Goal: Task Accomplishment & Management: Manage account settings

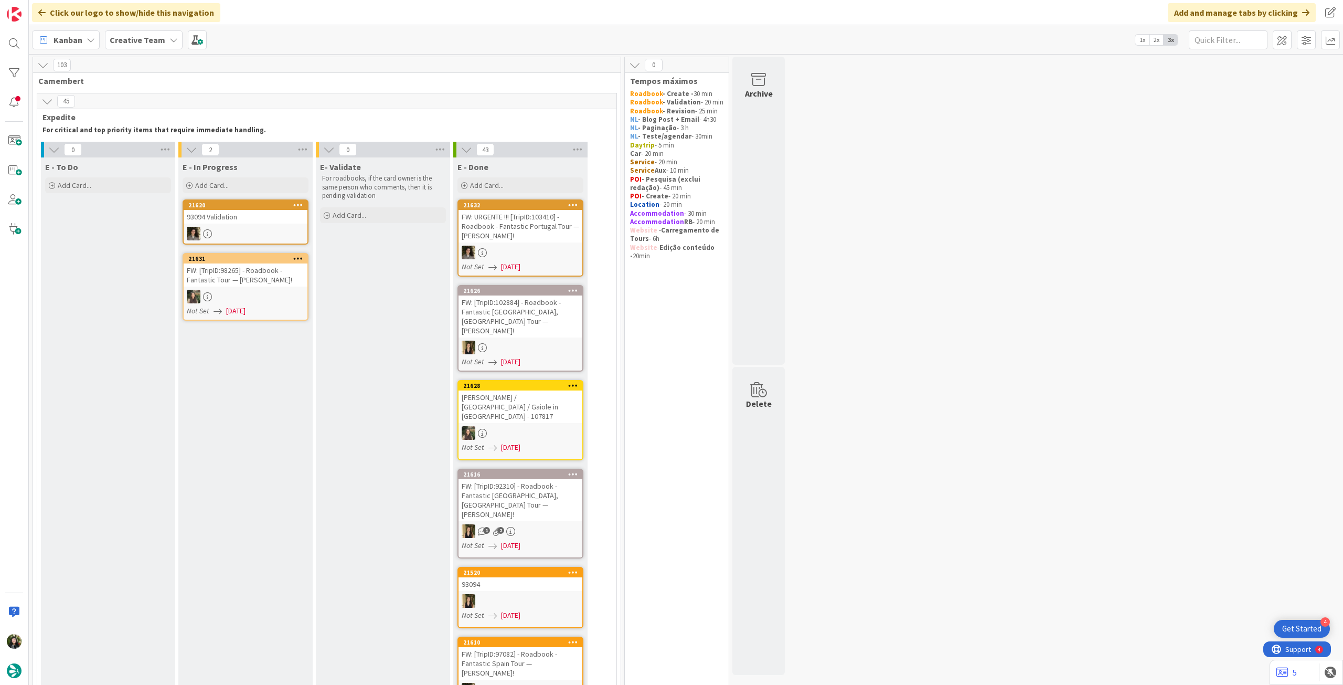
scroll to position [909, 0]
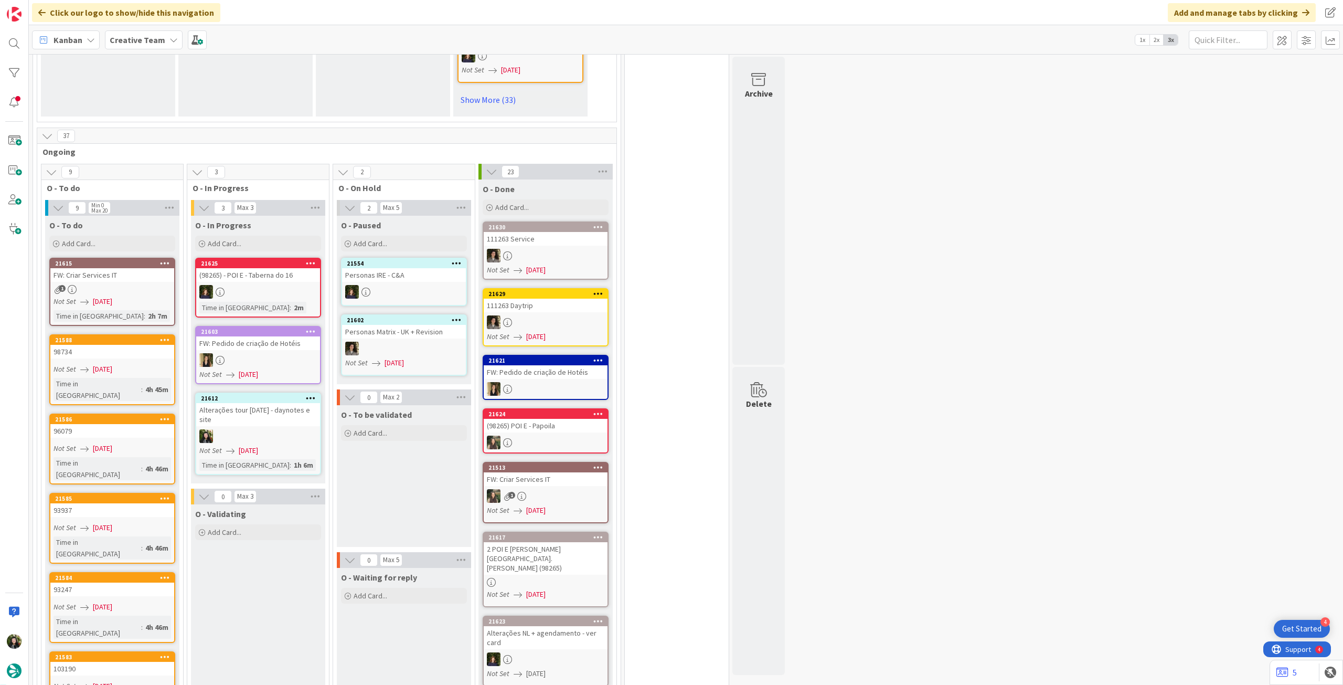
click at [290, 393] on link "21612 Alterações tour [DATE] - daynotes e site Not Set [DATE] Time in [GEOGRAPH…" at bounding box center [258, 434] width 126 height 82
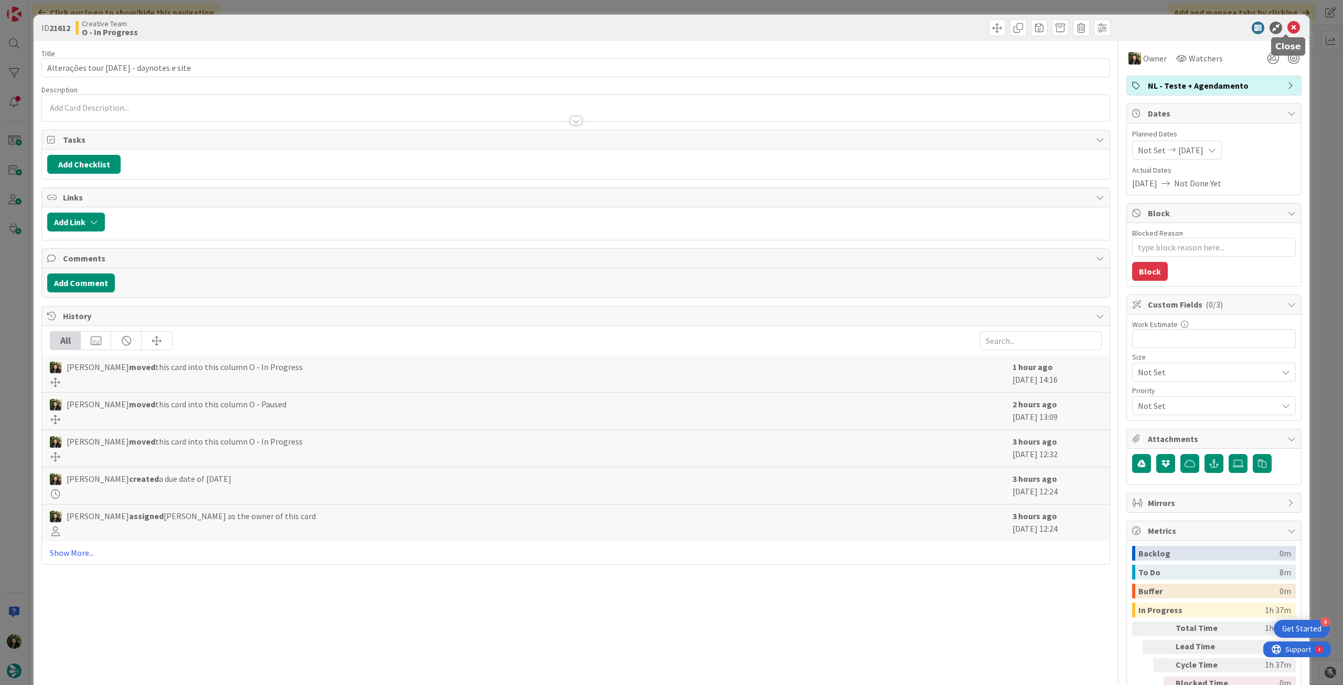
drag, startPoint x: 1286, startPoint y: 24, endPoint x: 1236, endPoint y: 48, distance: 55.9
click at [1288, 25] on icon at bounding box center [1294, 28] width 13 height 13
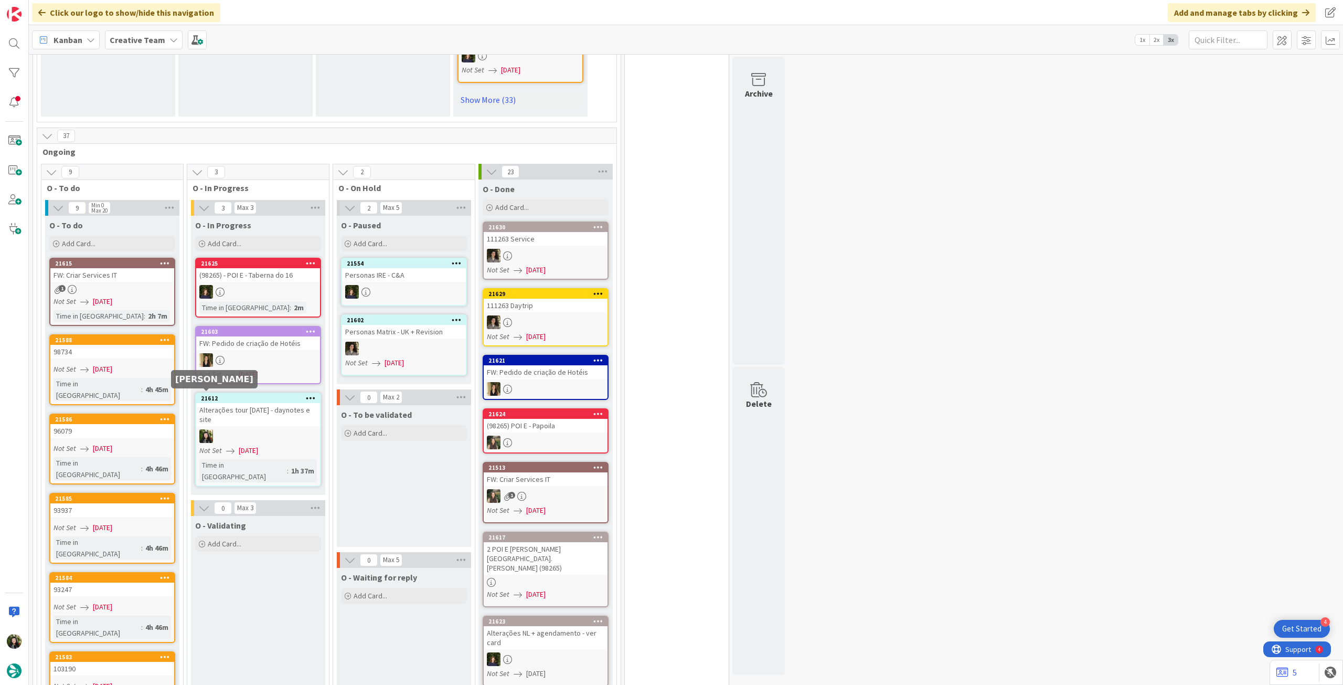
click at [235, 429] on div at bounding box center [258, 436] width 124 height 14
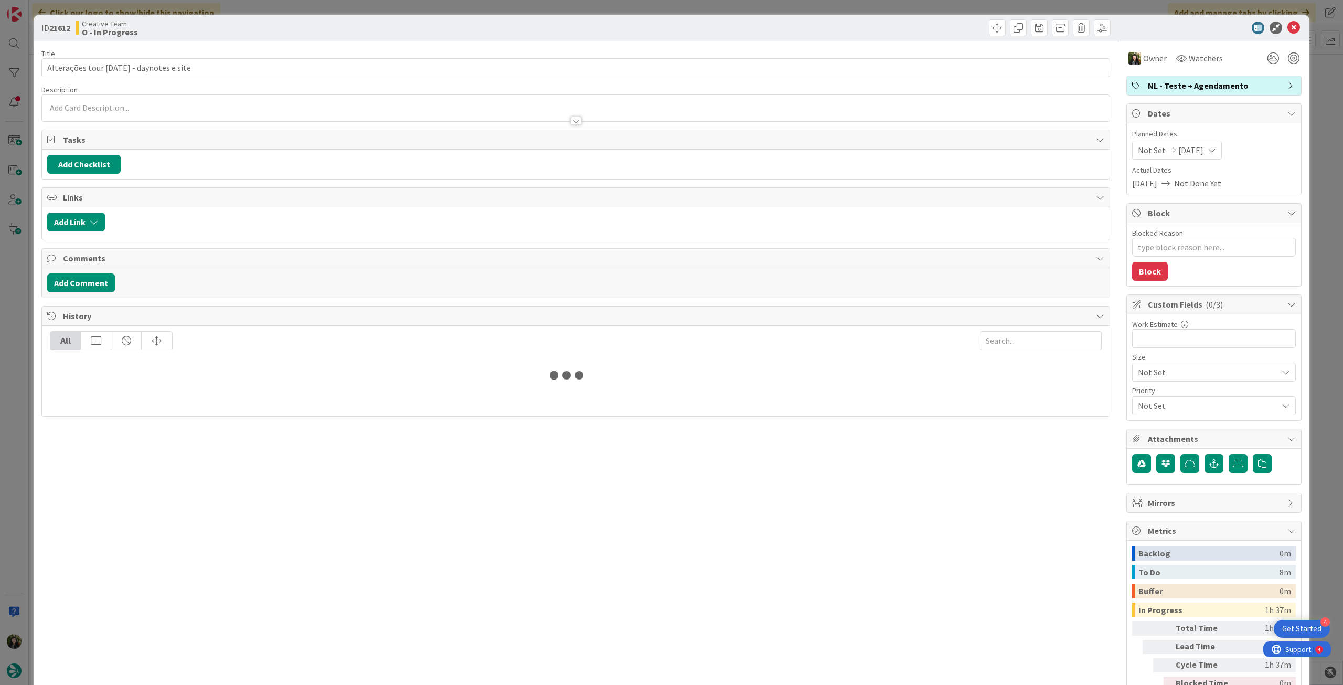
type textarea "x"
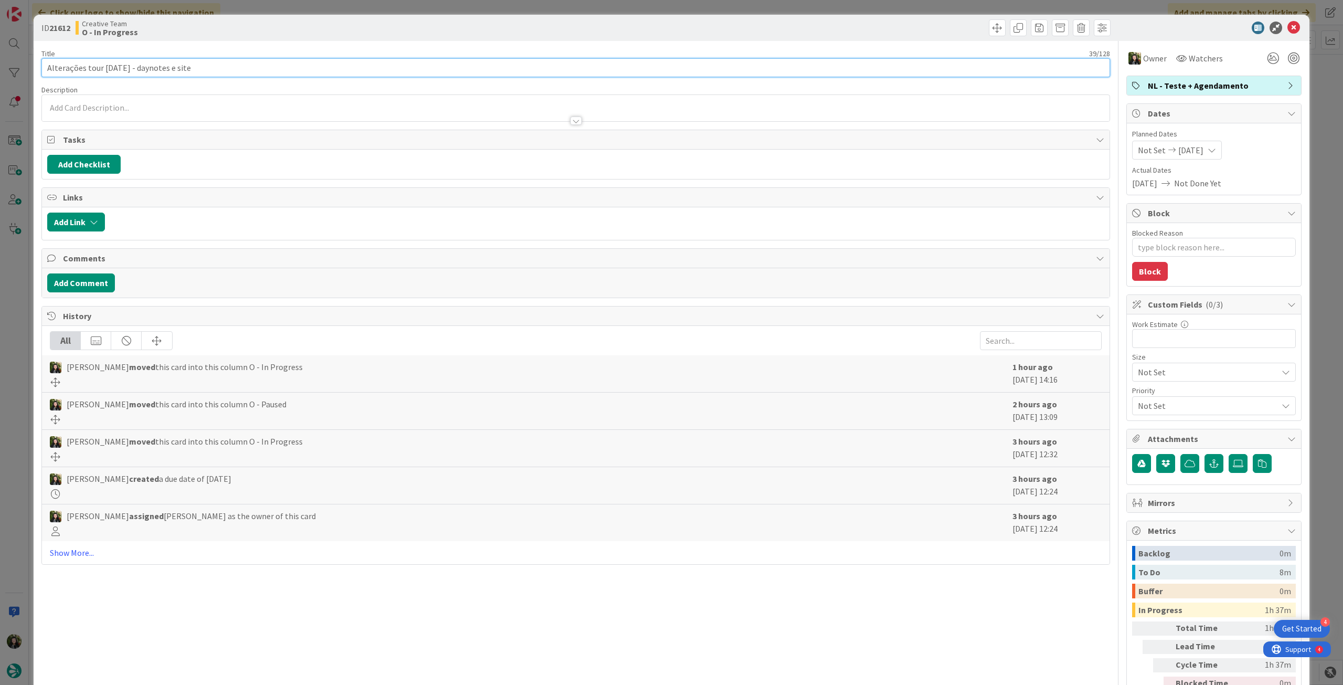
drag, startPoint x: 118, startPoint y: 68, endPoint x: 377, endPoint y: 61, distance: 259.8
click at [18, 61] on div "ID 21612 Creative Team O - In Progress Title 39 / 128 Alterações tour [DATE] - …" at bounding box center [671, 342] width 1343 height 685
click at [1288, 27] on icon at bounding box center [1294, 28] width 13 height 13
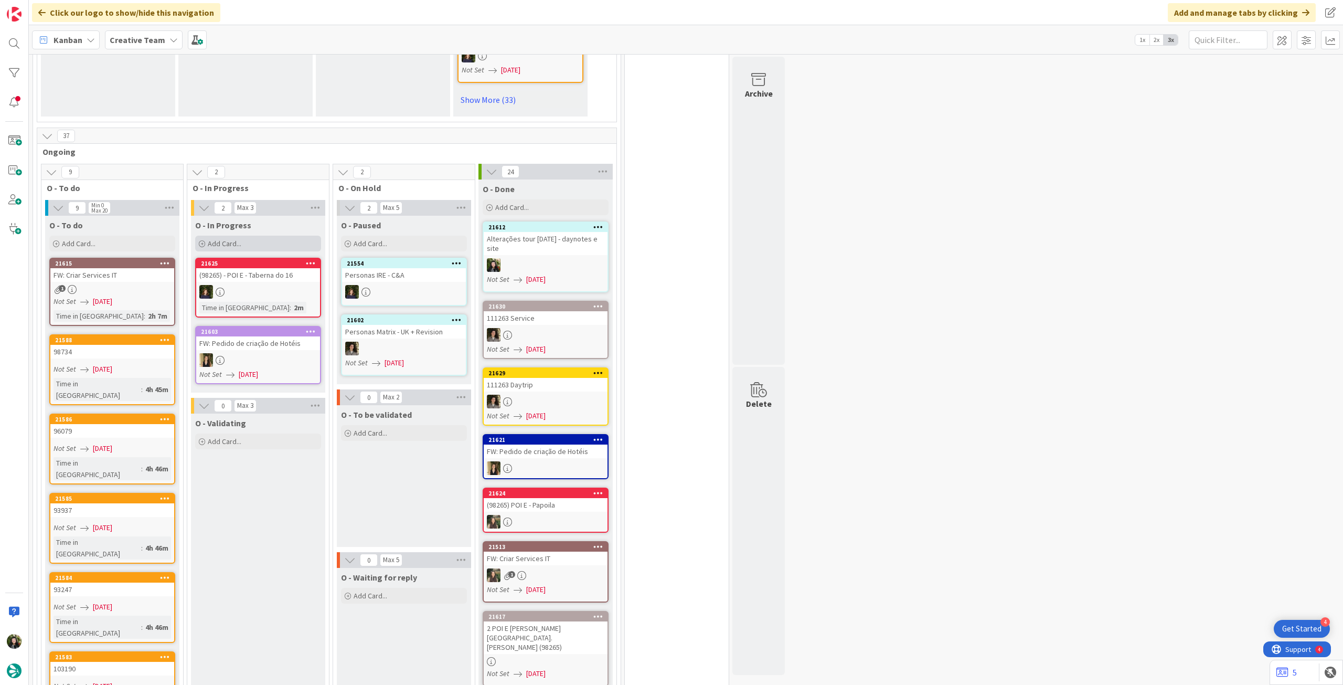
click at [267, 236] on div "Add Card..." at bounding box center [258, 244] width 126 height 16
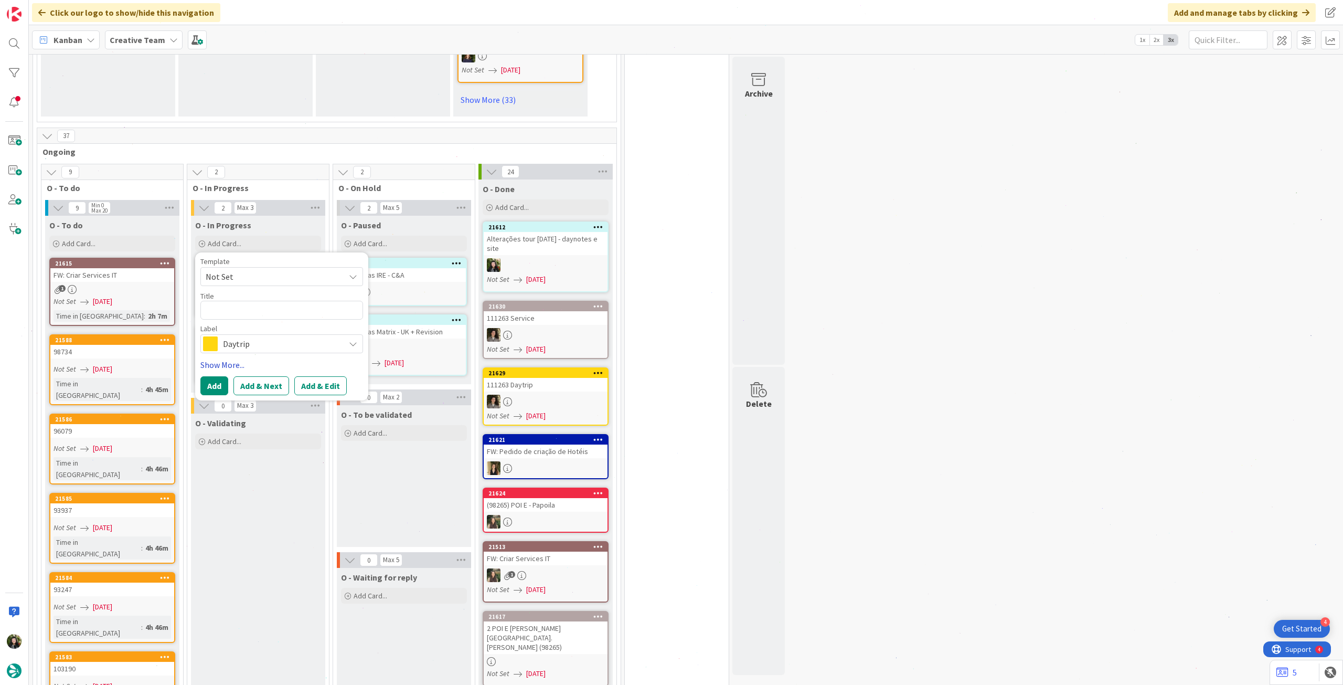
type textarea "Alterações tour [DATE] - daynotes e site"
type textarea "x"
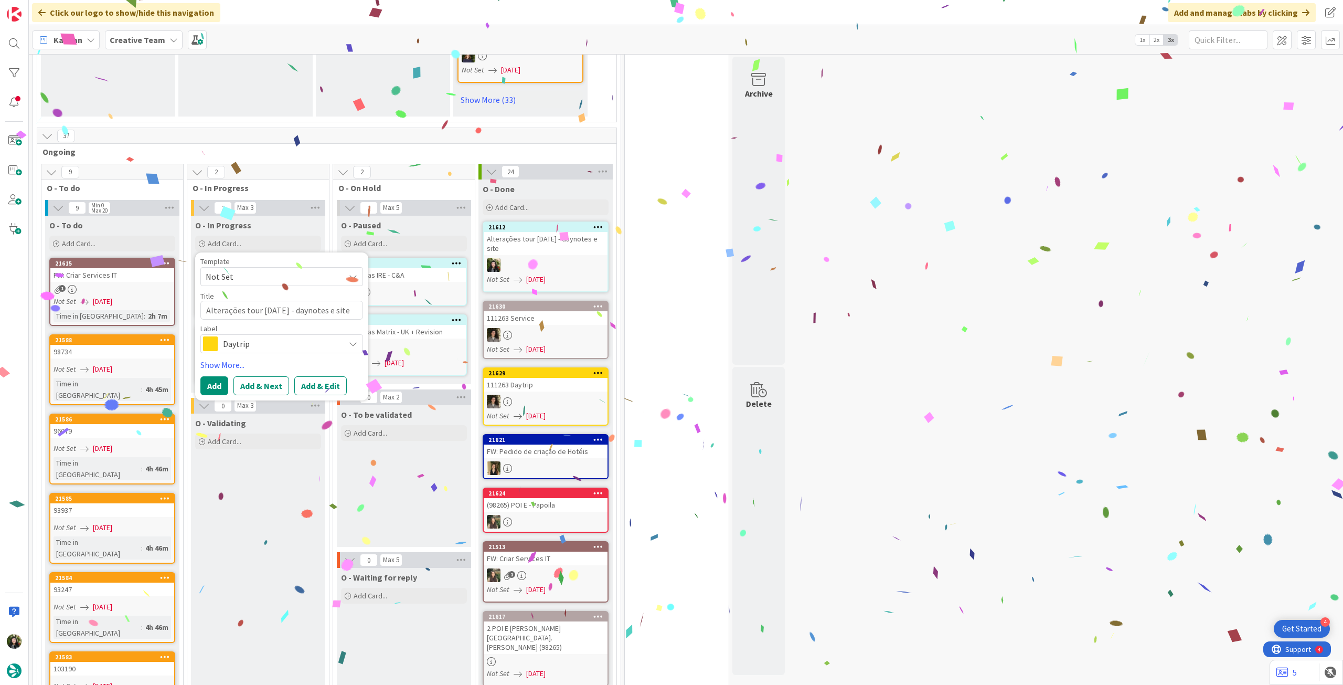
type textarea "Alterações tour [DATE] - daynotes e site"
click at [256, 336] on span "Daytrip" at bounding box center [281, 343] width 117 height 15
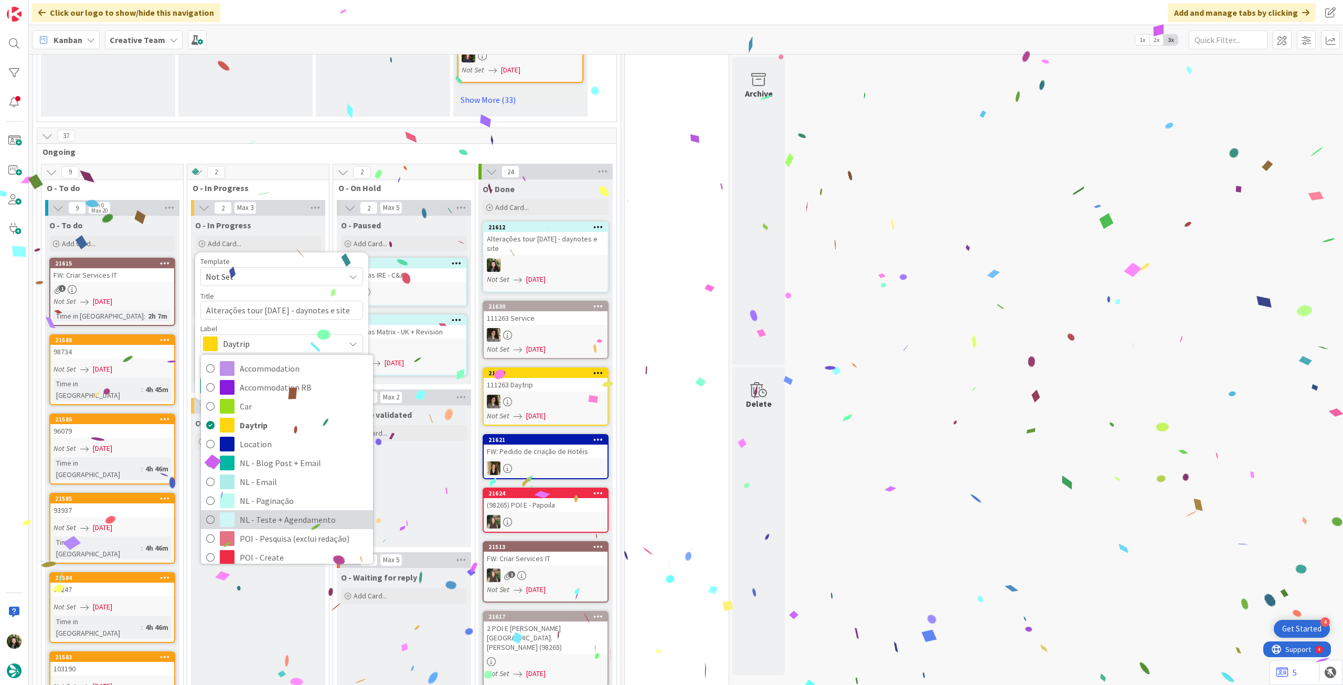
click at [297, 512] on span "NL - Teste + Agendamento" at bounding box center [304, 520] width 128 height 16
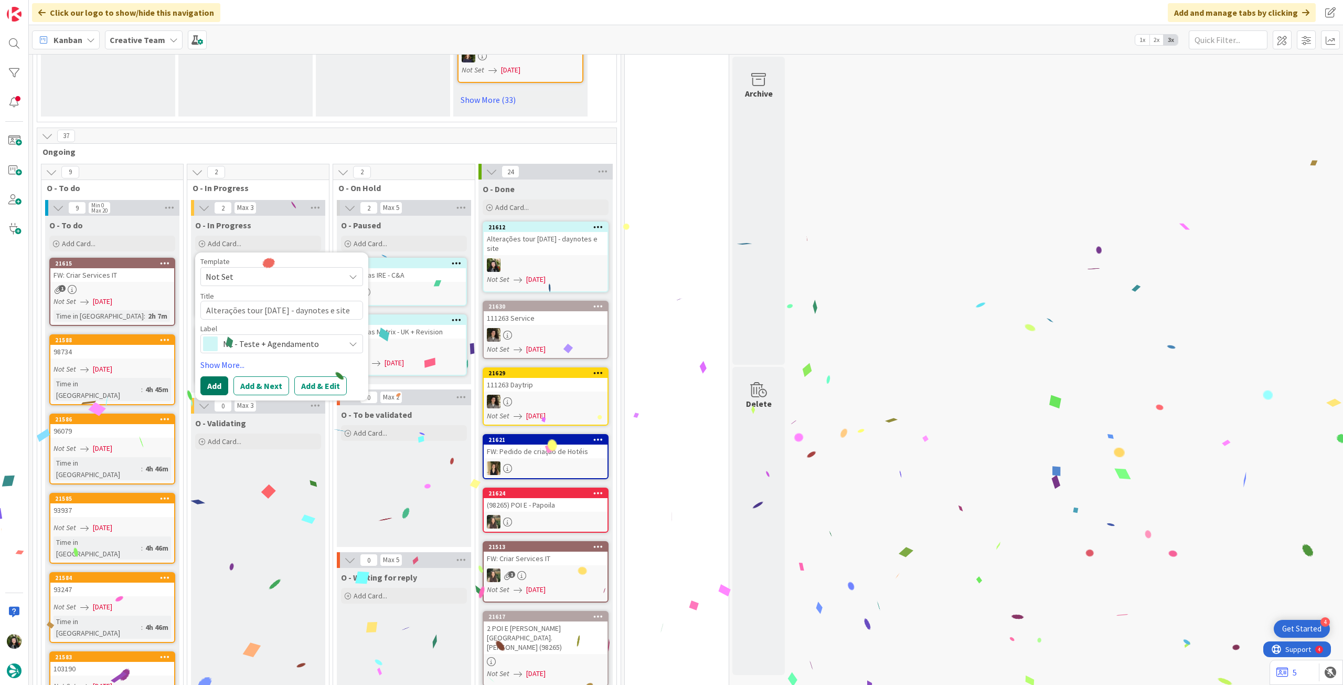
click at [213, 376] on button "Add" at bounding box center [214, 385] width 28 height 19
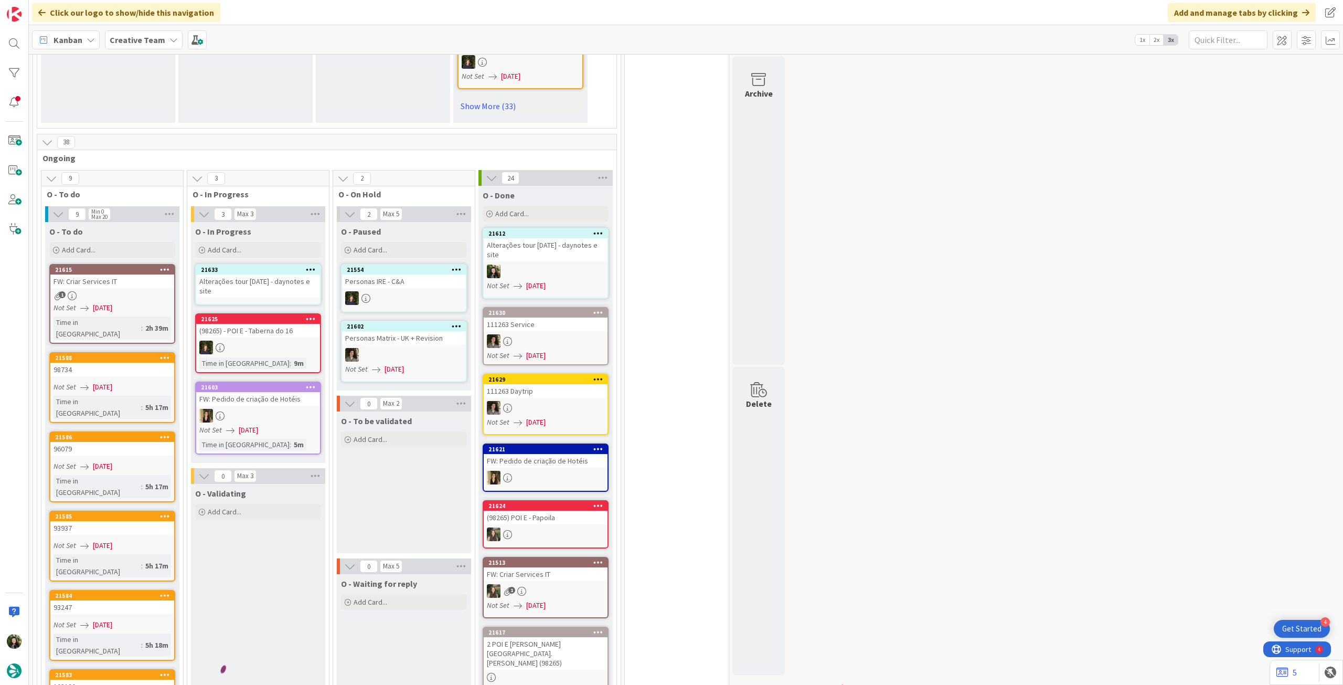
click at [260, 274] on div "Alterações tour [DATE] - daynotes e site" at bounding box center [258, 285] width 124 height 23
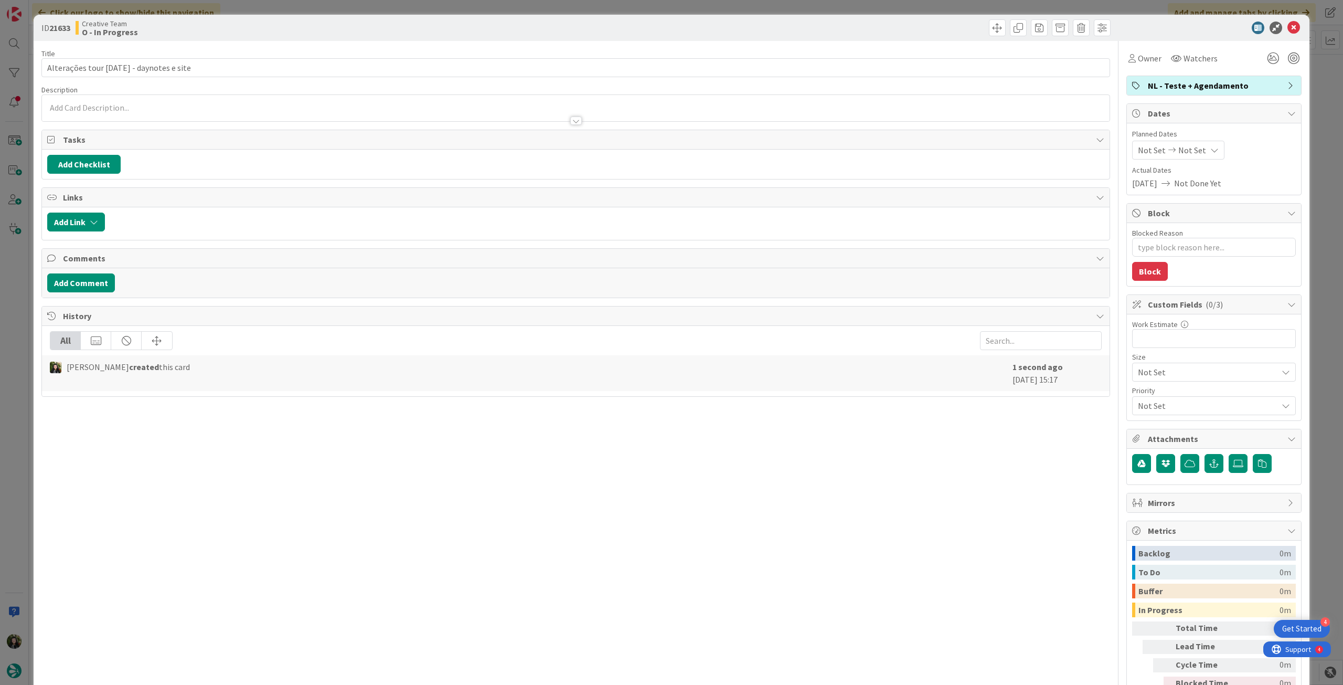
type textarea "x"
click at [1157, 67] on div "Owner Watchers" at bounding box center [1174, 58] width 94 height 19
click at [1190, 142] on div "Not Set Not Set" at bounding box center [1178, 150] width 92 height 19
click at [1143, 396] on icon at bounding box center [1151, 395] width 16 height 13
type input "[DATE]"
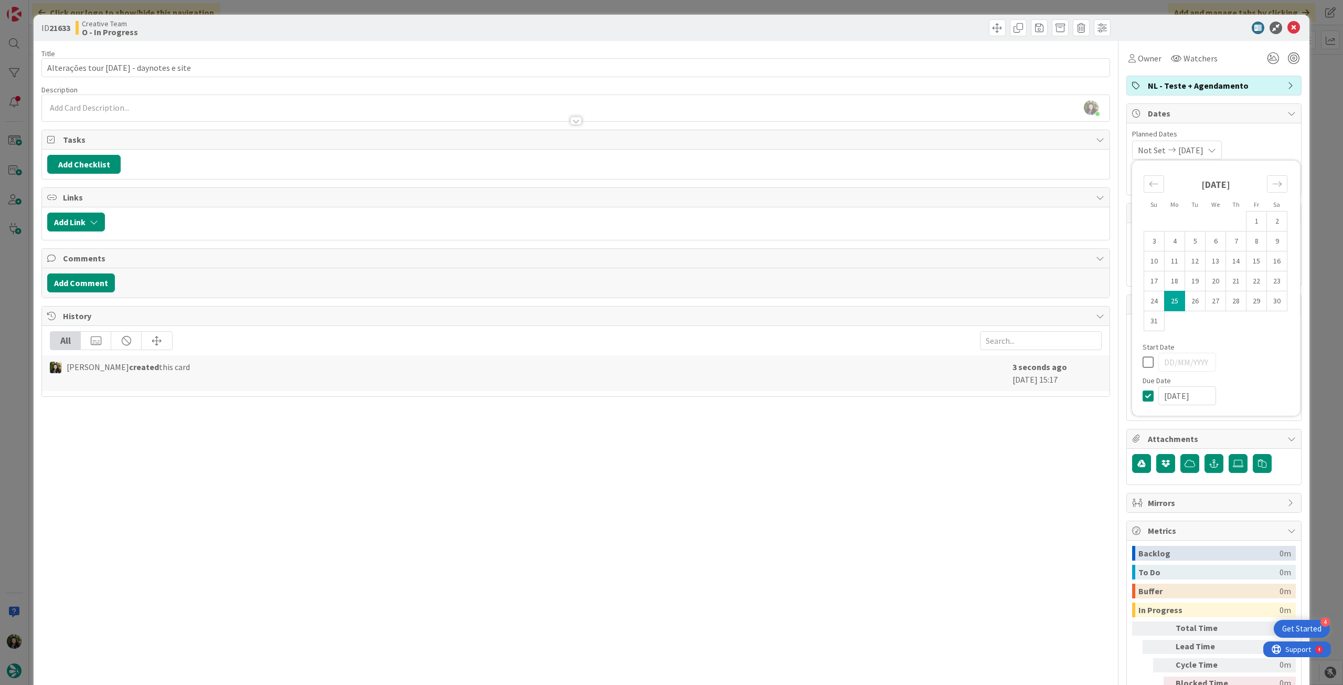
drag, startPoint x: 1286, startPoint y: 26, endPoint x: 1280, endPoint y: 34, distance: 9.7
click at [1288, 29] on icon at bounding box center [1294, 28] width 13 height 13
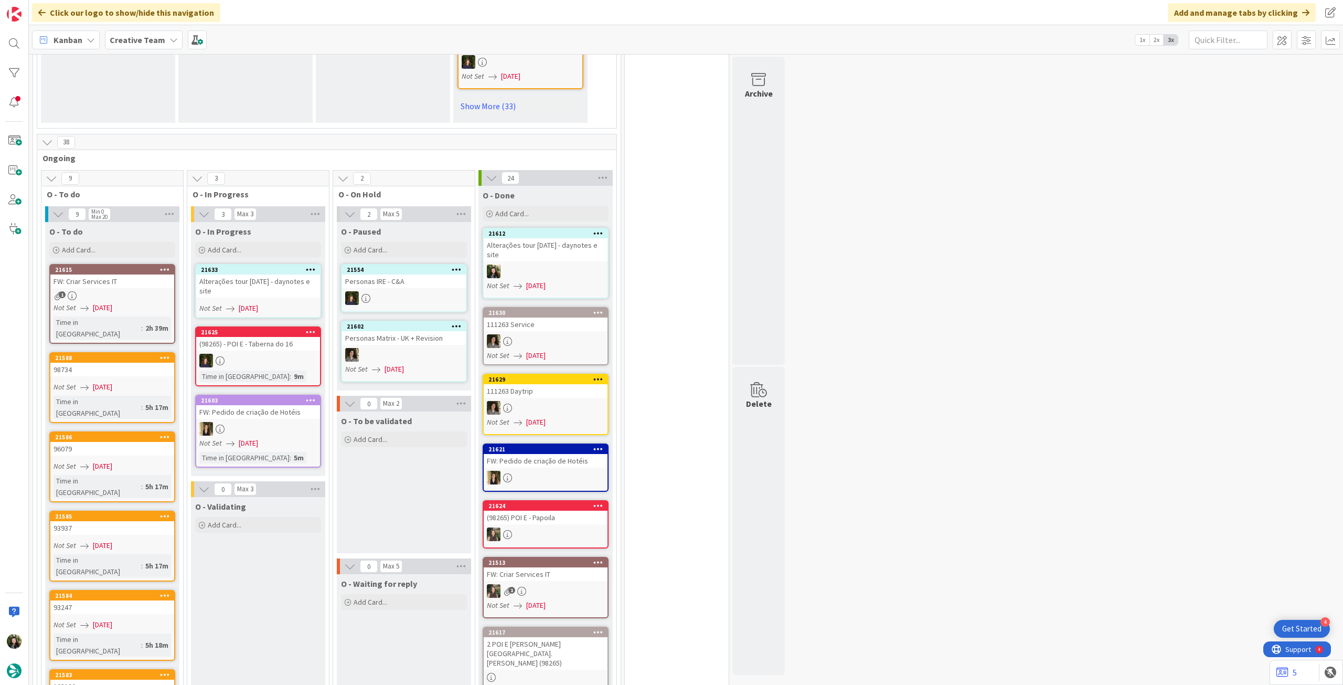
click at [294, 303] on div "Not Set [DATE]" at bounding box center [259, 308] width 121 height 11
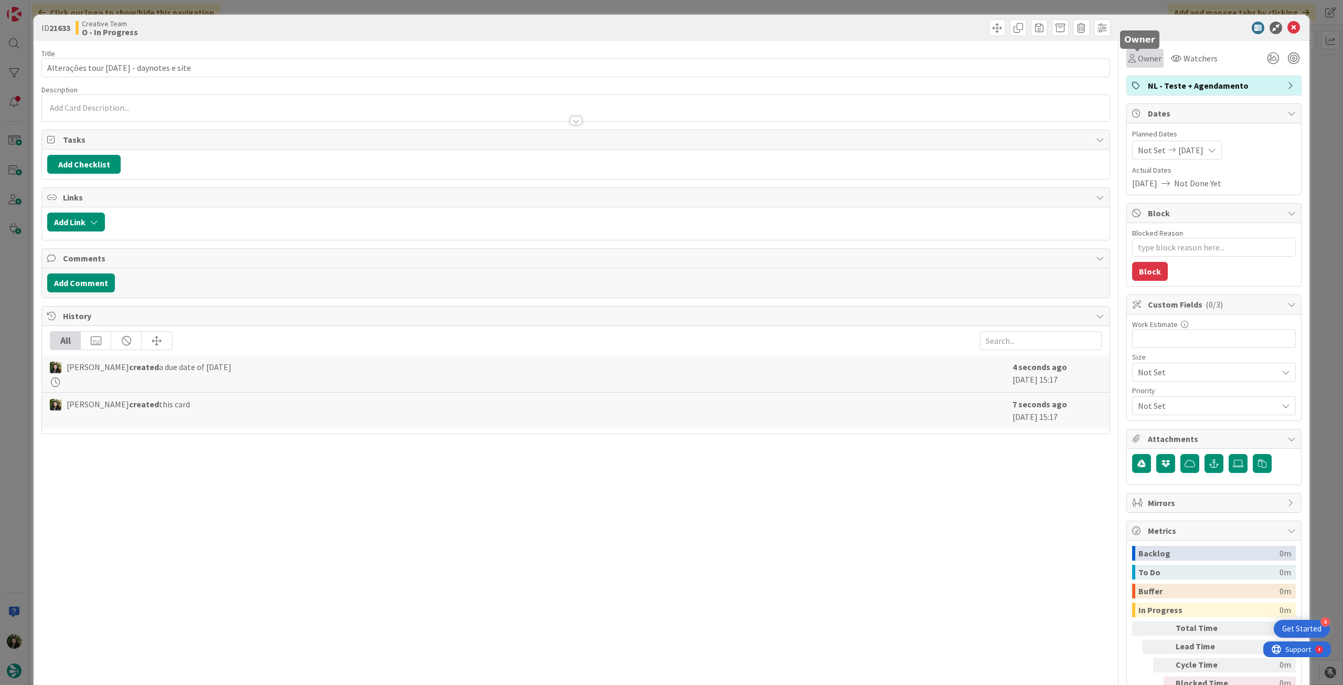
click at [1140, 63] on span "Owner" at bounding box center [1150, 58] width 24 height 13
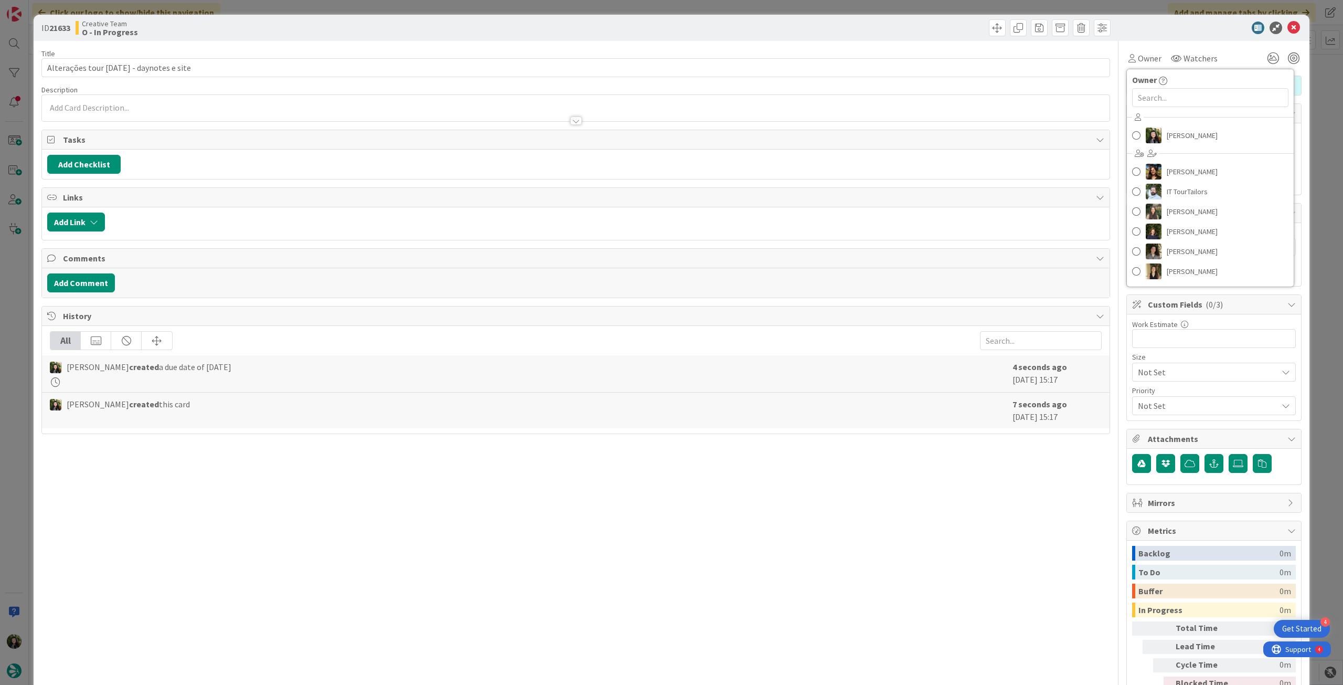
click at [1162, 149] on div "[PERSON_NAME] [PERSON_NAME] IT TourTailors [PERSON_NAME] [PERSON_NAME] [PERSON_…" at bounding box center [1210, 195] width 167 height 173
click at [1167, 137] on span "[PERSON_NAME]" at bounding box center [1192, 136] width 51 height 16
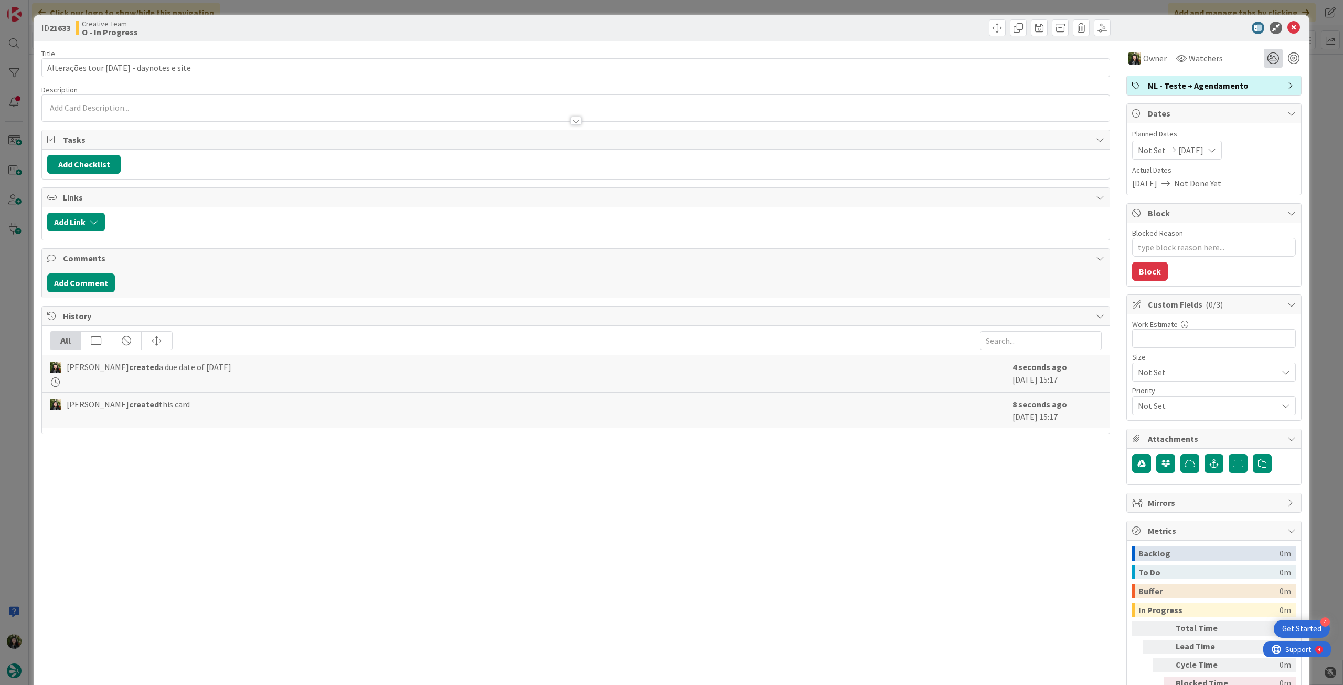
type textarea "x"
click at [1288, 28] on icon at bounding box center [1294, 28] width 13 height 13
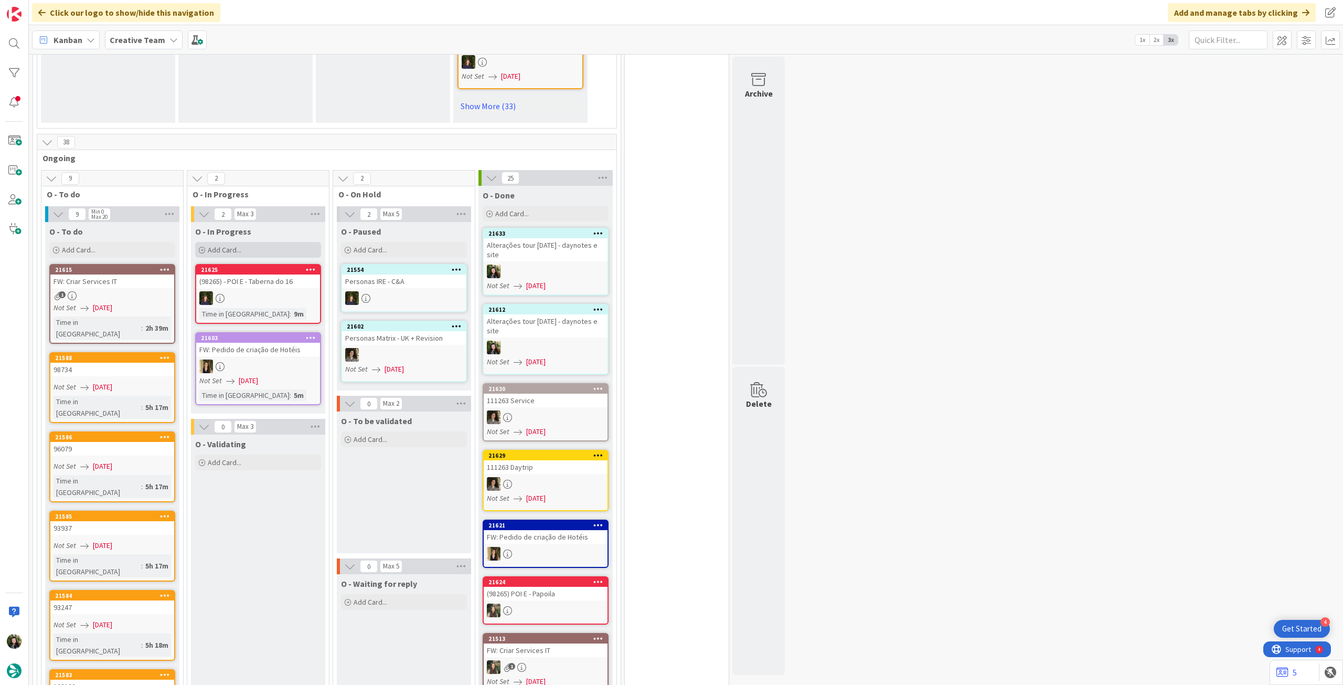
click at [262, 242] on div "Add Card..." at bounding box center [258, 250] width 126 height 16
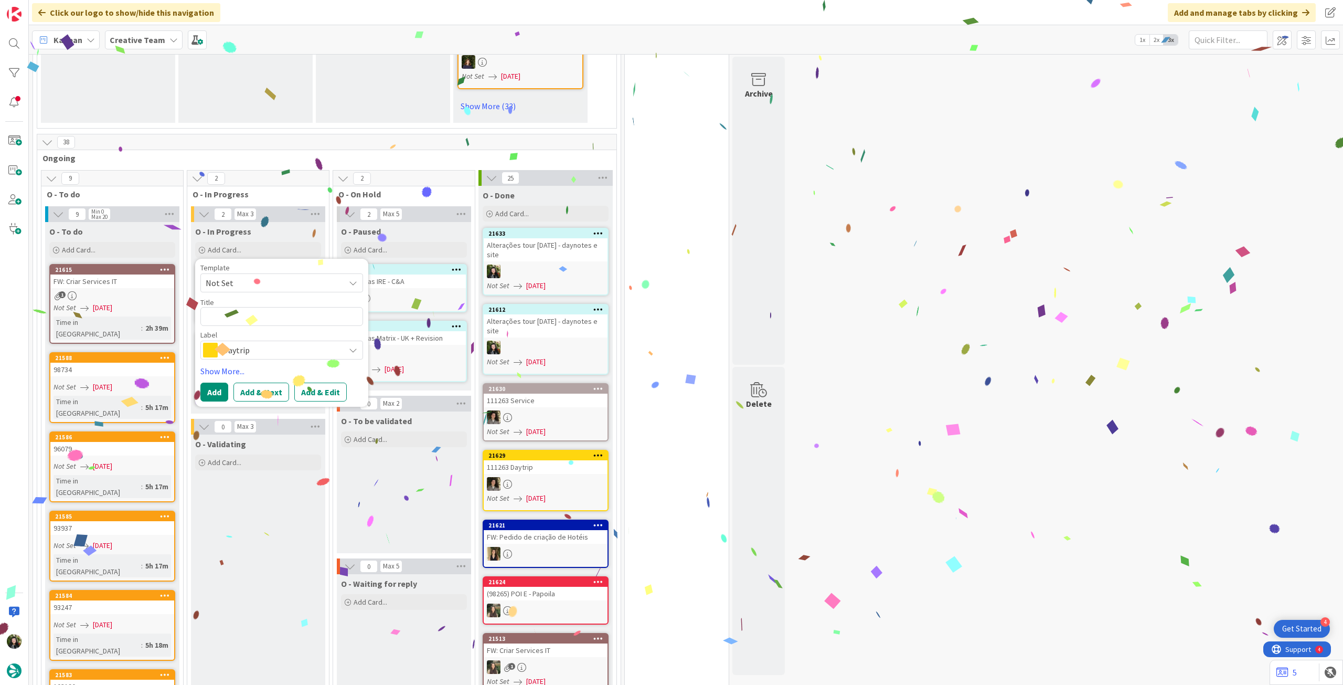
click at [255, 343] on span "Daytrip" at bounding box center [281, 350] width 117 height 15
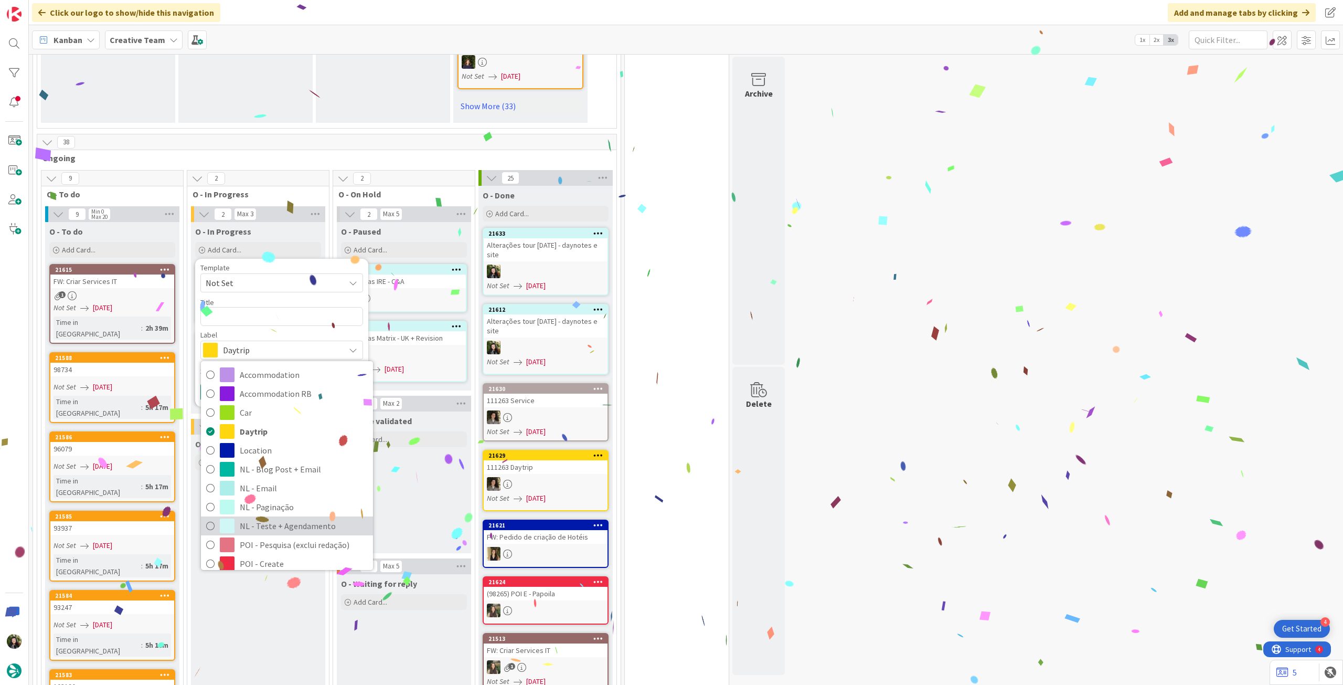
click at [276, 518] on span "NL - Teste + Agendamento" at bounding box center [304, 526] width 128 height 16
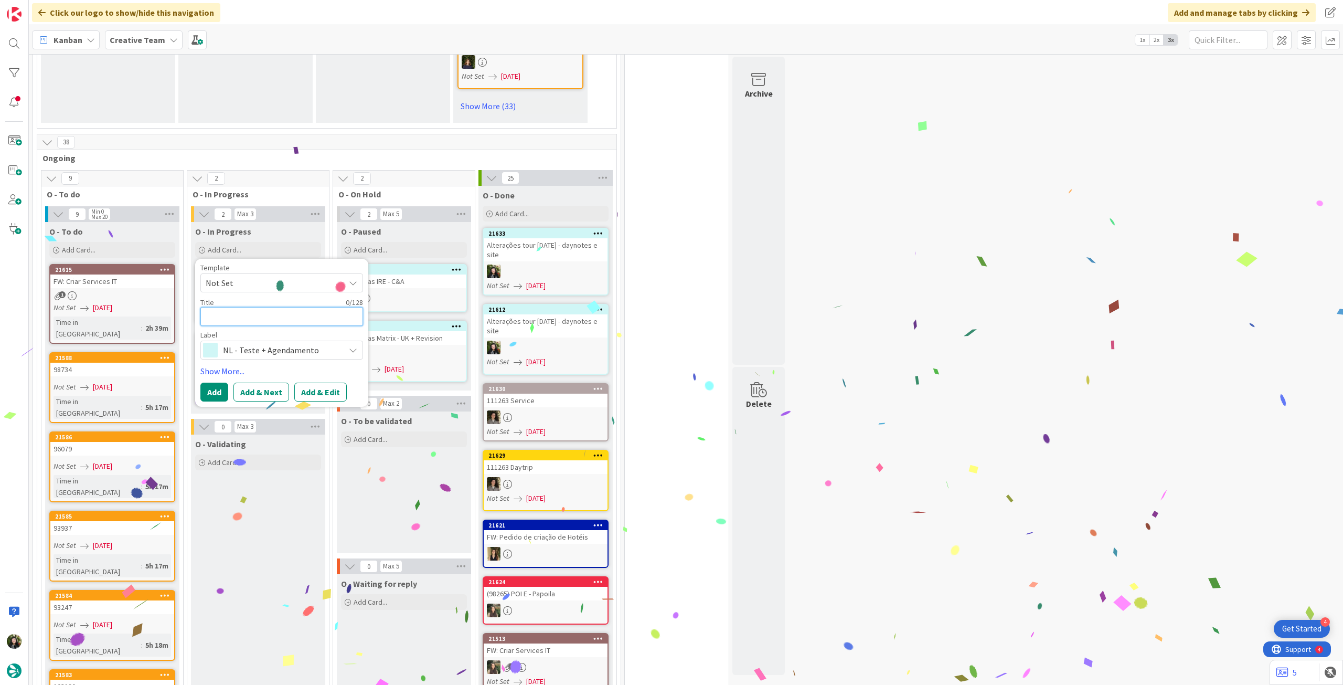
click at [256, 307] on textarea at bounding box center [281, 316] width 163 height 19
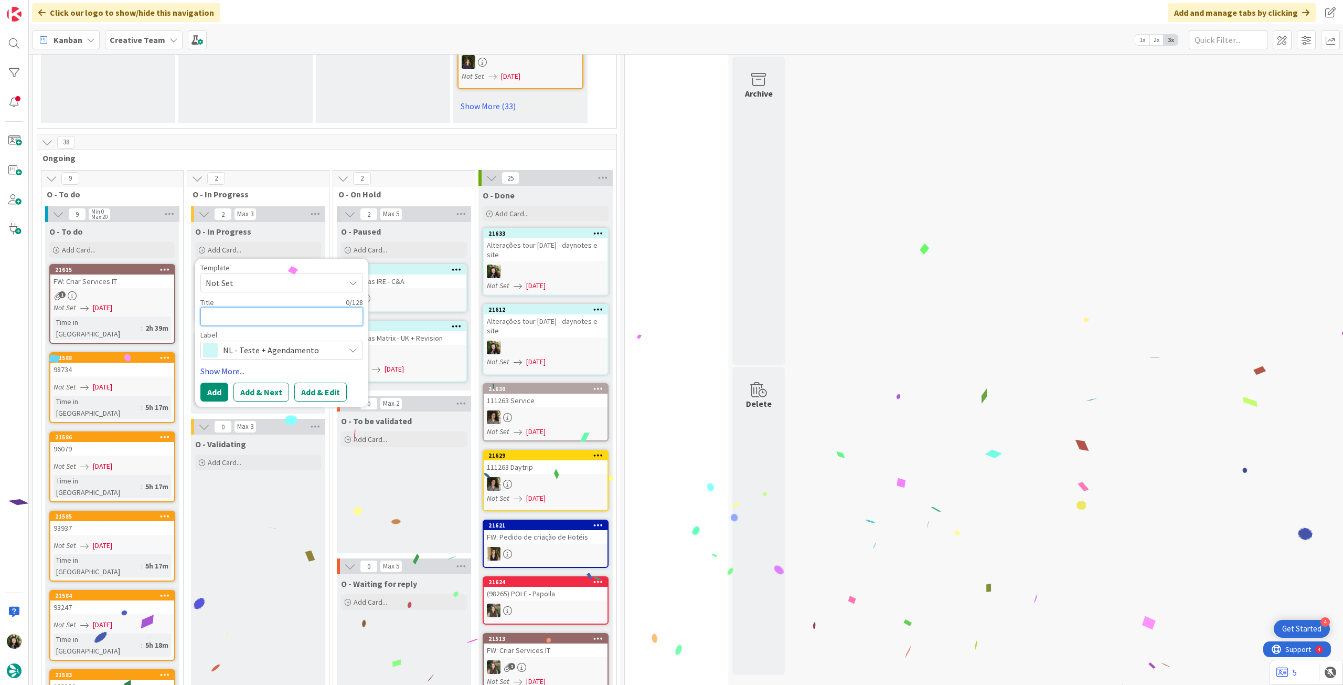
paste textarea "Alterações tour [DATE] - daynotes e site"
type textarea "Alterações tour [DATE] - daynotes e site"
type textarea "x"
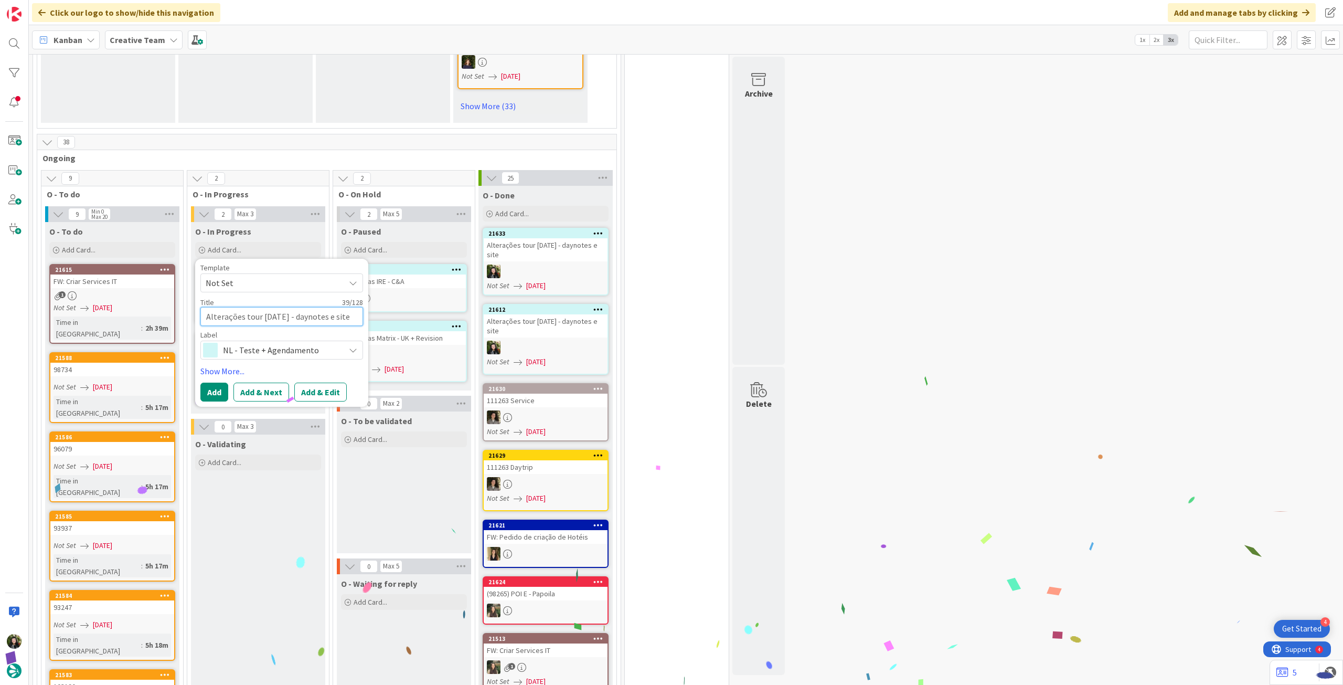
type textarea "Alterações tour [DATE] - daynotes e site"
click at [209, 383] on button "Add" at bounding box center [214, 392] width 28 height 19
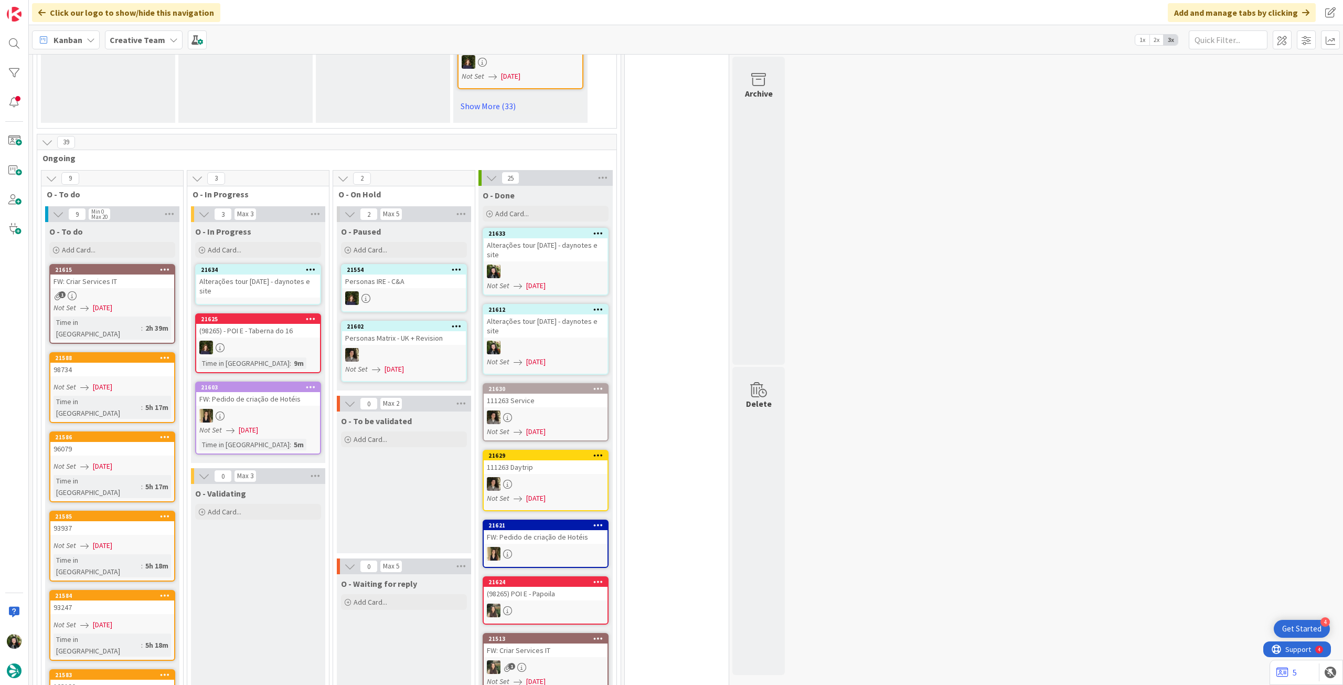
click at [251, 274] on div "Alterações tour [DATE] - daynotes e site" at bounding box center [258, 285] width 124 height 23
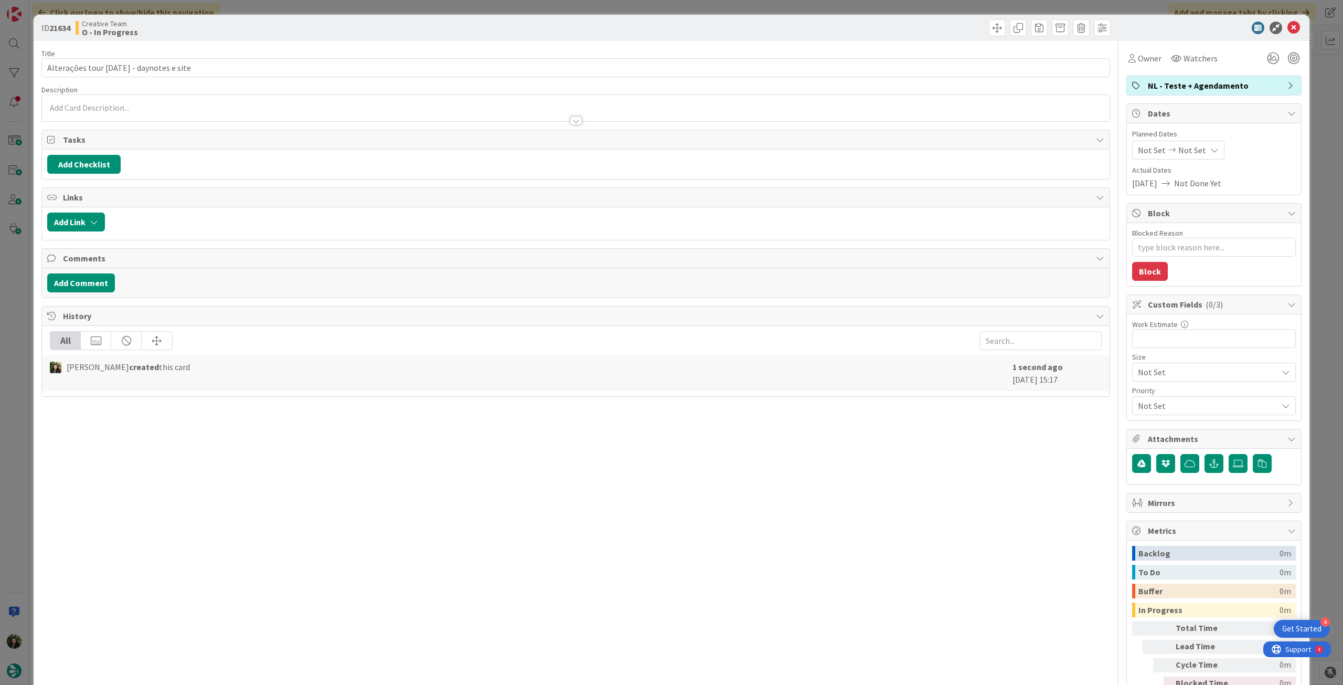
type textarea "x"
click at [1211, 149] on icon at bounding box center [1215, 150] width 8 height 8
click at [1147, 404] on div at bounding box center [1216, 395] width 147 height 19
drag, startPoint x: 1143, startPoint y: 396, endPoint x: 1204, endPoint y: 181, distance: 223.6
click at [1143, 395] on icon at bounding box center [1151, 395] width 16 height 13
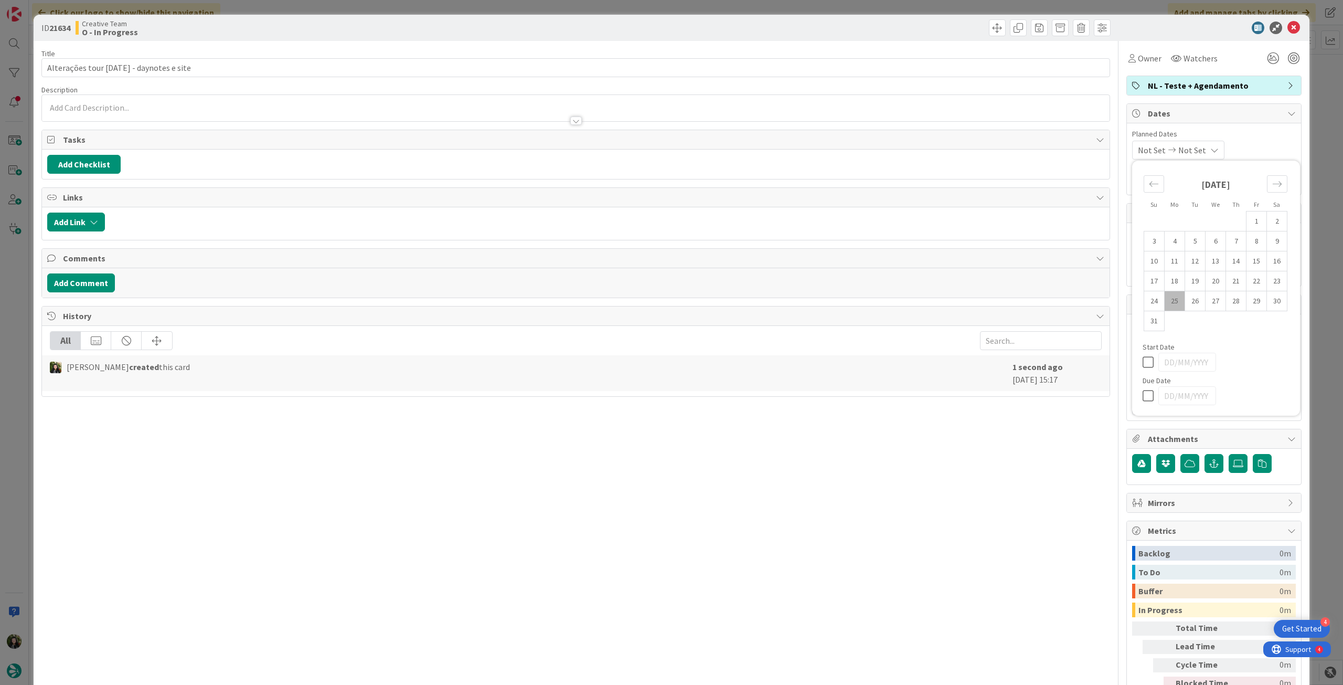
type input "[DATE]"
click at [1290, 30] on icon at bounding box center [1294, 28] width 13 height 13
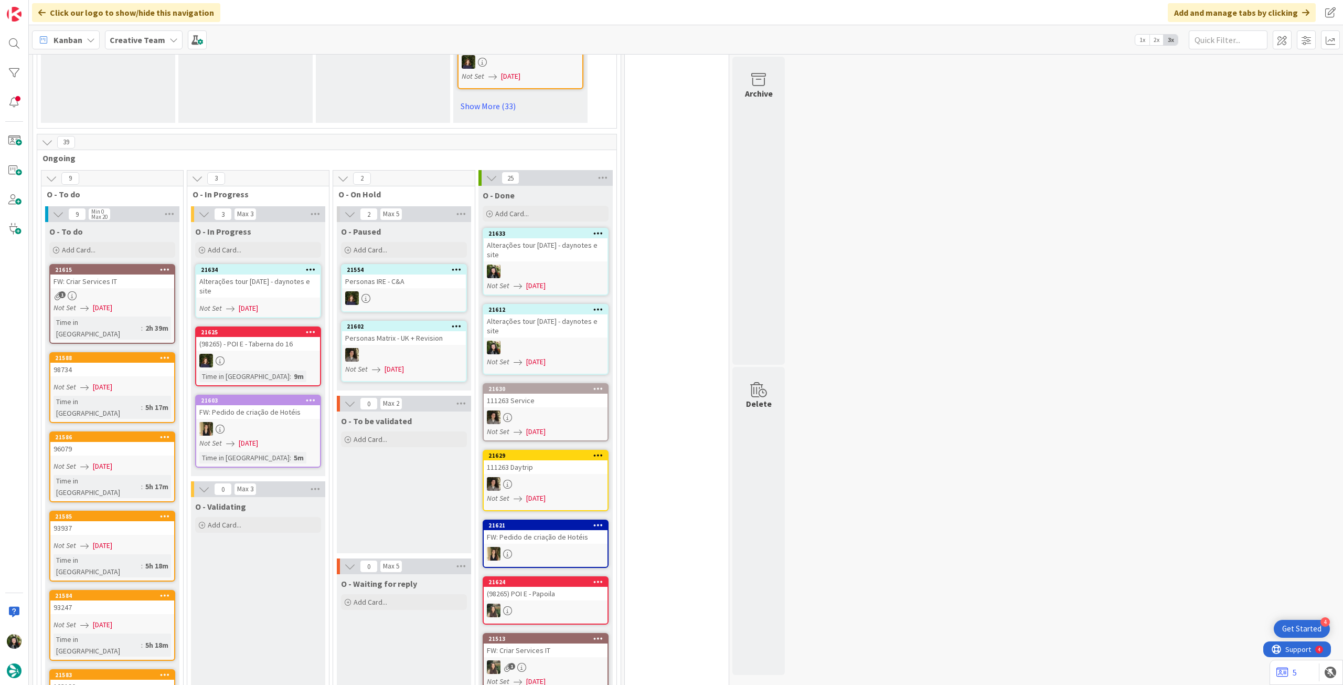
click at [262, 264] on link "21634 Alterações tour [DATE] - daynotes e site Not Set [DATE]" at bounding box center [258, 291] width 126 height 54
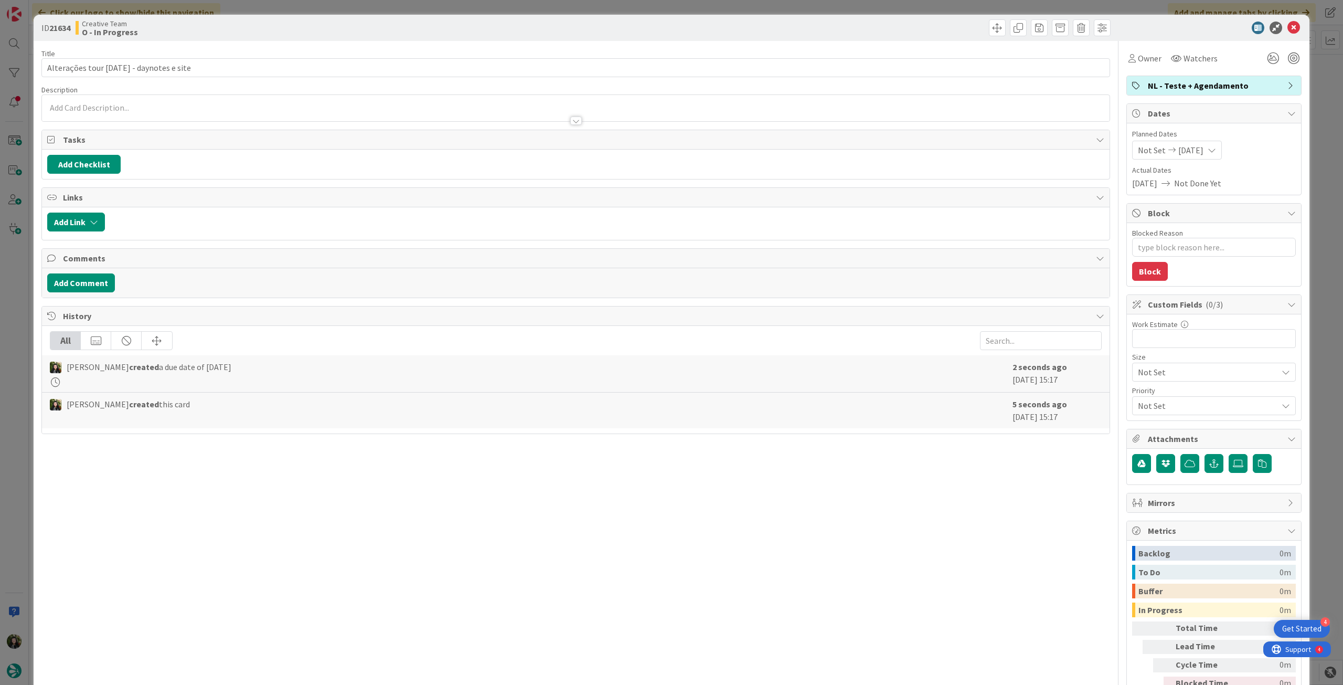
click at [1133, 68] on div "Owner Watchers NL - Teste + Agendamento Dates Planned Dates Not Set [DATE] Actu…" at bounding box center [1214, 380] width 175 height 679
click at [1143, 70] on div "Owner Watchers NL - Teste + Agendamento Dates Planned Dates Not Set [DATE] Actu…" at bounding box center [1214, 380] width 175 height 679
drag, startPoint x: 1143, startPoint y: 65, endPoint x: 1149, endPoint y: 68, distance: 6.8
click at [1145, 65] on div "Owner" at bounding box center [1145, 58] width 37 height 19
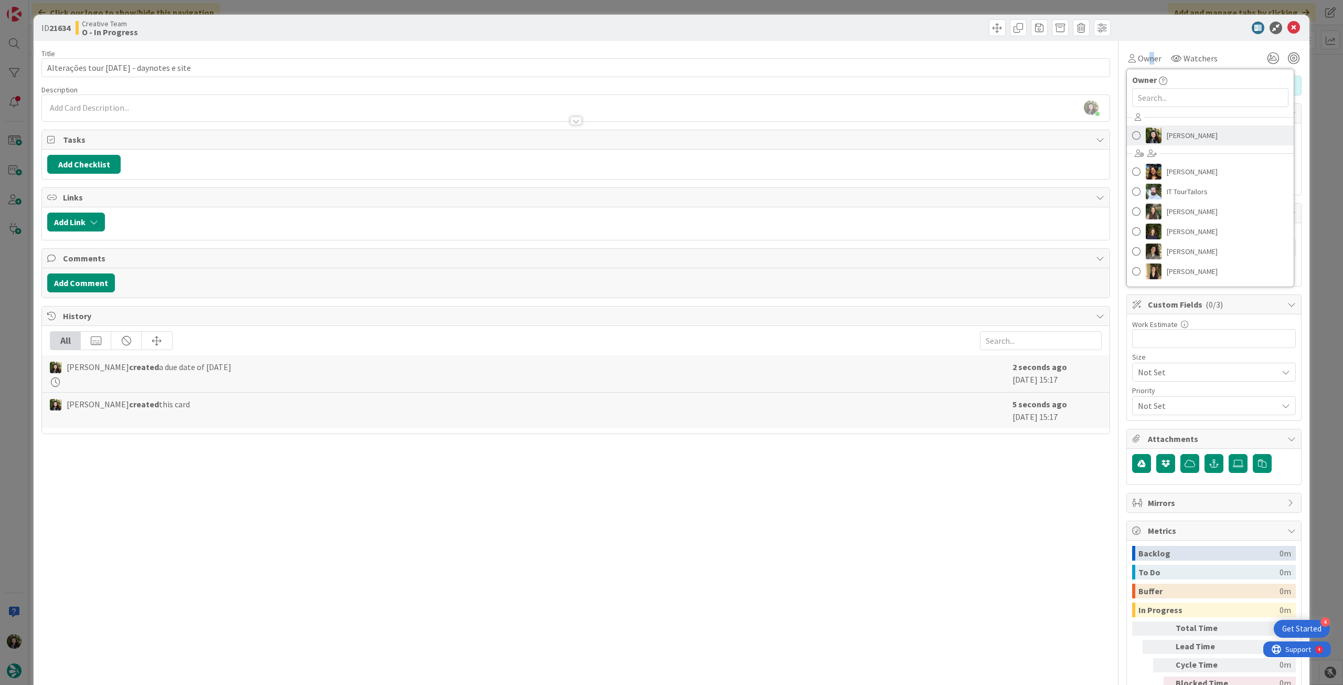
drag, startPoint x: 1156, startPoint y: 135, endPoint x: 1184, endPoint y: 109, distance: 38.3
click at [1157, 134] on link "[PERSON_NAME]" at bounding box center [1210, 135] width 167 height 20
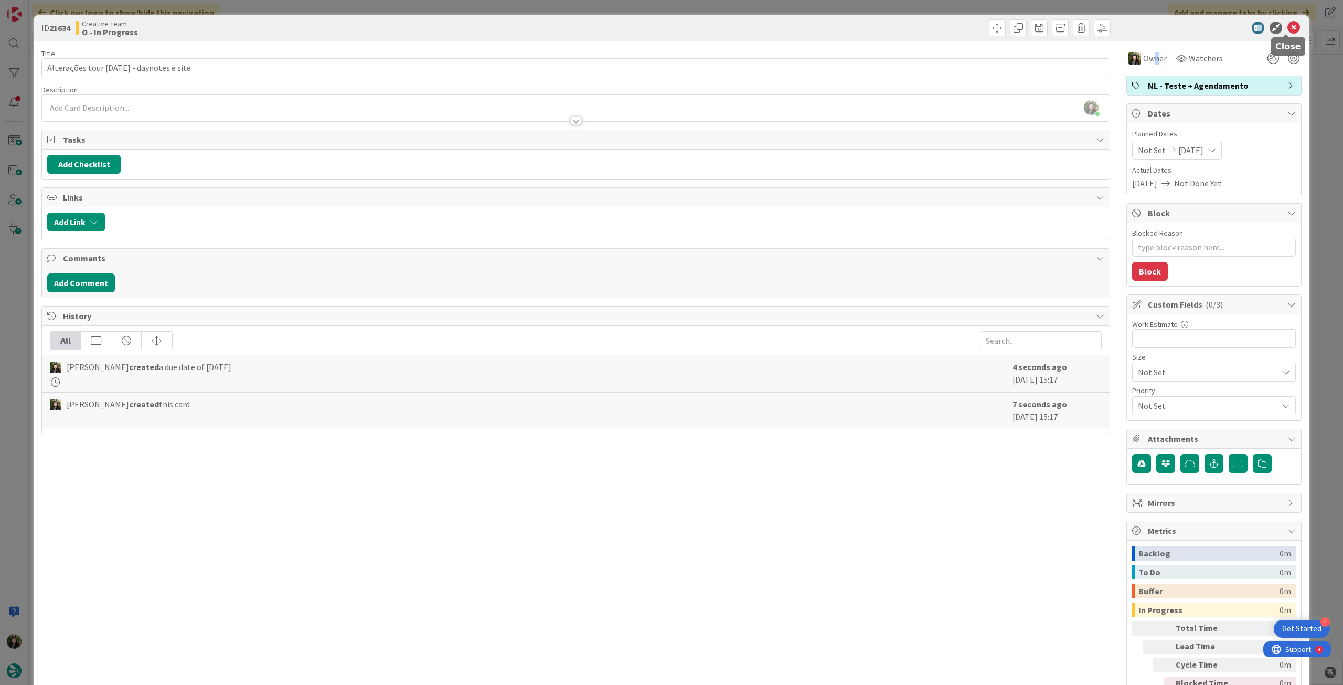
click at [1288, 27] on icon at bounding box center [1294, 28] width 13 height 13
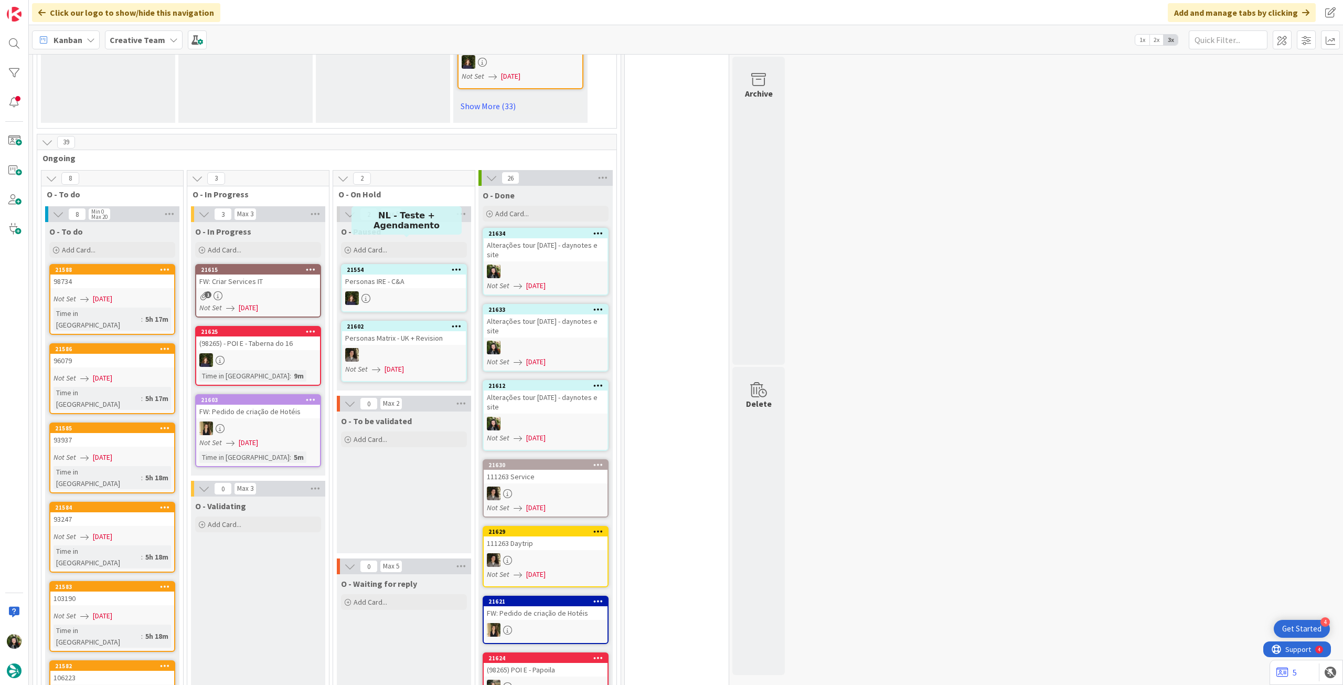
click at [257, 291] on div "1" at bounding box center [258, 295] width 124 height 9
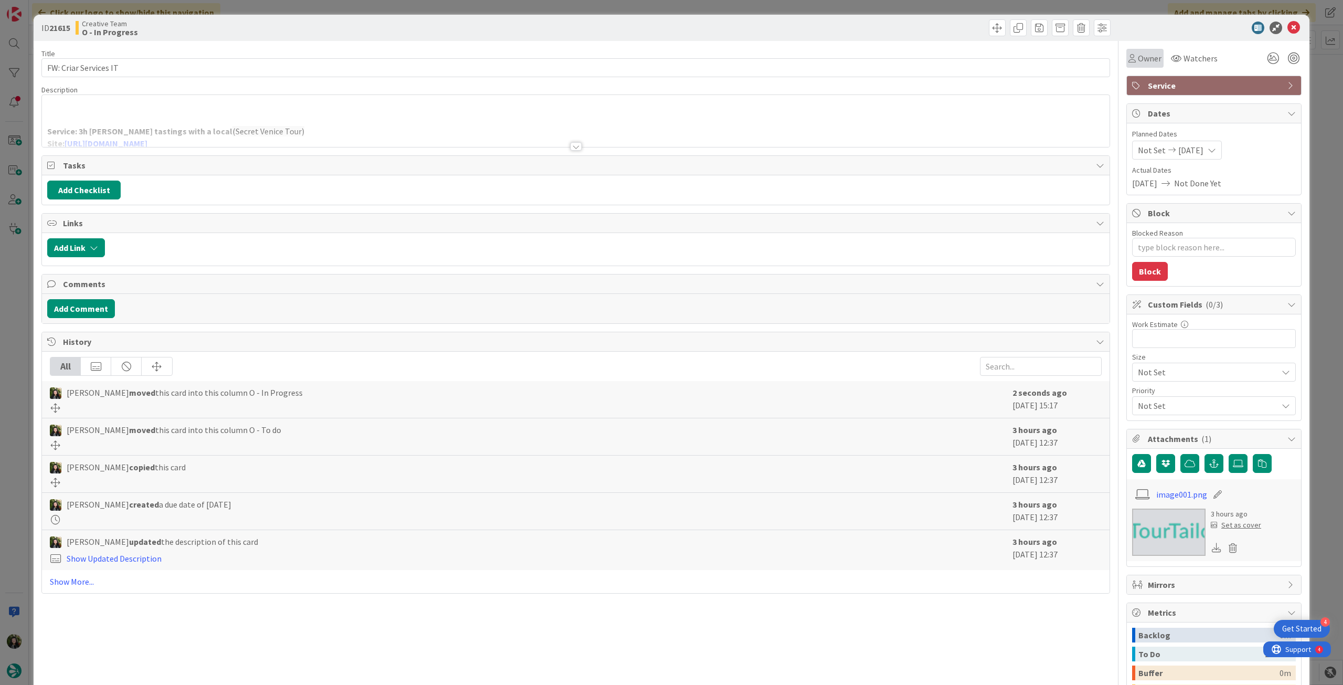
click at [1154, 56] on div "Owner" at bounding box center [1145, 58] width 37 height 19
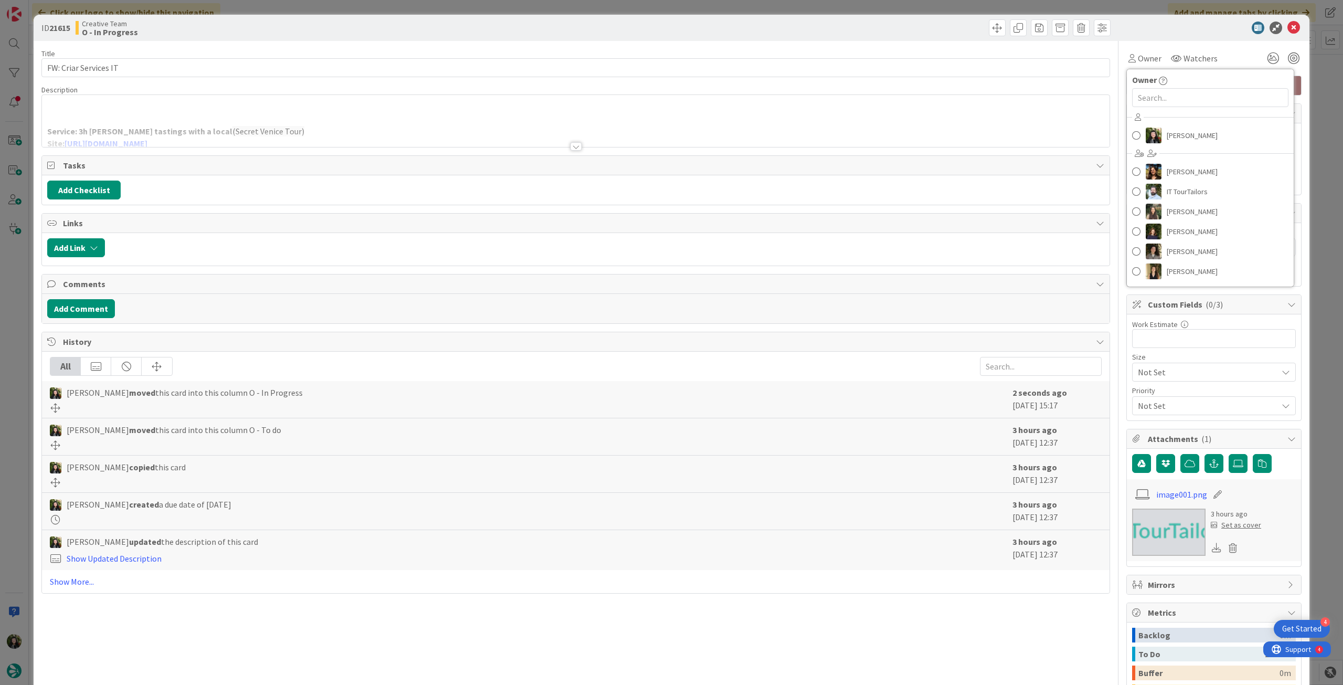
drag, startPoint x: 1183, startPoint y: 146, endPoint x: 1186, endPoint y: 134, distance: 12.5
click at [1183, 145] on div "[PERSON_NAME] [PERSON_NAME] IT TourTailors [PERSON_NAME] [PERSON_NAME] [PERSON_…" at bounding box center [1210, 195] width 167 height 173
drag, startPoint x: 1230, startPoint y: 131, endPoint x: 1234, endPoint y: 120, distance: 11.3
click at [1229, 131] on link "[PERSON_NAME]" at bounding box center [1210, 135] width 167 height 20
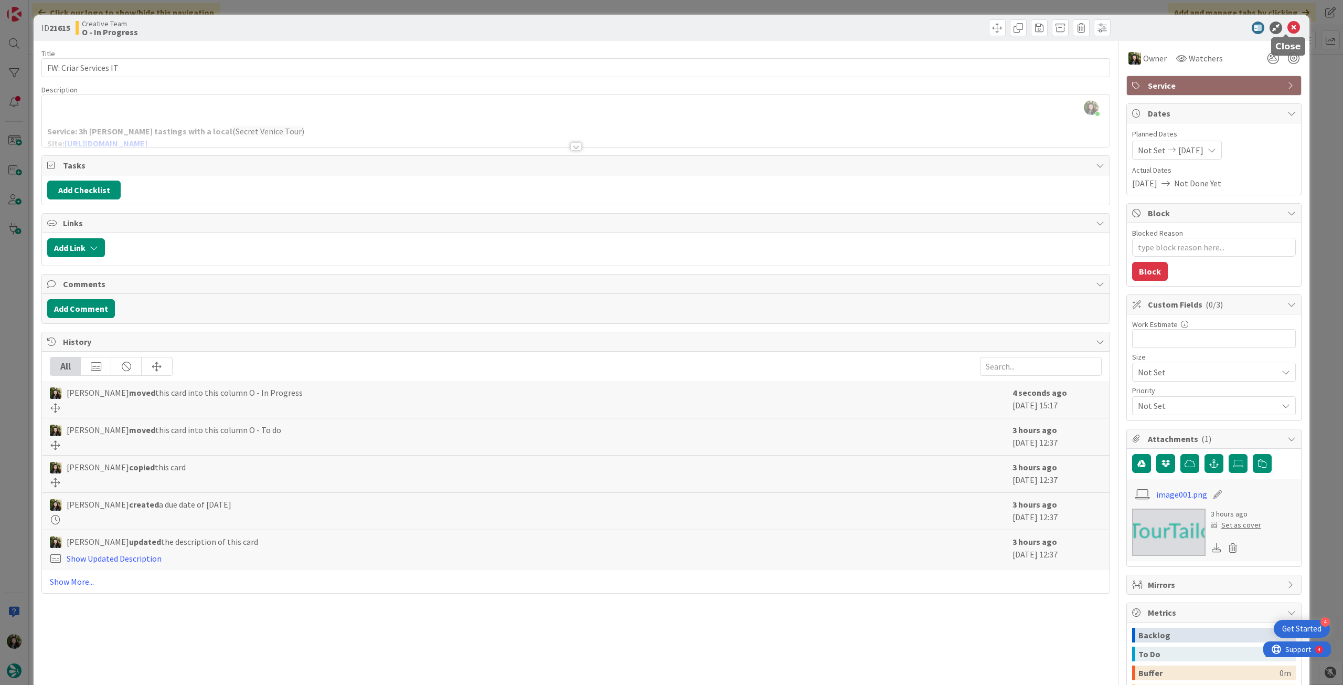
click at [1288, 30] on icon at bounding box center [1294, 28] width 13 height 13
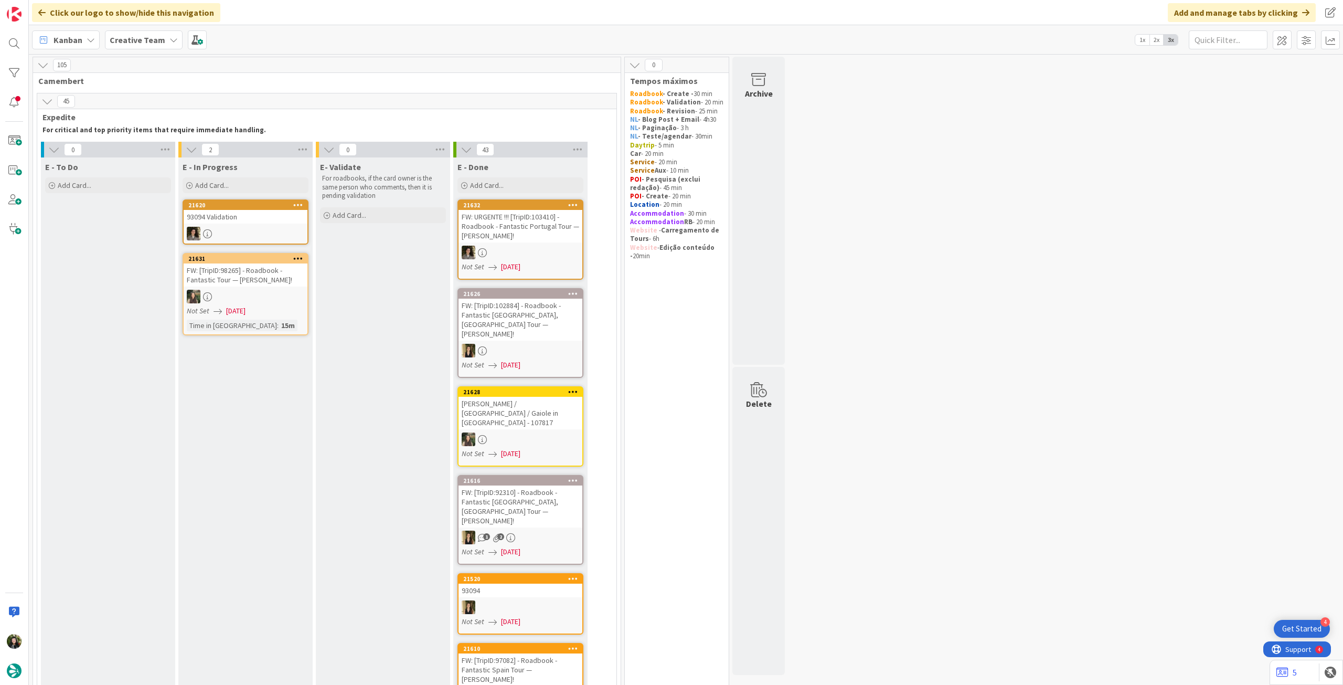
drag, startPoint x: 161, startPoint y: 46, endPoint x: 161, endPoint y: 54, distance: 7.9
click at [161, 46] on div "Creative Team" at bounding box center [144, 39] width 78 height 19
click at [140, 146] on h4 "Creative Team - Análise" at bounding box center [188, 150] width 143 height 10
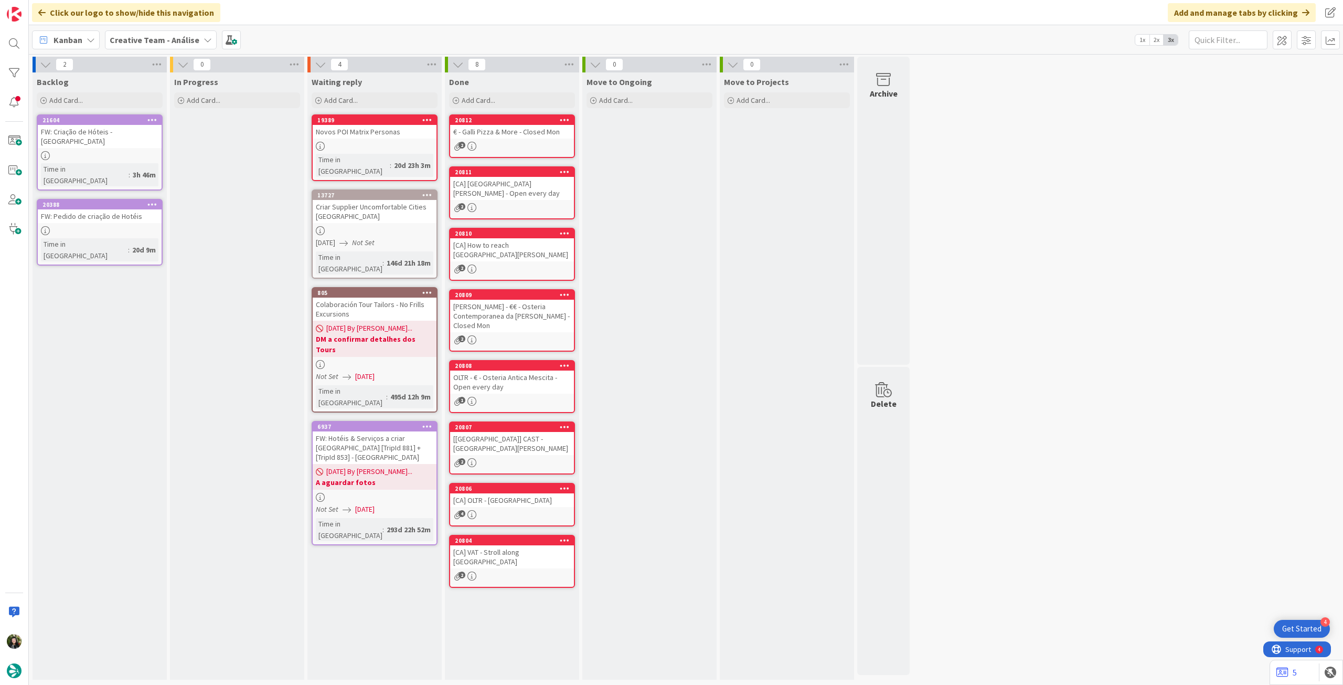
click at [141, 202] on link "20388 FW: Pedido de criação de Hotéis Time in [GEOGRAPHIC_DATA] : 20d 9m" at bounding box center [100, 232] width 126 height 67
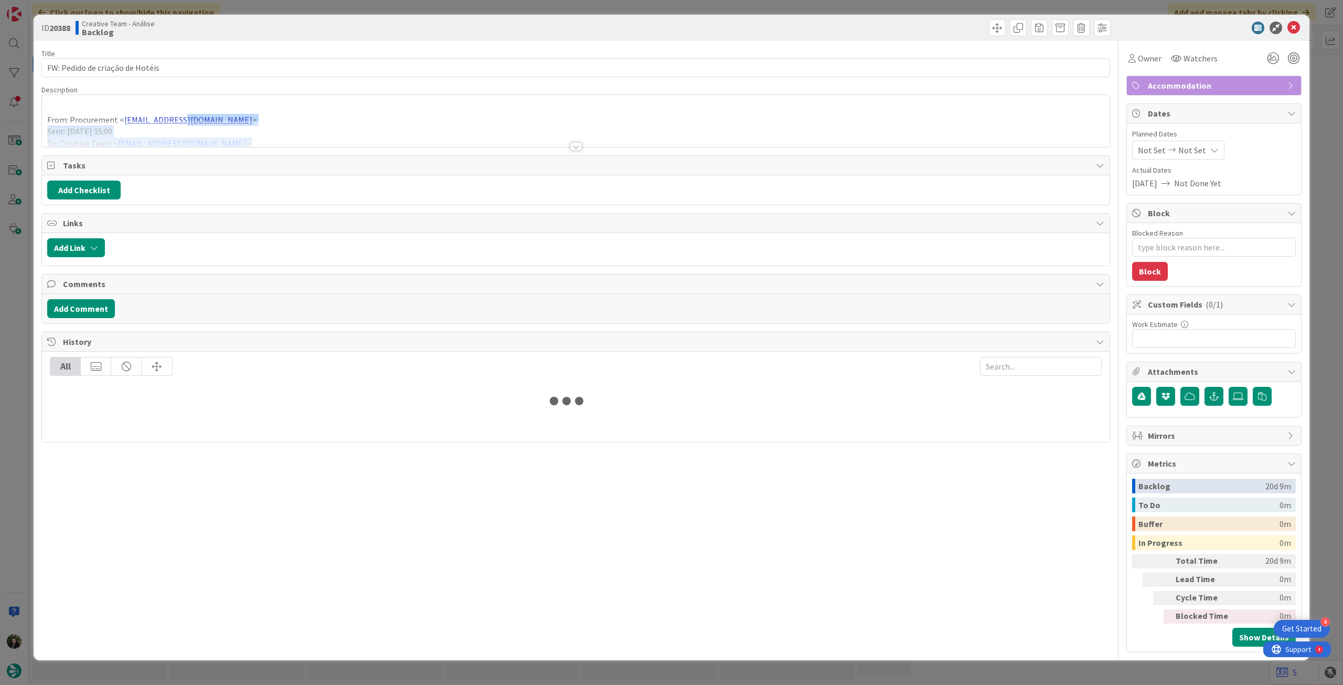
click at [184, 120] on div "Description From: Procurement < [EMAIL_ADDRESS][DOMAIN_NAME] > Sent: [DATE] 15:…" at bounding box center [575, 116] width 1069 height 62
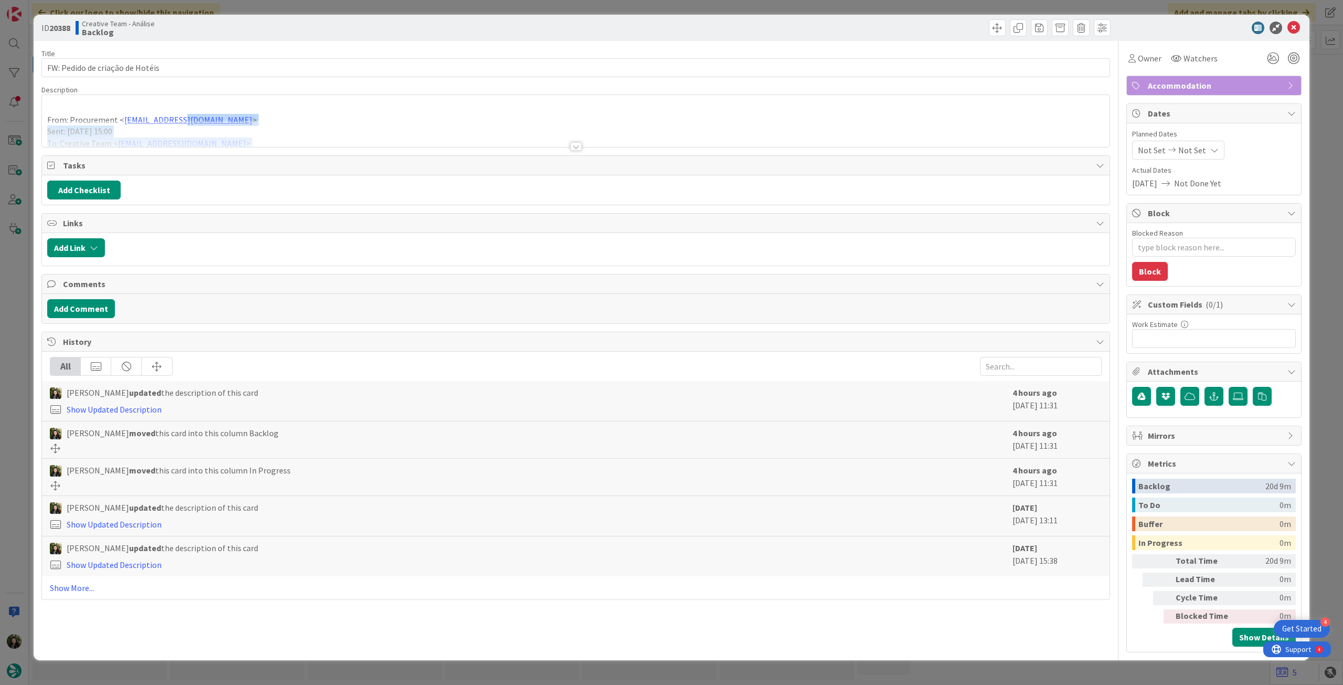
click at [207, 140] on div at bounding box center [576, 133] width 1068 height 27
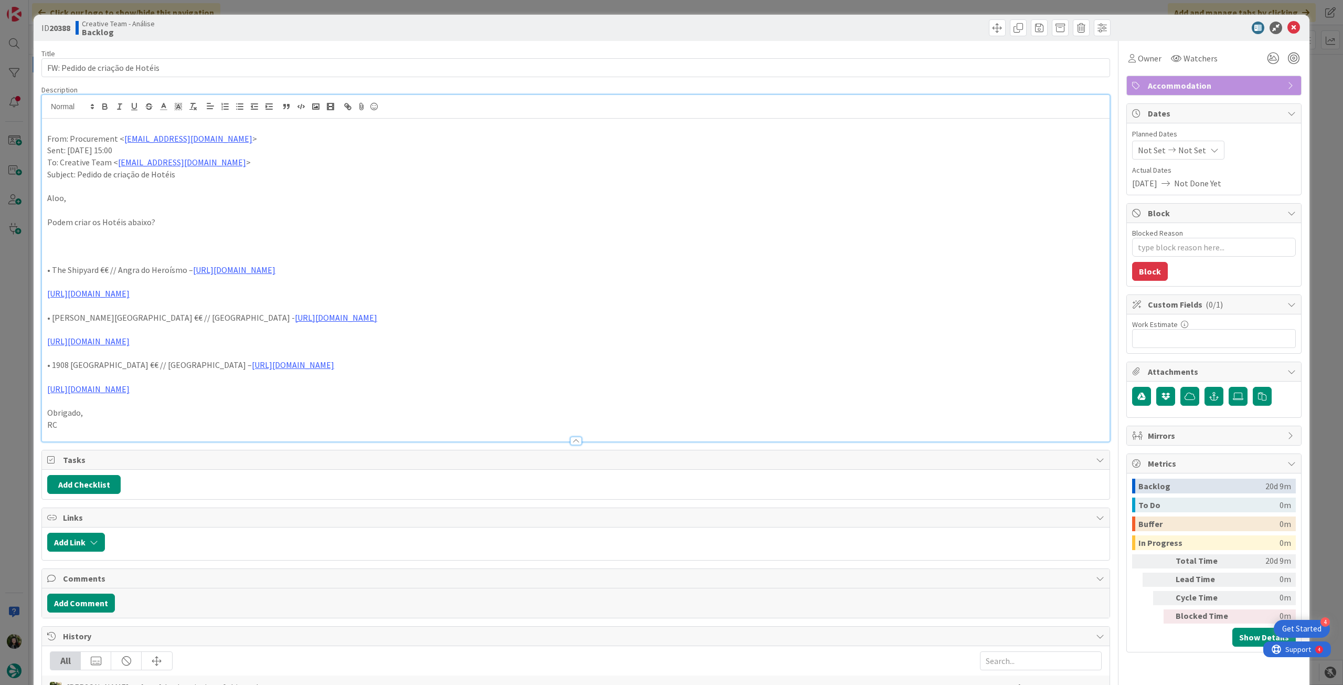
drag, startPoint x: 241, startPoint y: 209, endPoint x: 136, endPoint y: 263, distance: 118.5
click at [241, 209] on p at bounding box center [575, 210] width 1057 height 12
drag, startPoint x: 40, startPoint y: 274, endPoint x: 123, endPoint y: 282, distance: 83.3
click at [115, 280] on div "ID 20388 Creative Team - Análise Backlog Title 32 / 128 FW: Pedido de criação d…" at bounding box center [672, 458] width 1276 height 887
drag, startPoint x: 990, startPoint y: 304, endPoint x: 21, endPoint y: 268, distance: 969.4
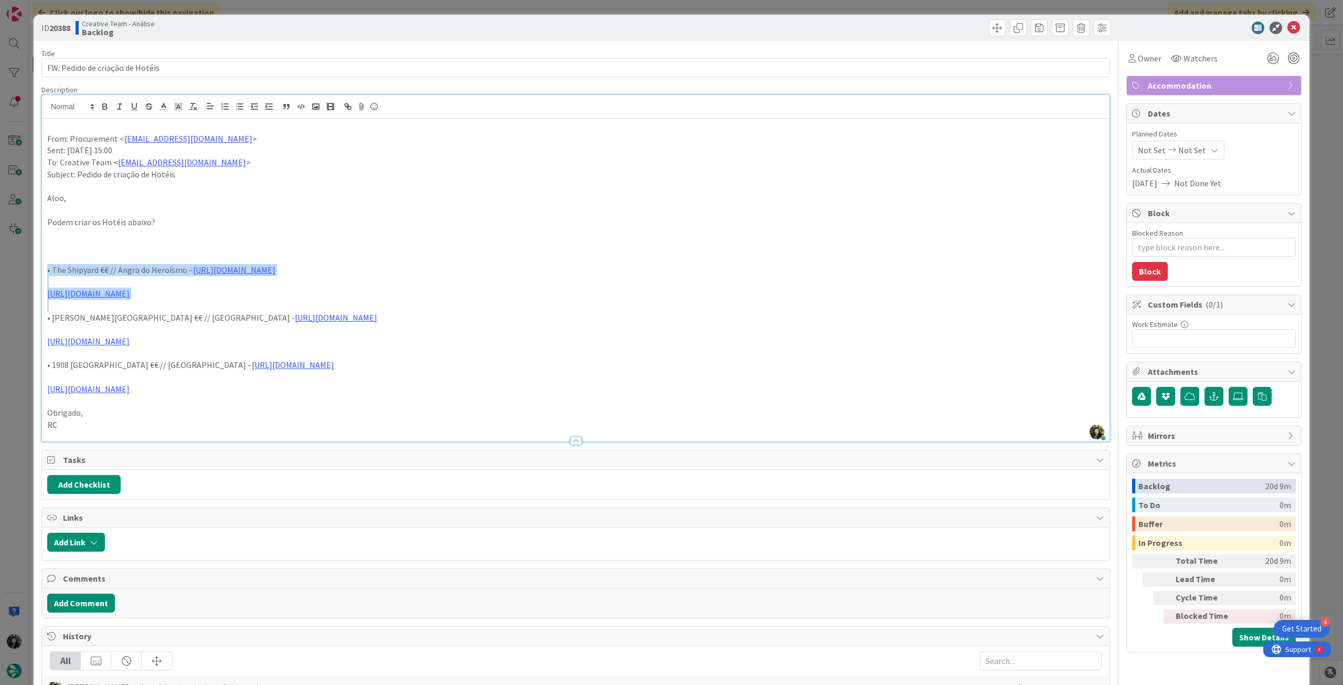
click at [21, 268] on div "ID 20388 Creative Team - Análise Backlog Title 32 / 128 FW: Pedido de criação d…" at bounding box center [671, 342] width 1343 height 685
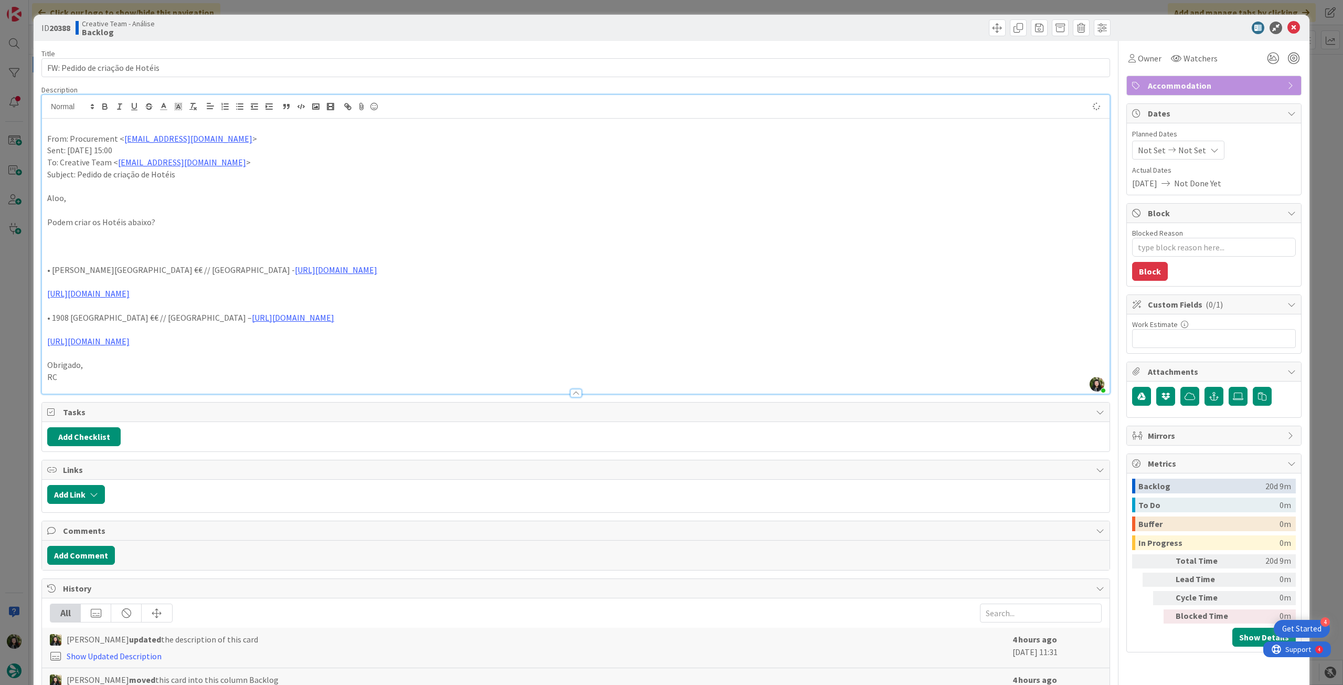
click at [1288, 26] on icon at bounding box center [1294, 28] width 13 height 13
type textarea "x"
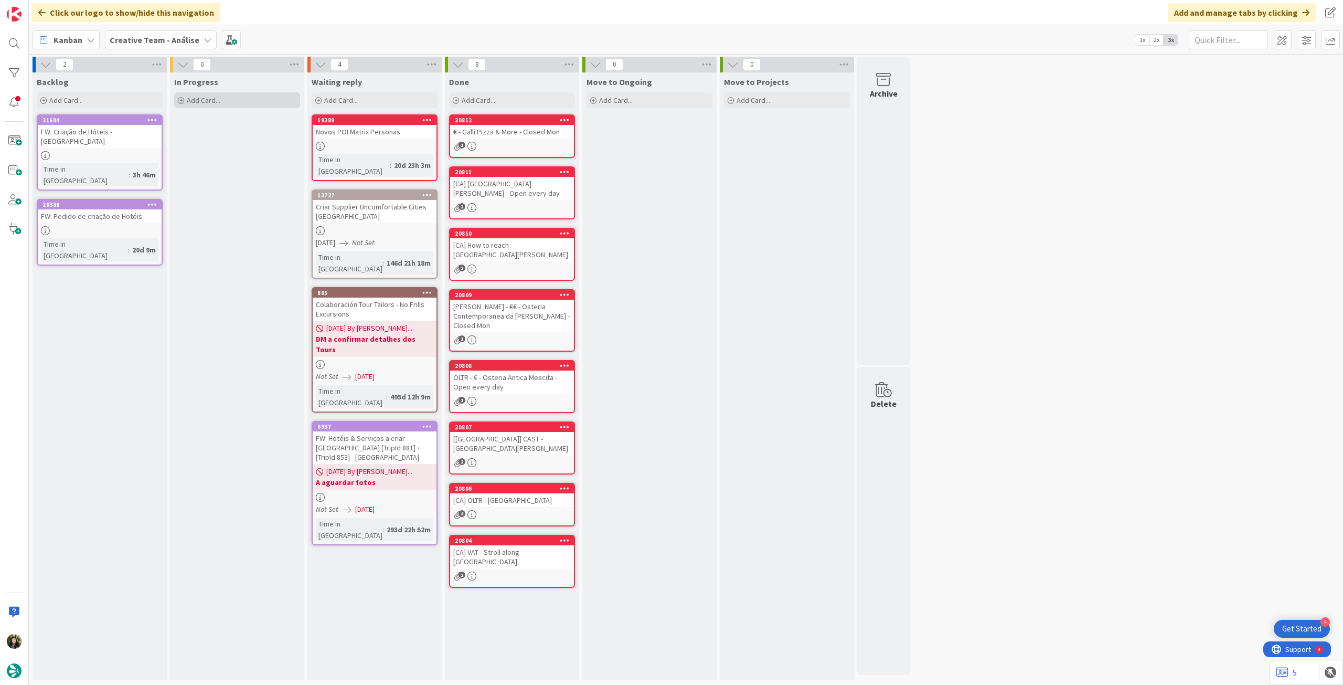
click at [275, 102] on div "Add Card..." at bounding box center [237, 100] width 126 height 16
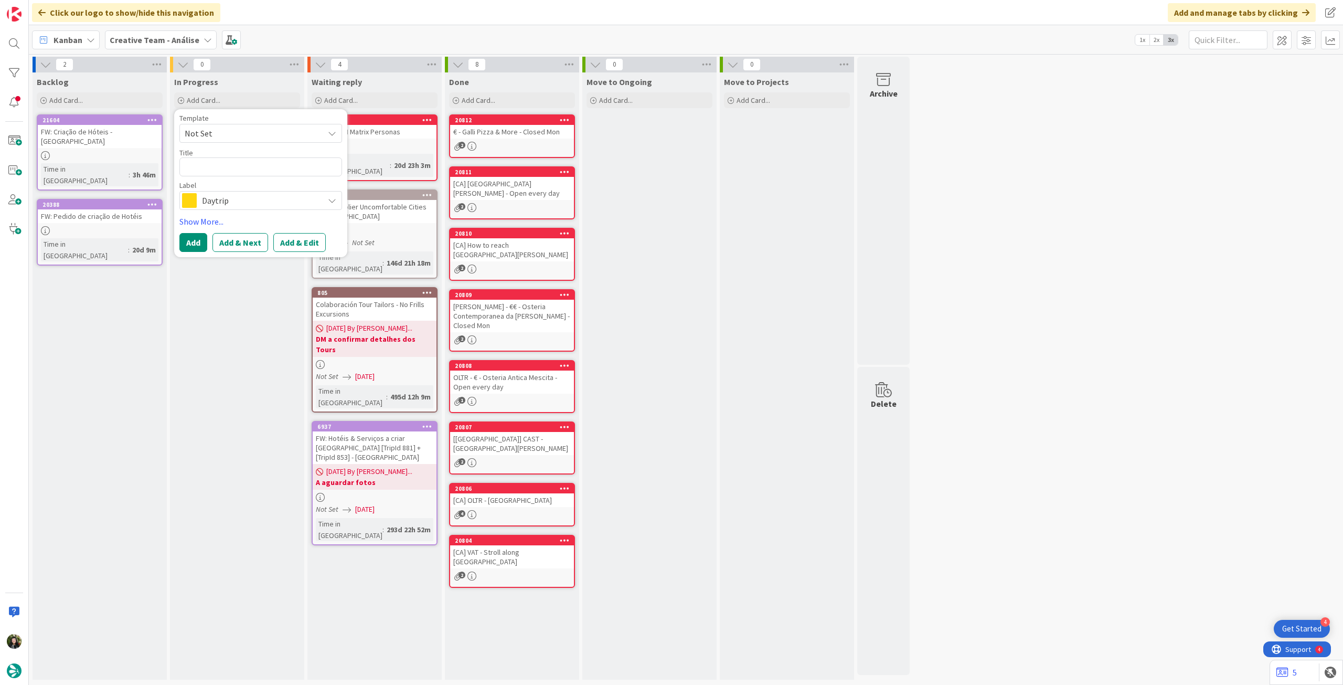
click at [238, 199] on span "Daytrip" at bounding box center [260, 200] width 117 height 15
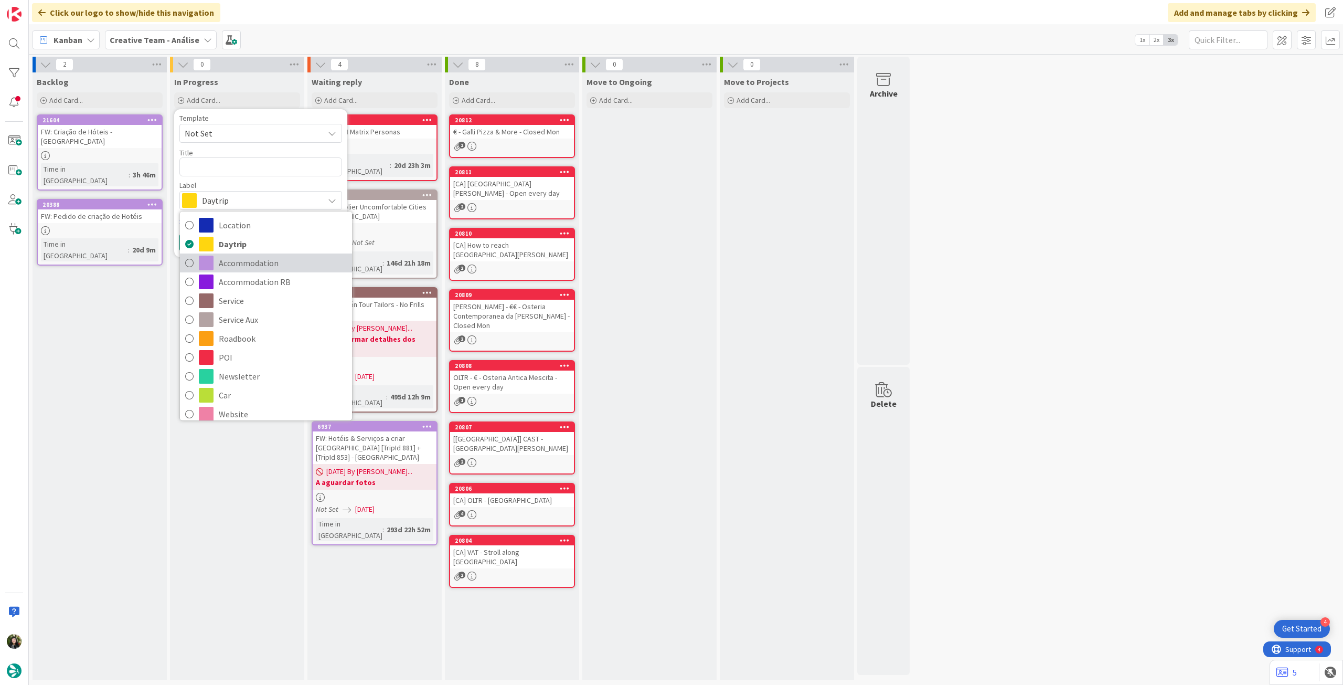
drag, startPoint x: 235, startPoint y: 262, endPoint x: 235, endPoint y: 186, distance: 76.6
click at [235, 262] on span "Accommodation" at bounding box center [283, 263] width 128 height 16
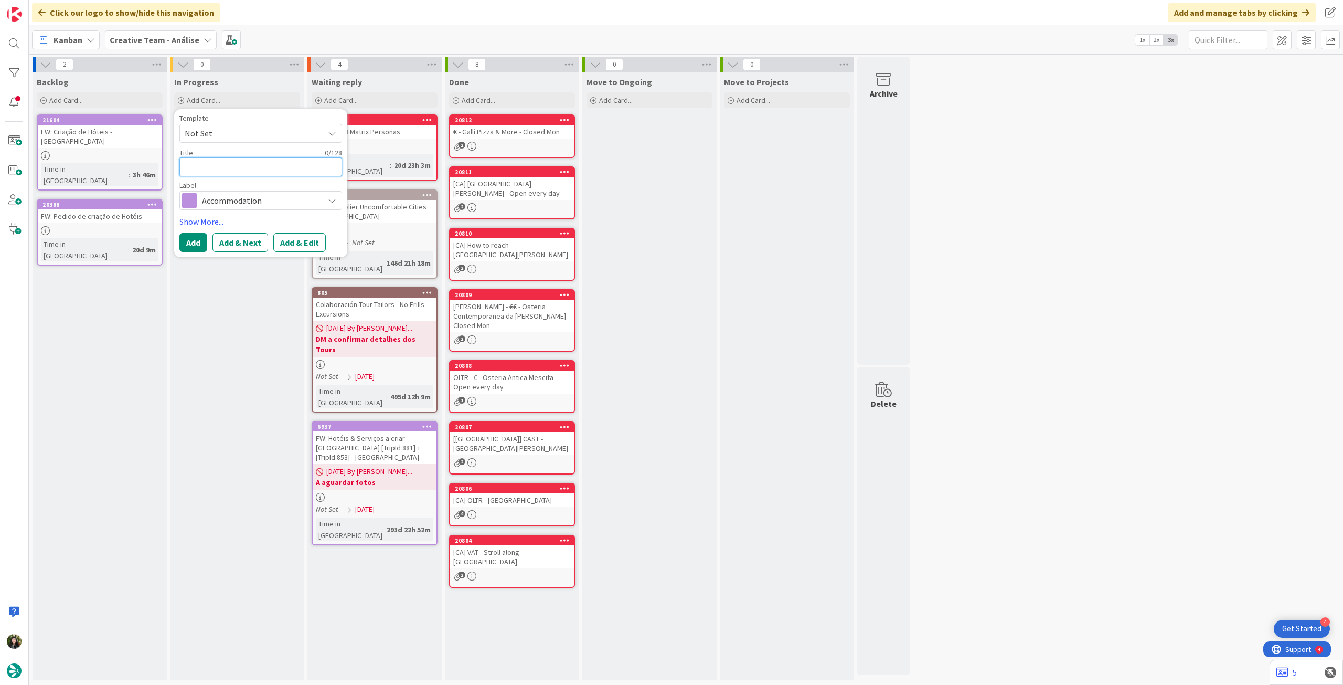
click at [239, 167] on textarea at bounding box center [260, 166] width 163 height 19
type textarea "x"
click at [199, 239] on button "Add" at bounding box center [193, 242] width 28 height 19
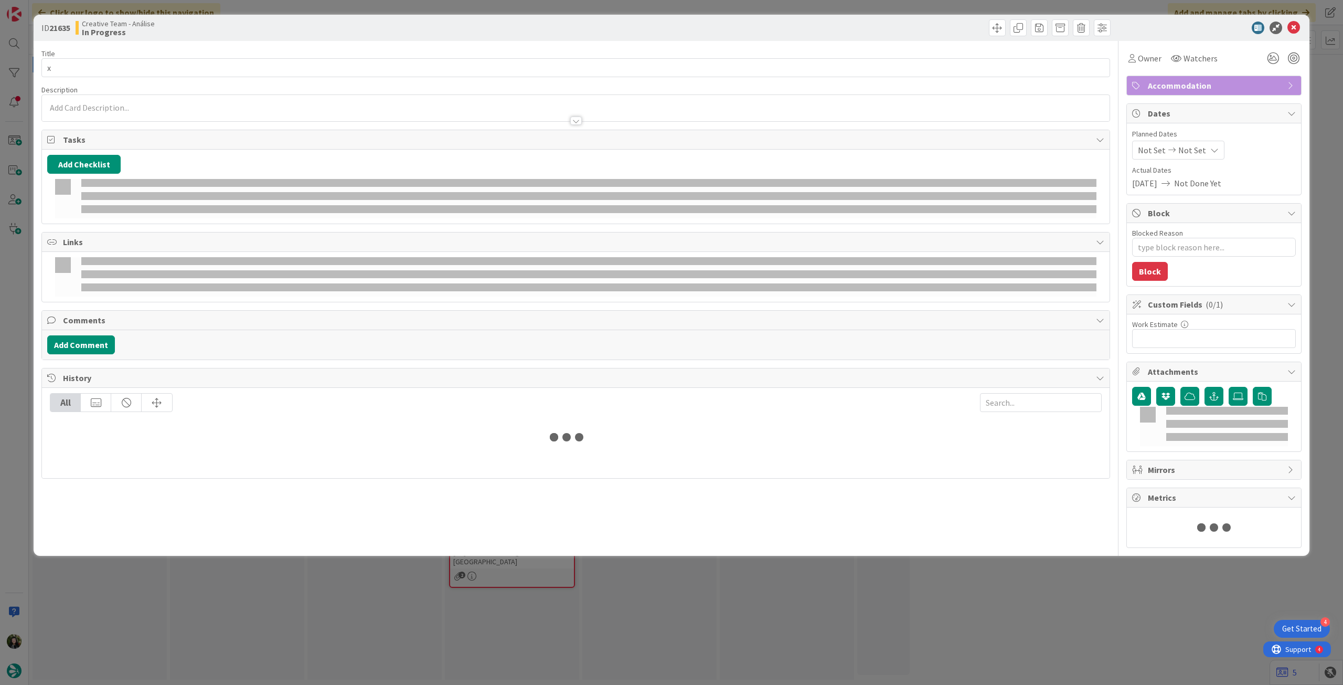
type textarea "x"
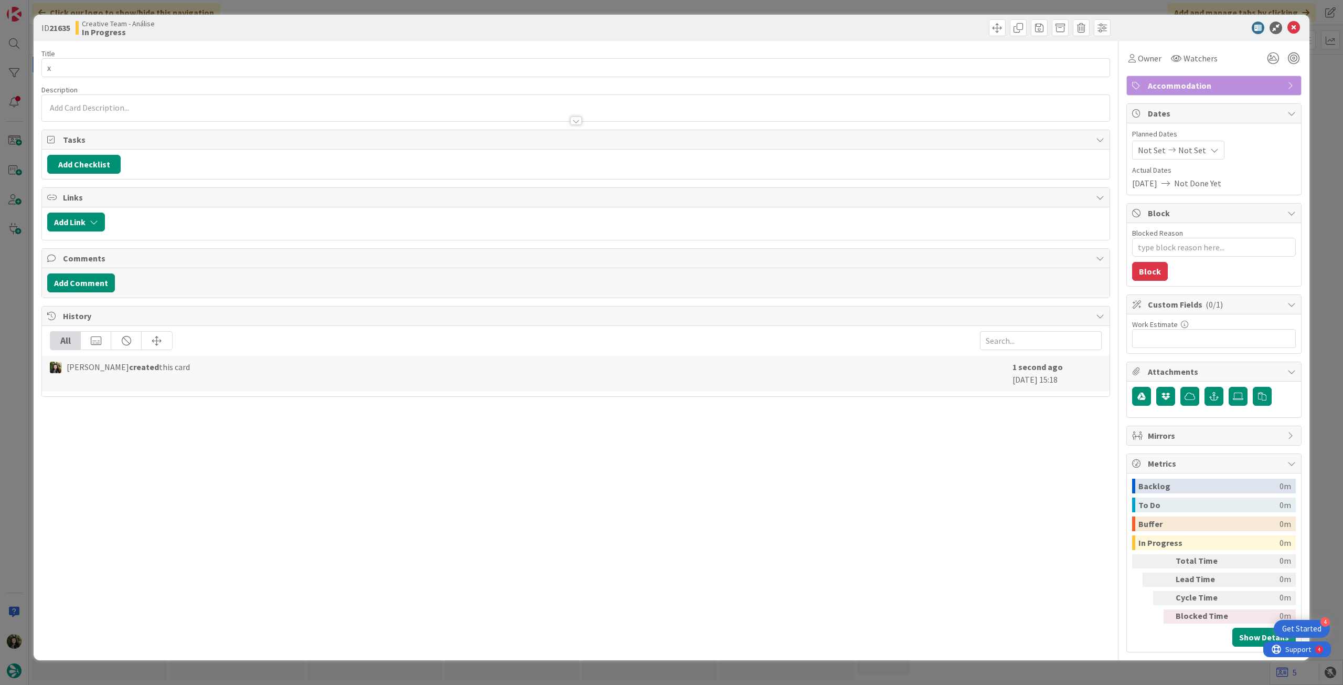
click at [158, 117] on div at bounding box center [576, 115] width 1068 height 11
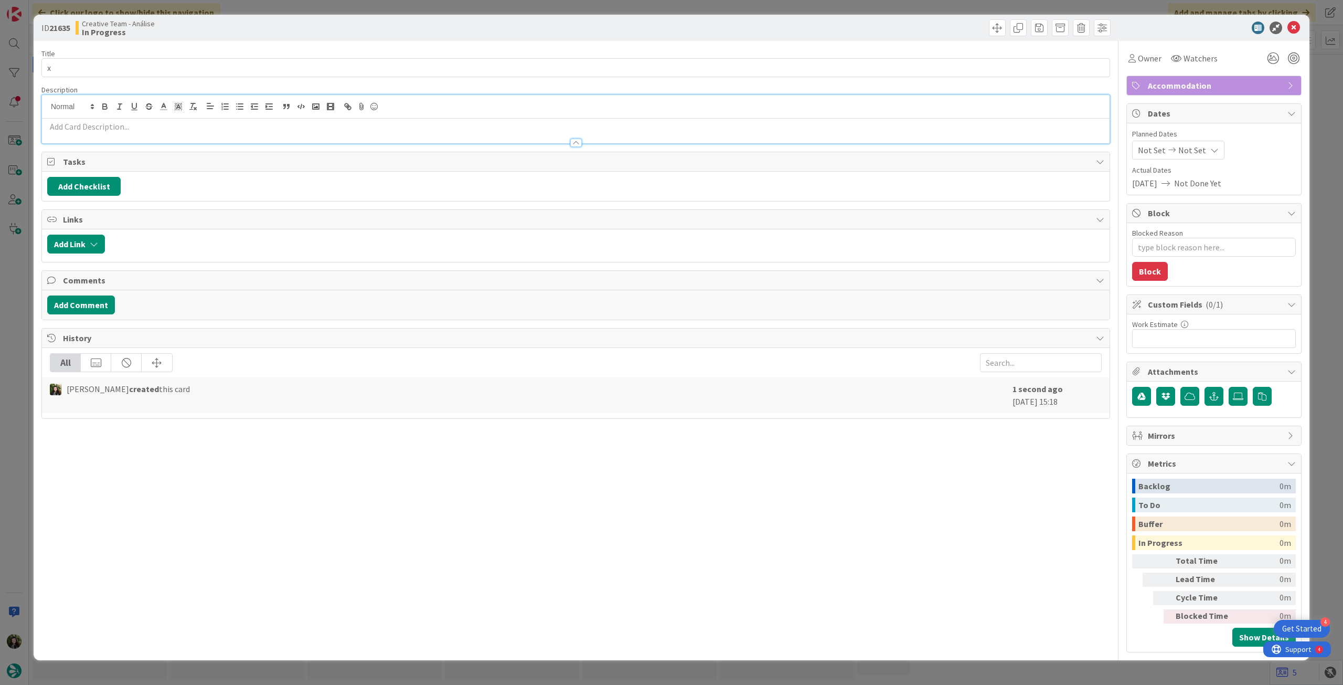
click at [159, 130] on p at bounding box center [575, 127] width 1057 height 12
paste div
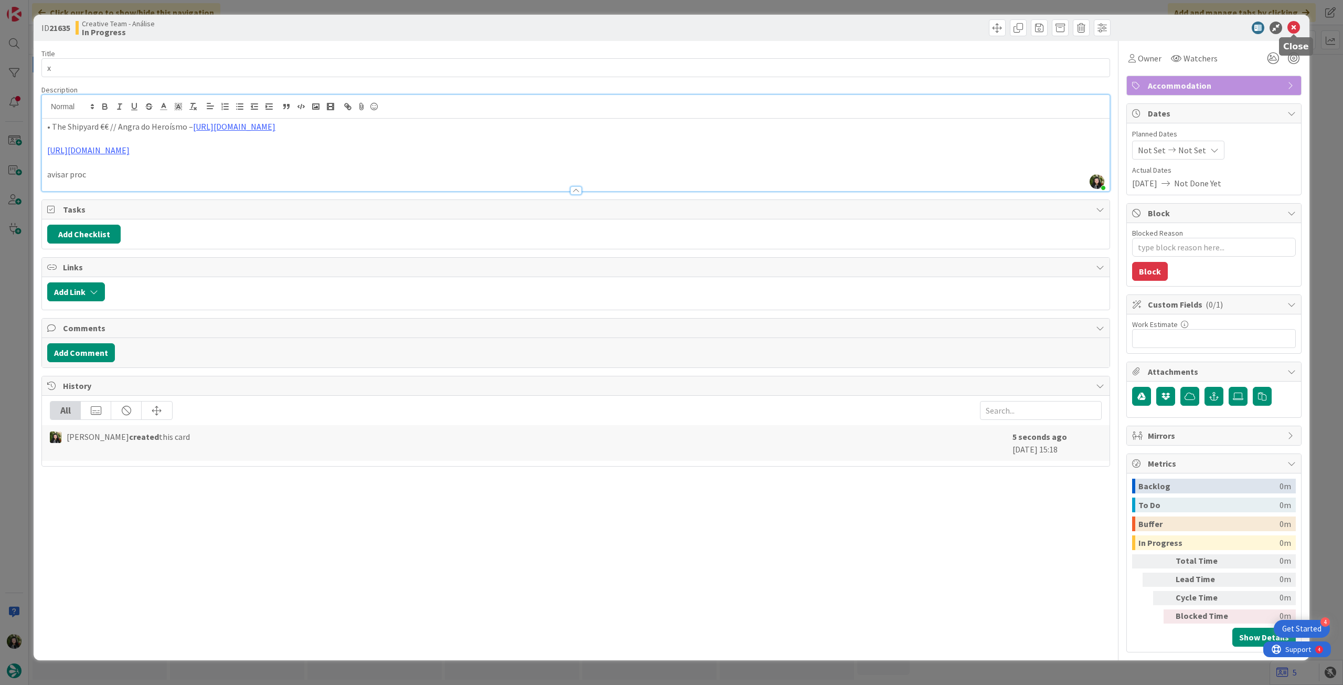
click at [1295, 27] on icon at bounding box center [1294, 28] width 13 height 13
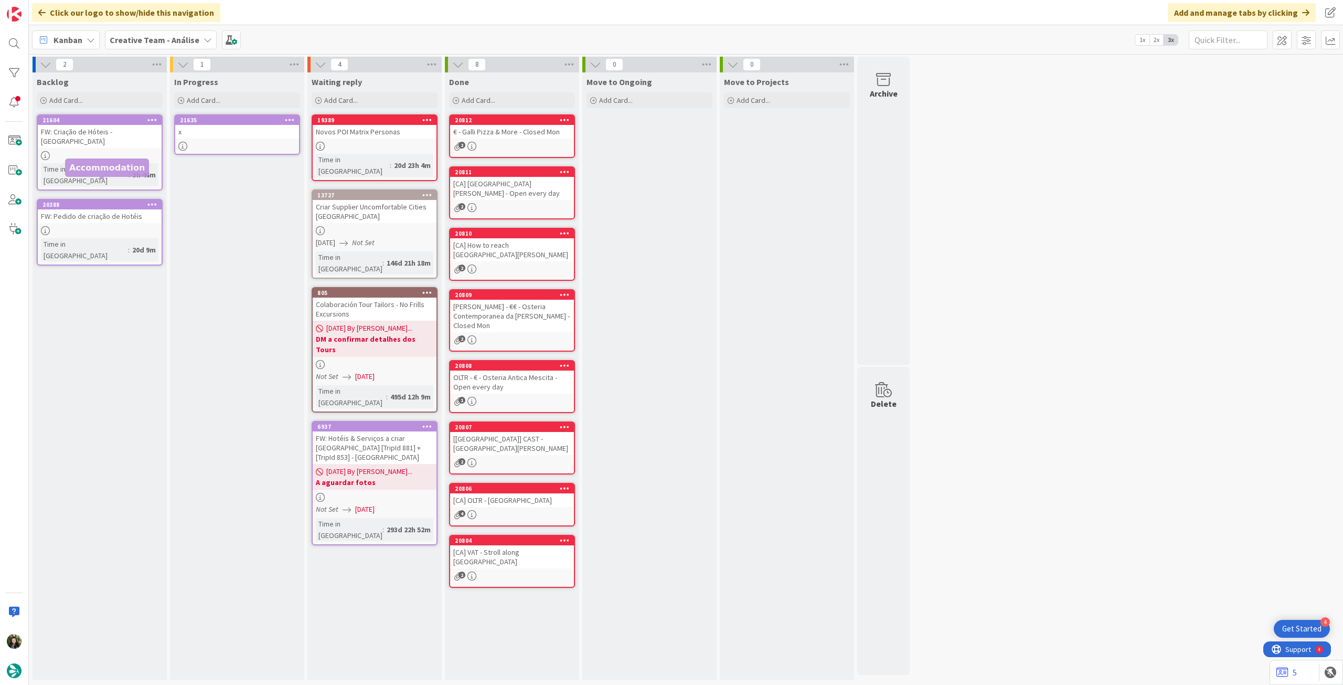
click at [95, 226] on div at bounding box center [100, 230] width 124 height 9
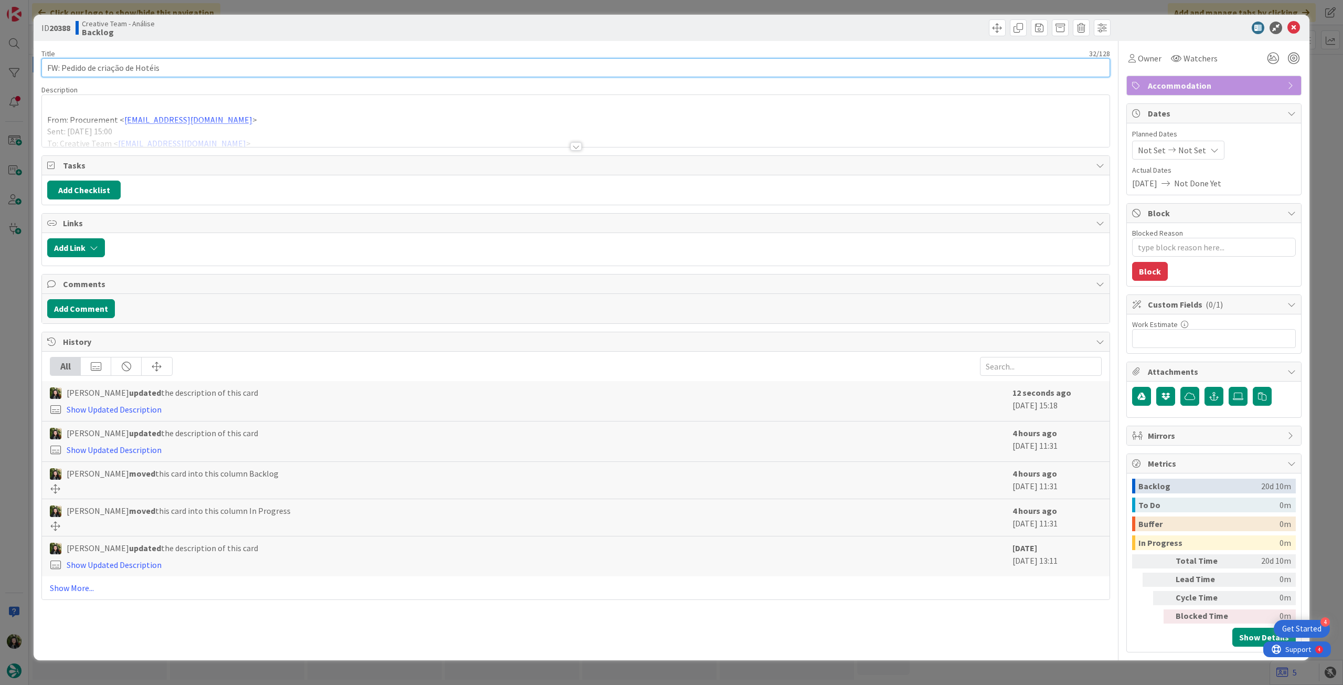
drag, startPoint x: 184, startPoint y: 68, endPoint x: 31, endPoint y: 67, distance: 153.2
click at [22, 67] on div "ID 20388 Creative Team - Análise Backlog Title 32 / 128 FW: Pedido de criação d…" at bounding box center [671, 342] width 1343 height 685
click at [1294, 26] on icon at bounding box center [1294, 28] width 13 height 13
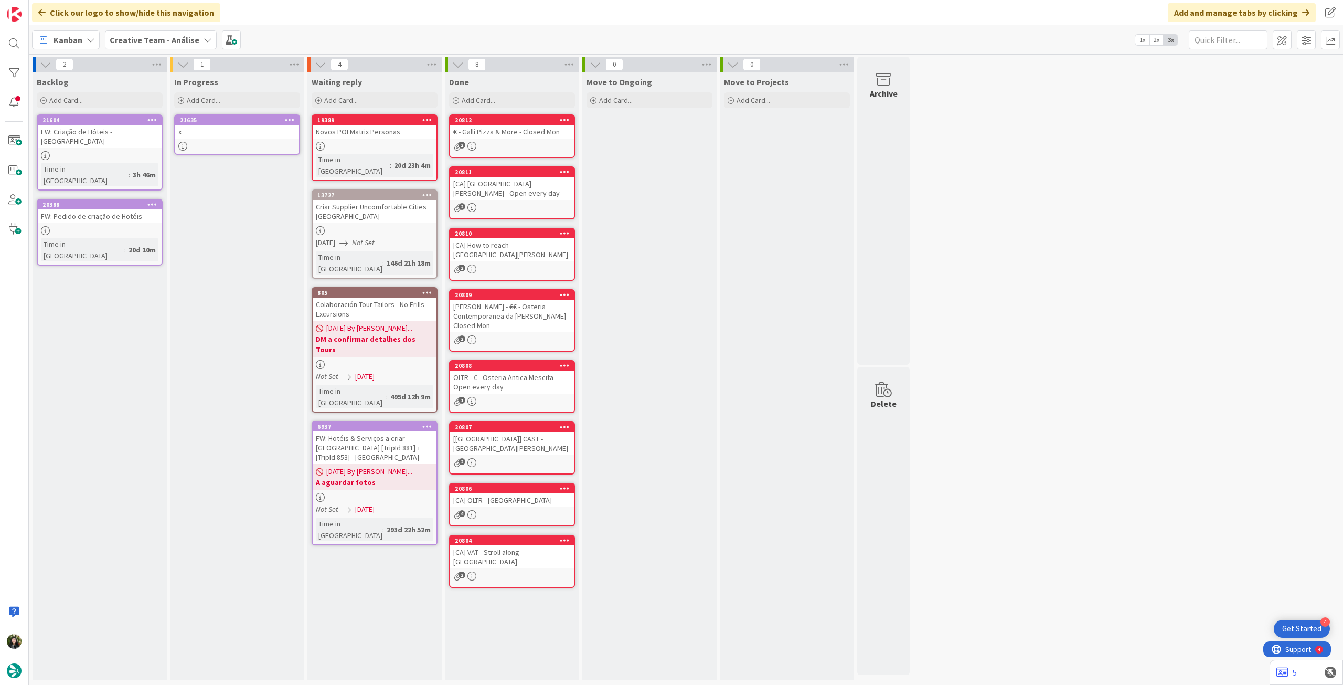
click at [246, 141] on link "21635 x" at bounding box center [237, 134] width 126 height 40
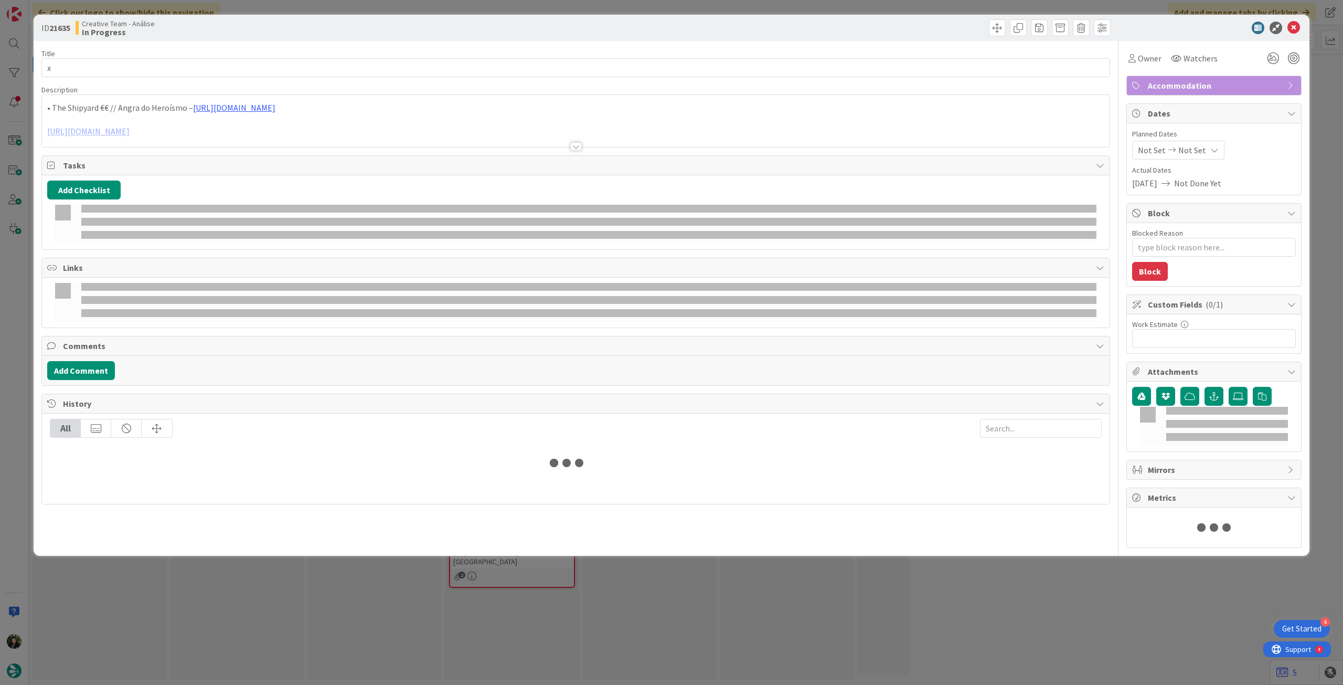
type textarea "x"
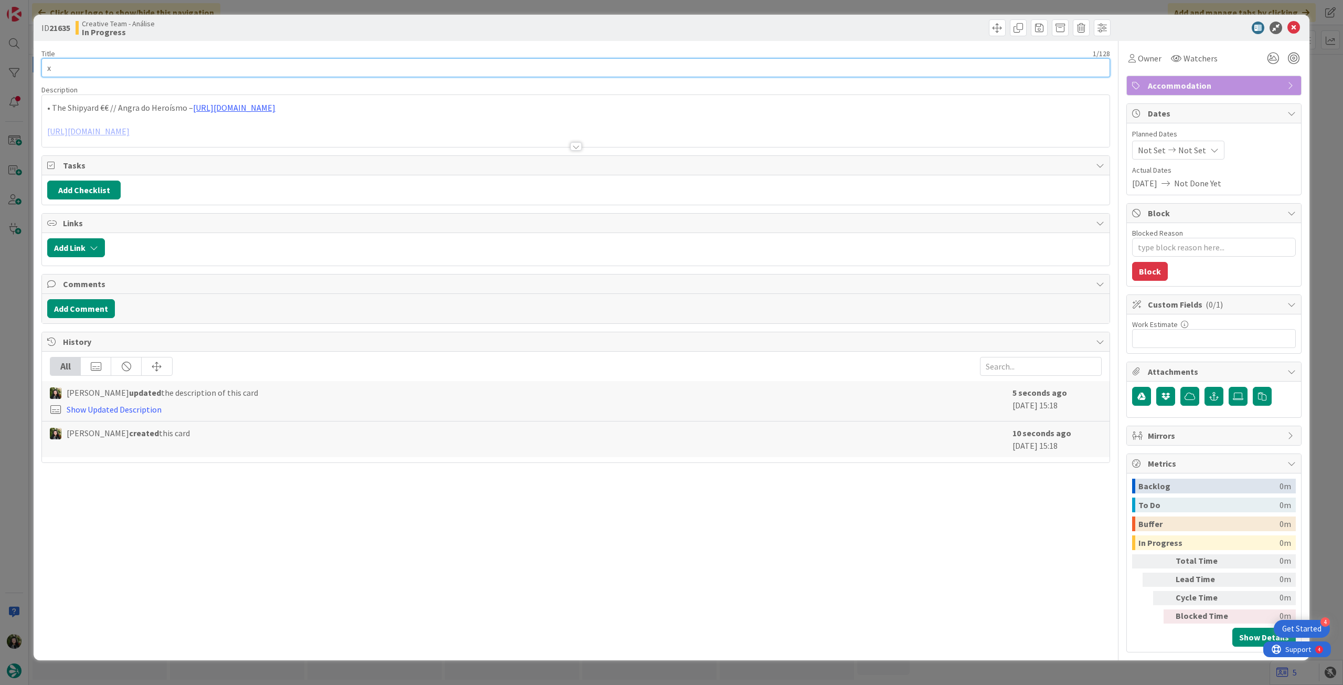
drag, startPoint x: 63, startPoint y: 63, endPoint x: 579, endPoint y: 66, distance: 516.4
click at [3, 63] on div "ID 21635 Creative Team - Análise In Progress Title 1 / 128 x Description • The …" at bounding box center [671, 342] width 1343 height 685
paste input "FW: Pedido de criação de Hotéis"
type input "FW: Pedido de criação de Hotéis"
type textarea "x"
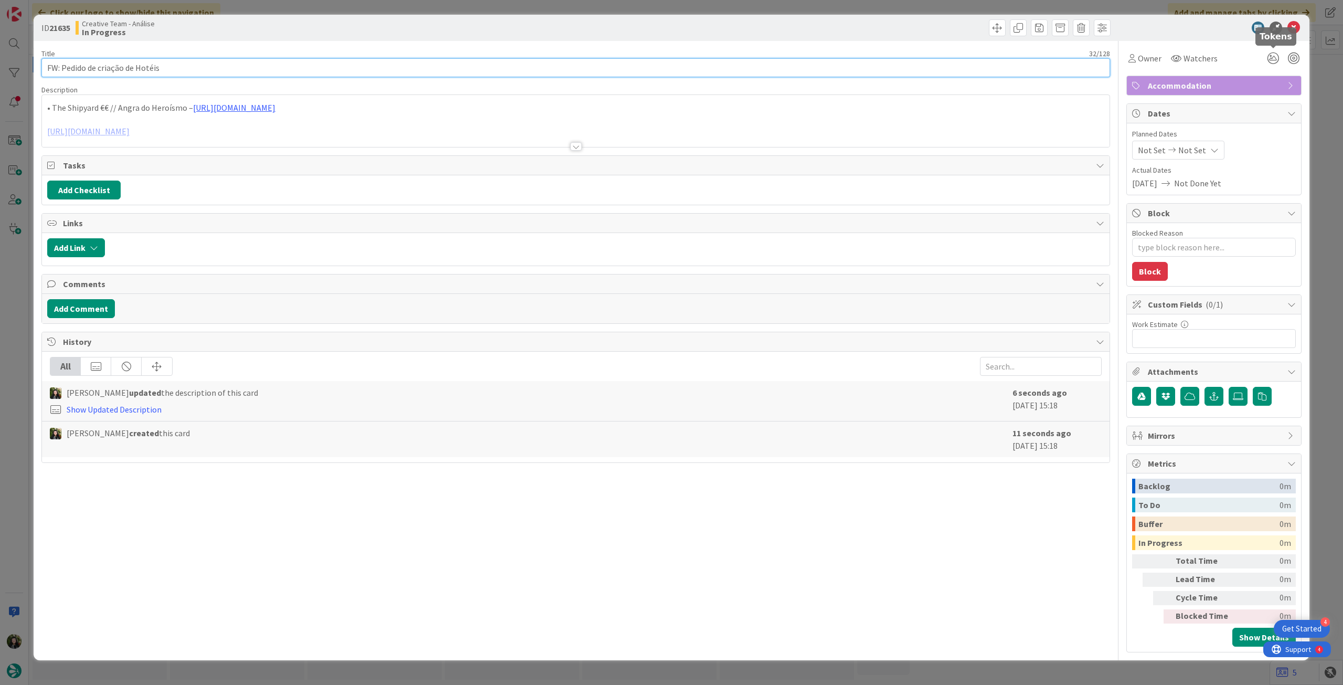
type input "FW: Pedido de criação de Hotéis"
click at [1187, 151] on span "Not Set" at bounding box center [1193, 150] width 28 height 13
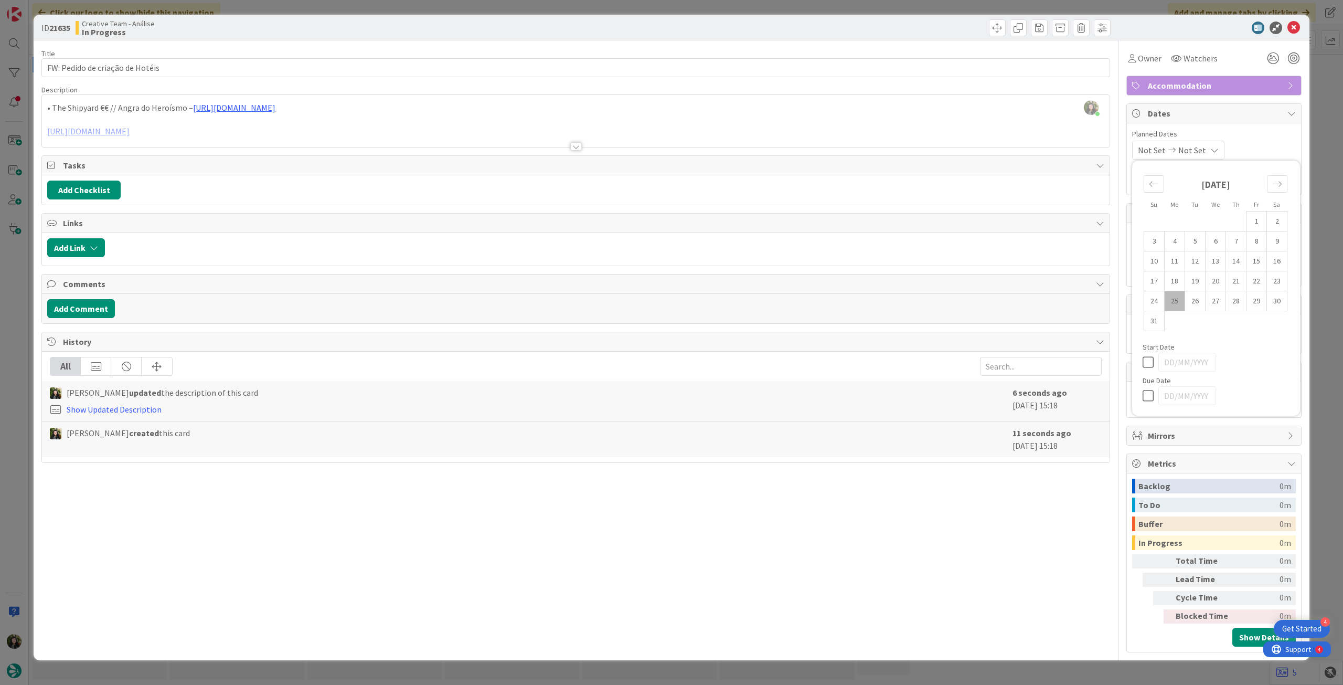
click at [1141, 398] on div "Su Mo Tu We Th Fr Sa [DATE] 1 2 3 4 5 6 7 8 9 10 11 12 13 14 15 16 17 18 19 20 …" at bounding box center [1216, 288] width 157 height 245
click at [1147, 396] on icon at bounding box center [1151, 395] width 16 height 13
type input "[DATE]"
click at [1297, 23] on icon at bounding box center [1294, 28] width 13 height 13
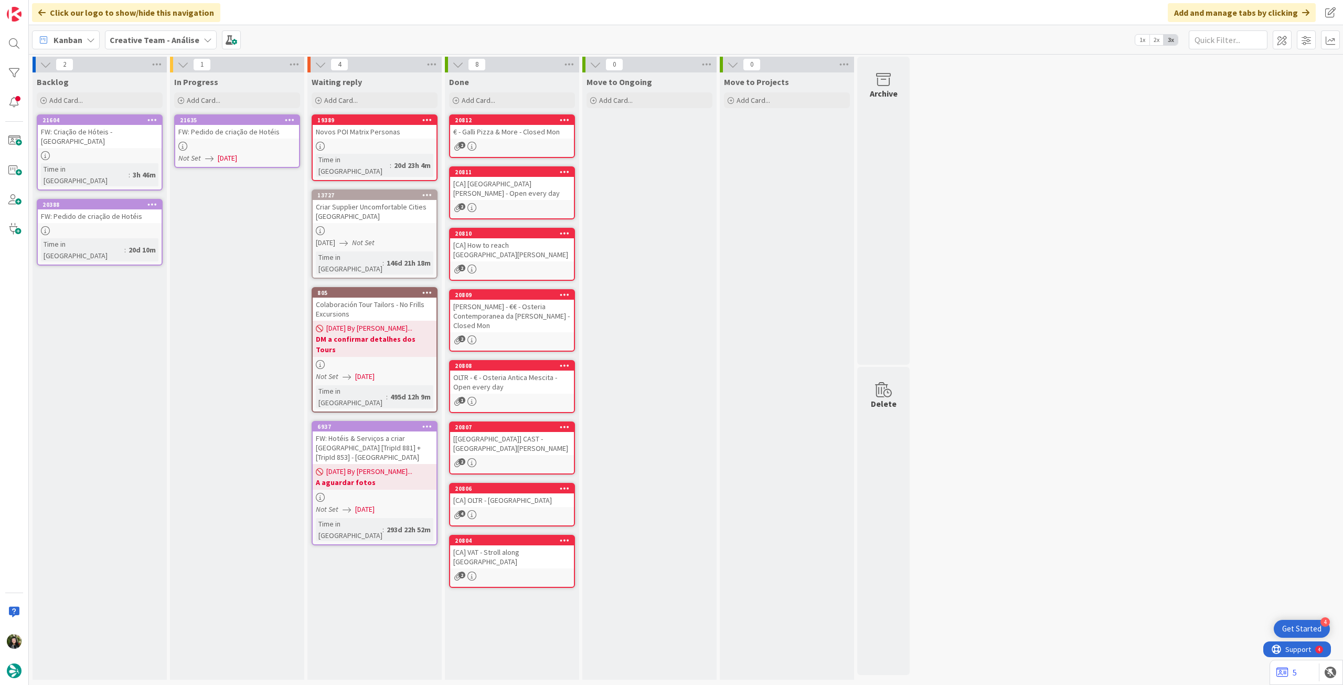
click at [293, 116] on icon at bounding box center [290, 119] width 10 height 7
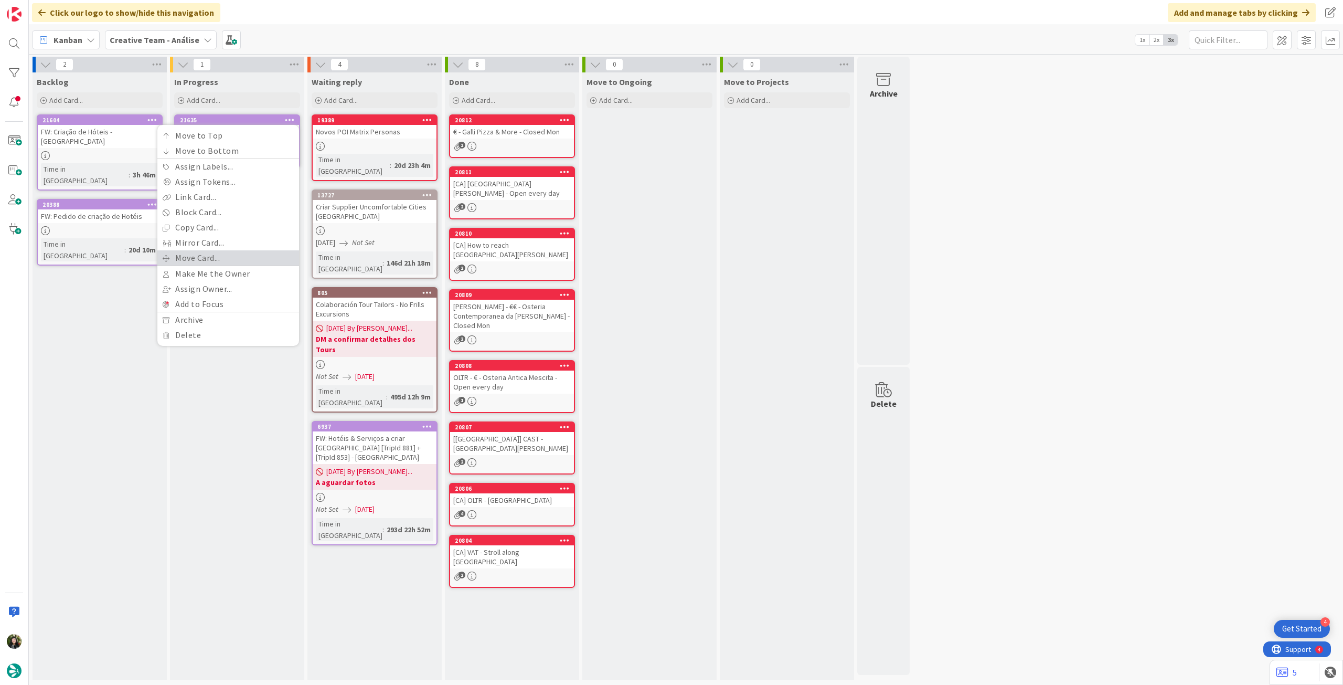
click at [215, 257] on link "Move Card..." at bounding box center [228, 257] width 142 height 15
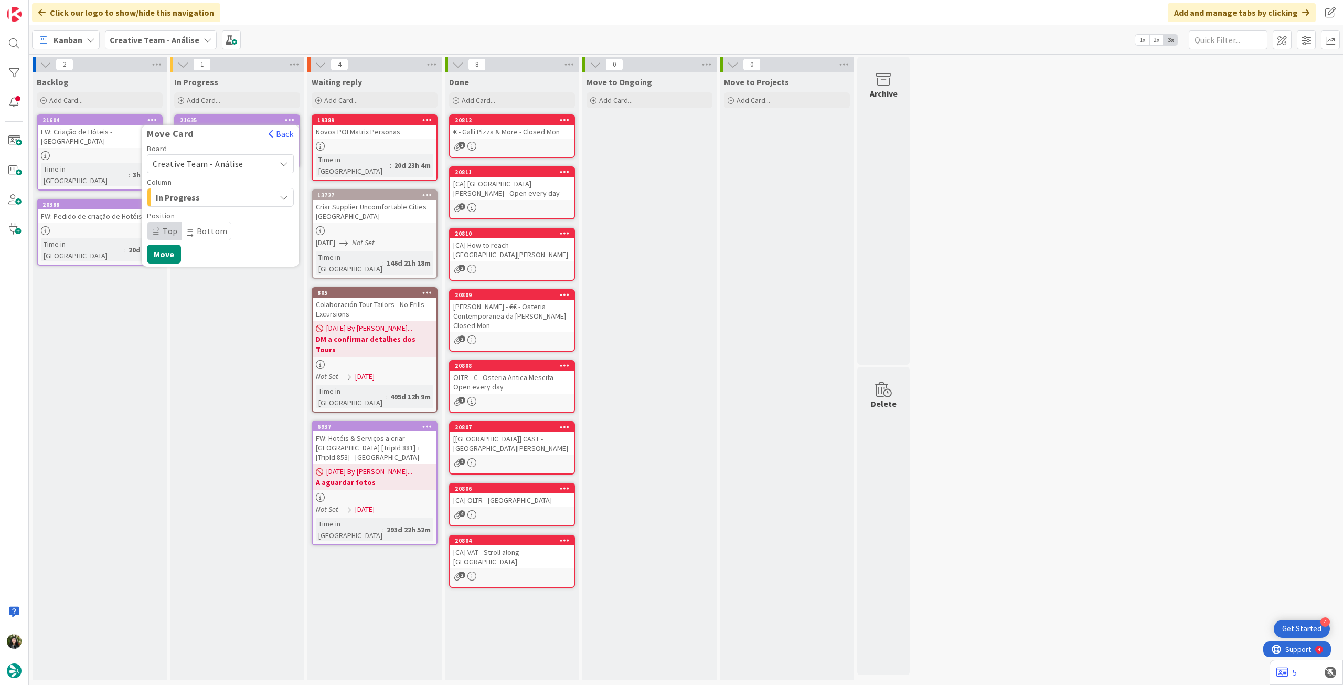
click at [228, 165] on span "Creative Team - Análise" at bounding box center [198, 163] width 91 height 10
click at [221, 203] on div "Creative Team - Análise Creative Team" at bounding box center [220, 200] width 147 height 53
click at [219, 214] on span "Creative Team" at bounding box center [227, 213] width 122 height 16
click at [224, 194] on span "Select a Column..." at bounding box center [192, 197] width 79 height 14
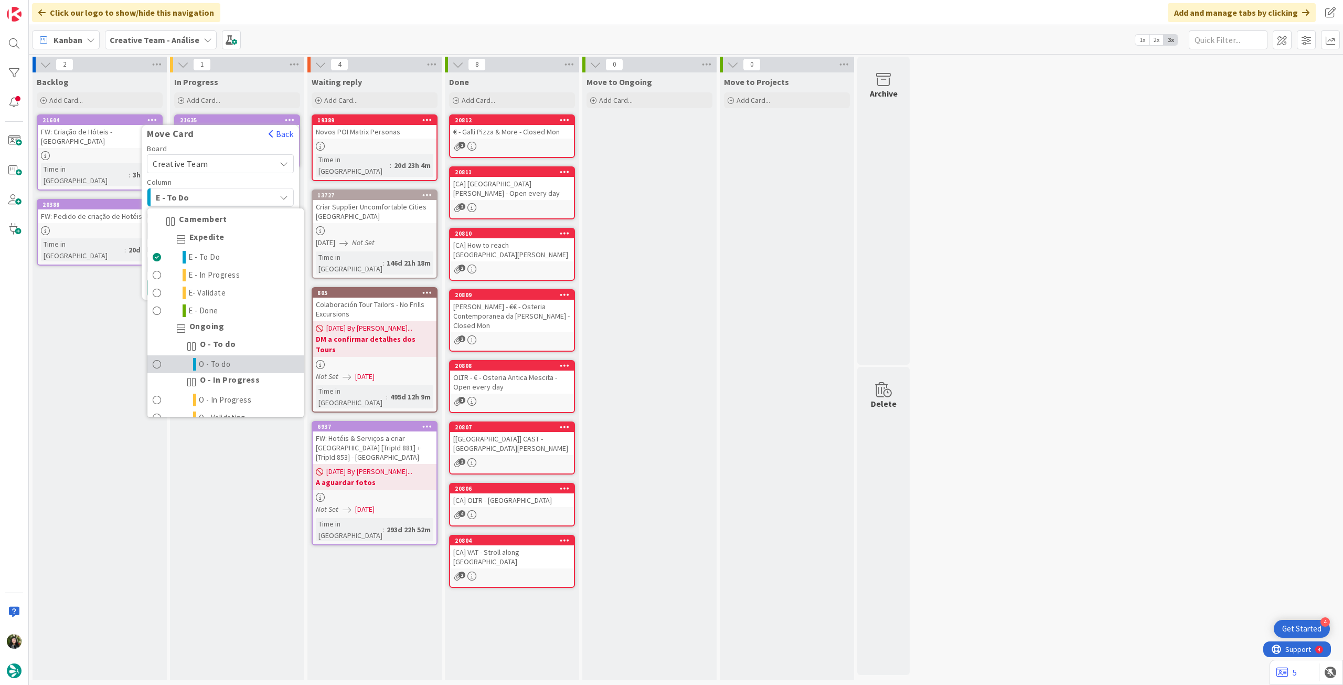
click at [246, 364] on link "O - To do" at bounding box center [225, 364] width 156 height 18
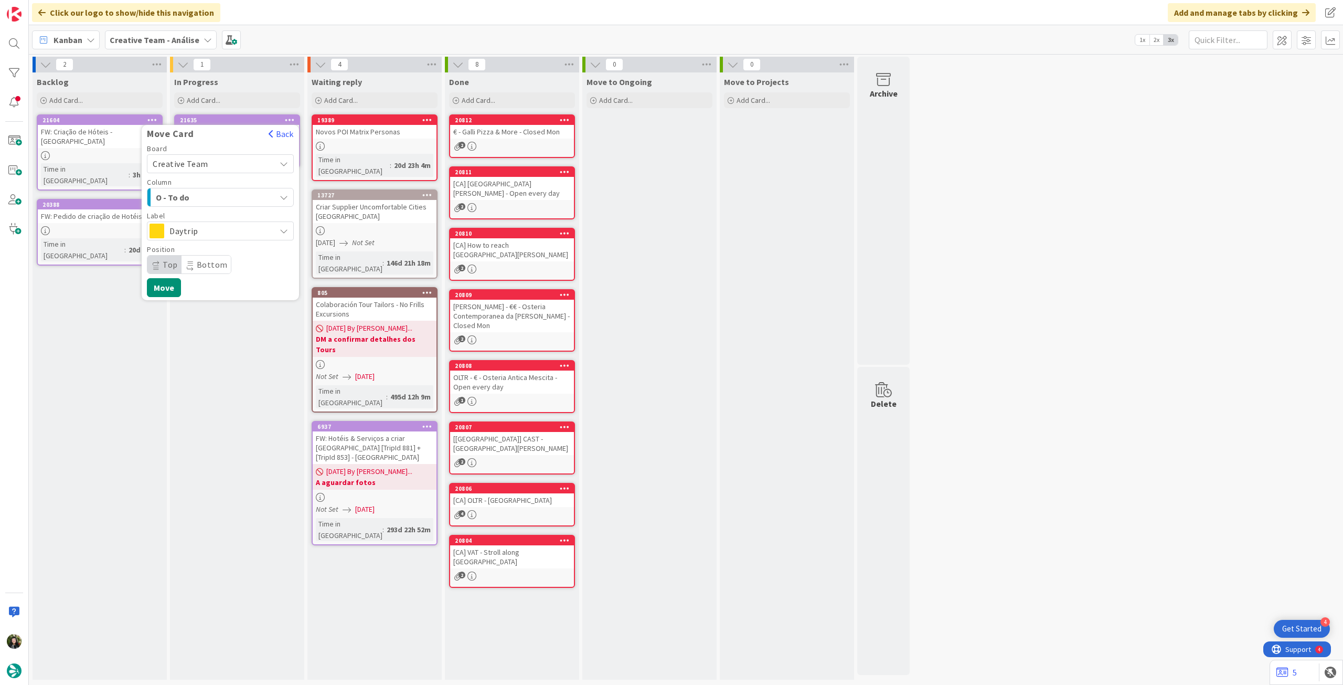
click at [224, 234] on span "Daytrip" at bounding box center [220, 231] width 101 height 15
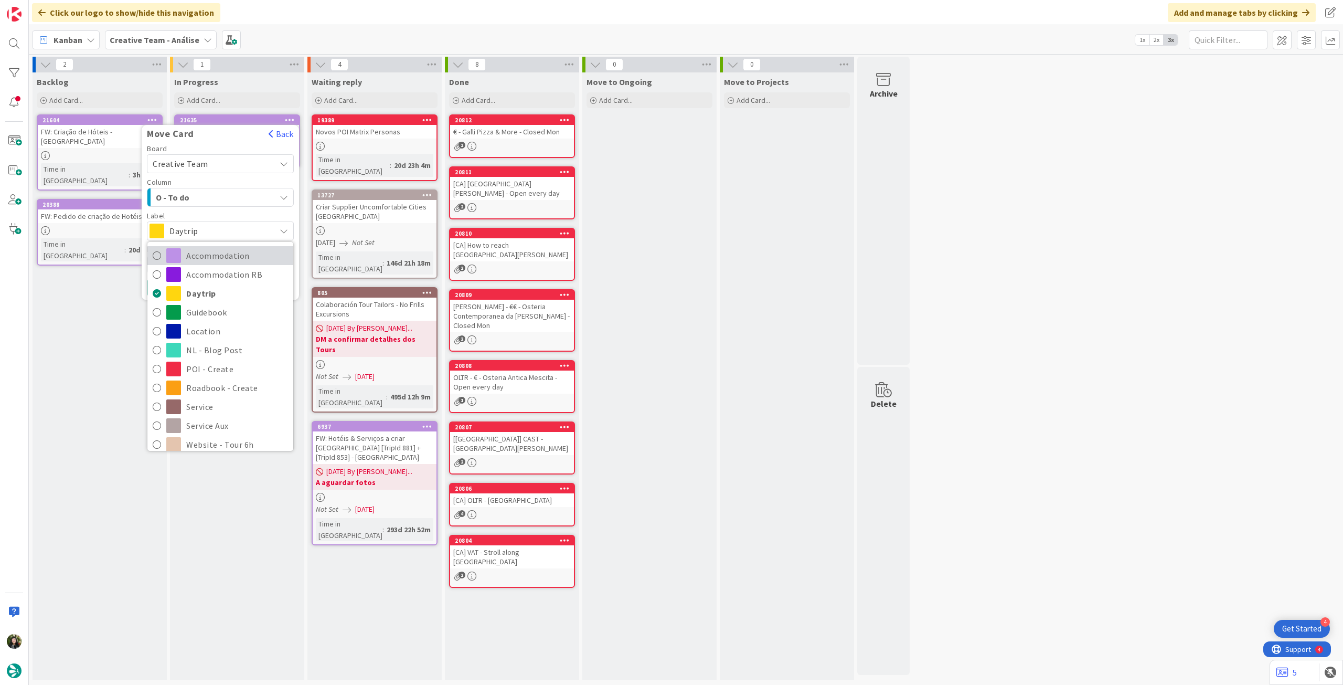
click at [213, 256] on span "Accommodation" at bounding box center [237, 256] width 102 height 16
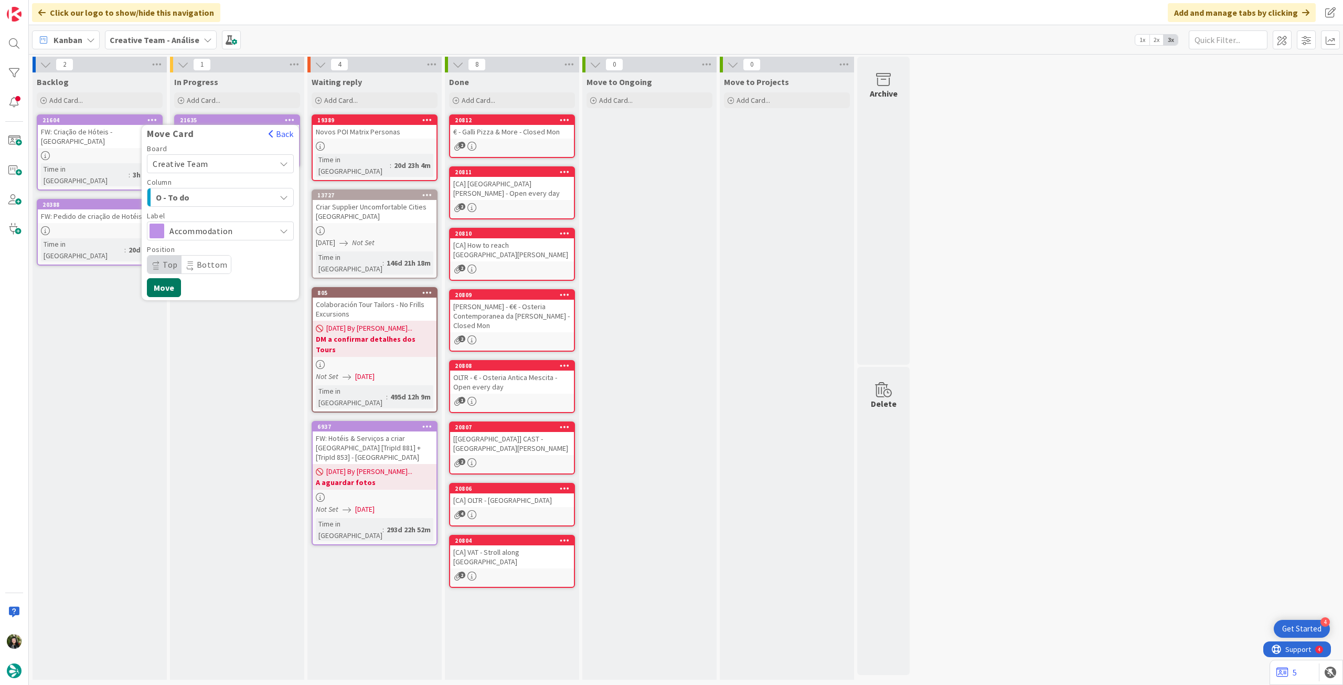
click at [164, 285] on button "Move" at bounding box center [164, 287] width 34 height 19
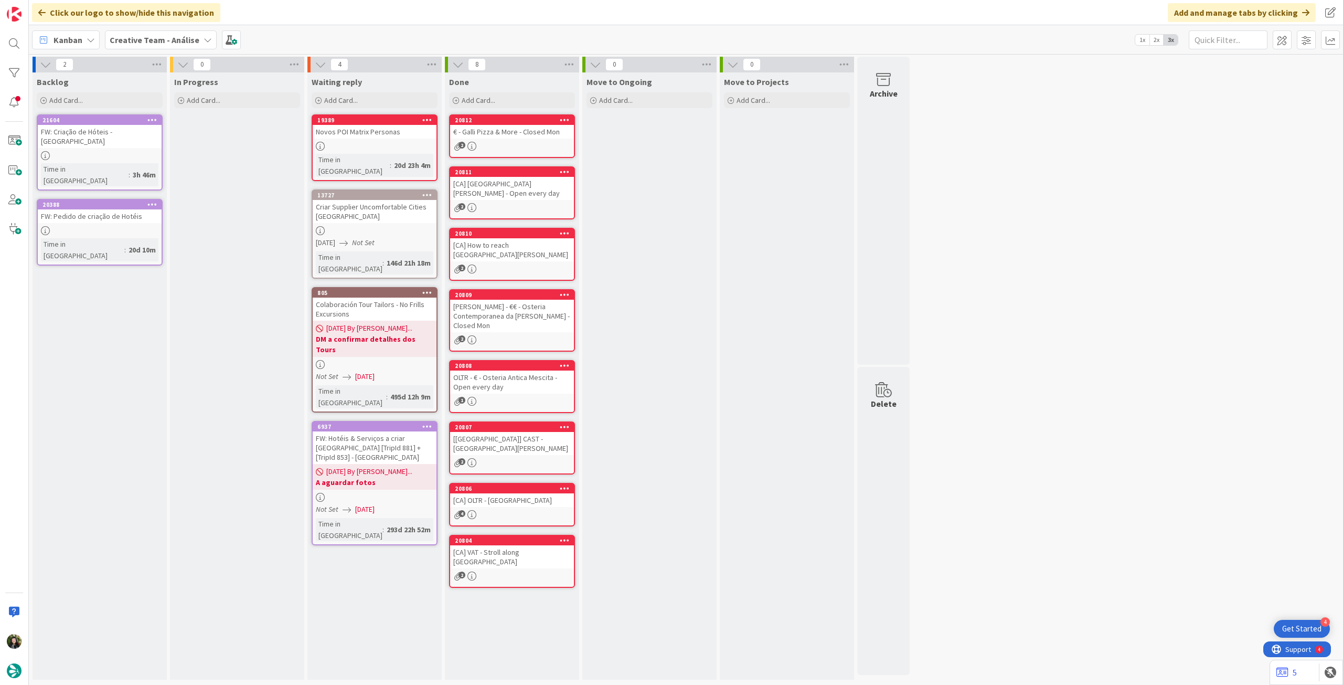
click at [91, 151] on div at bounding box center [100, 155] width 124 height 9
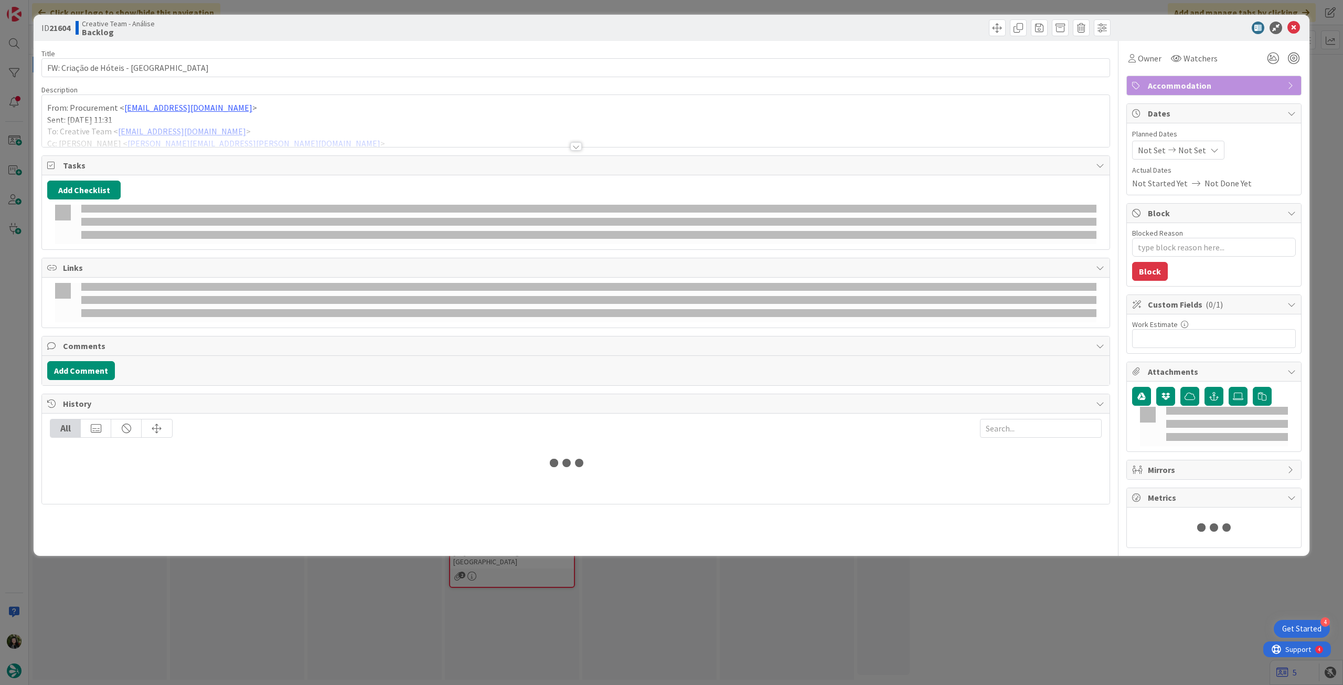
click at [136, 127] on div at bounding box center [576, 133] width 1068 height 27
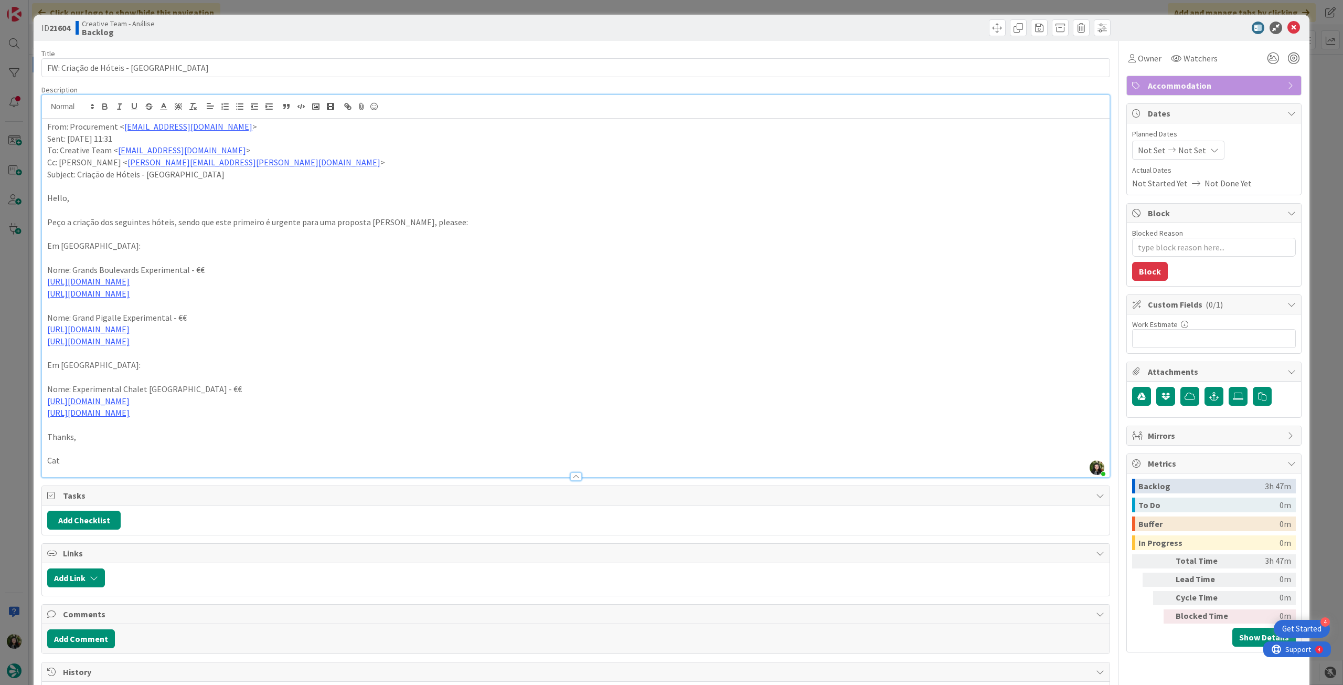
click at [1288, 28] on icon at bounding box center [1294, 28] width 13 height 13
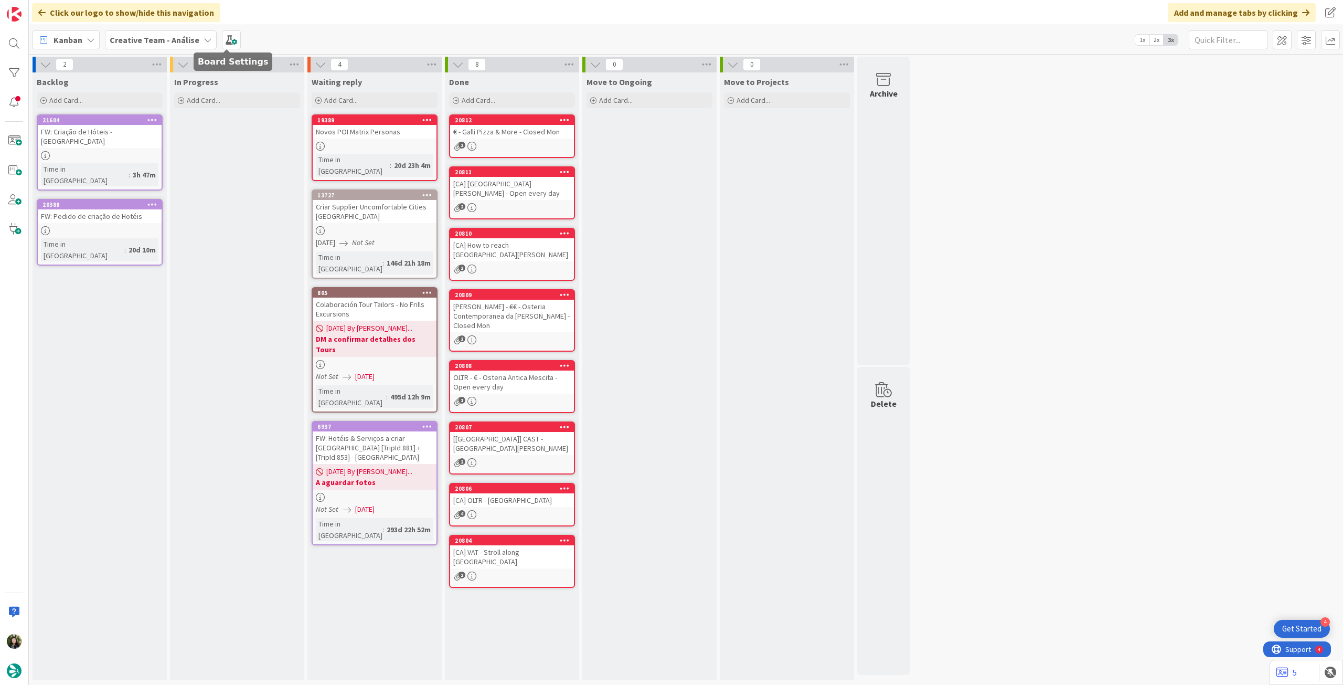
drag, startPoint x: 116, startPoint y: 59, endPoint x: 156, endPoint y: 50, distance: 41.3
click at [117, 59] on div "2" at bounding box center [100, 65] width 134 height 16
click at [160, 47] on div "Creative Team - Análise" at bounding box center [161, 39] width 112 height 19
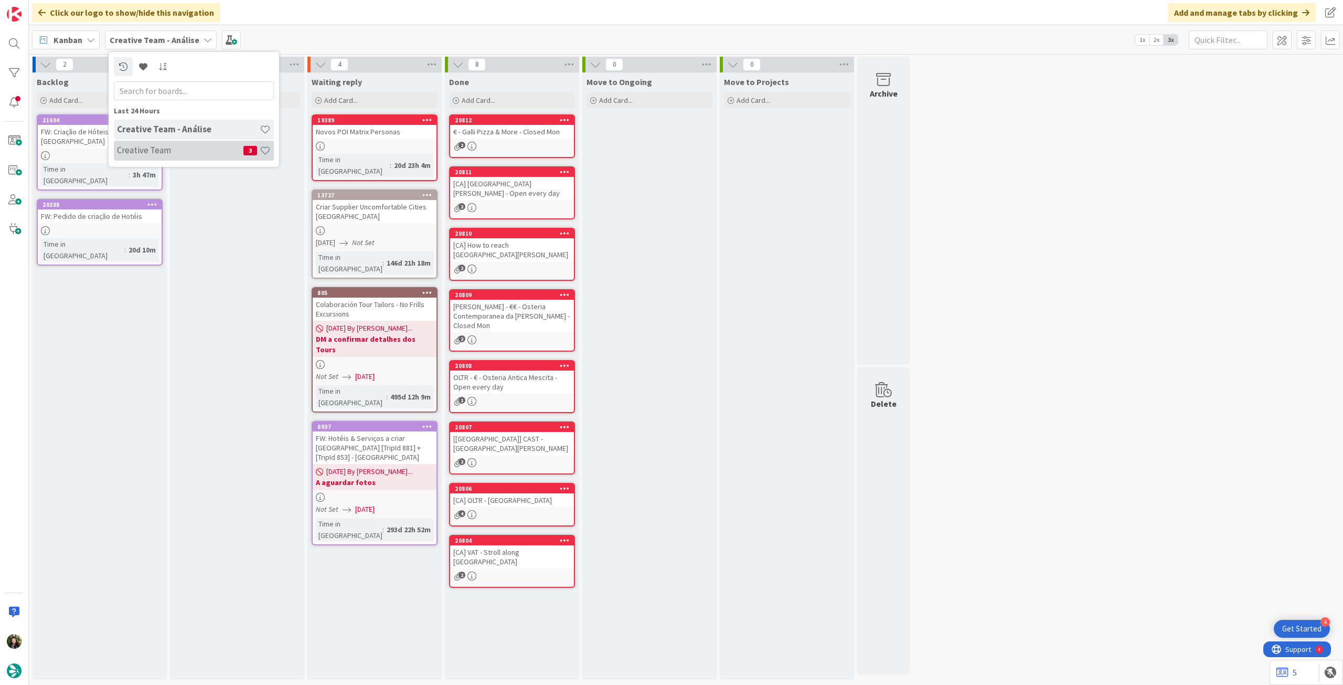
click at [144, 144] on div "Creative Team 3" at bounding box center [194, 151] width 160 height 20
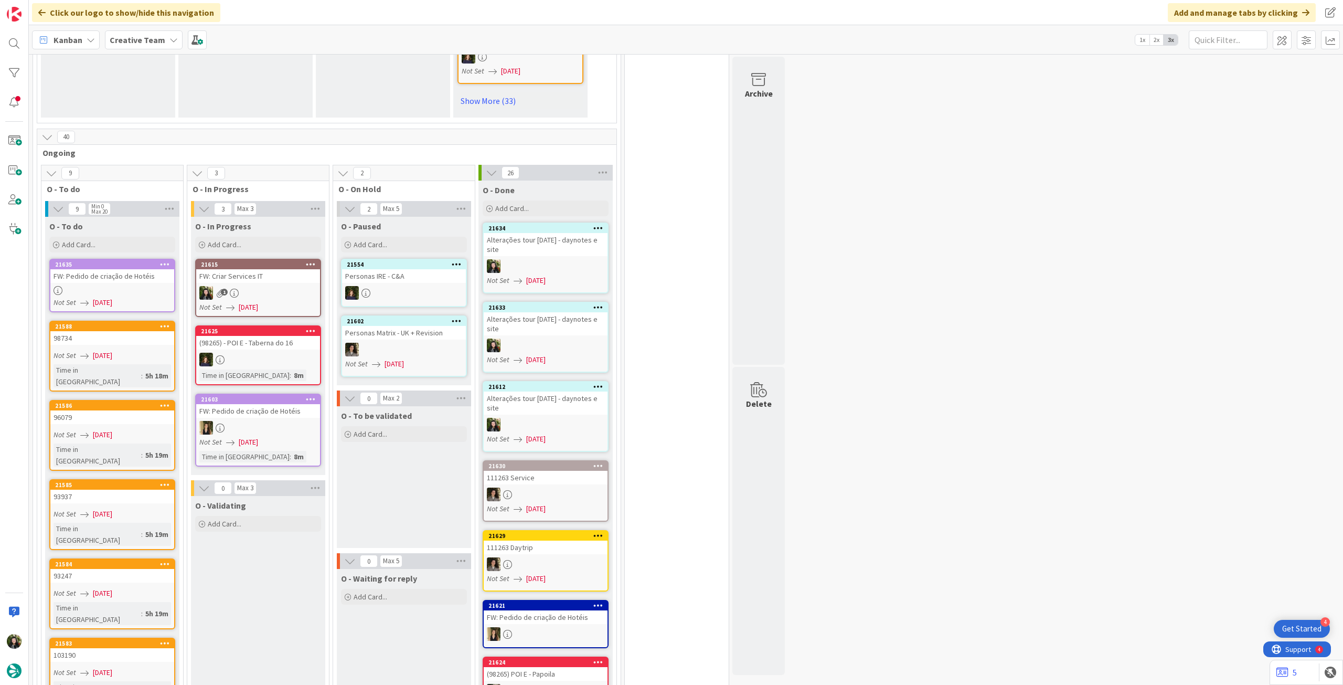
scroll to position [770, 0]
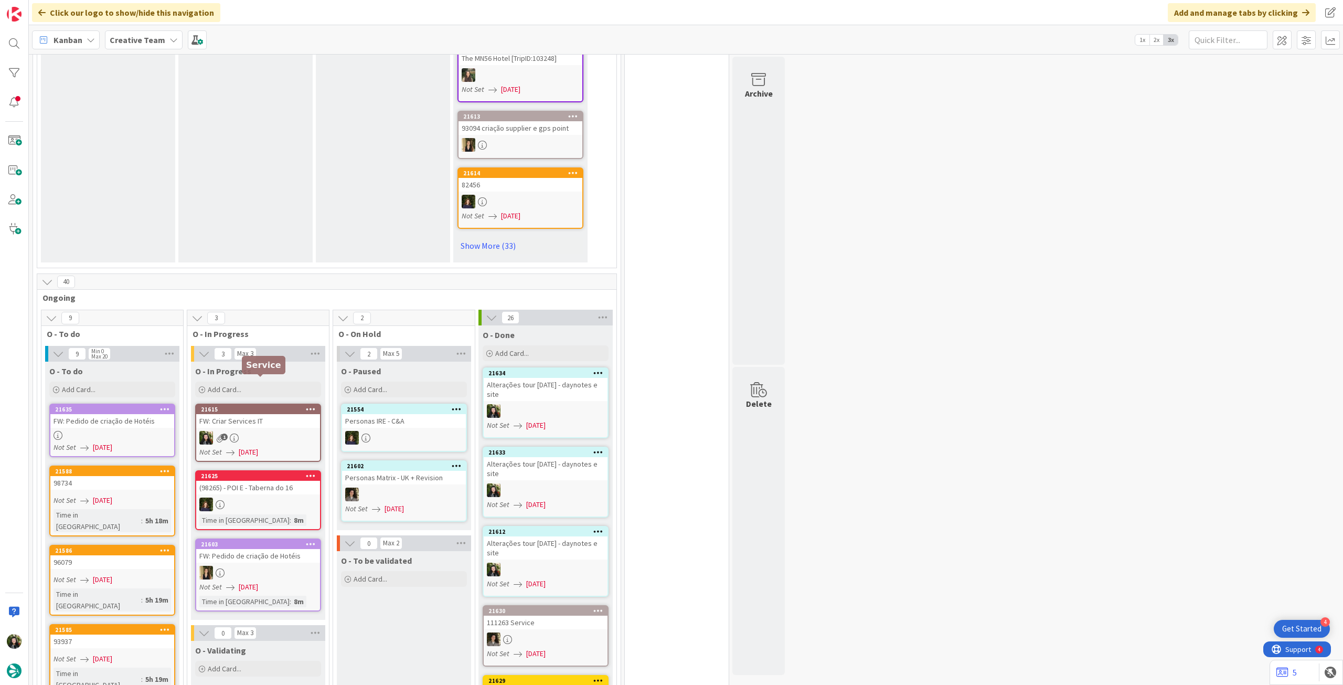
click at [267, 414] on div "FW: Criar Services IT" at bounding box center [258, 421] width 124 height 14
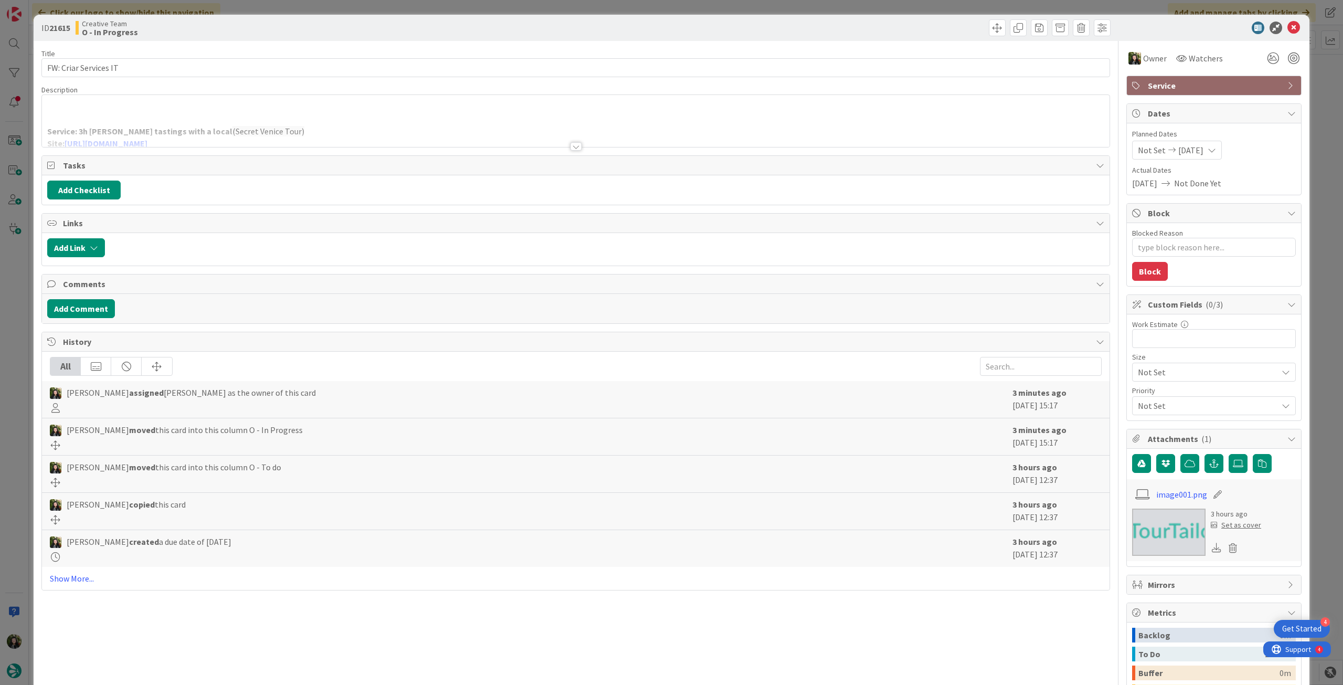
click at [305, 123] on div at bounding box center [576, 133] width 1068 height 27
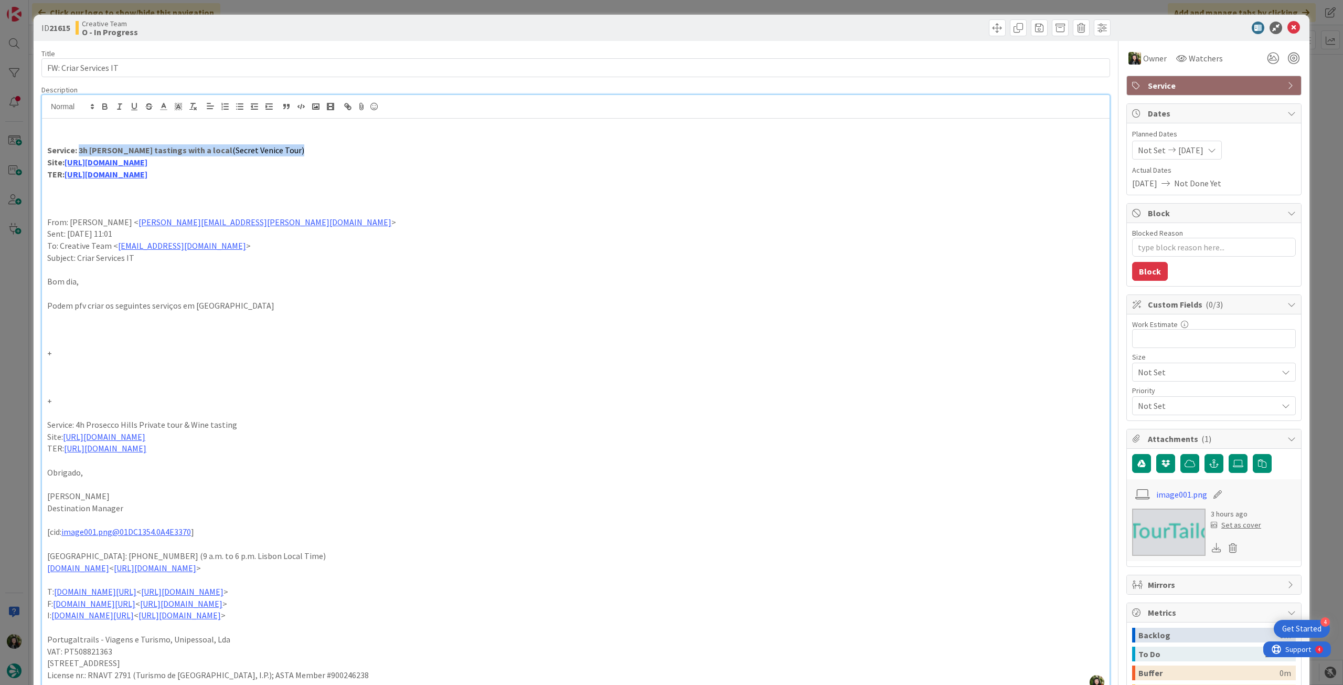
drag, startPoint x: 280, startPoint y: 153, endPoint x: 79, endPoint y: 149, distance: 201.0
click at [79, 149] on p "Service: 3h [PERSON_NAME] tastings with a local (Secret Venice Tour)" at bounding box center [575, 150] width 1057 height 12
copy p "3h [PERSON_NAME] tastings with a local (Secret Venice Tour)"
click at [147, 165] on link "[URL][DOMAIN_NAME]" at bounding box center [106, 162] width 83 height 10
click at [142, 181] on link "[URL][DOMAIN_NAME]" at bounding box center [106, 183] width 72 height 14
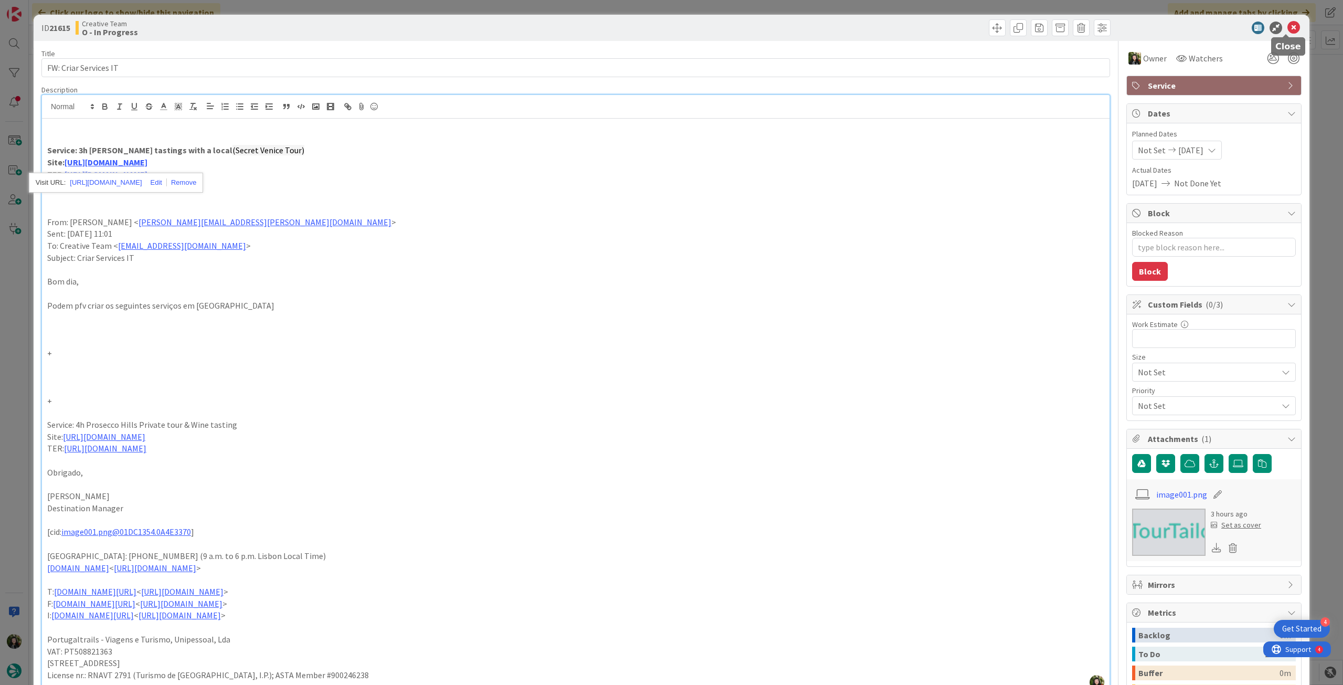
click at [1292, 27] on icon at bounding box center [1294, 28] width 13 height 13
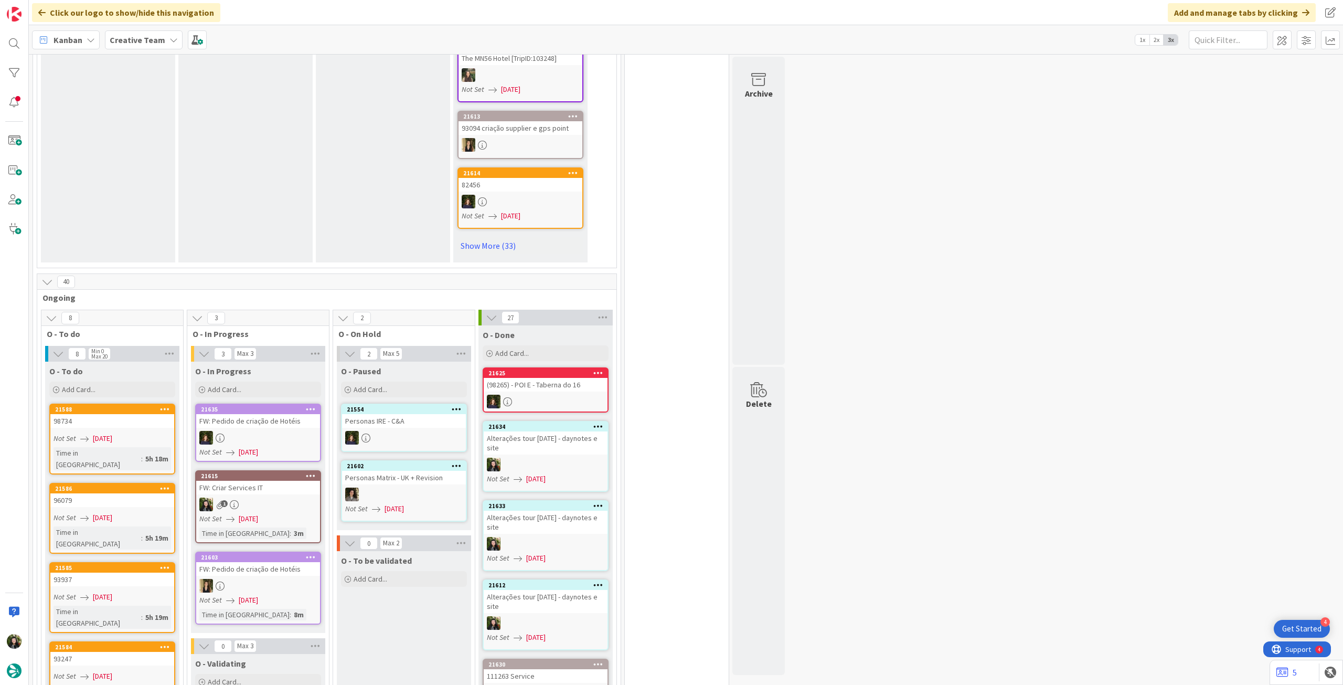
click at [145, 41] on b "Creative Team" at bounding box center [138, 40] width 56 height 10
click at [178, 155] on h4 "Creative Team - Análise" at bounding box center [188, 150] width 143 height 10
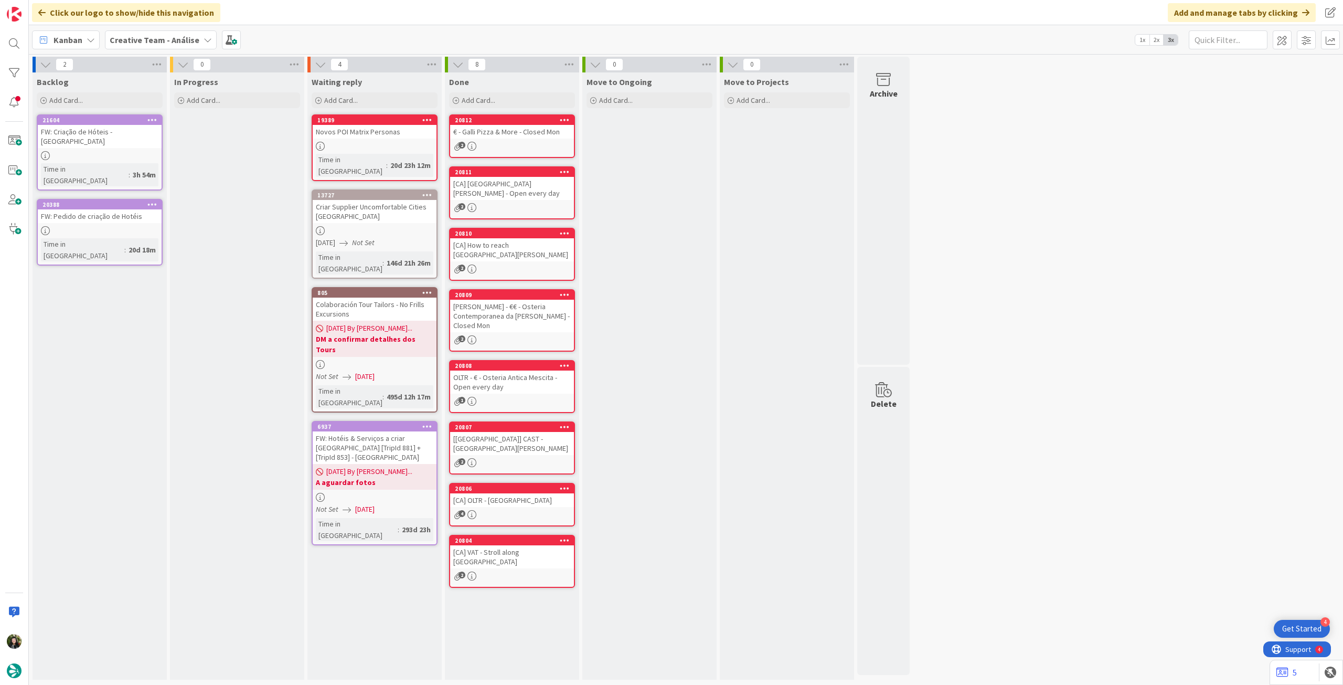
click at [180, 39] on b "Creative Team - Análise" at bounding box center [155, 40] width 90 height 10
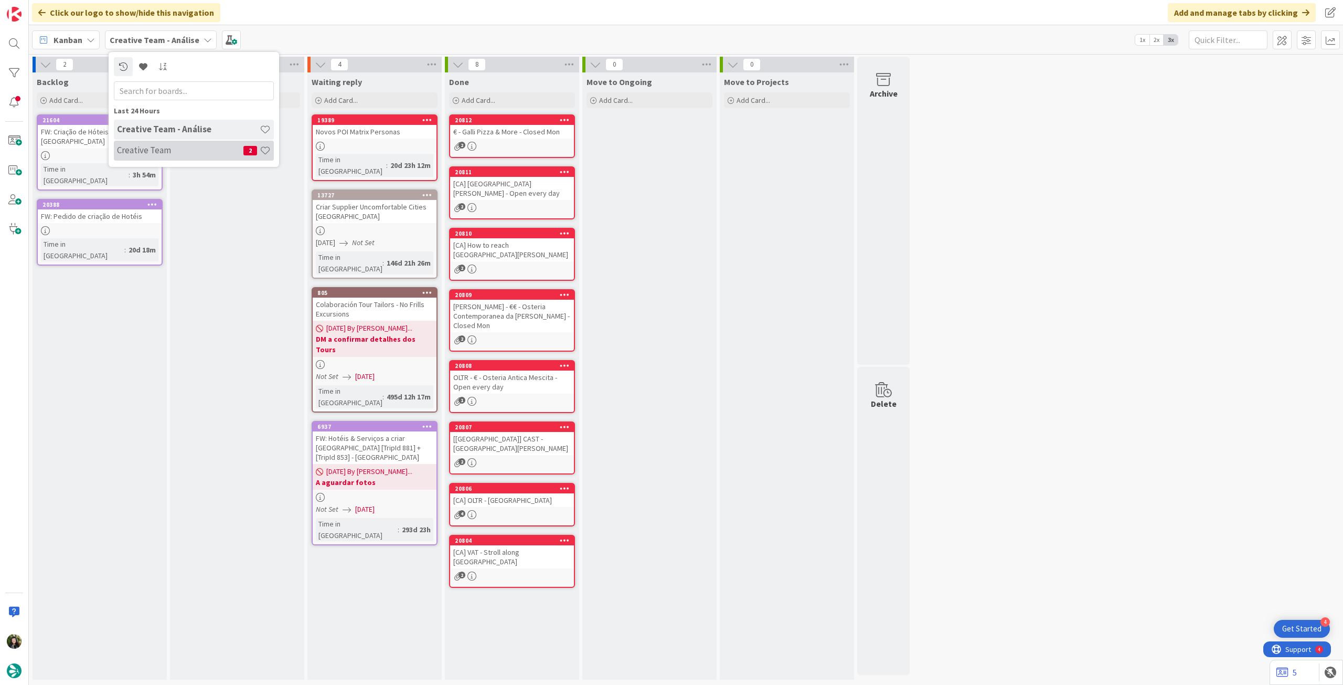
click at [178, 158] on div "Creative Team 2" at bounding box center [194, 151] width 160 height 20
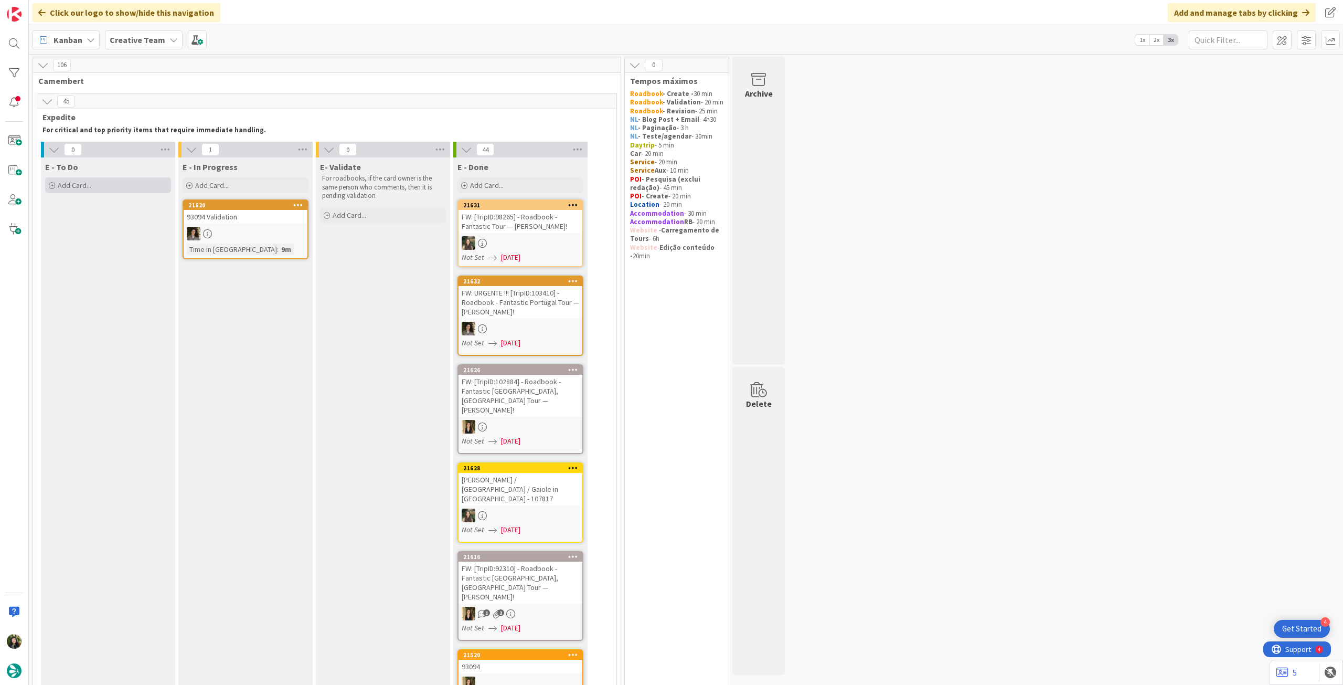
click at [121, 183] on div "Add Card..." at bounding box center [108, 185] width 126 height 16
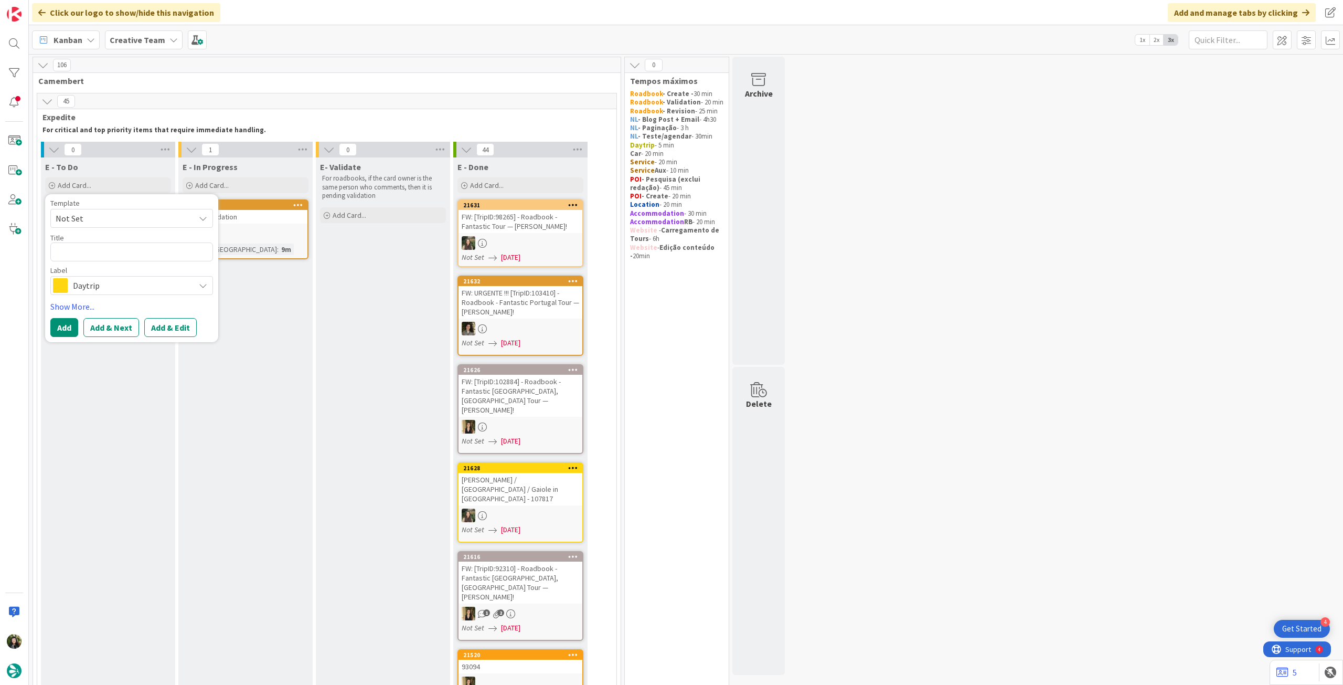
click at [116, 282] on span "Daytrip" at bounding box center [131, 285] width 117 height 15
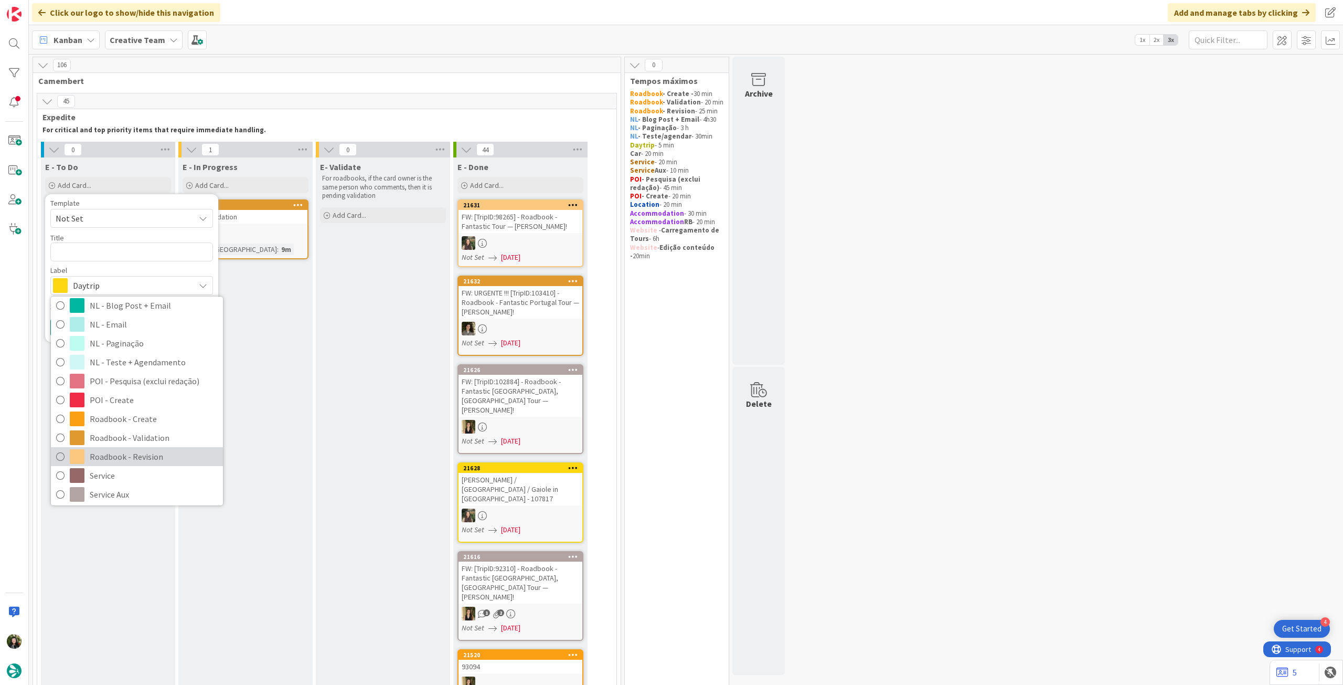
scroll to position [210, 0]
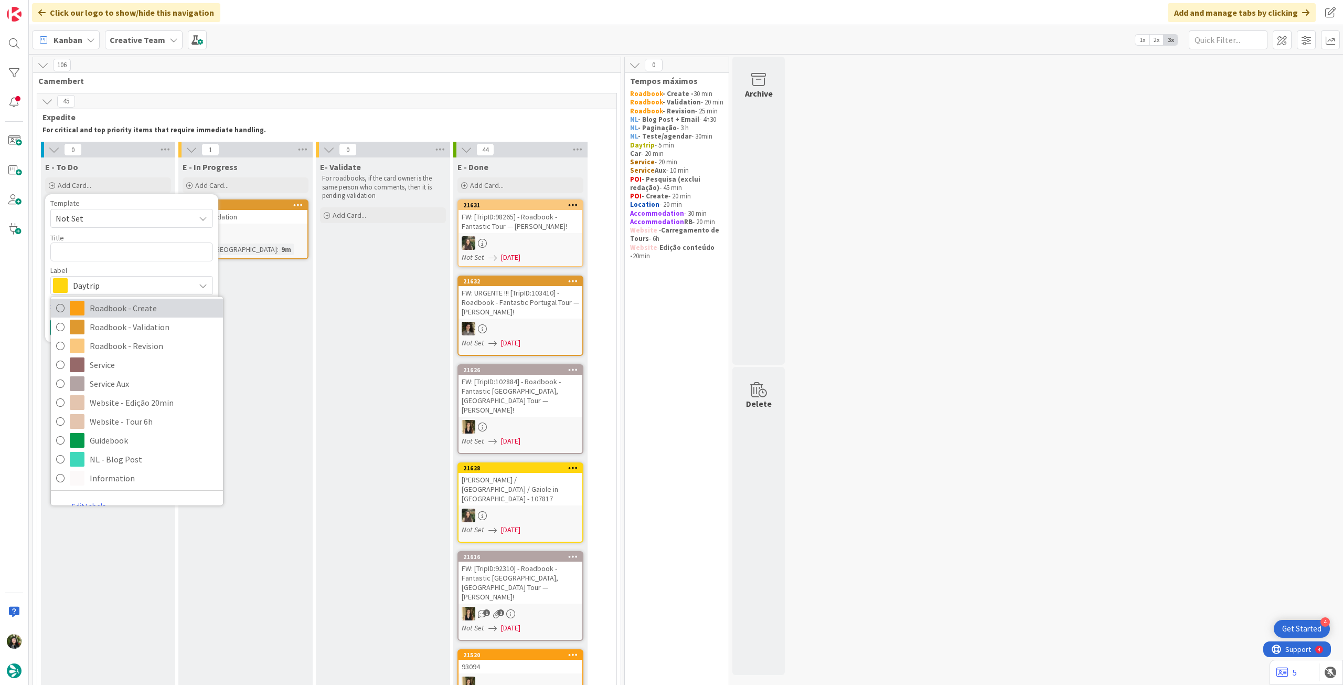
click at [151, 313] on span "Roadbook - Create" at bounding box center [154, 308] width 128 height 16
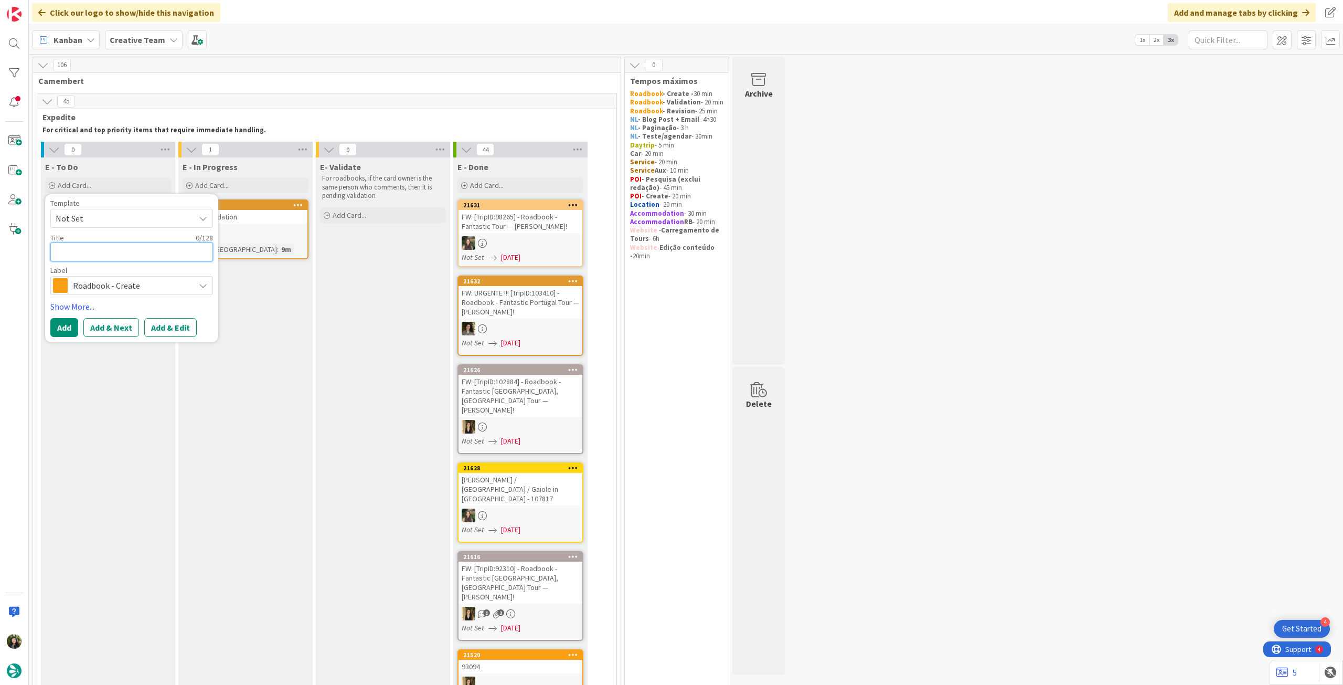
click at [141, 255] on textarea at bounding box center [131, 251] width 163 height 19
paste textarea "105782"
type textarea "x"
type textarea "105782"
drag, startPoint x: 64, startPoint y: 325, endPoint x: 89, endPoint y: 267, distance: 63.5
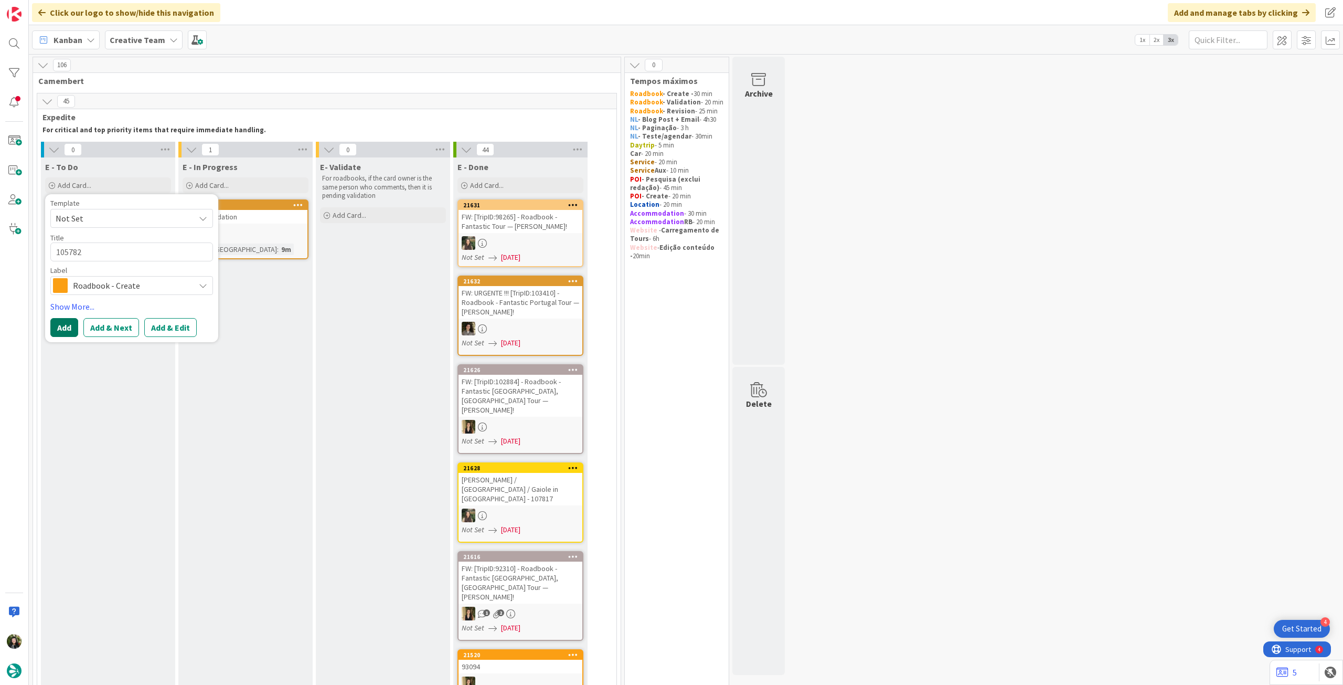
click at [63, 325] on button "Add" at bounding box center [64, 327] width 28 height 19
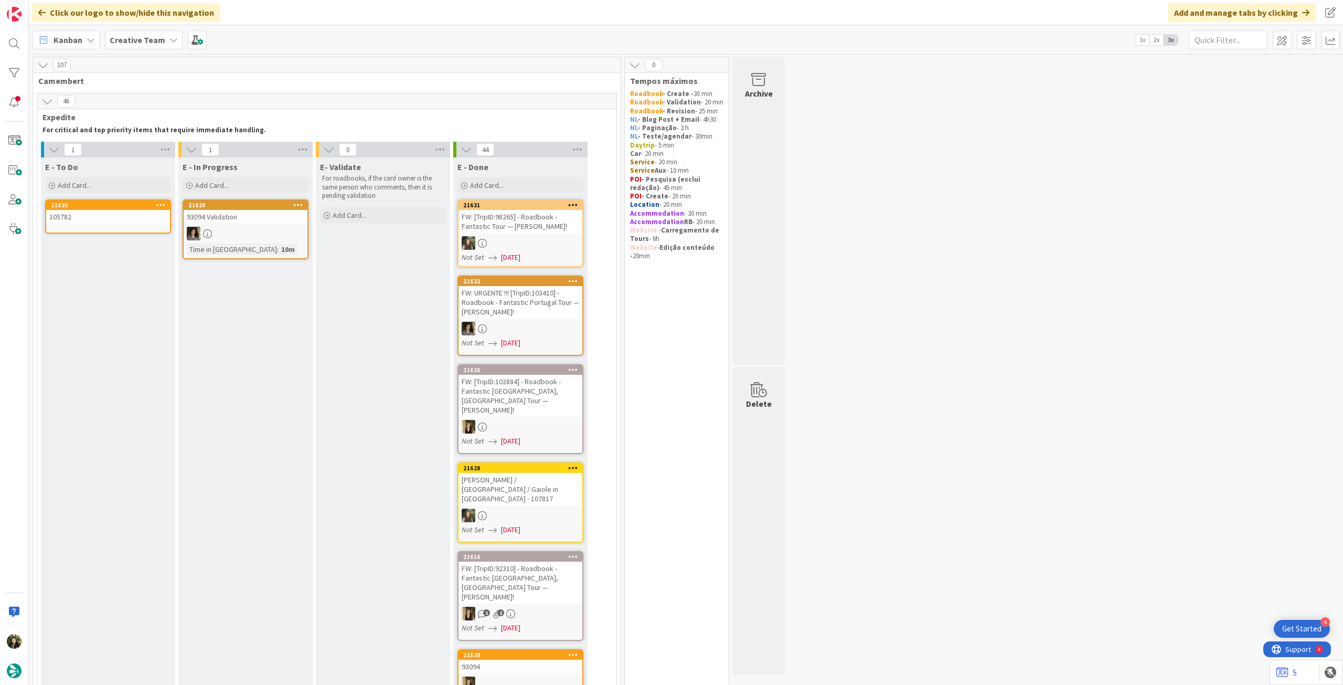
click at [107, 224] on link "21636 105782" at bounding box center [108, 216] width 126 height 34
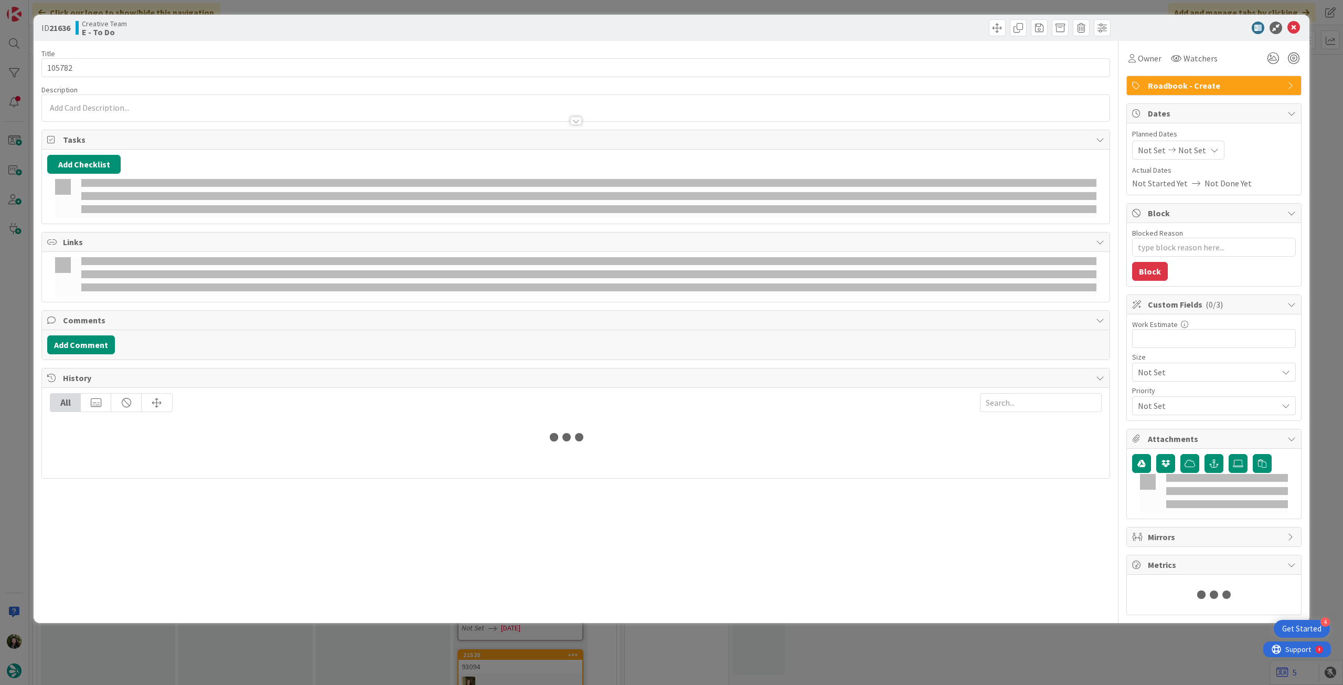
type textarea "x"
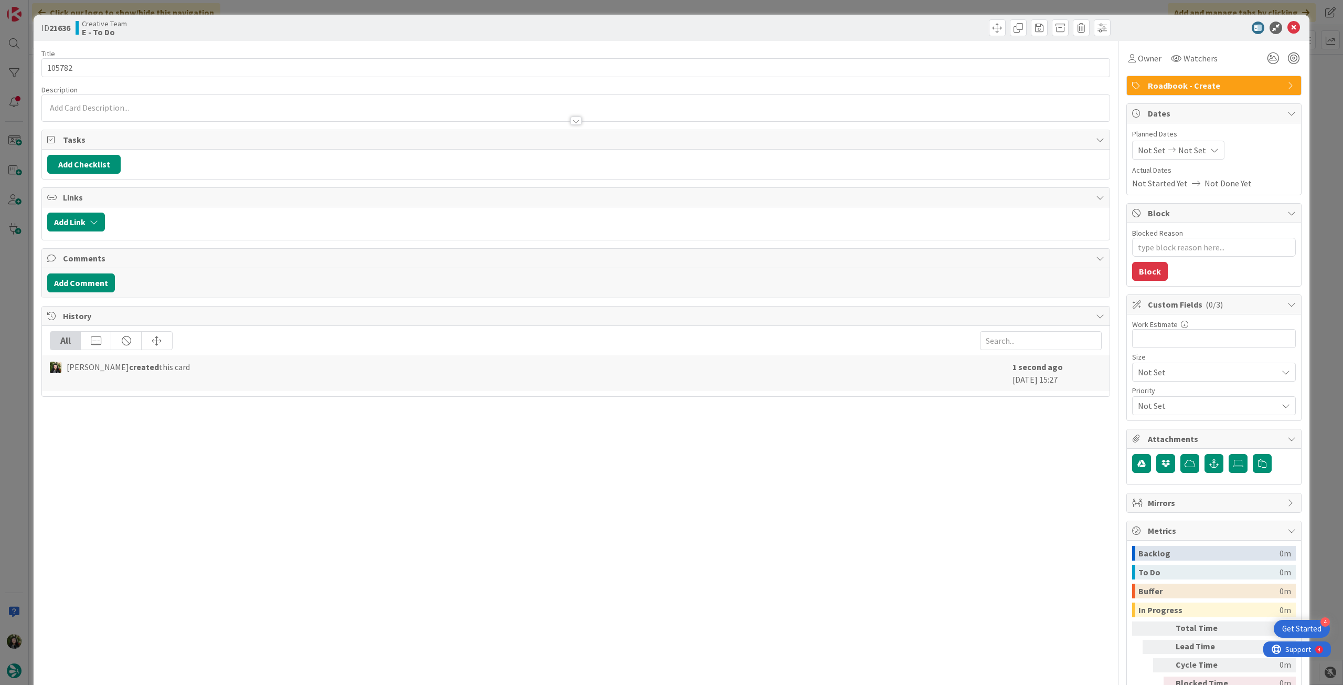
drag, startPoint x: 1194, startPoint y: 145, endPoint x: 1201, endPoint y: 158, distance: 15.0
click at [1194, 146] on span "Not Set" at bounding box center [1193, 150] width 28 height 13
click at [1143, 391] on icon at bounding box center [1151, 395] width 16 height 13
type input "[DATE]"
click at [1290, 26] on icon at bounding box center [1294, 28] width 13 height 13
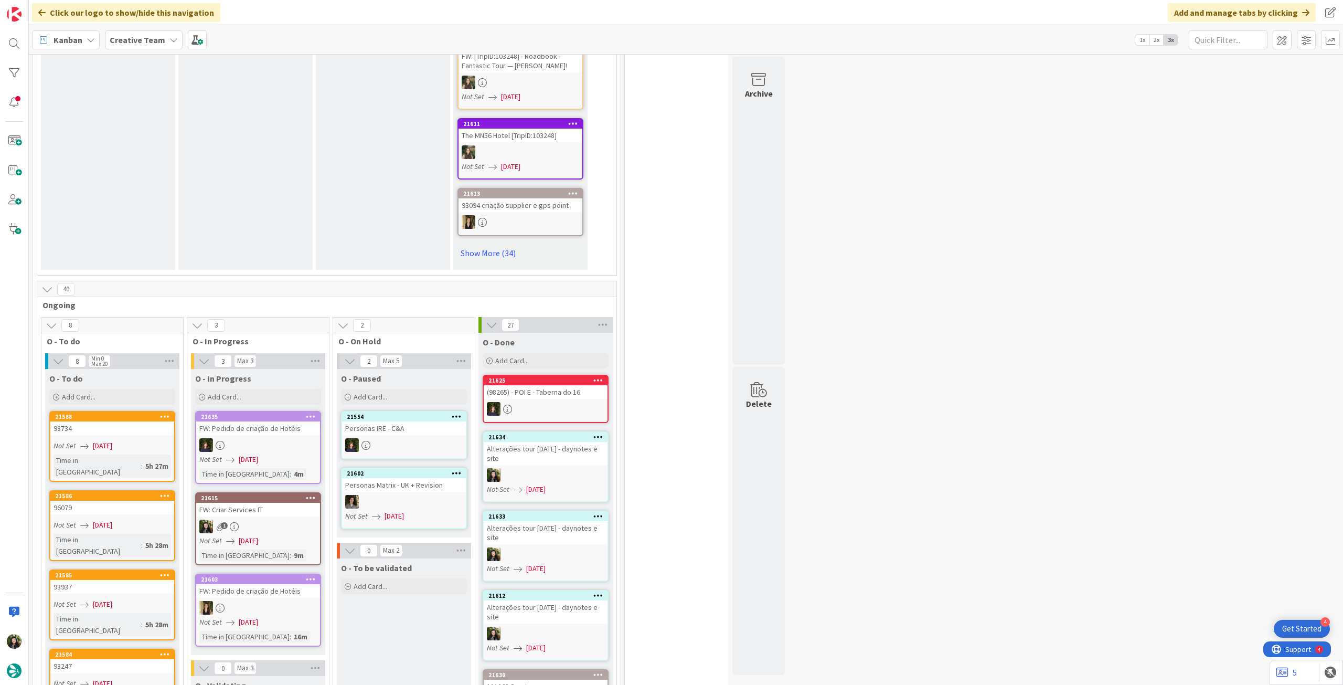
scroll to position [770, 0]
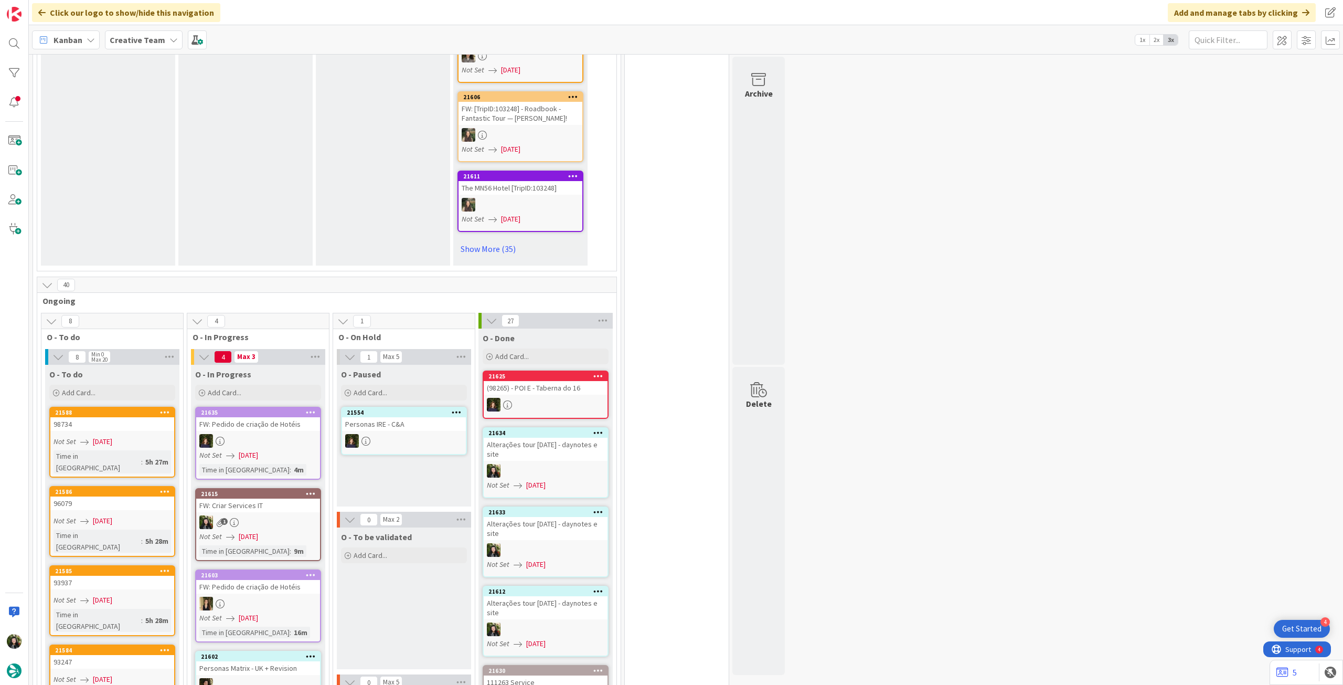
click at [118, 41] on b "Creative Team" at bounding box center [138, 40] width 56 height 10
click at [144, 155] on h4 "Creative Team - Análise" at bounding box center [188, 150] width 143 height 10
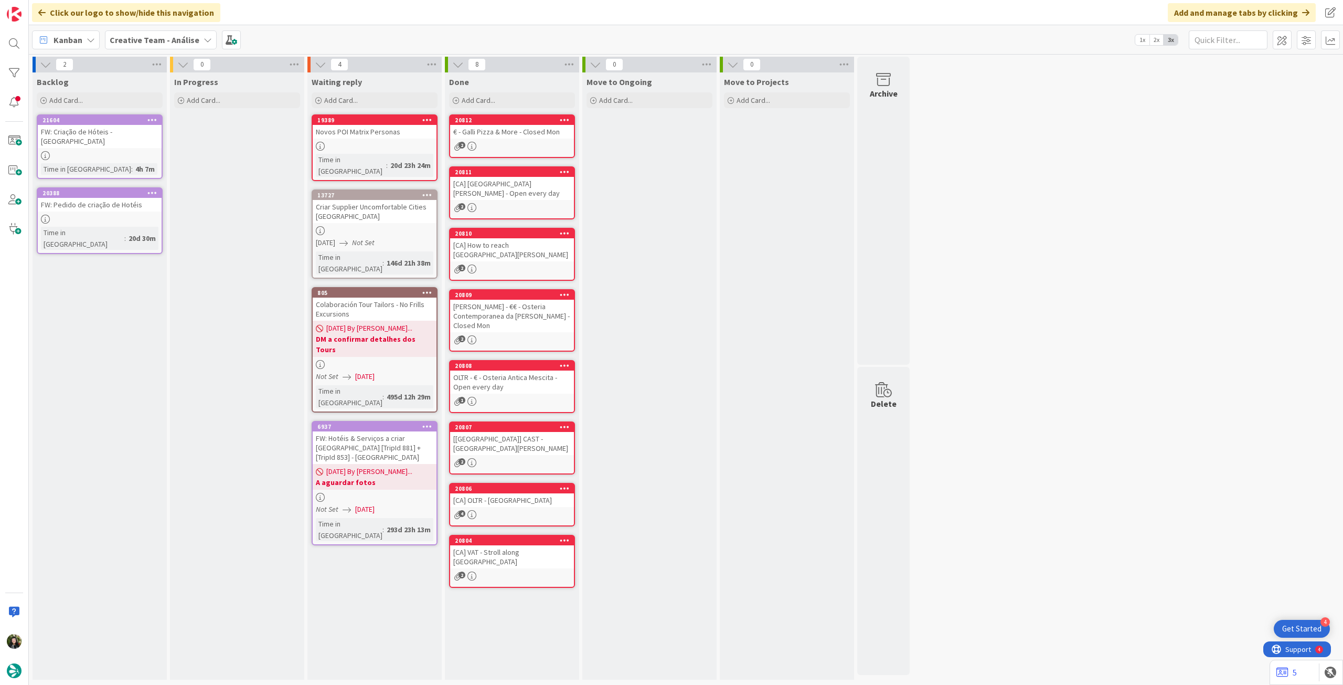
drag, startPoint x: 153, startPoint y: 29, endPoint x: 154, endPoint y: 41, distance: 12.1
click at [153, 30] on div "Kanban Creative Team - Análise 1x 2x 3x" at bounding box center [686, 39] width 1315 height 29
drag, startPoint x: 158, startPoint y: 43, endPoint x: 158, endPoint y: 54, distance: 10.5
click at [158, 43] on b "Creative Team - Análise" at bounding box center [155, 40] width 90 height 10
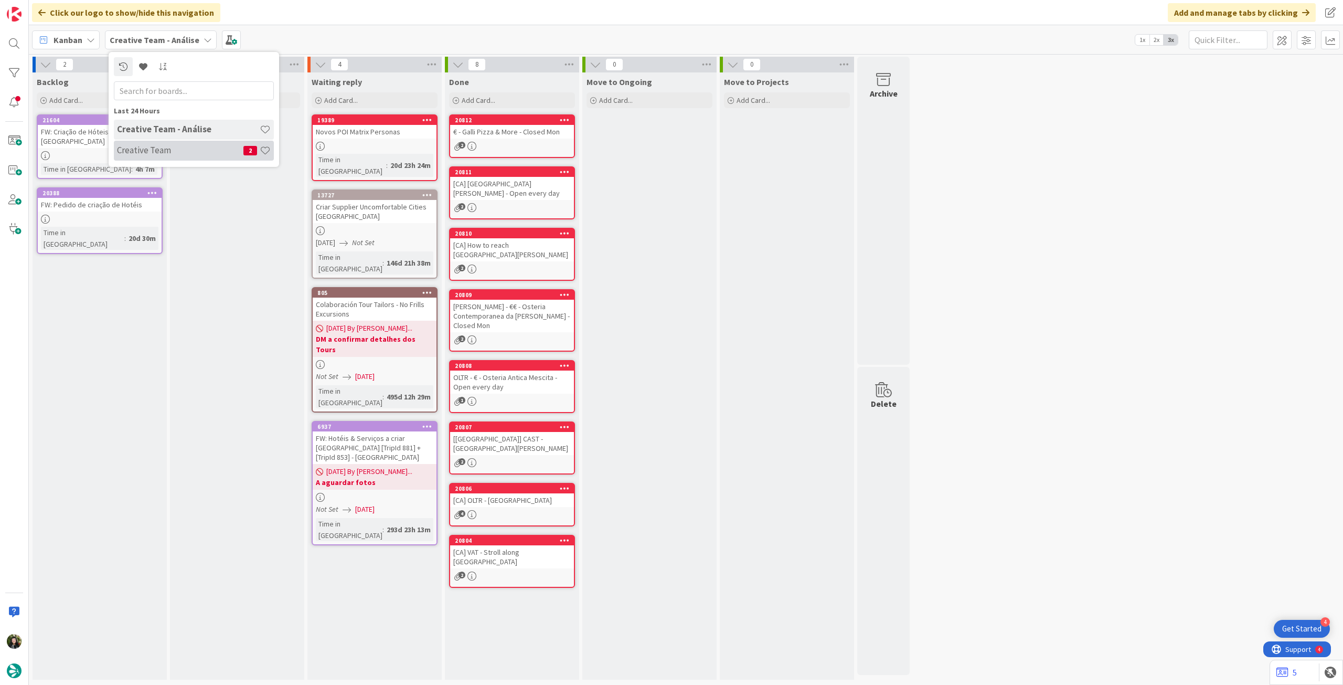
click at [153, 144] on div "Creative Team 2" at bounding box center [194, 151] width 160 height 20
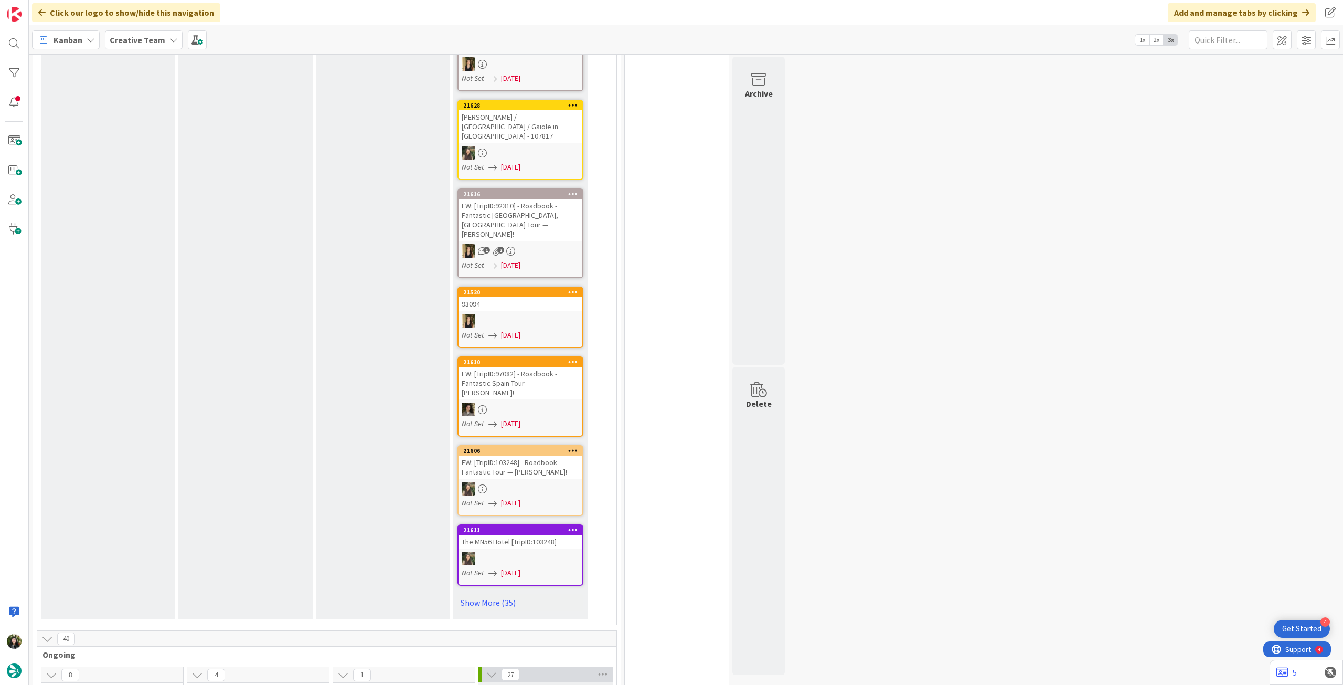
scroll to position [350, 0]
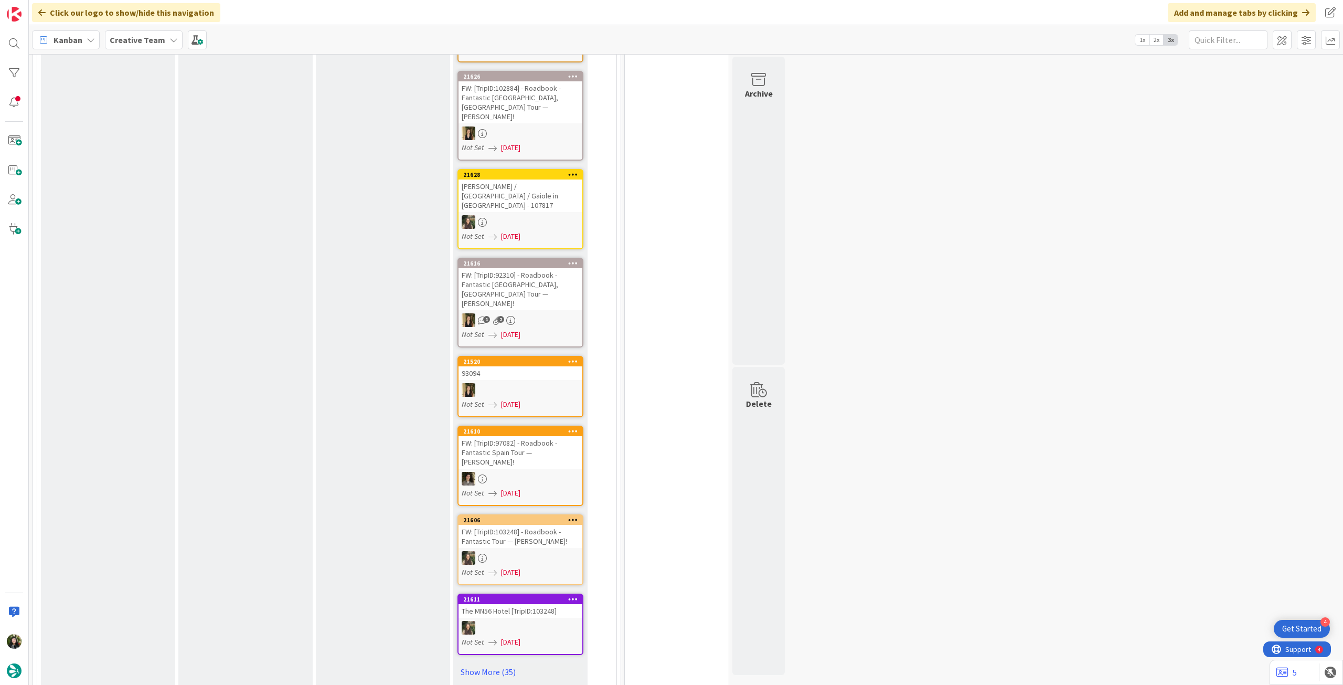
drag, startPoint x: 128, startPoint y: 33, endPoint x: 132, endPoint y: 48, distance: 16.3
click at [129, 33] on div "Creative Team" at bounding box center [144, 39] width 78 height 19
click at [142, 154] on h4 "Creative Team - Análise" at bounding box center [188, 150] width 143 height 10
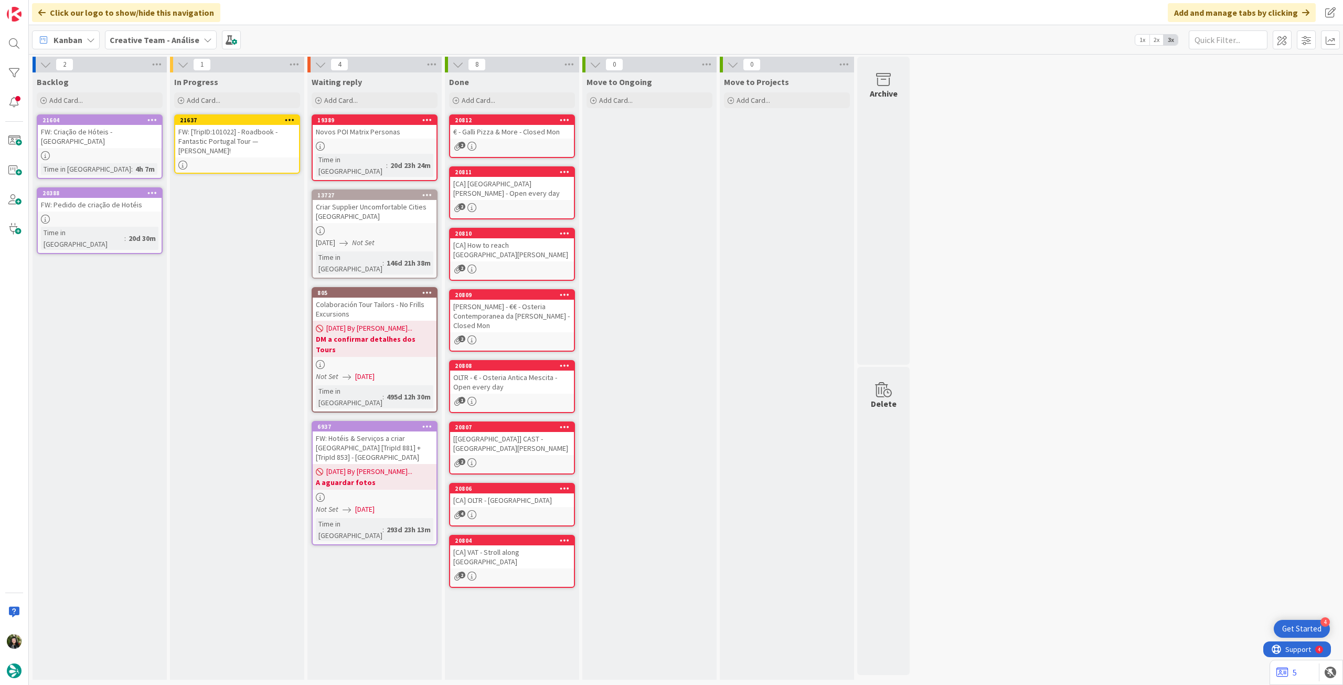
drag, startPoint x: 106, startPoint y: 135, endPoint x: 228, endPoint y: 141, distance: 121.9
click at [227, 141] on div "FW: [TripID:101022] - Roadbook - Fantastic Portugal Tour — [PERSON_NAME]!" at bounding box center [237, 141] width 124 height 33
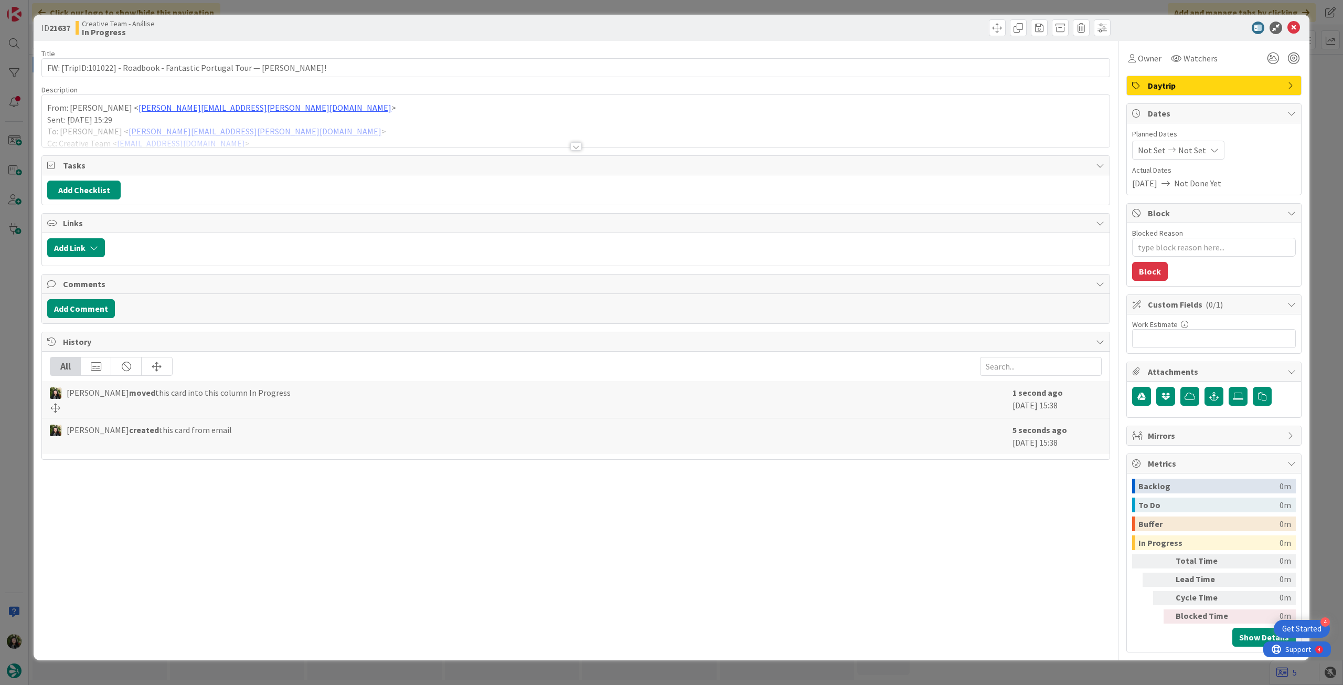
type textarea "x"
click at [1196, 146] on span "Not Set" at bounding box center [1193, 150] width 28 height 13
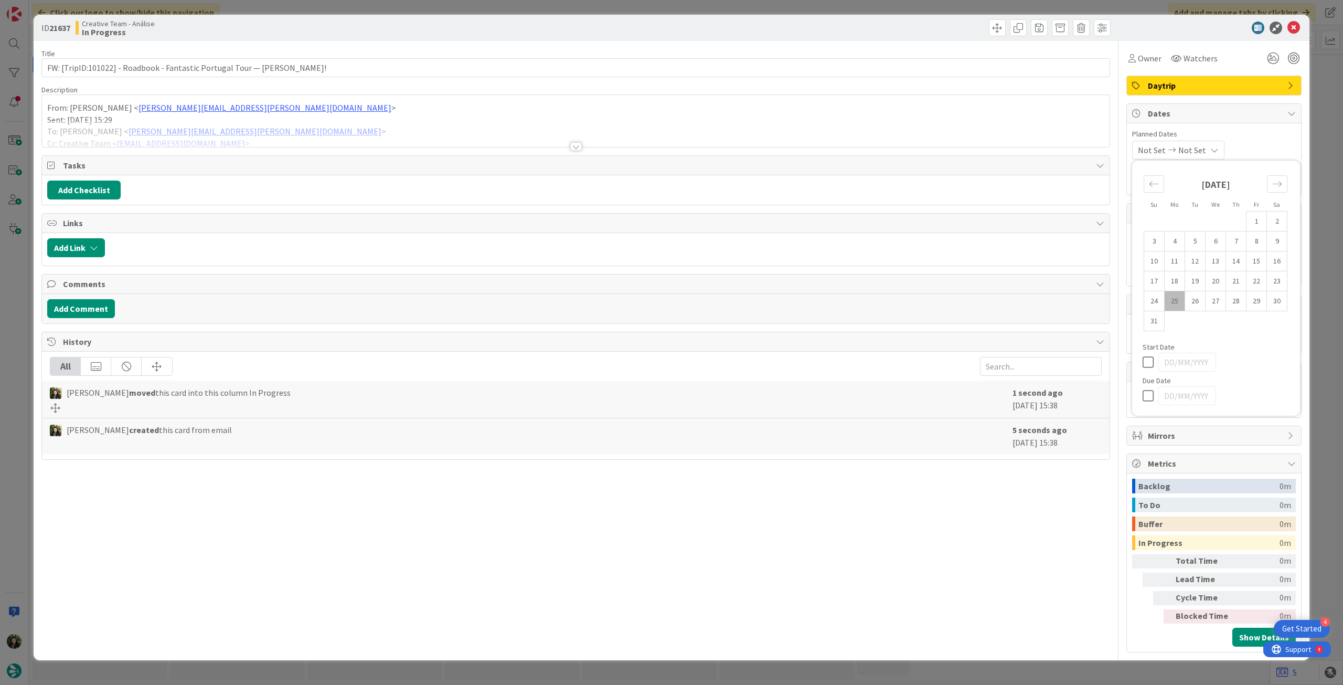
click at [1149, 394] on icon at bounding box center [1151, 395] width 16 height 13
type input "[DATE]"
drag, startPoint x: 1296, startPoint y: 23, endPoint x: 1043, endPoint y: 86, distance: 260.3
click at [1296, 23] on icon at bounding box center [1294, 28] width 13 height 13
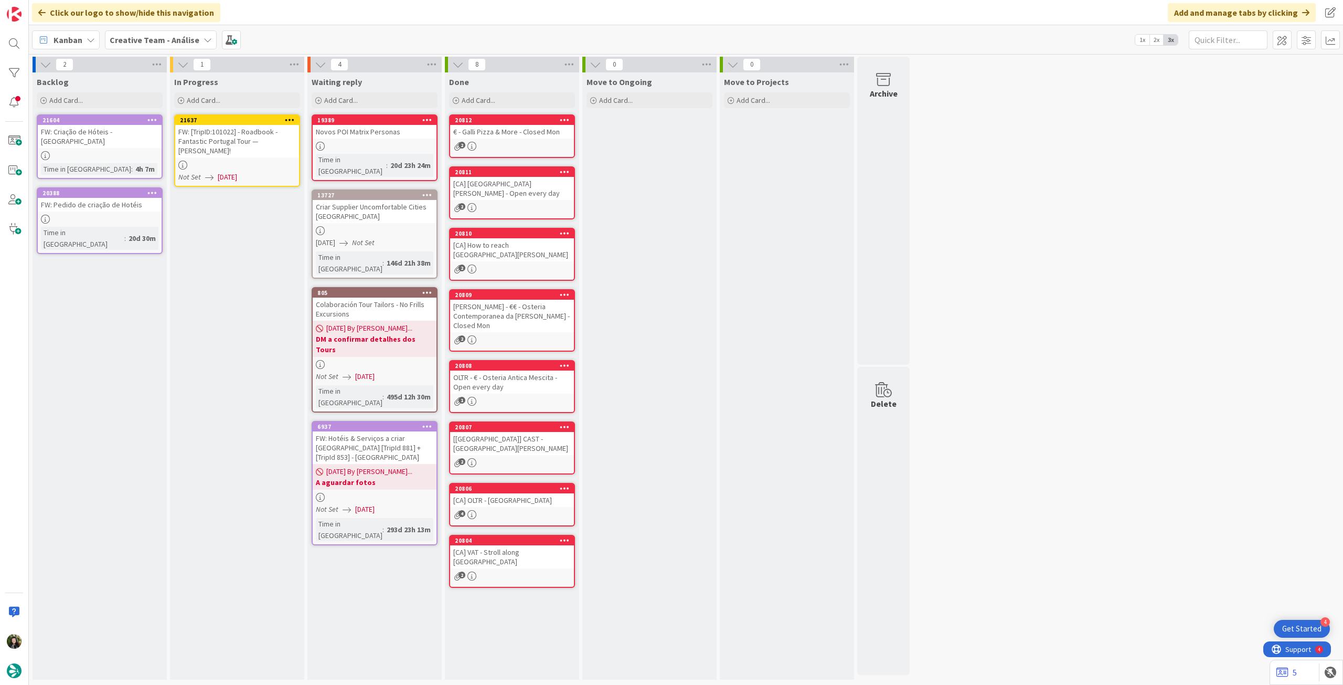
click at [296, 119] on div at bounding box center [289, 120] width 19 height 7
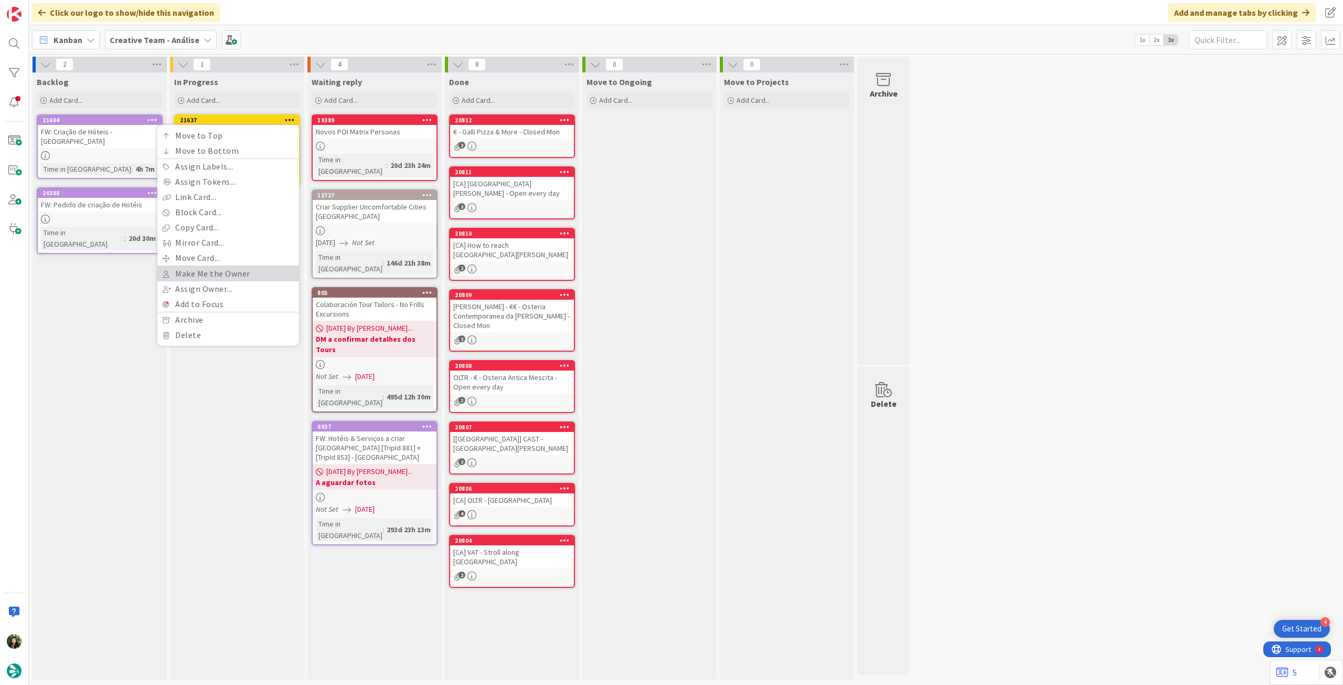
click at [221, 268] on link "Make Me the Owner" at bounding box center [228, 273] width 142 height 15
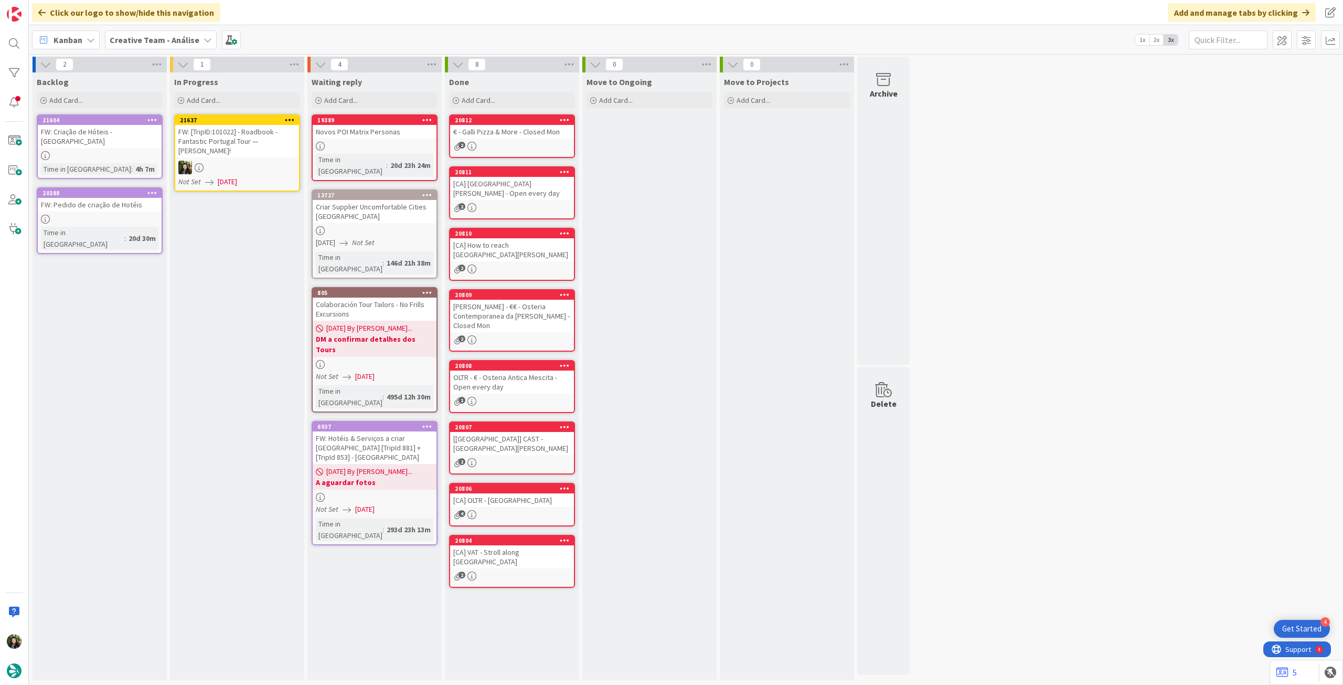
click at [290, 120] on icon at bounding box center [290, 119] width 10 height 7
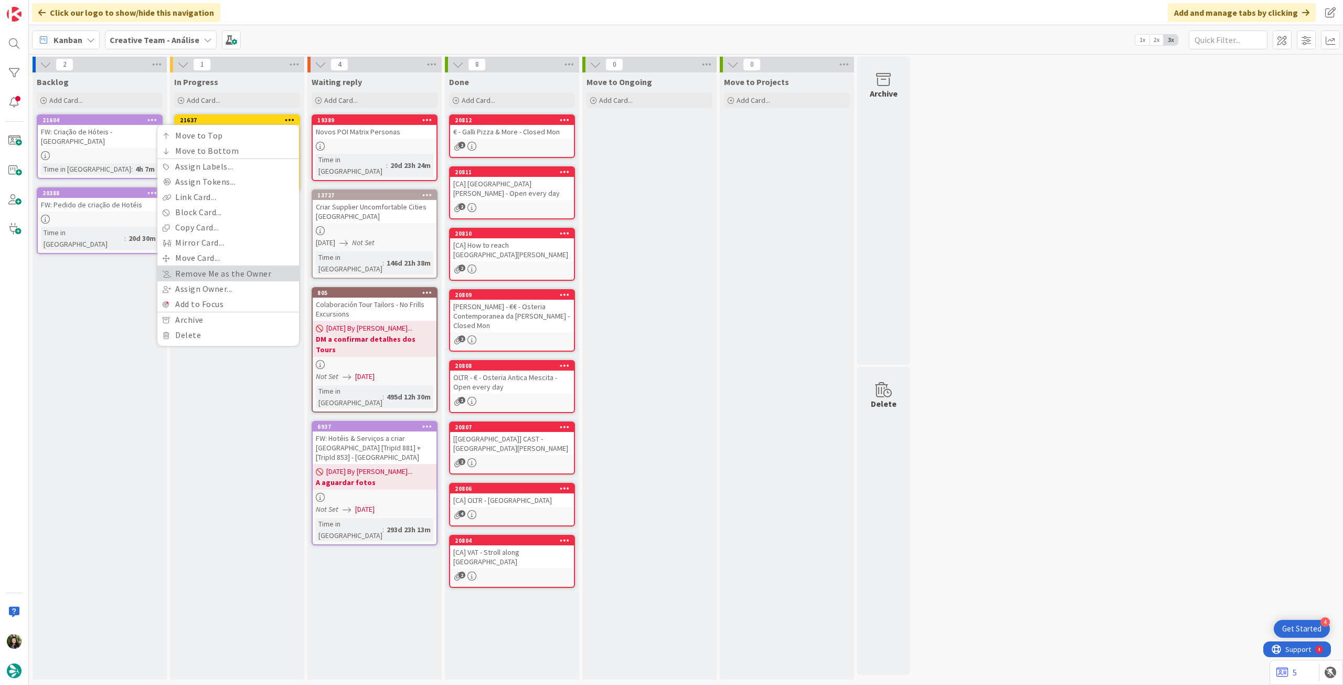
click at [237, 278] on link "Remove Me as the Owner" at bounding box center [228, 273] width 142 height 15
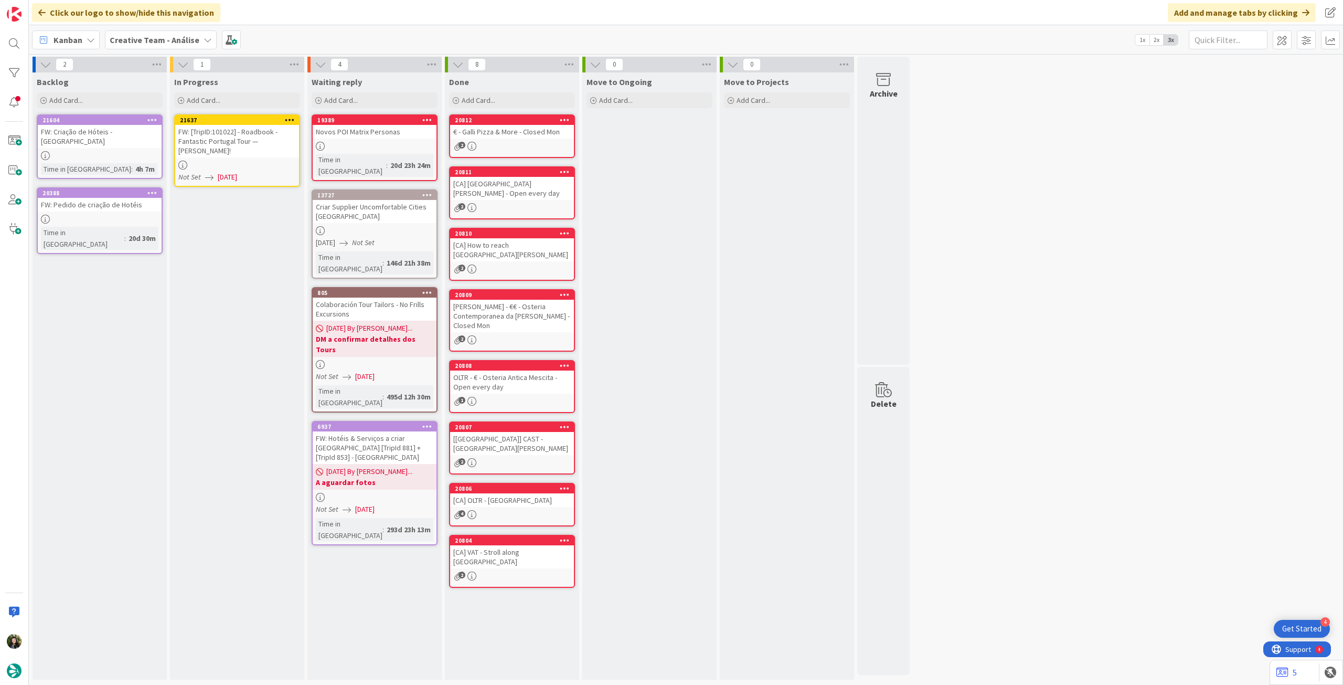
click at [292, 121] on icon at bounding box center [290, 119] width 10 height 7
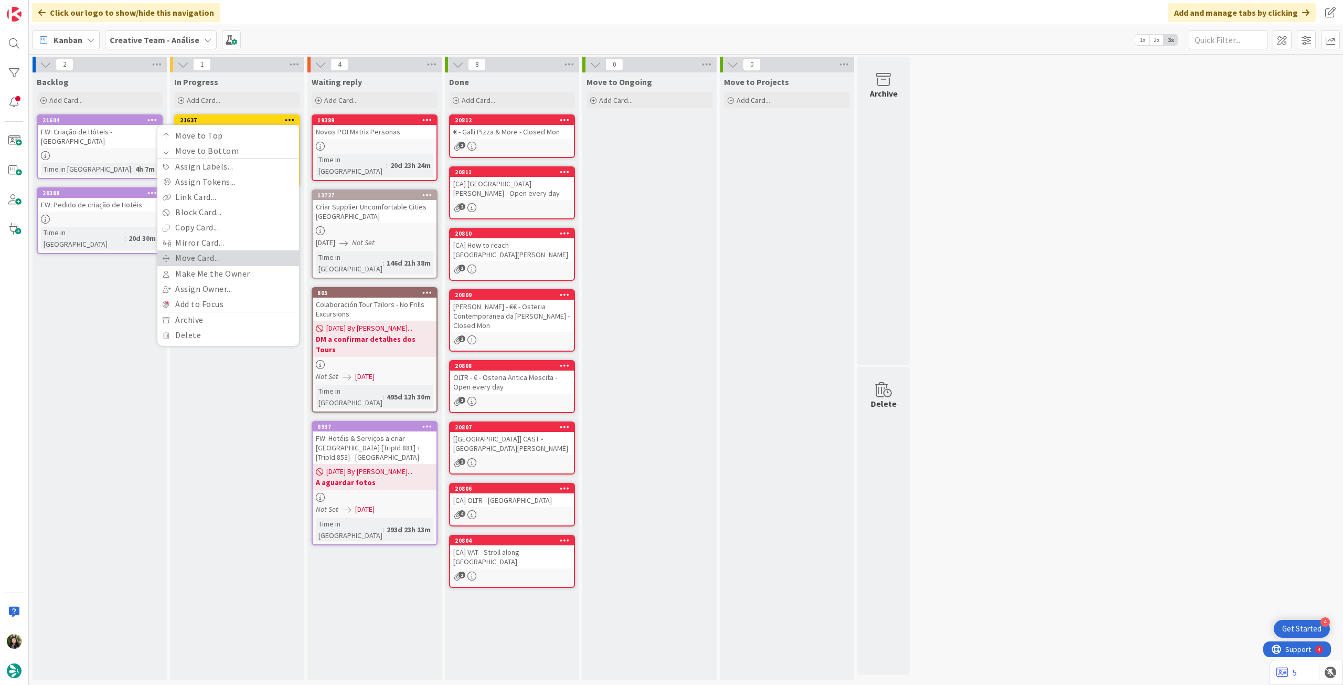
click at [215, 252] on link "Move Card..." at bounding box center [228, 257] width 142 height 15
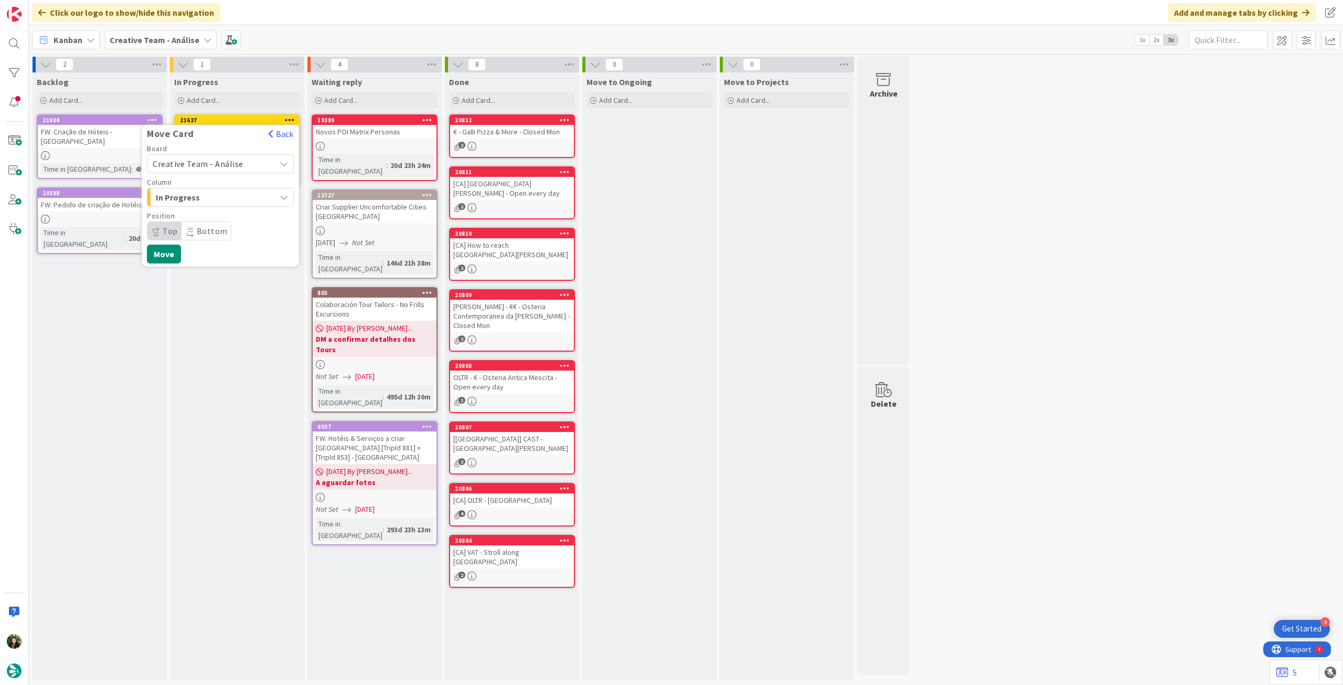
click at [221, 169] on span "Creative Team - Análise" at bounding box center [212, 163] width 118 height 15
click at [210, 205] on span "Creative Team" at bounding box center [227, 213] width 122 height 16
click at [204, 231] on span "Daytrip" at bounding box center [220, 231] width 101 height 15
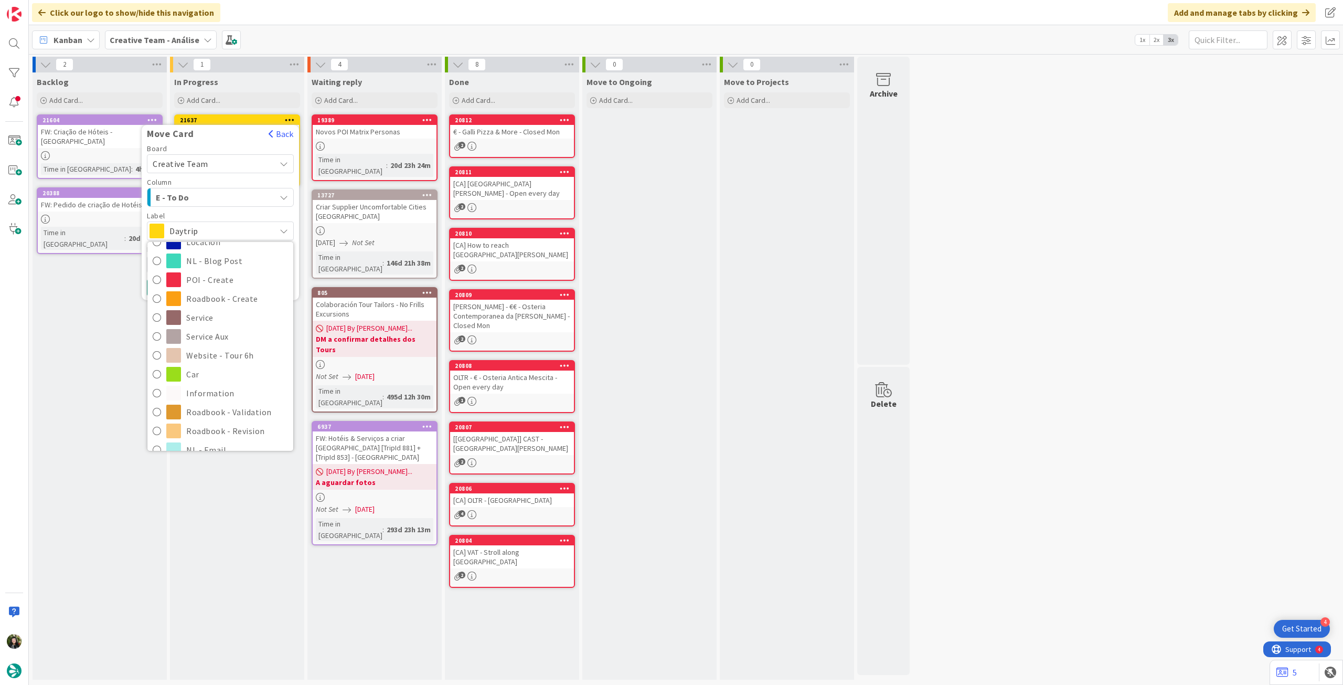
scroll to position [210, 0]
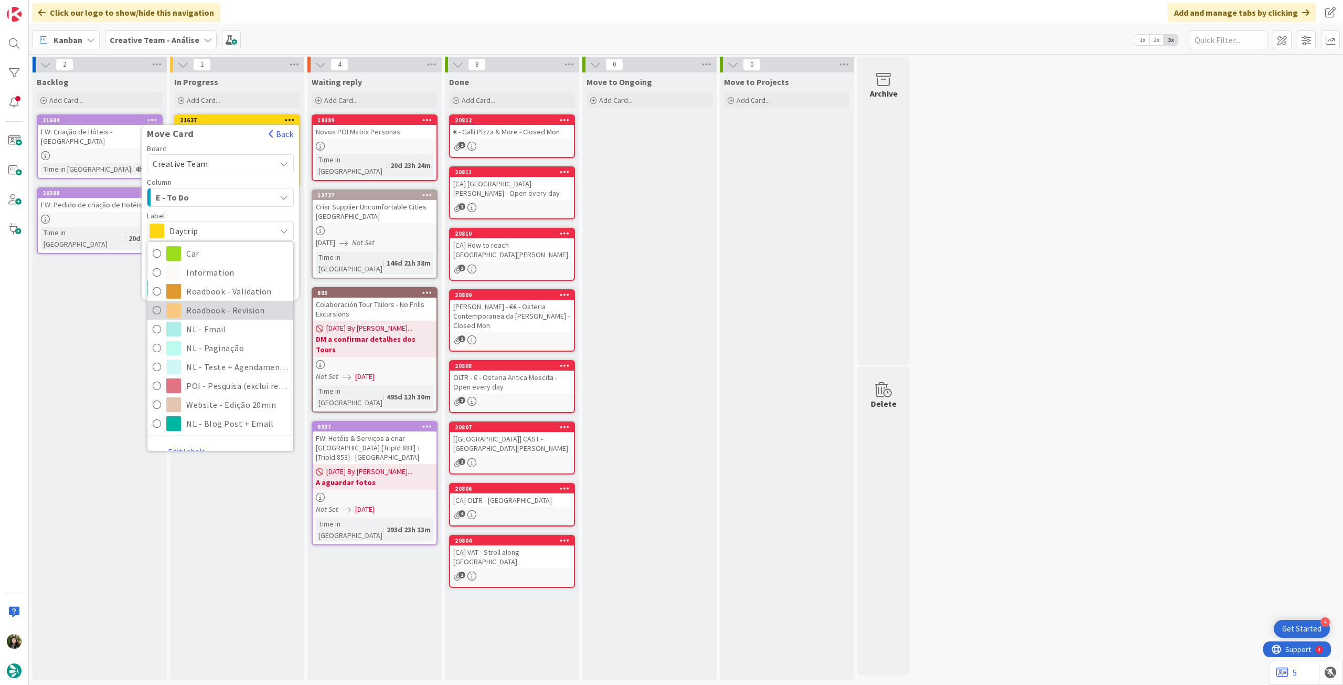
drag, startPoint x: 239, startPoint y: 317, endPoint x: 178, endPoint y: 276, distance: 73.4
click at [238, 316] on span "Roadbook - Revision" at bounding box center [237, 310] width 102 height 16
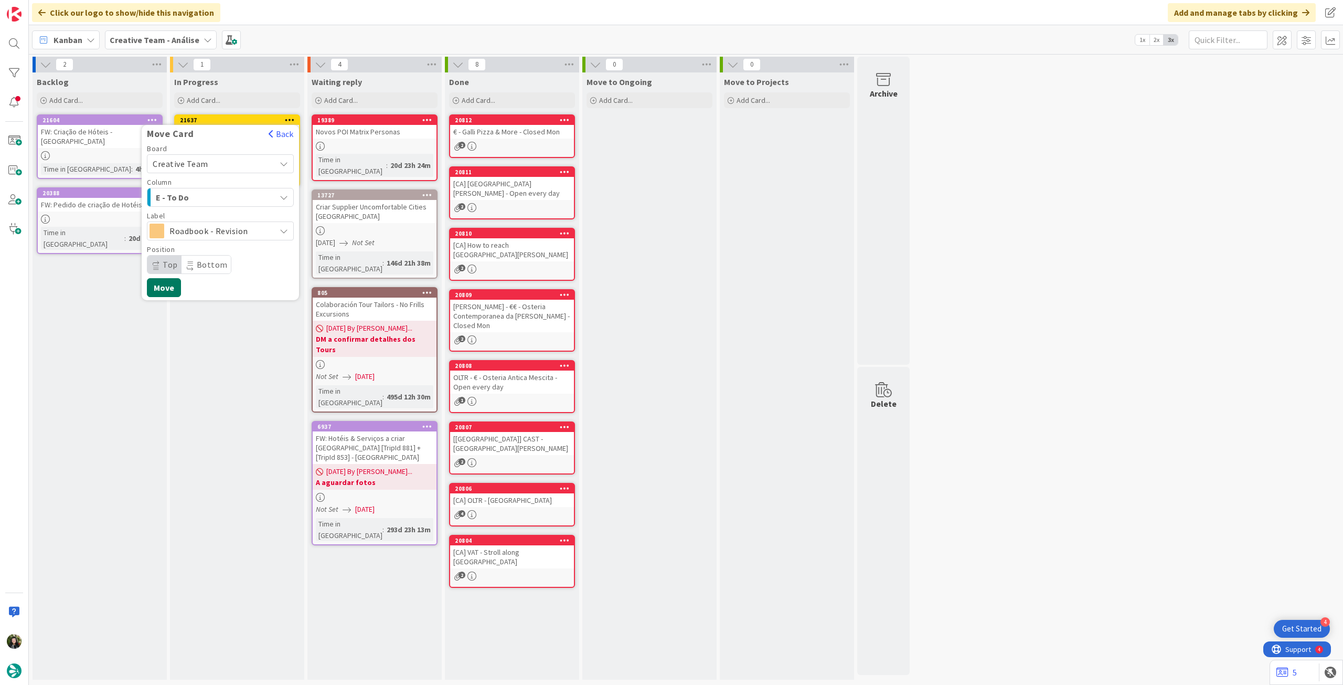
click at [158, 288] on button "Move" at bounding box center [164, 287] width 34 height 19
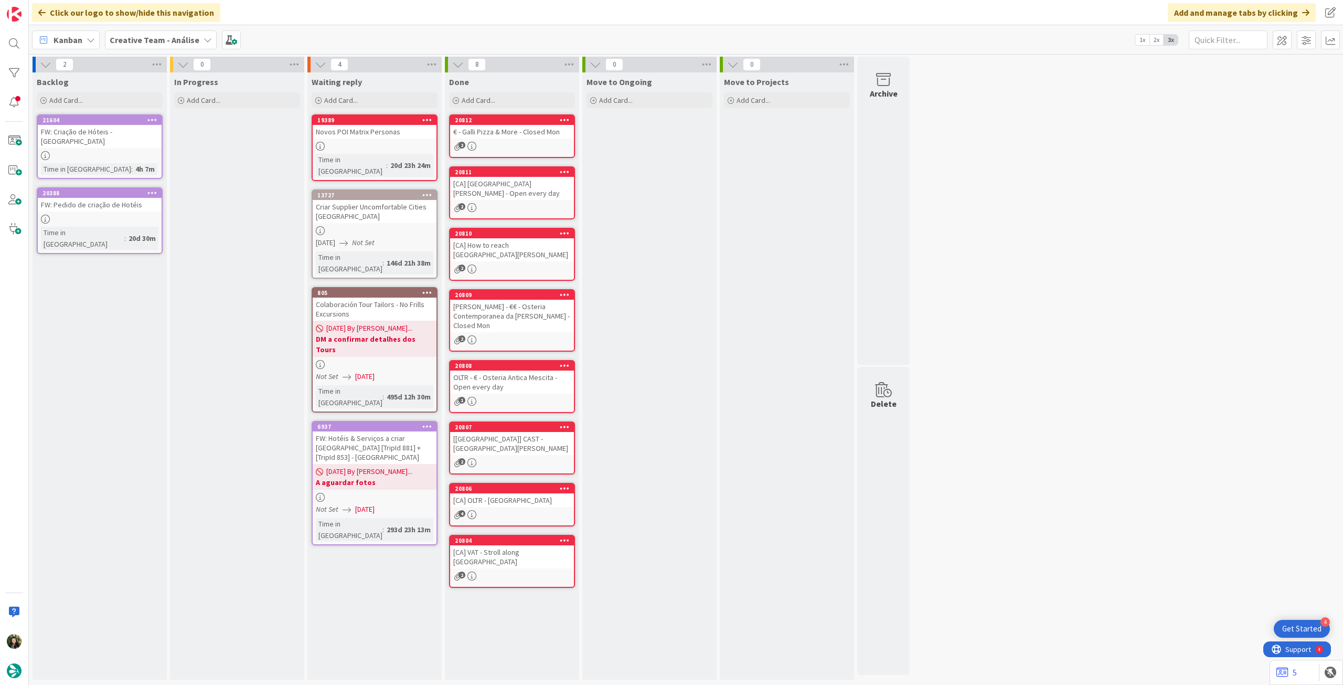
drag, startPoint x: 189, startPoint y: 43, endPoint x: 192, endPoint y: 55, distance: 12.9
click at [189, 43] on b "Creative Team - Análise" at bounding box center [155, 40] width 90 height 10
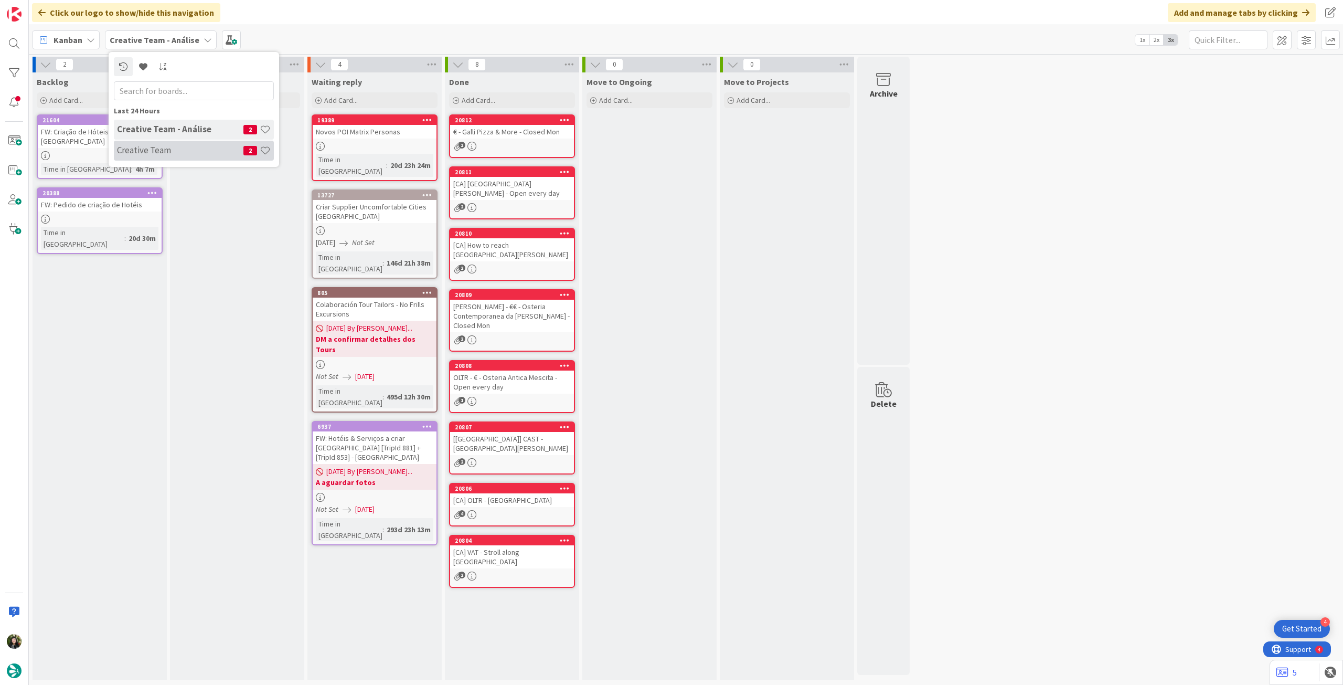
click at [193, 144] on div "Creative Team 2" at bounding box center [194, 151] width 160 height 20
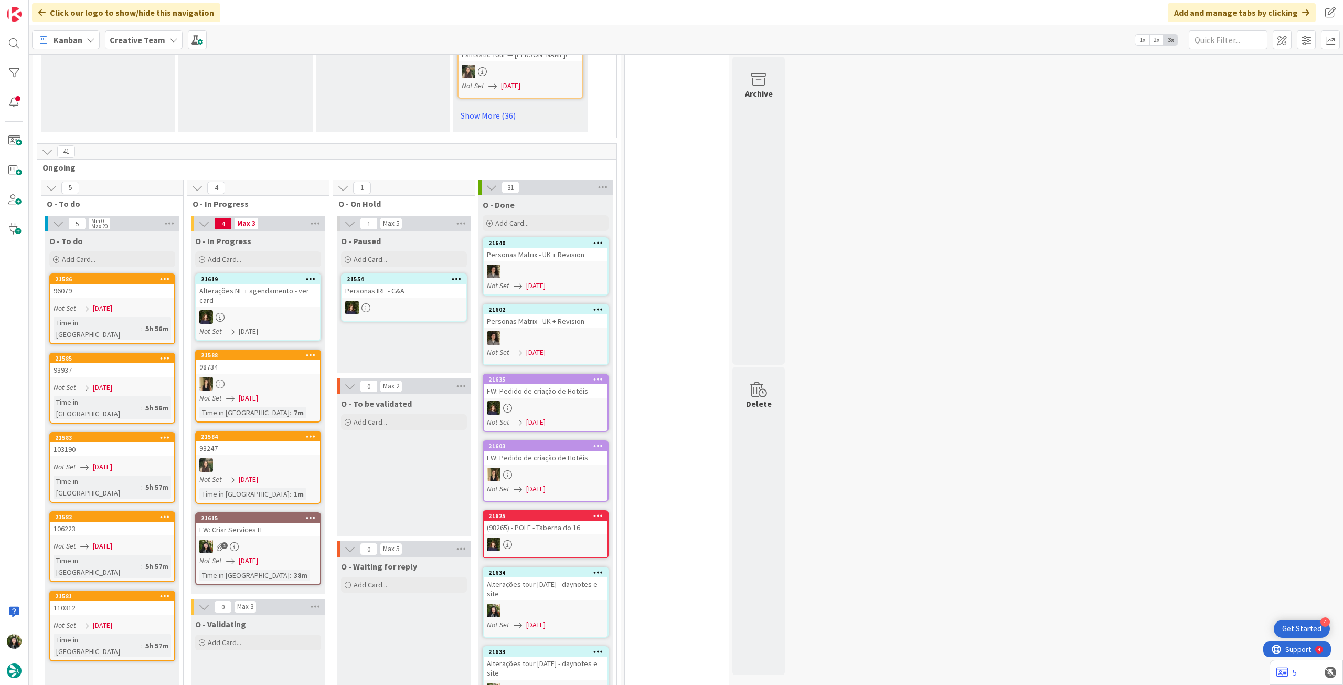
click at [280, 523] on div "FW: Criar Services IT" at bounding box center [258, 530] width 124 height 14
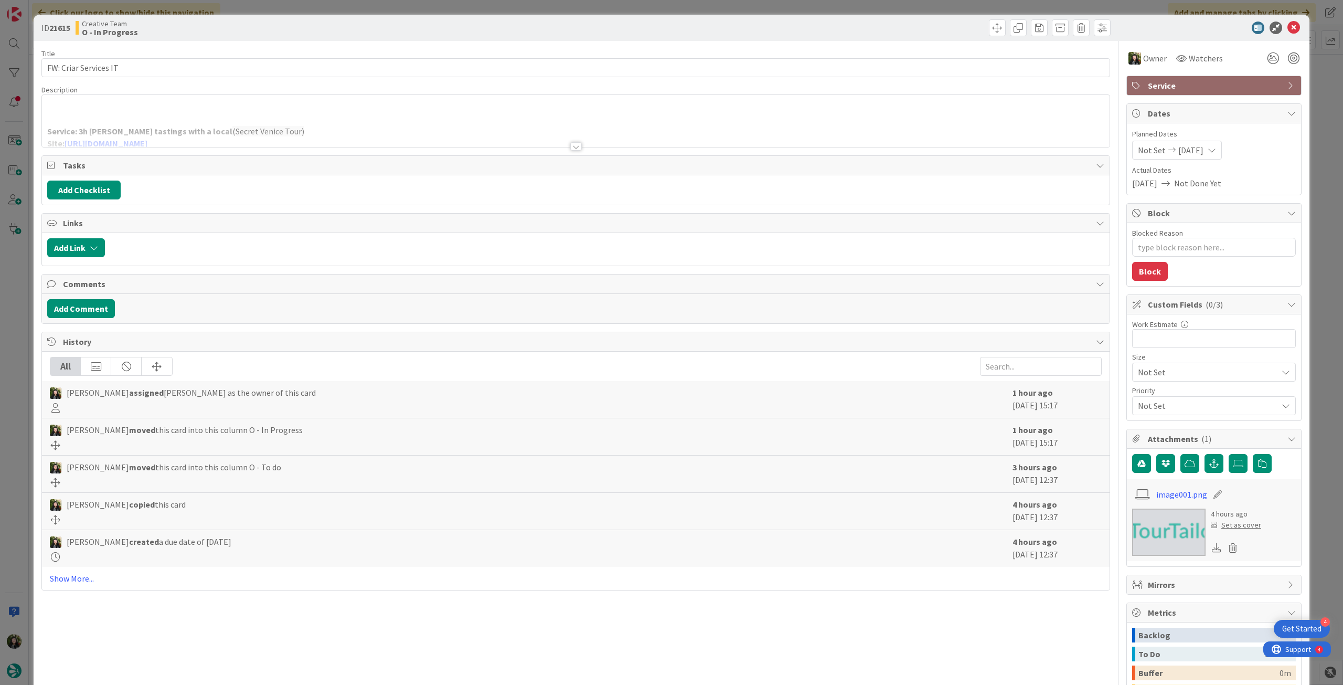
click at [1288, 25] on icon at bounding box center [1294, 28] width 13 height 13
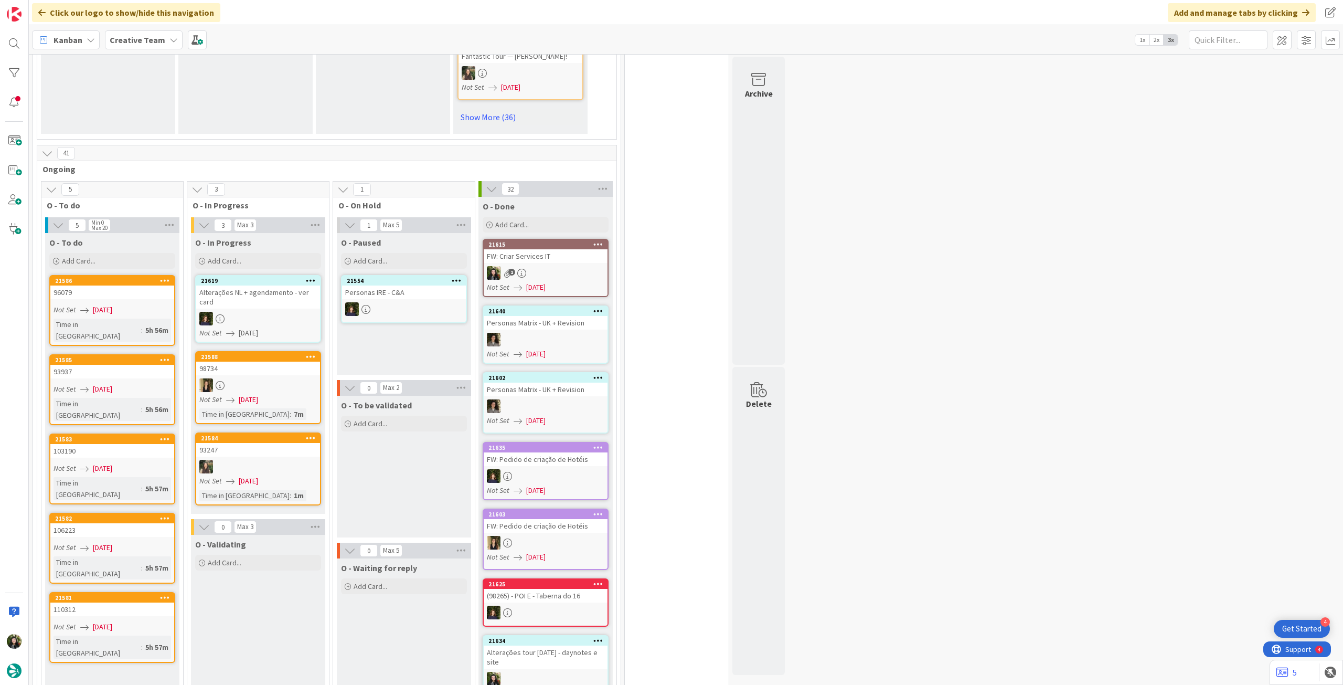
click at [142, 34] on span "Creative Team" at bounding box center [138, 40] width 56 height 13
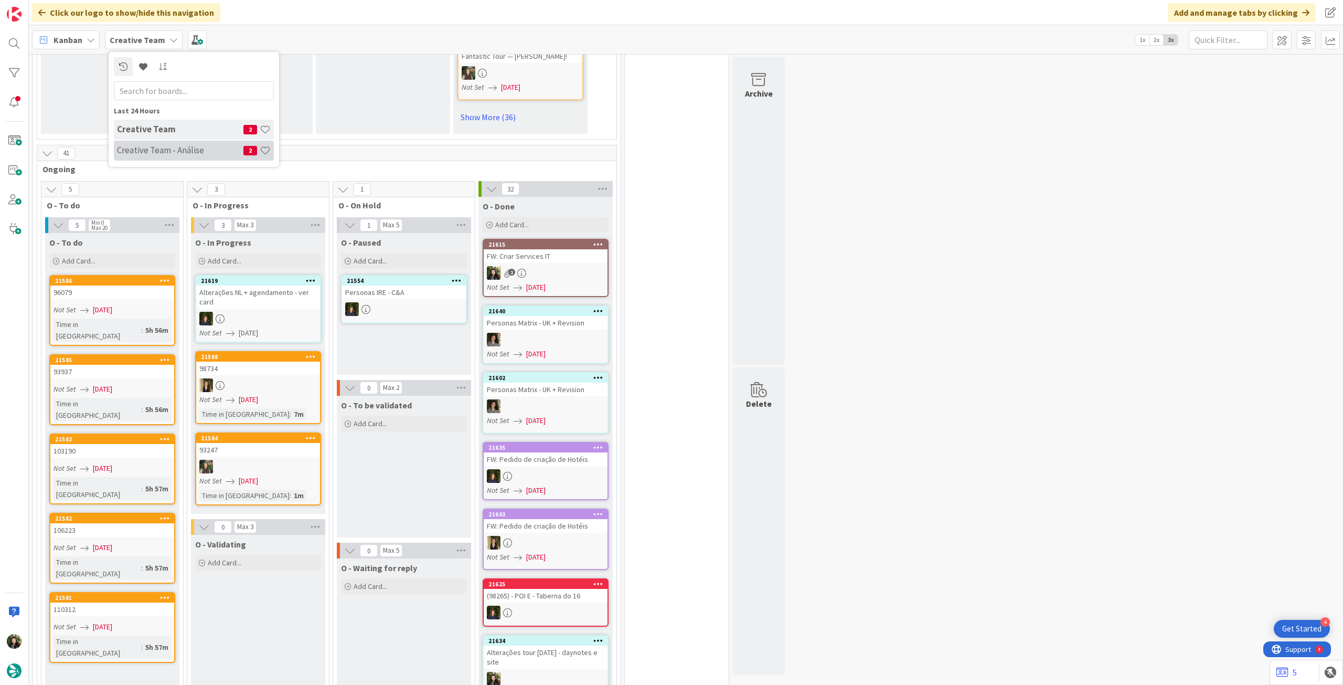
click at [149, 144] on div "Creative Team - Análise 2" at bounding box center [194, 151] width 160 height 20
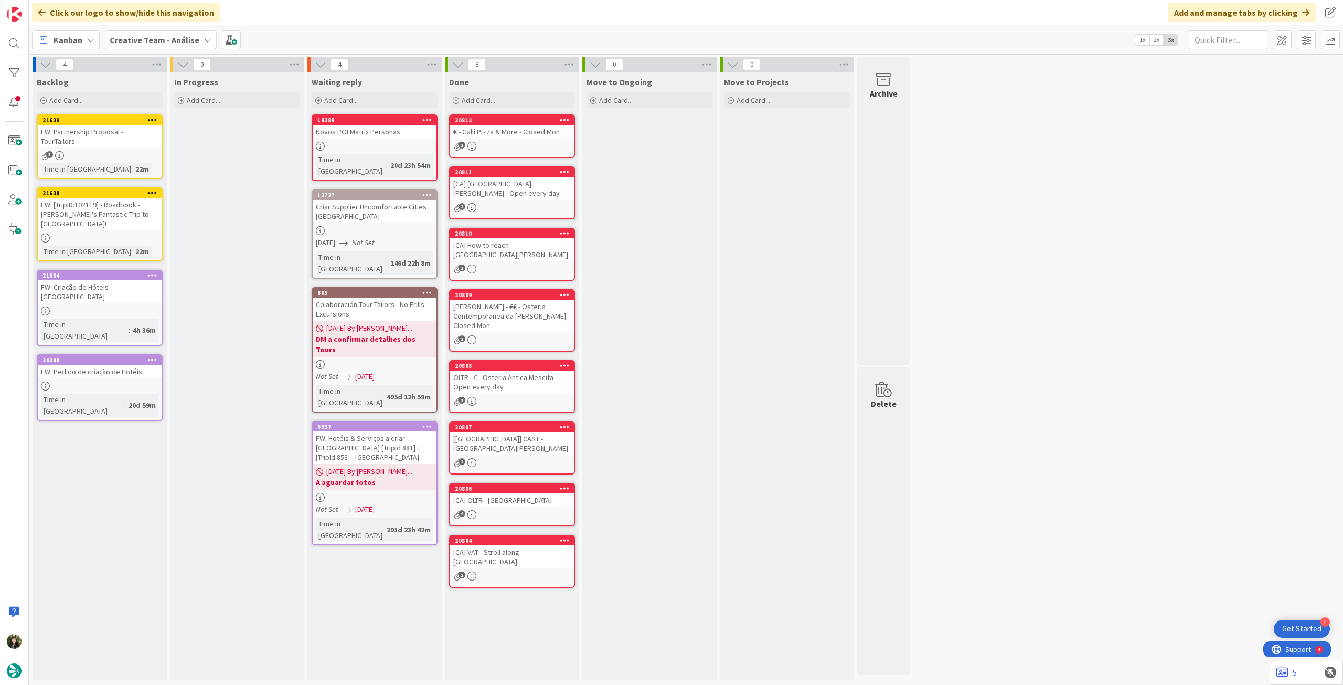
click at [135, 151] on div "3" at bounding box center [100, 155] width 124 height 9
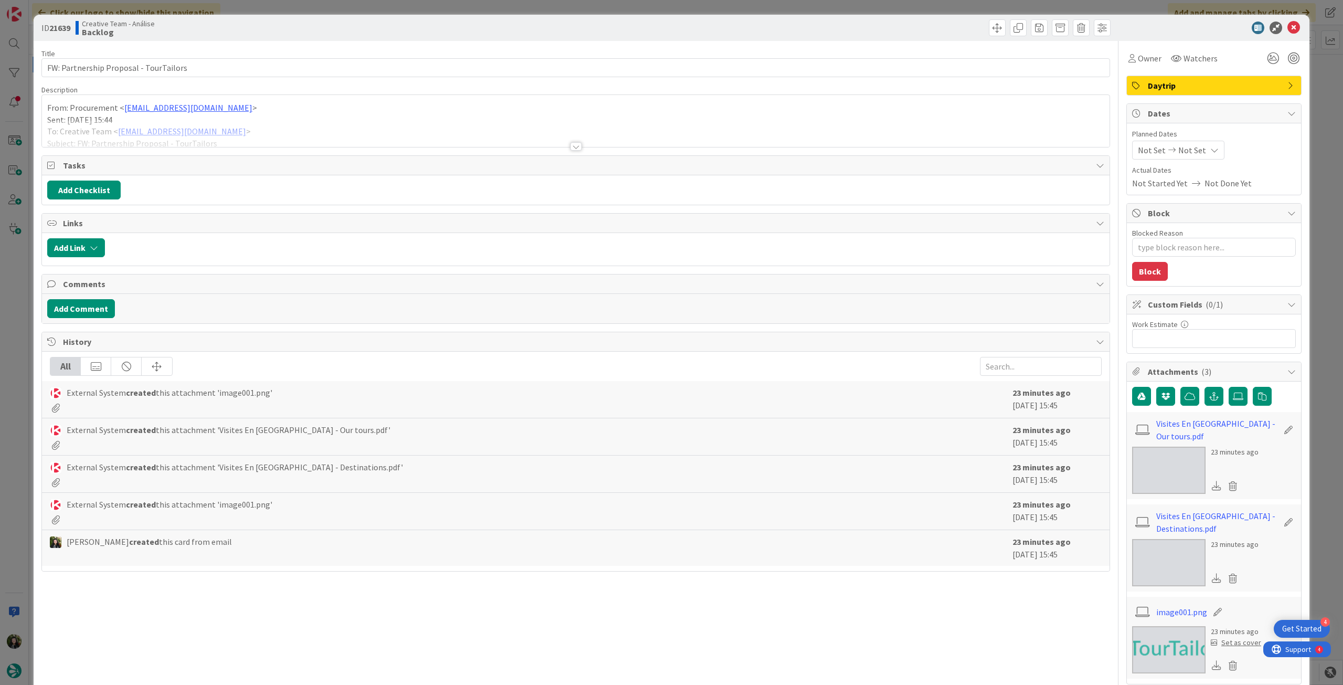
click at [171, 114] on p "Sent: [DATE] 15:44" at bounding box center [575, 120] width 1057 height 12
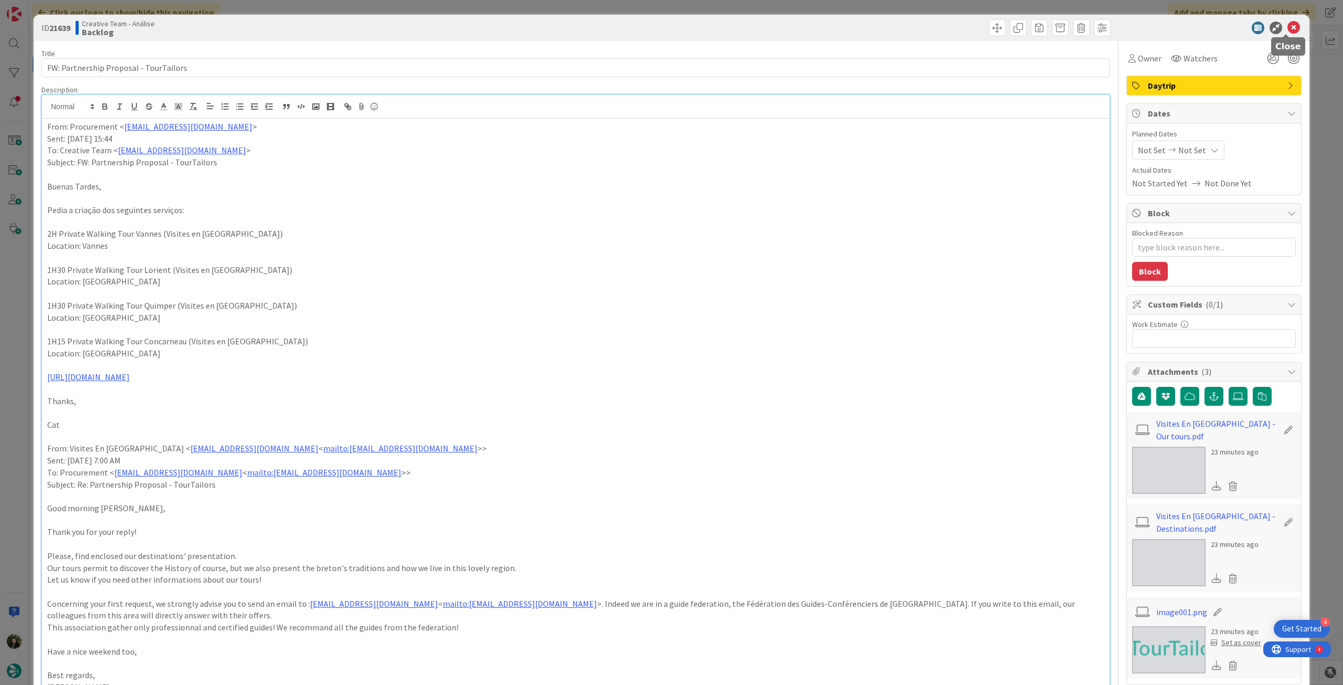
click at [1288, 31] on icon at bounding box center [1294, 28] width 13 height 13
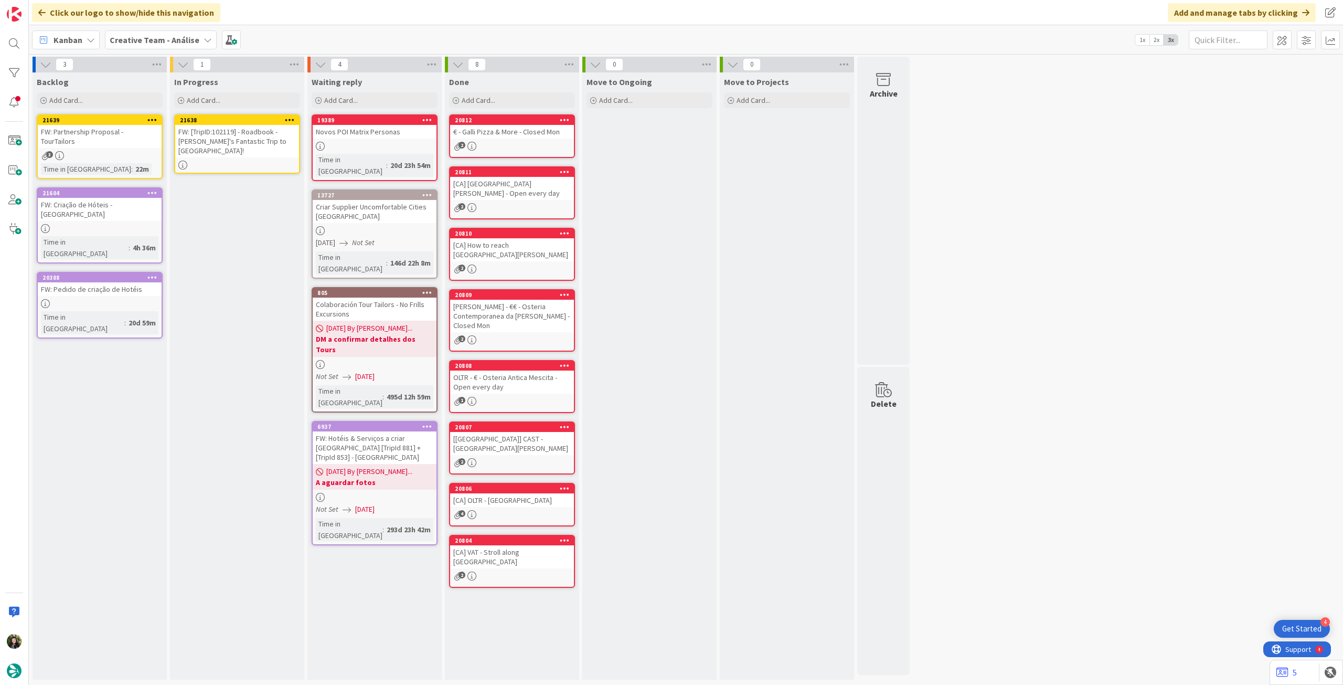
click at [267, 139] on div "FW: [TripID:102119] - Roadbook - [PERSON_NAME]'s Fantastic Trip to [GEOGRAPHIC_…" at bounding box center [237, 141] width 124 height 33
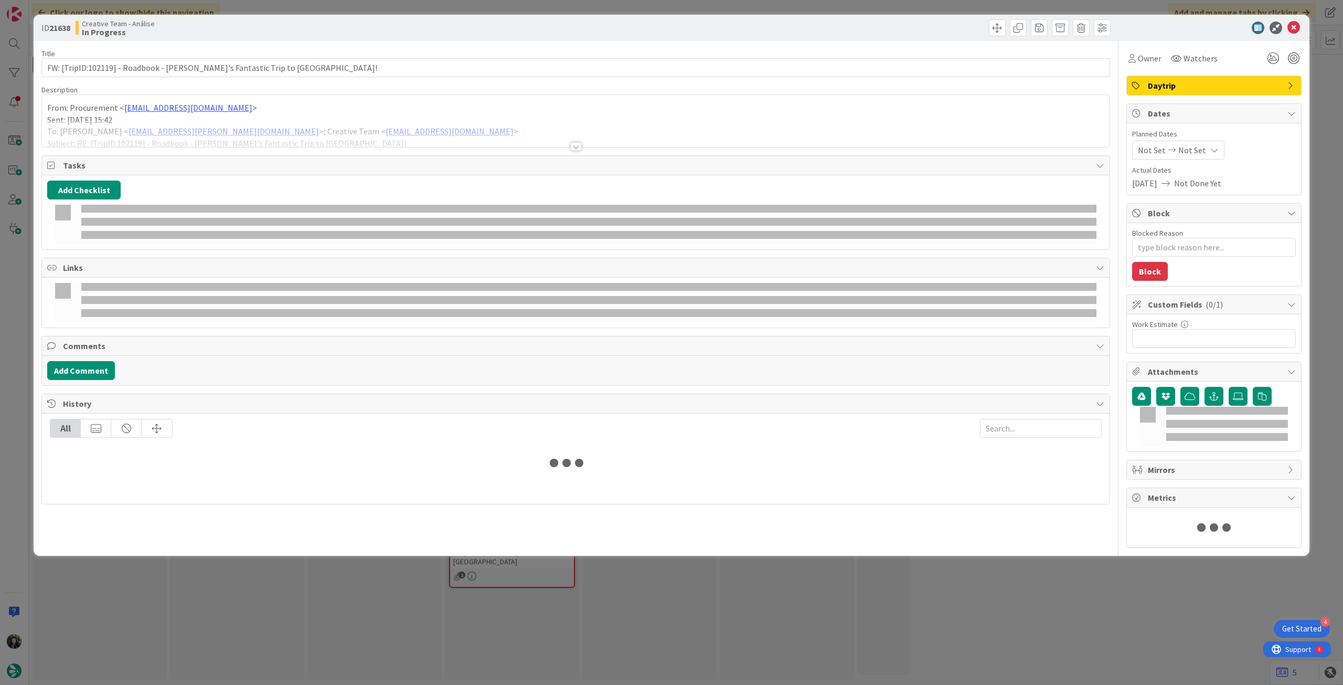
click at [247, 129] on div at bounding box center [576, 133] width 1068 height 27
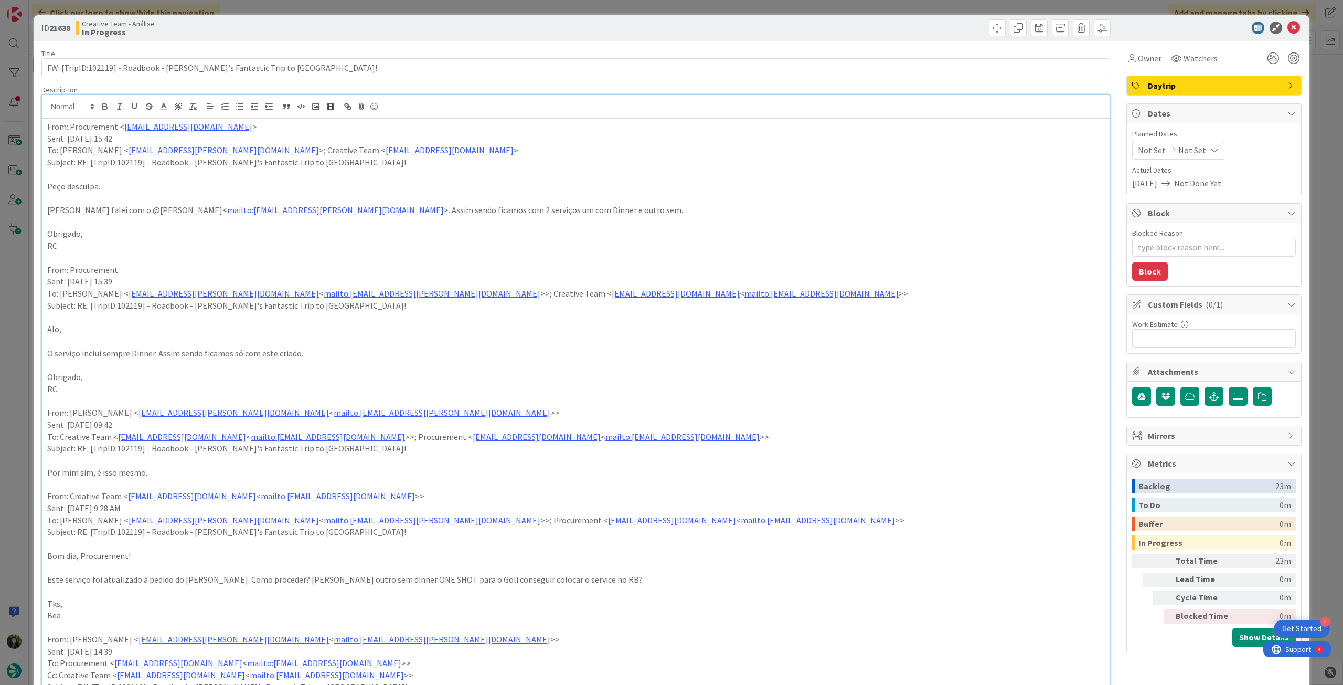
click at [46, 130] on div "From: Procurement < [EMAIL_ADDRESS][DOMAIN_NAME] > Sent: [DATE] 15:42 To: [PERS…" at bounding box center [576, 697] width 1068 height 1157
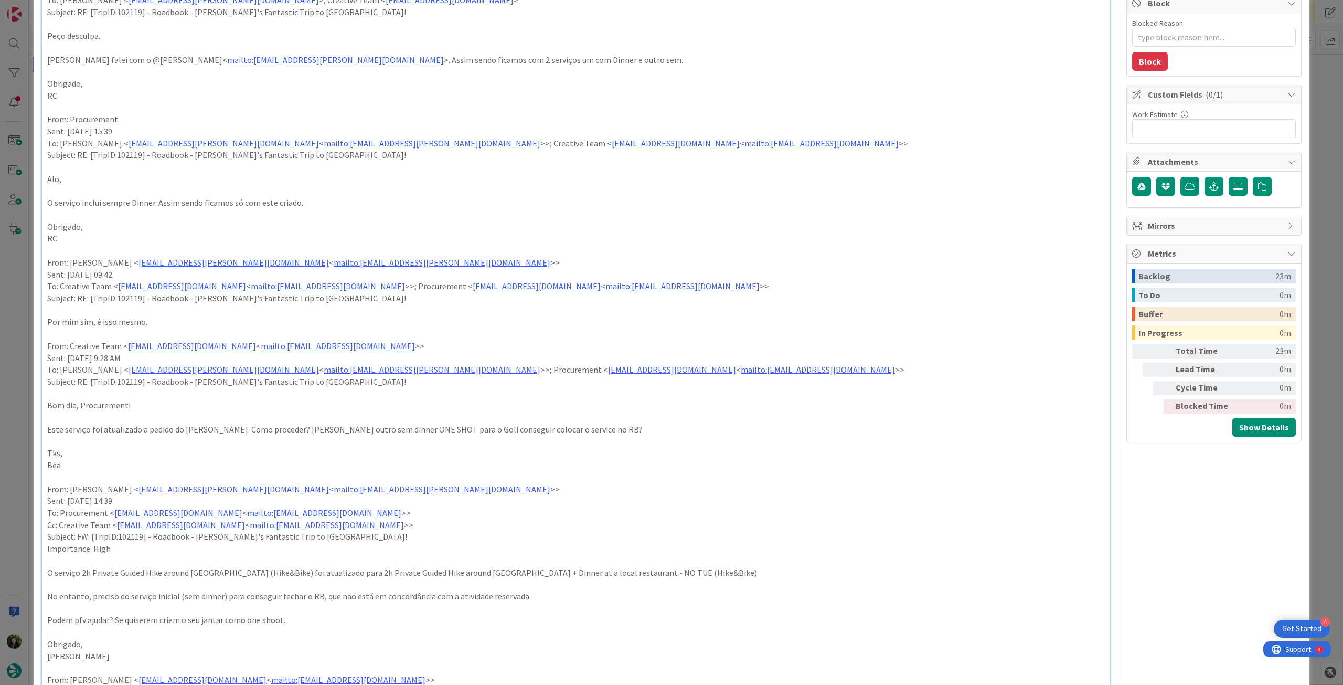
type textarea "x"
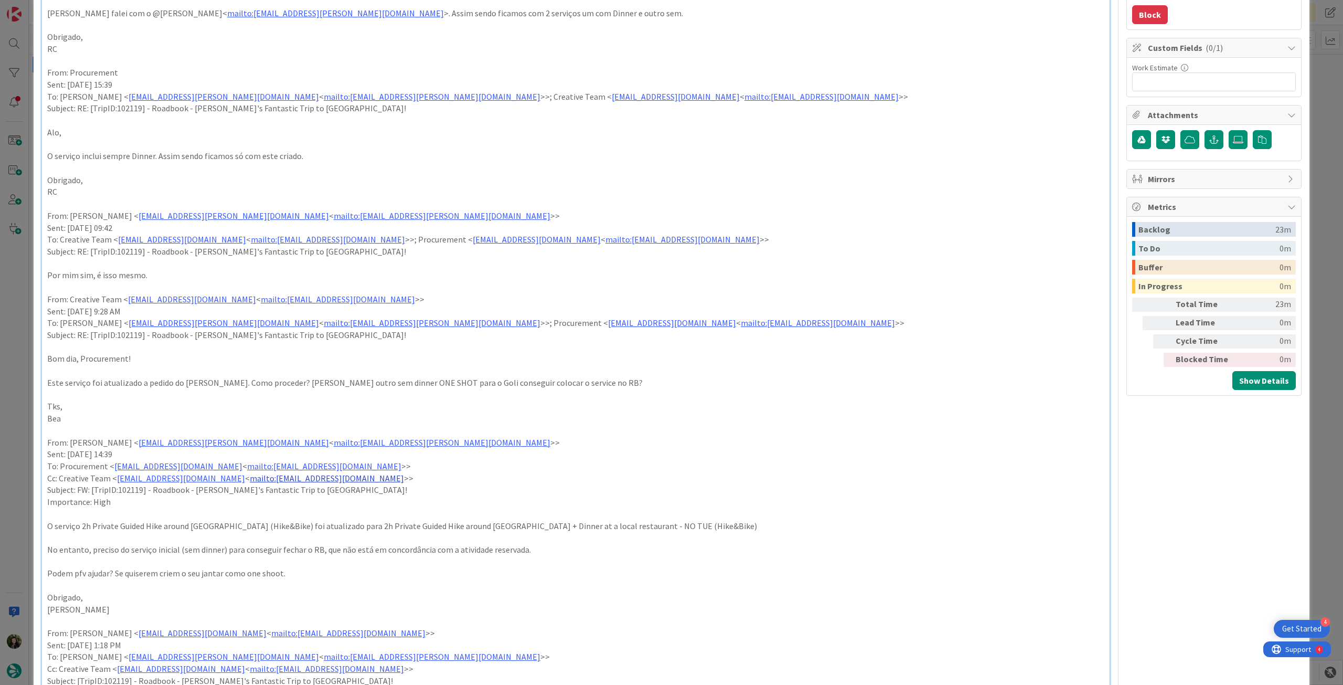
scroll to position [280, 0]
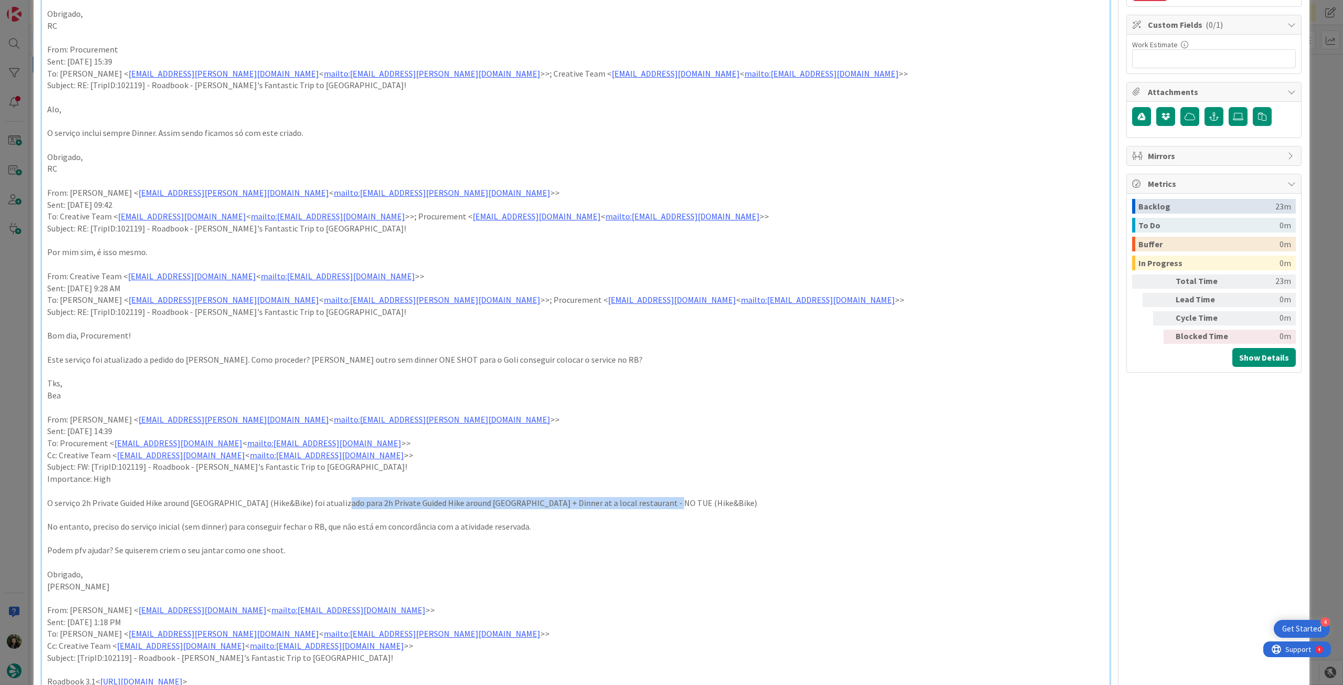
drag, startPoint x: 329, startPoint y: 508, endPoint x: 662, endPoint y: 501, distance: 333.3
click at [662, 501] on p "O serviço 2h Private Guided Hike around [GEOGRAPHIC_DATA] (Hike&Bike) foi atual…" at bounding box center [575, 503] width 1057 height 12
copy p "2h Private Guided Hike around [GEOGRAPHIC_DATA] + Dinner at a local restaurant …"
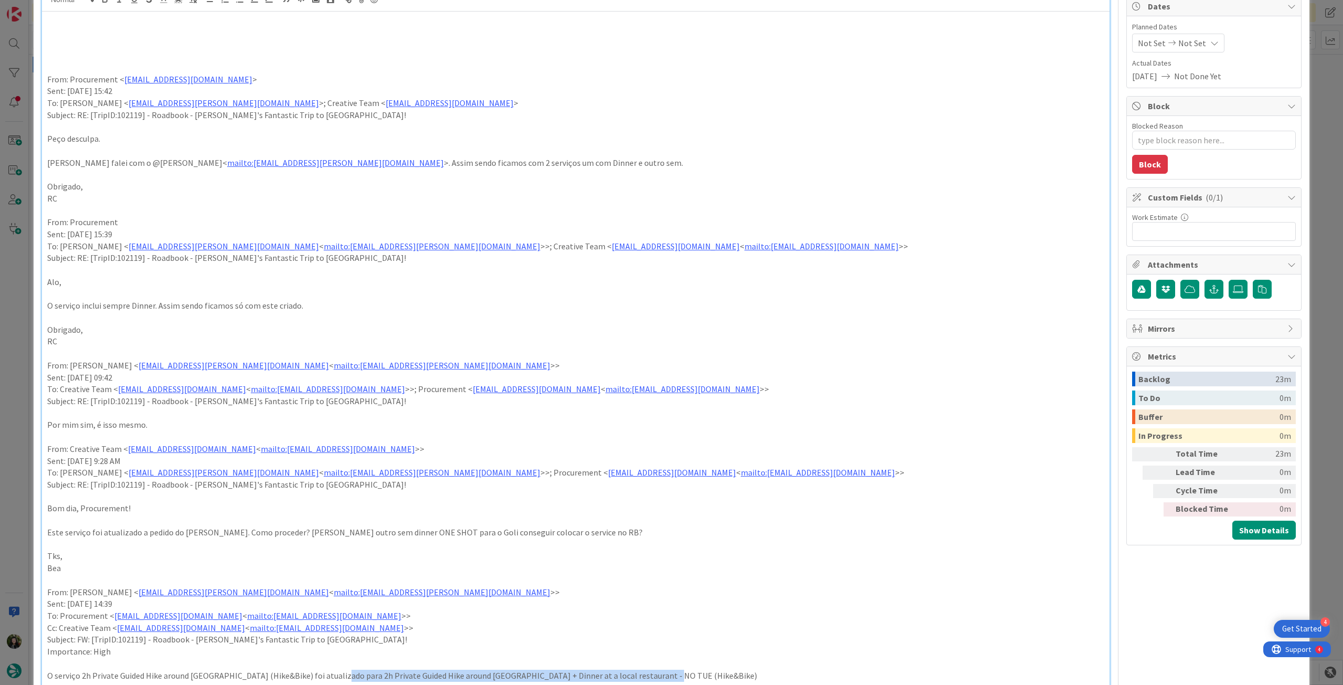
scroll to position [0, 0]
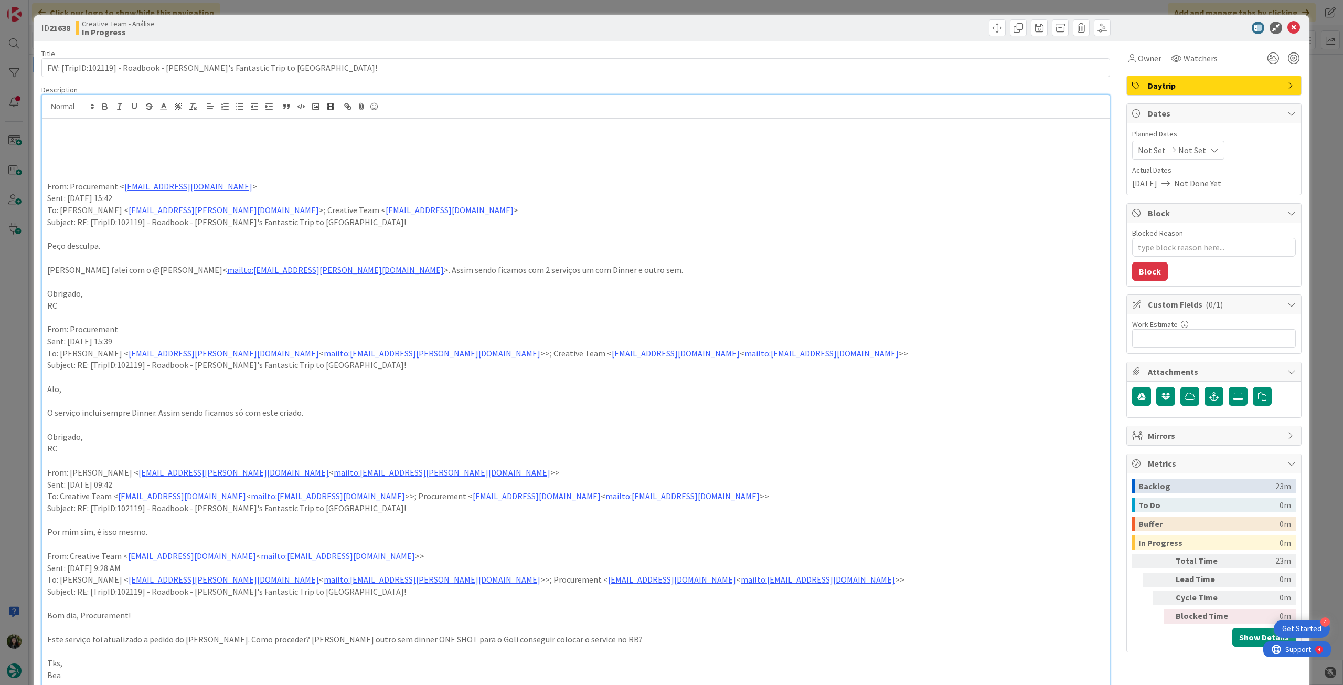
click at [113, 141] on p at bounding box center [575, 139] width 1057 height 12
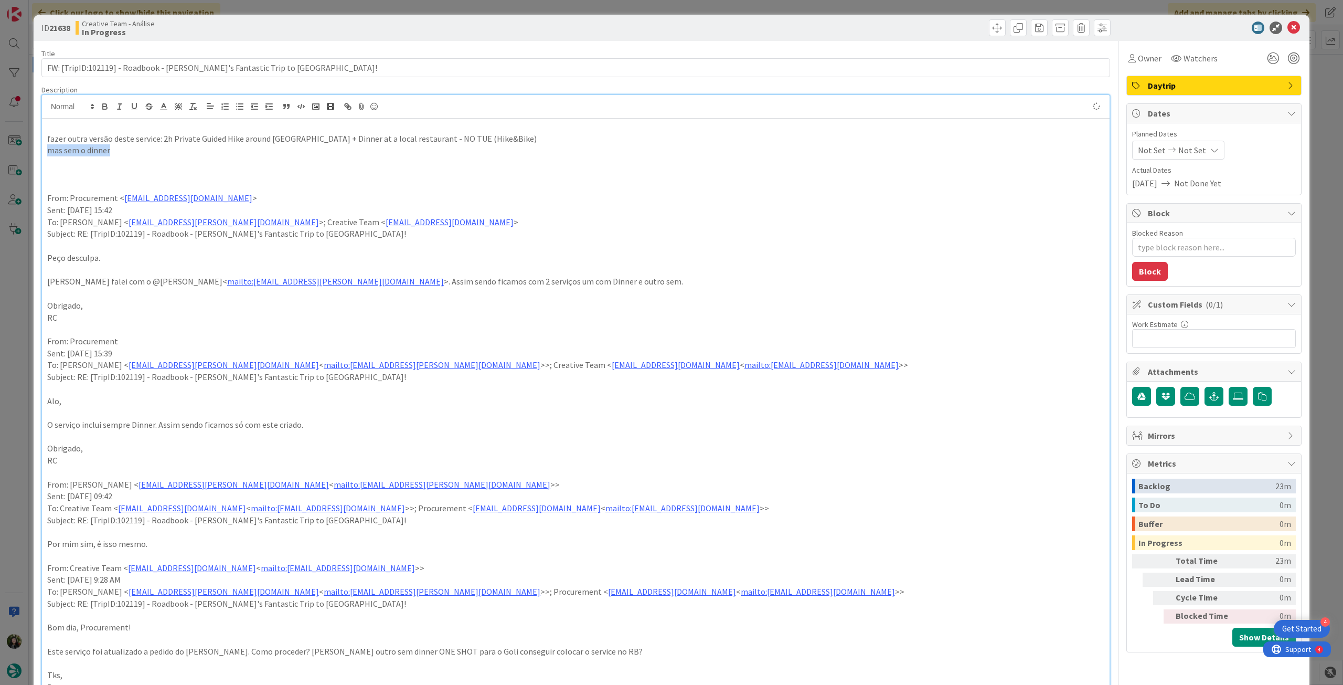
drag, startPoint x: 126, startPoint y: 147, endPoint x: 49, endPoint y: 145, distance: 77.2
click at [101, 106] on icon "button" at bounding box center [104, 106] width 9 height 9
click at [150, 105] on icon "button" at bounding box center [148, 106] width 9 height 9
click at [149, 105] on icon "button" at bounding box center [148, 106] width 9 height 9
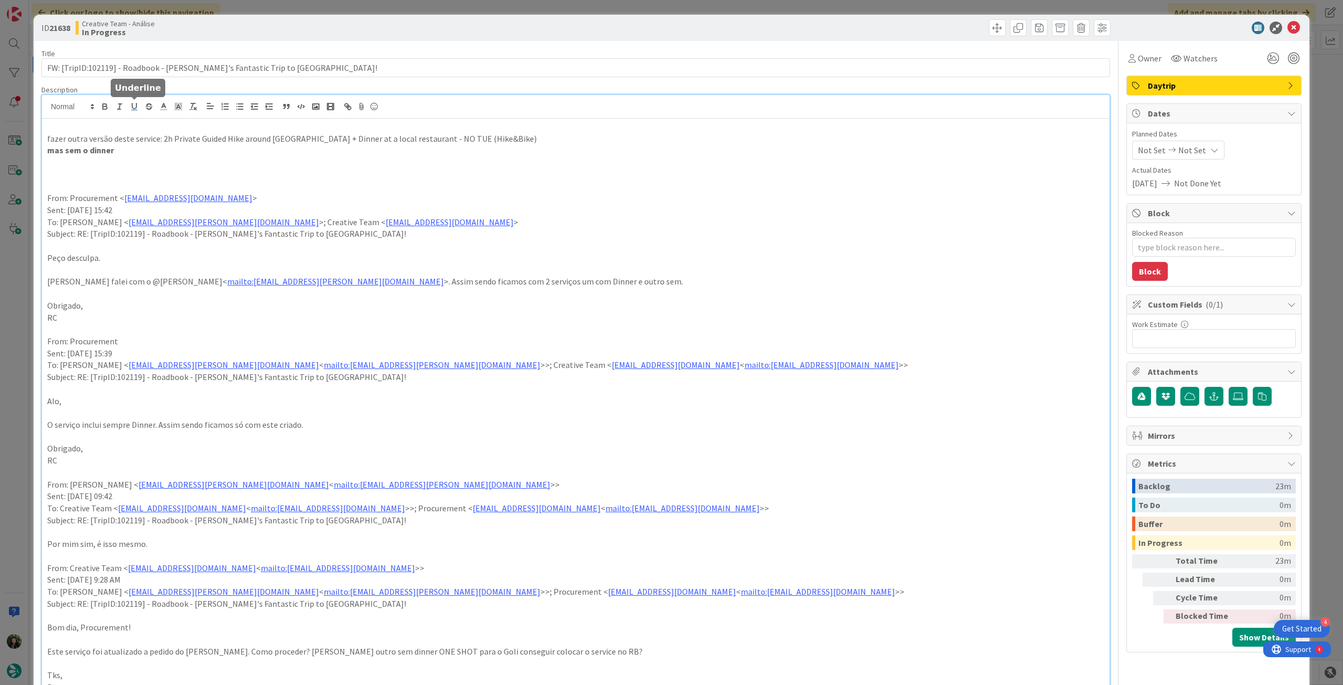
click at [136, 110] on rect "button" at bounding box center [134, 110] width 6 height 1
click at [131, 149] on p "mas sem o dinner" at bounding box center [575, 150] width 1057 height 12
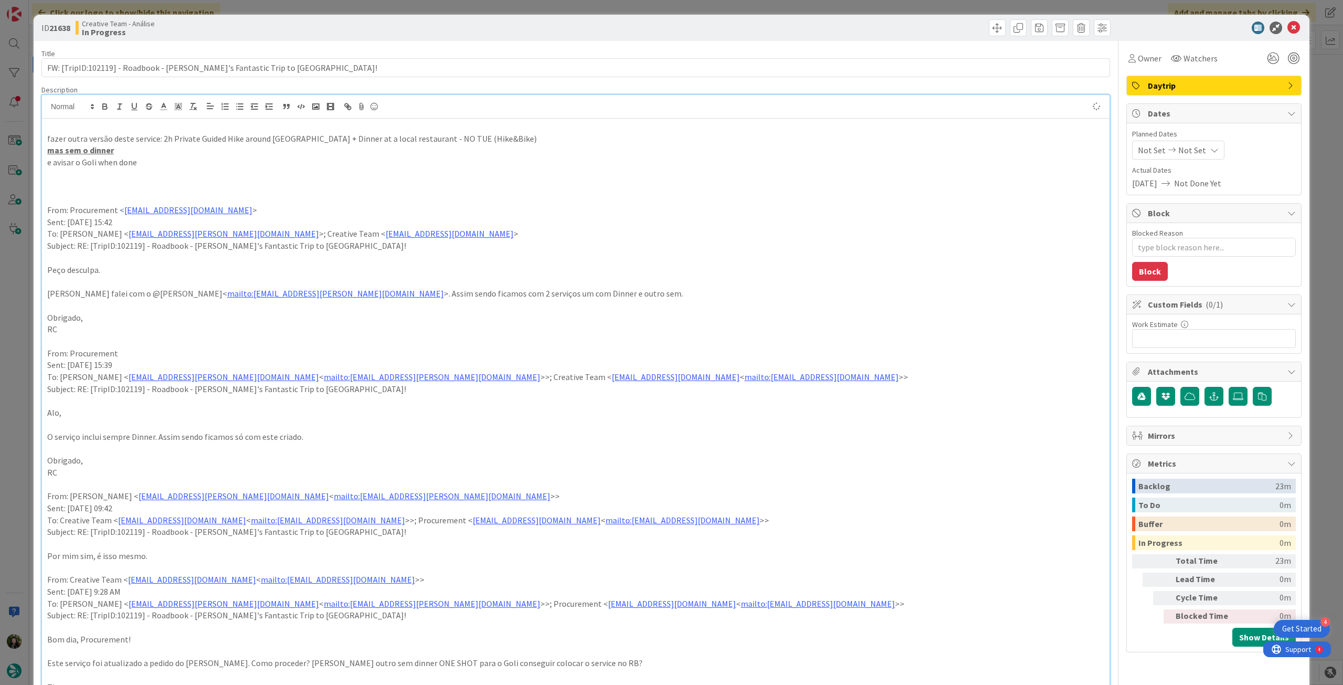
click at [178, 151] on p "mas sem o dinner" at bounding box center [575, 150] width 1057 height 12
type textarea "x"
click at [1211, 147] on icon at bounding box center [1215, 150] width 8 height 8
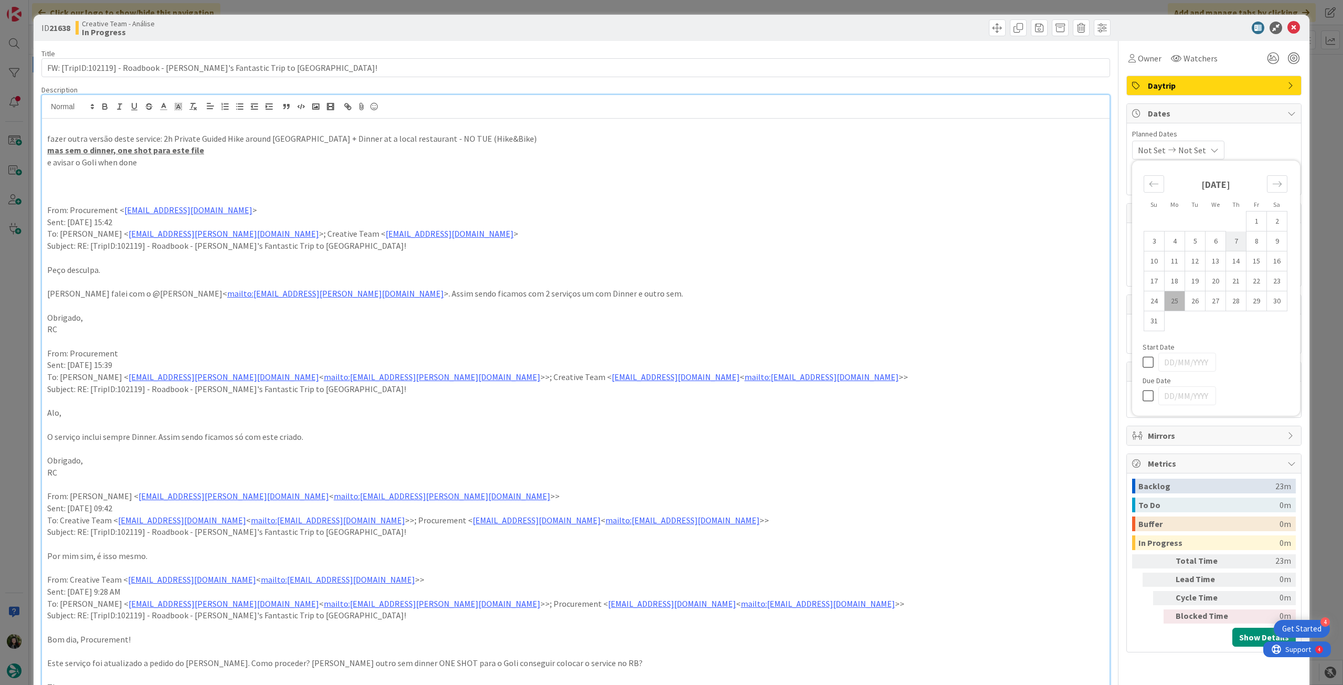
drag, startPoint x: 1139, startPoint y: 398, endPoint x: 1226, endPoint y: 232, distance: 187.6
click at [1143, 397] on icon at bounding box center [1151, 395] width 16 height 13
type input "[DATE]"
click at [1289, 27] on icon at bounding box center [1294, 28] width 13 height 13
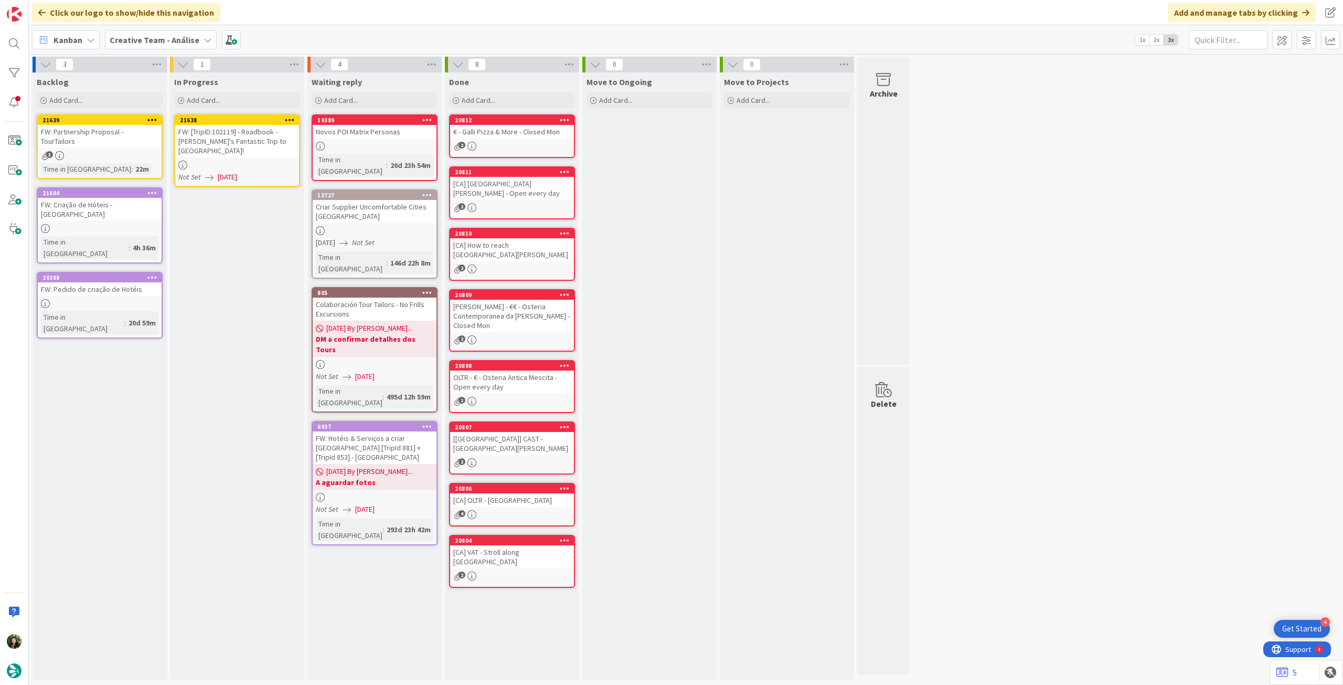
click at [290, 120] on icon at bounding box center [290, 119] width 10 height 7
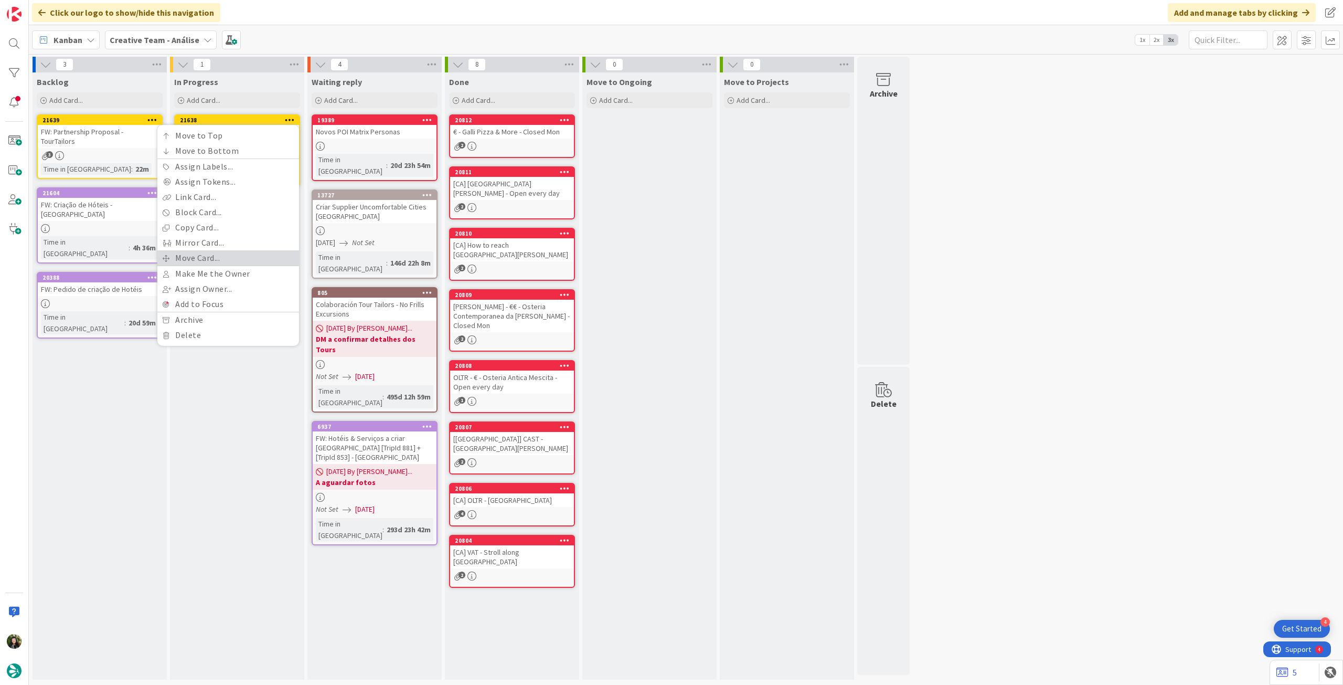
click at [218, 252] on link "Move Card..." at bounding box center [228, 257] width 142 height 15
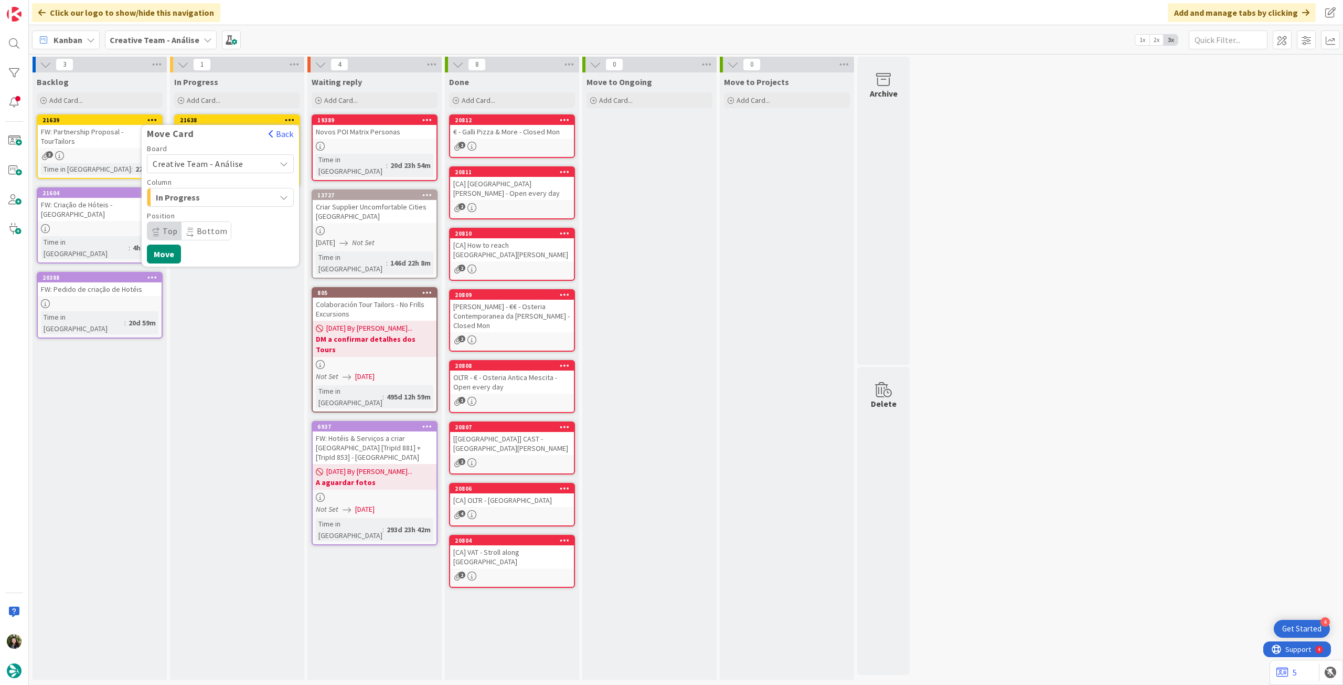
click at [235, 166] on span "Creative Team - Análise" at bounding box center [198, 163] width 91 height 10
click at [219, 210] on span "Creative Team" at bounding box center [227, 213] width 122 height 16
click at [234, 226] on span "Daytrip" at bounding box center [220, 231] width 101 height 15
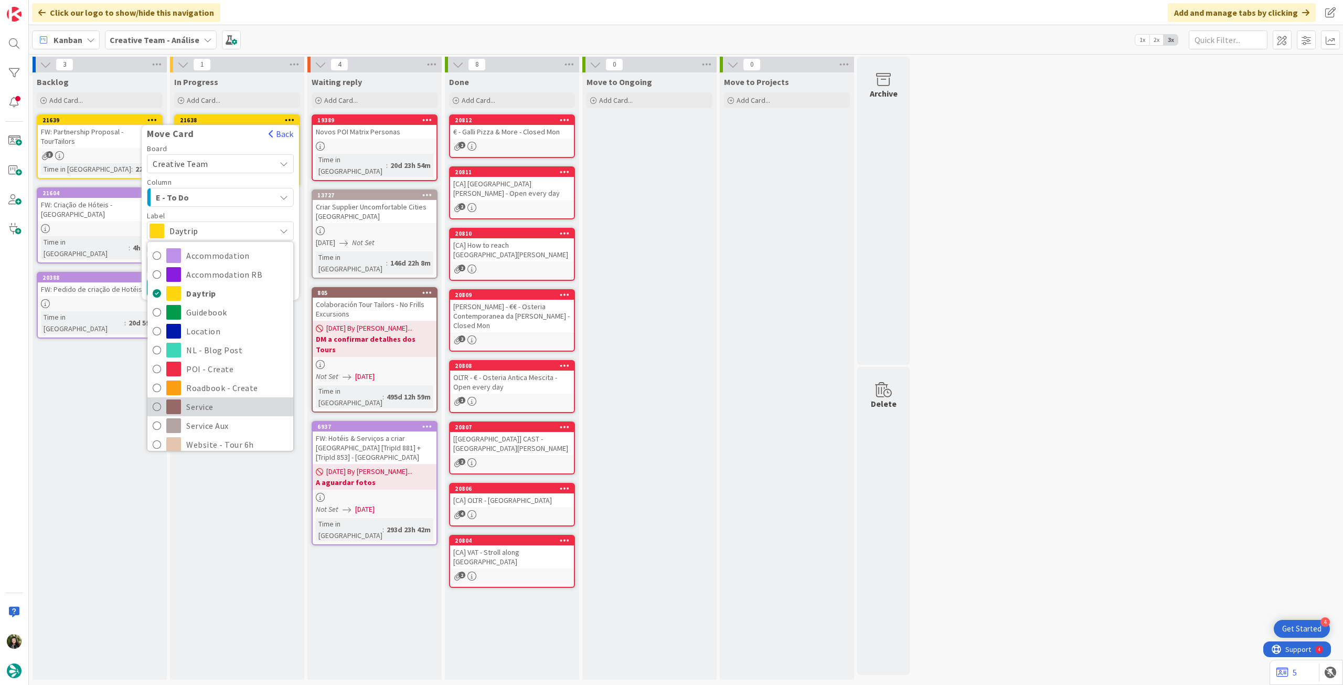
click at [211, 403] on span "Service" at bounding box center [237, 407] width 102 height 16
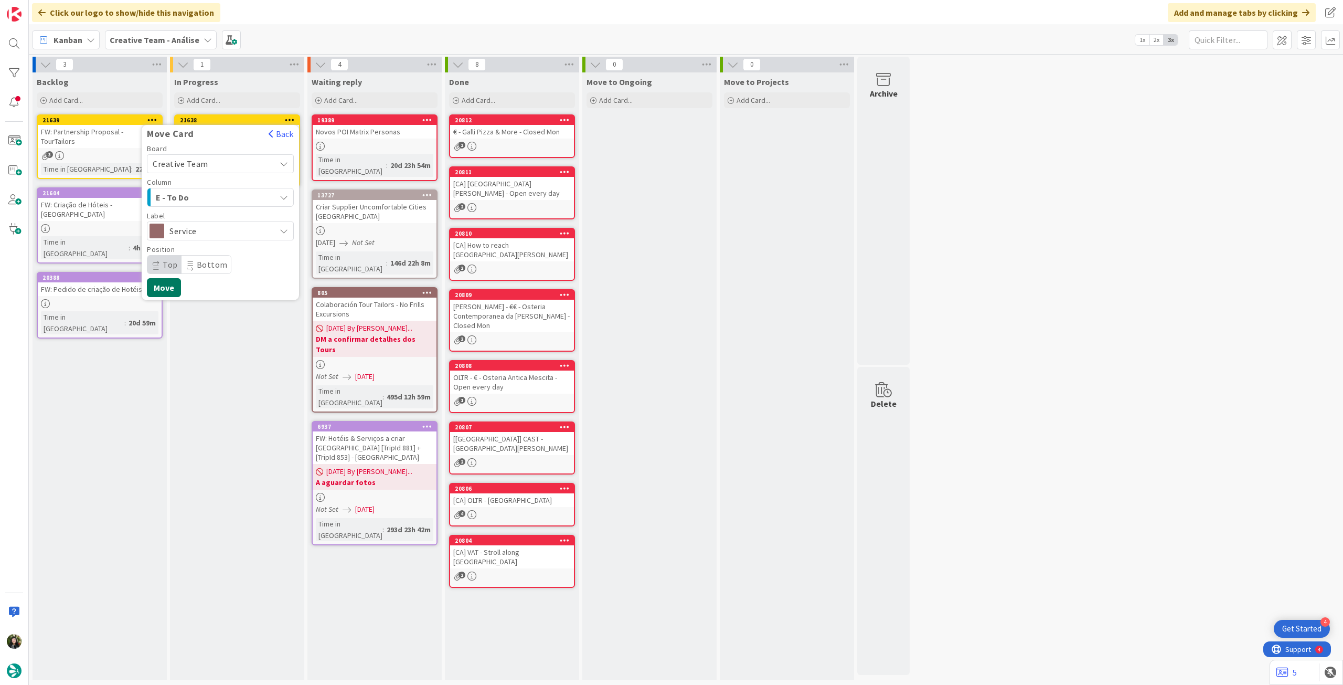
click at [170, 292] on button "Move" at bounding box center [164, 287] width 34 height 19
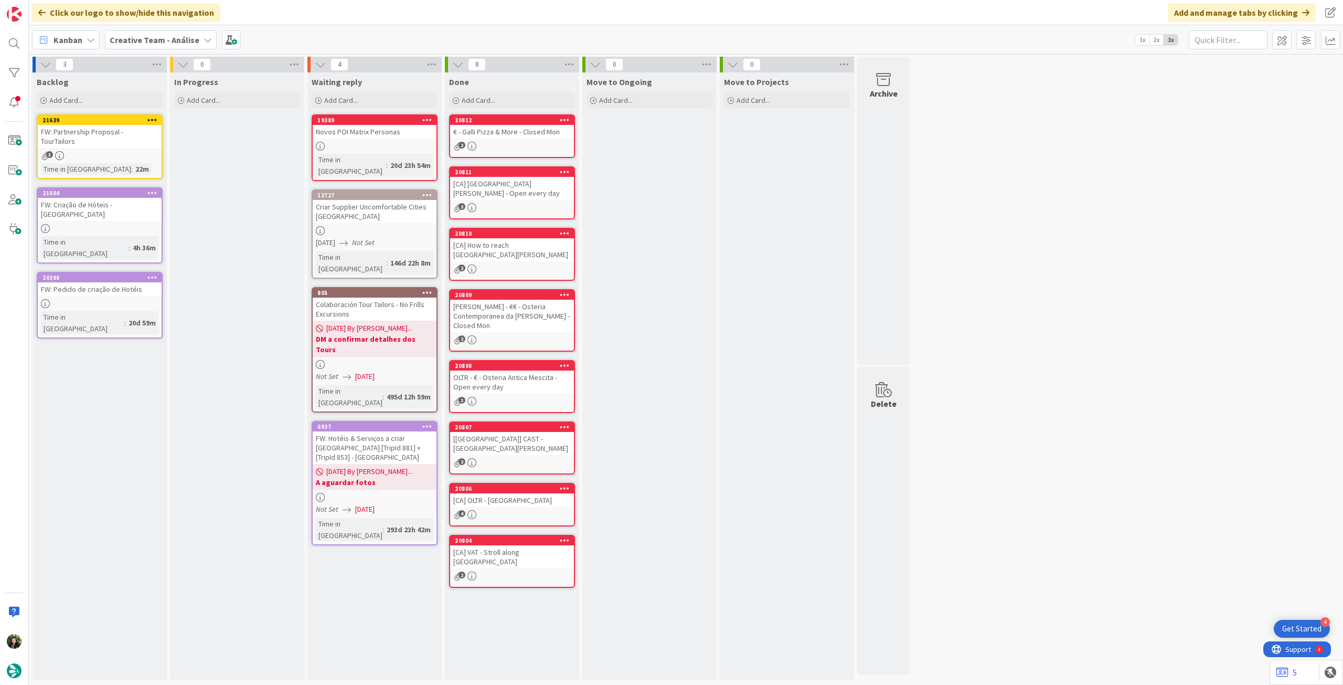
click at [152, 37] on b "Creative Team - Análise" at bounding box center [155, 40] width 90 height 10
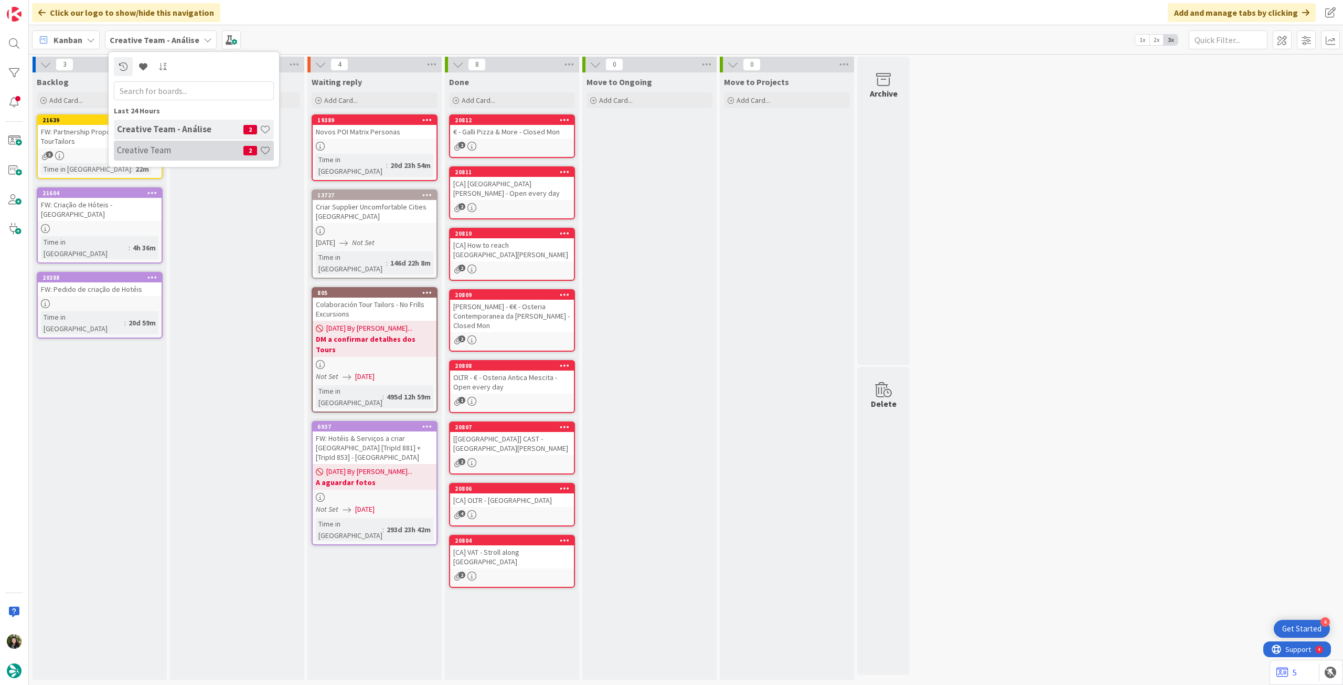
click at [155, 153] on h4 "Creative Team" at bounding box center [180, 150] width 126 height 10
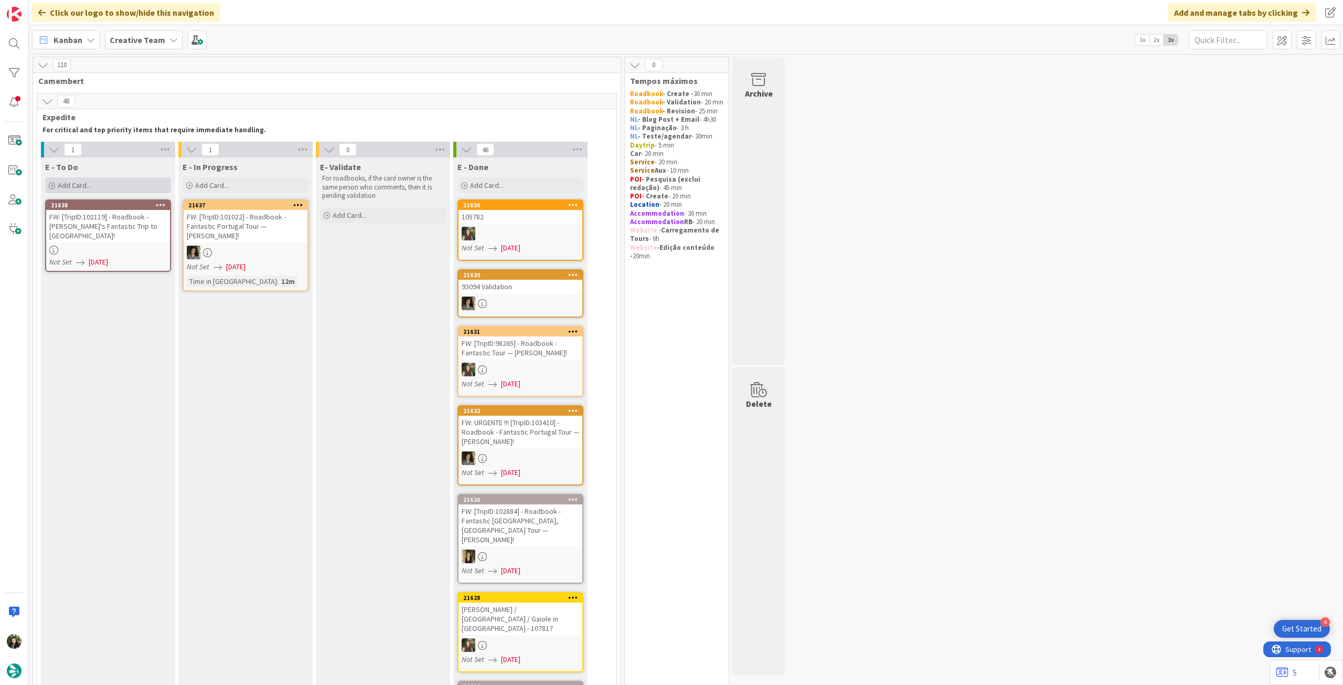
click at [109, 192] on div "Add Card..." at bounding box center [108, 185] width 126 height 16
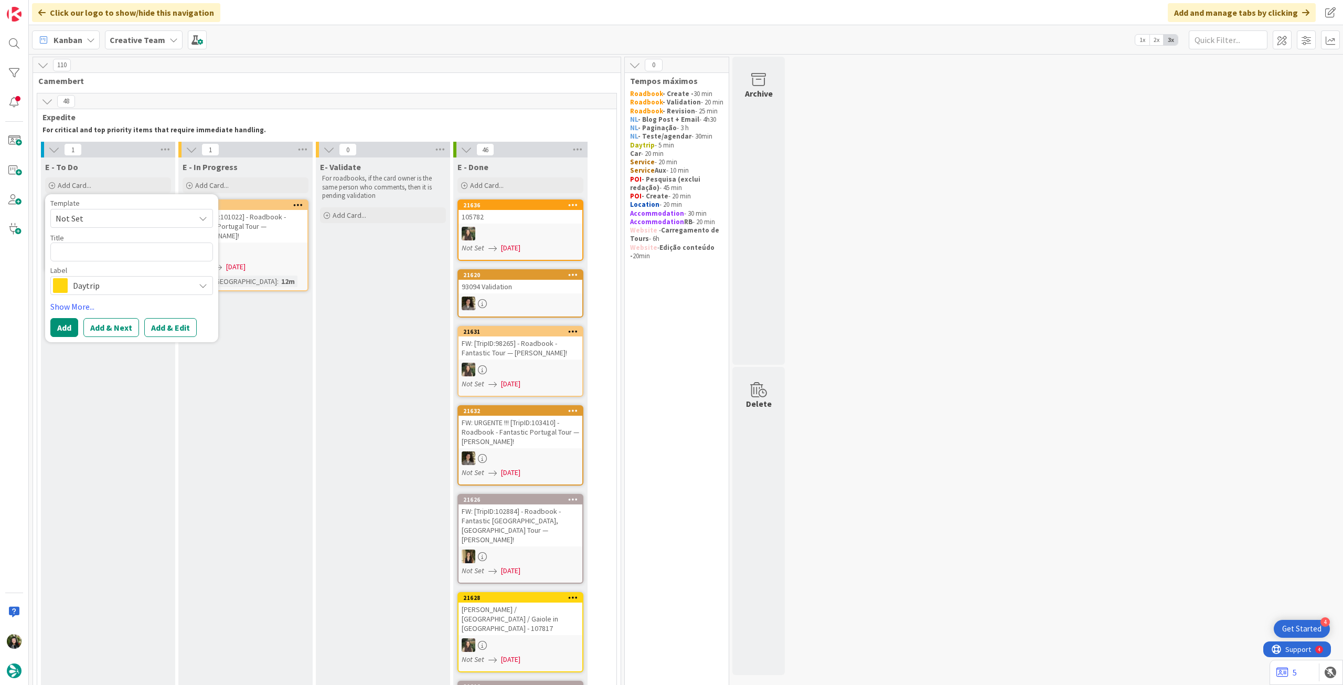
click at [99, 285] on span "Daytrip" at bounding box center [131, 285] width 117 height 15
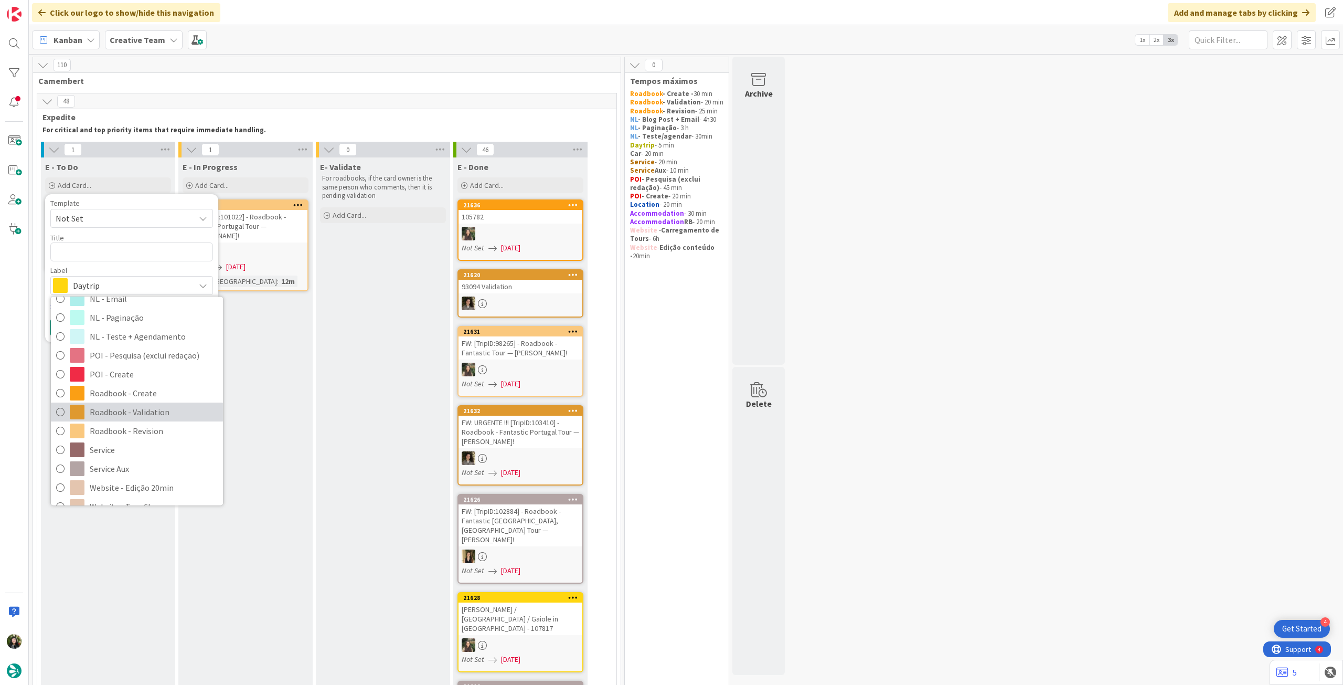
scroll to position [140, 0]
click at [155, 379] on span "Roadbook - Create" at bounding box center [154, 378] width 128 height 16
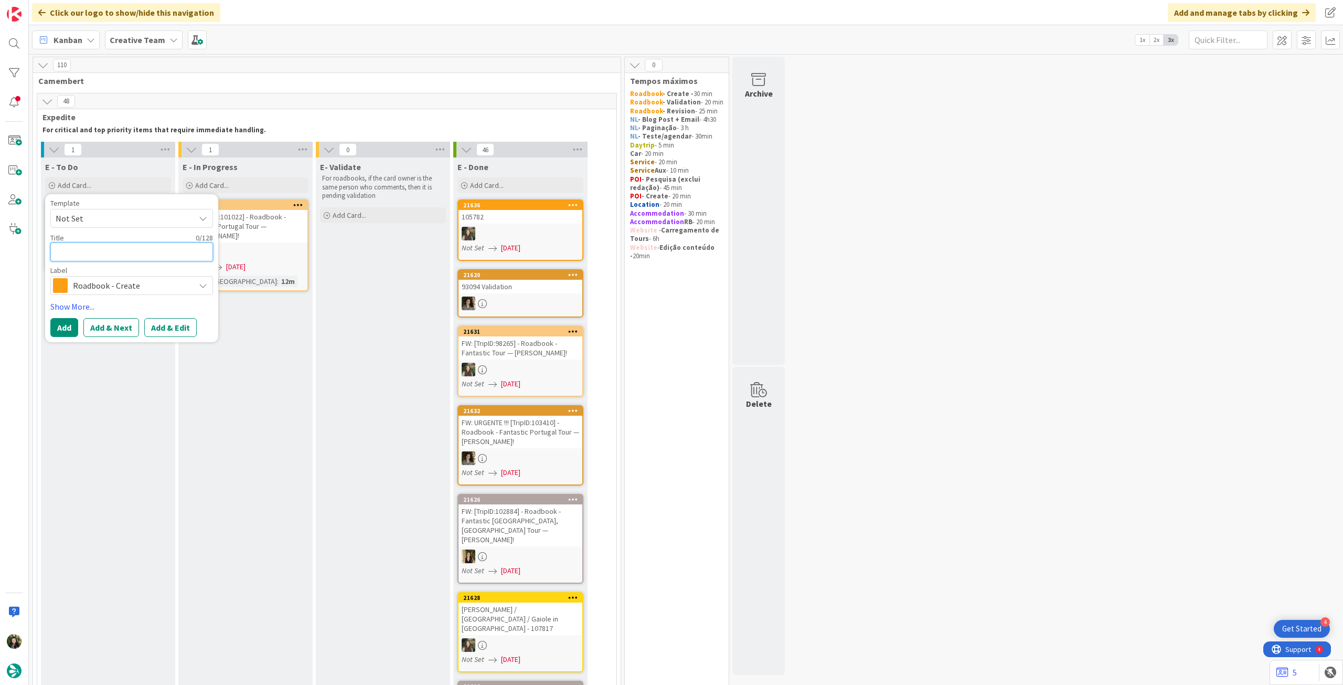
click at [135, 255] on textarea at bounding box center [131, 251] width 163 height 19
paste textarea "104052"
type textarea "x"
type textarea "104052"
click at [57, 320] on button "Add" at bounding box center [64, 327] width 28 height 19
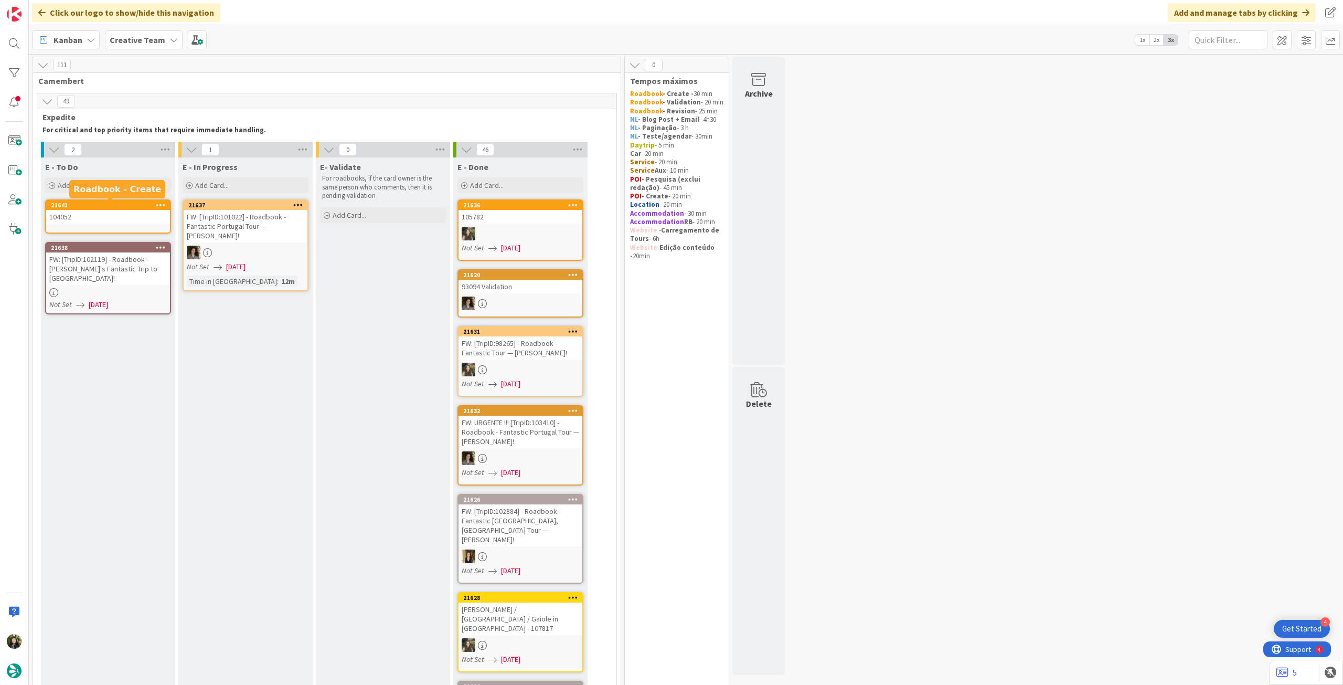
click at [109, 212] on div "104052" at bounding box center [108, 217] width 124 height 14
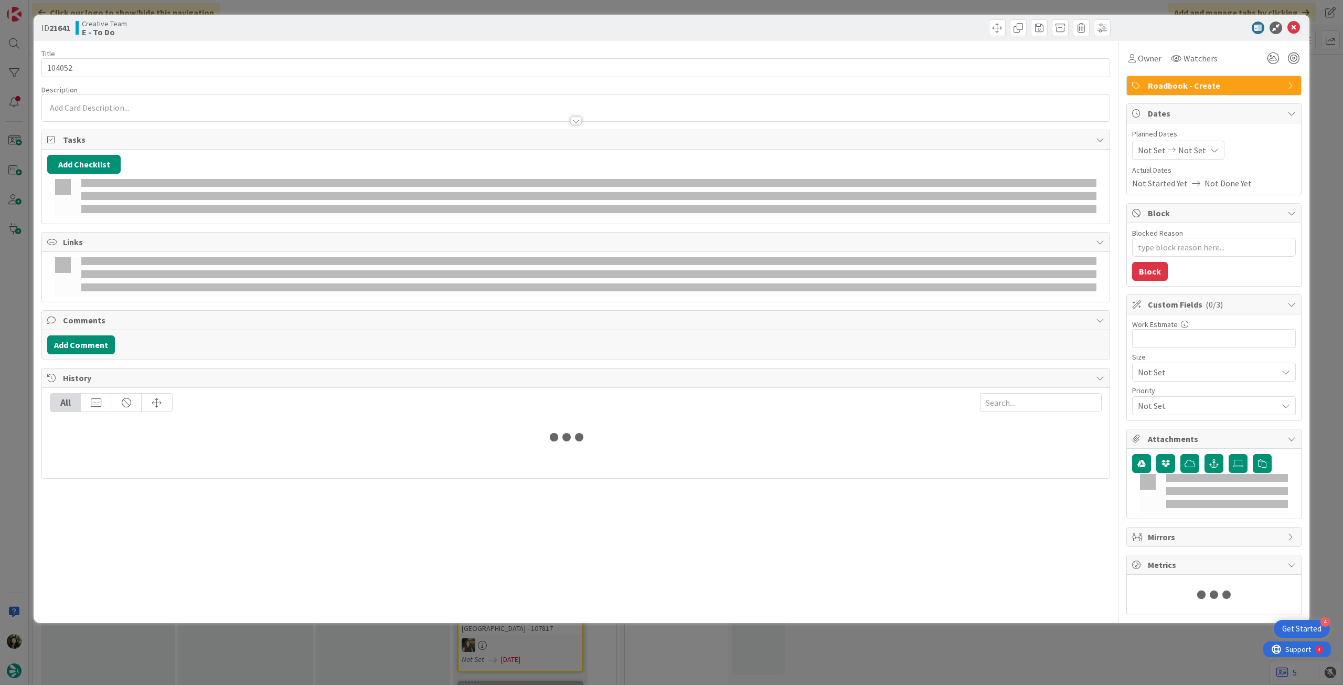
click at [1197, 148] on div "Not Set Not Set" at bounding box center [1178, 150] width 92 height 19
type textarea "x"
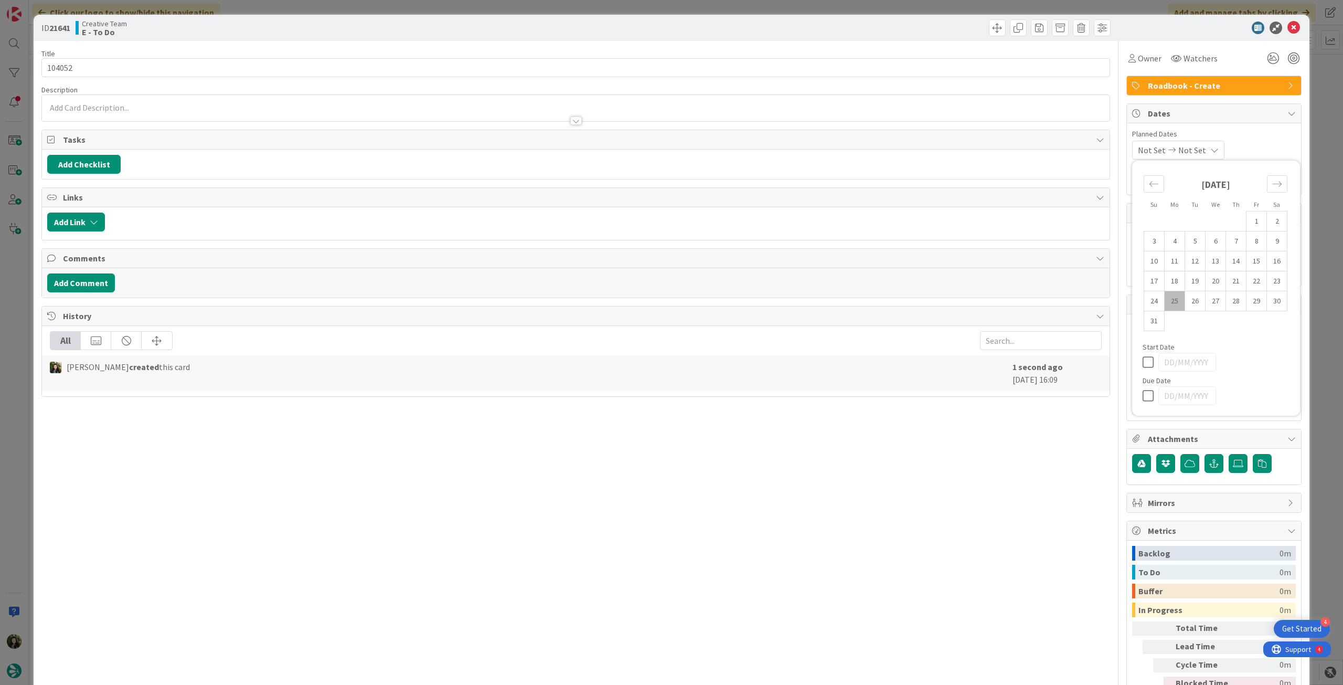
drag, startPoint x: 1143, startPoint y: 402, endPoint x: 1143, endPoint y: 396, distance: 5.8
click at [1143, 401] on div at bounding box center [1216, 395] width 147 height 19
click at [1143, 396] on icon at bounding box center [1151, 395] width 16 height 13
type input "[DATE]"
click at [1288, 27] on icon at bounding box center [1294, 28] width 13 height 13
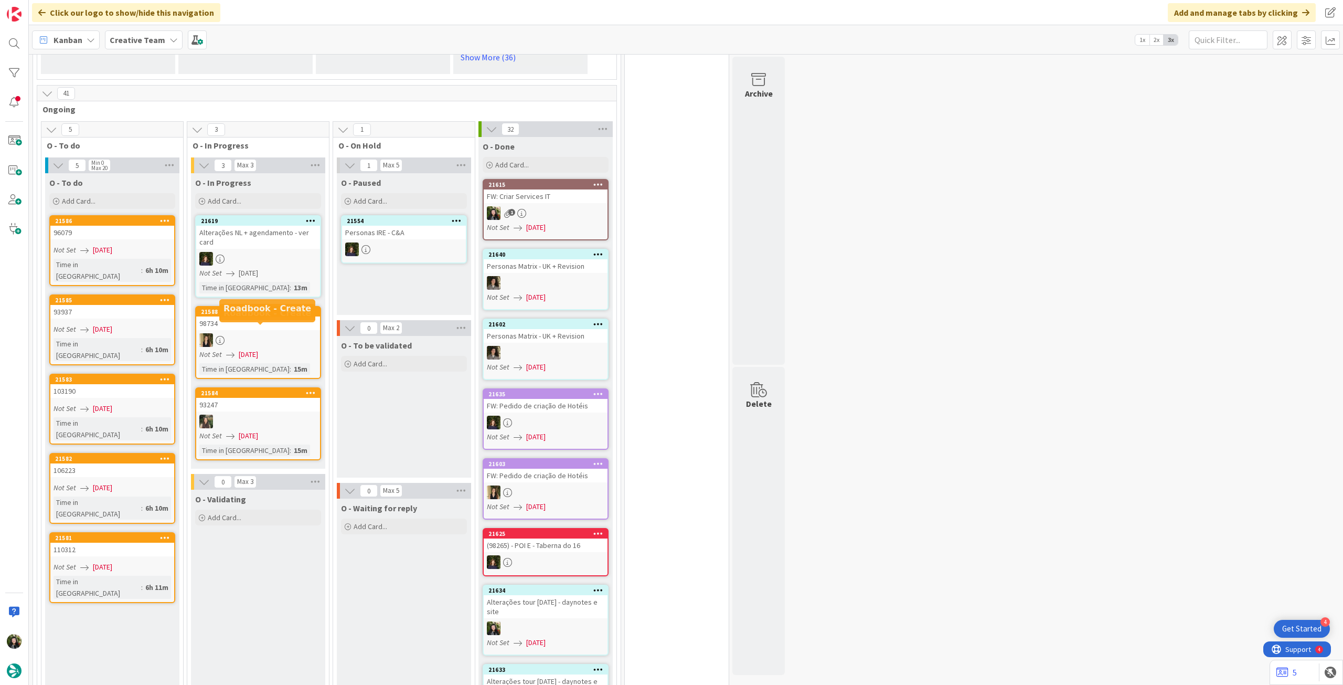
scroll to position [1050, 0]
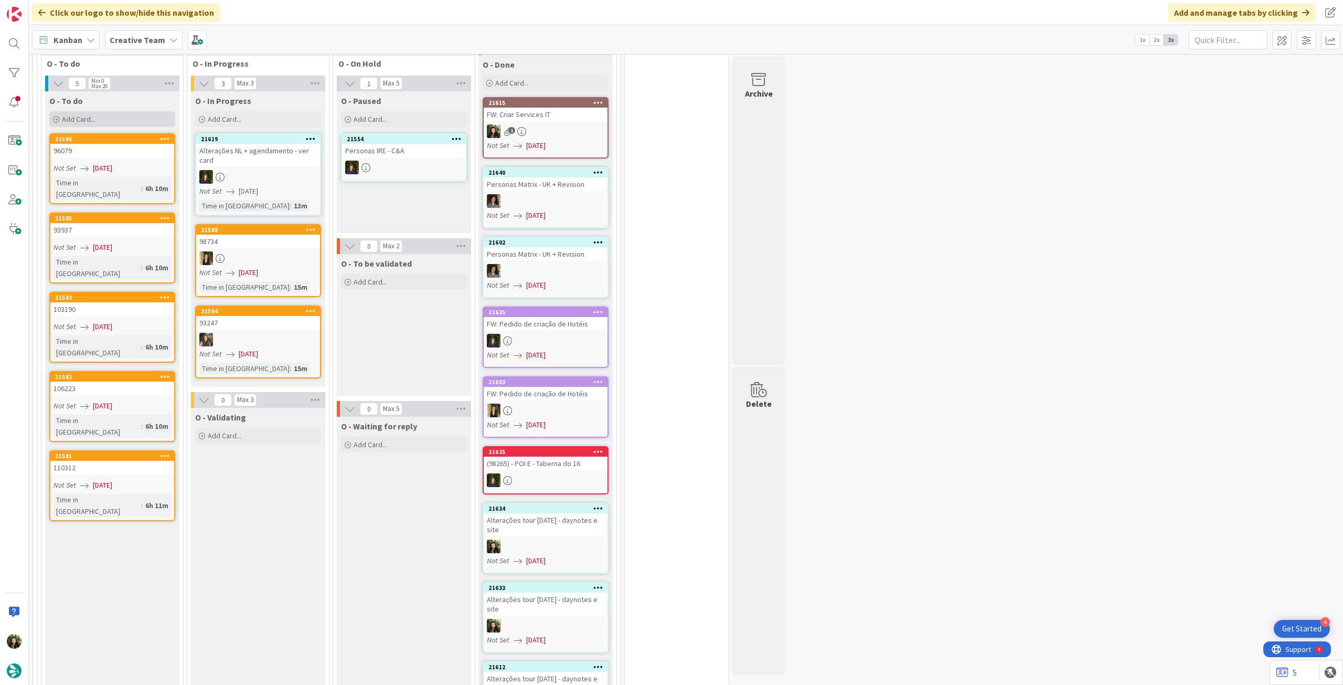
click at [99, 111] on div "Add Card..." at bounding box center [112, 119] width 126 height 16
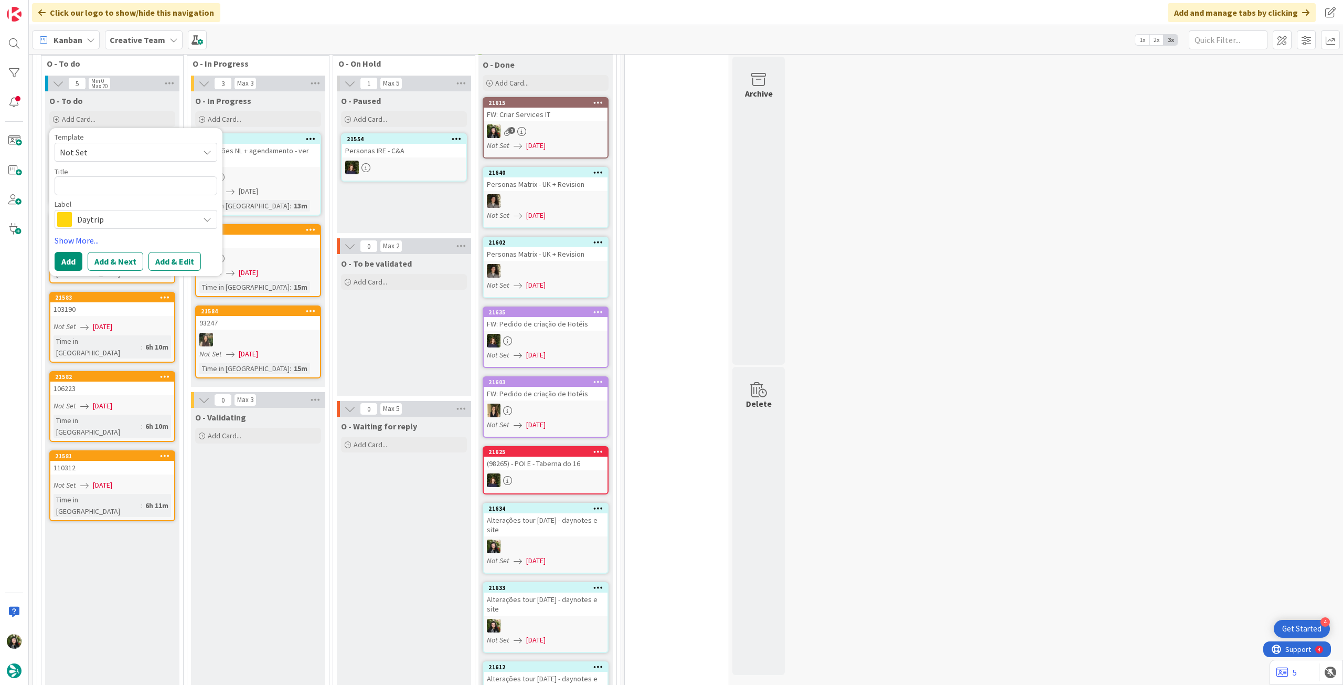
click at [113, 210] on div "Daytrip" at bounding box center [136, 219] width 163 height 19
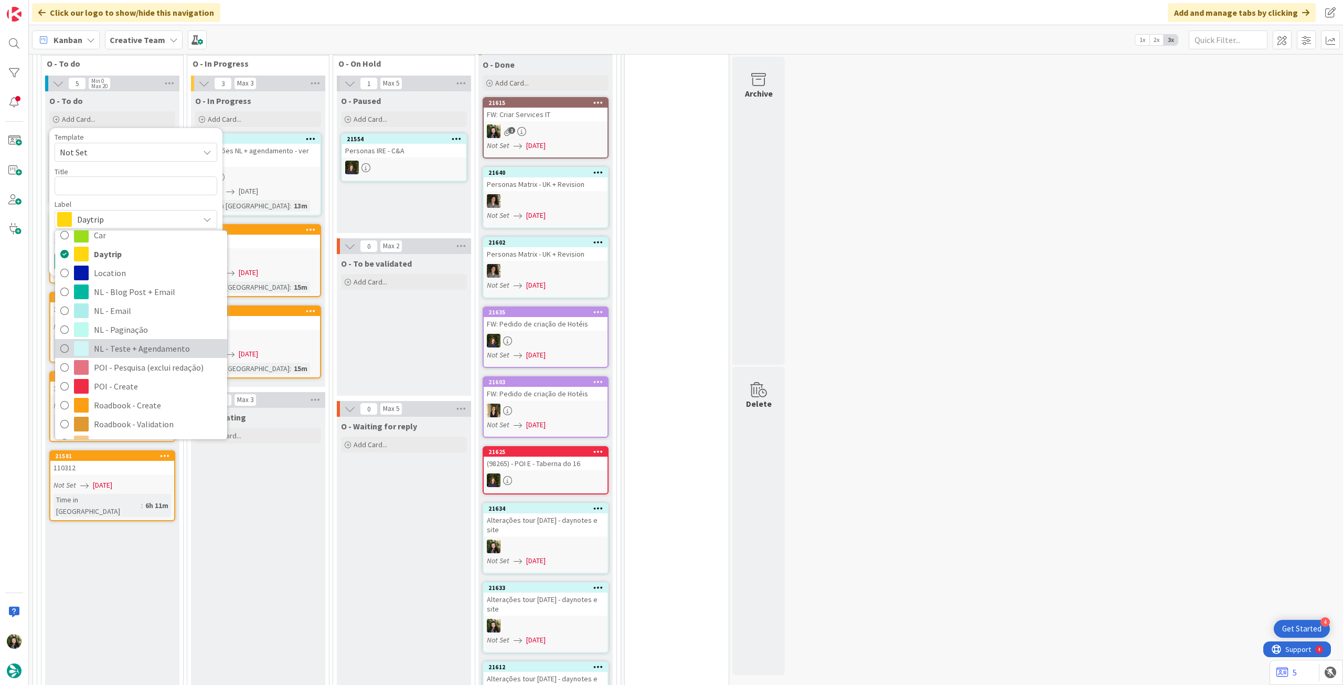
scroll to position [70, 0]
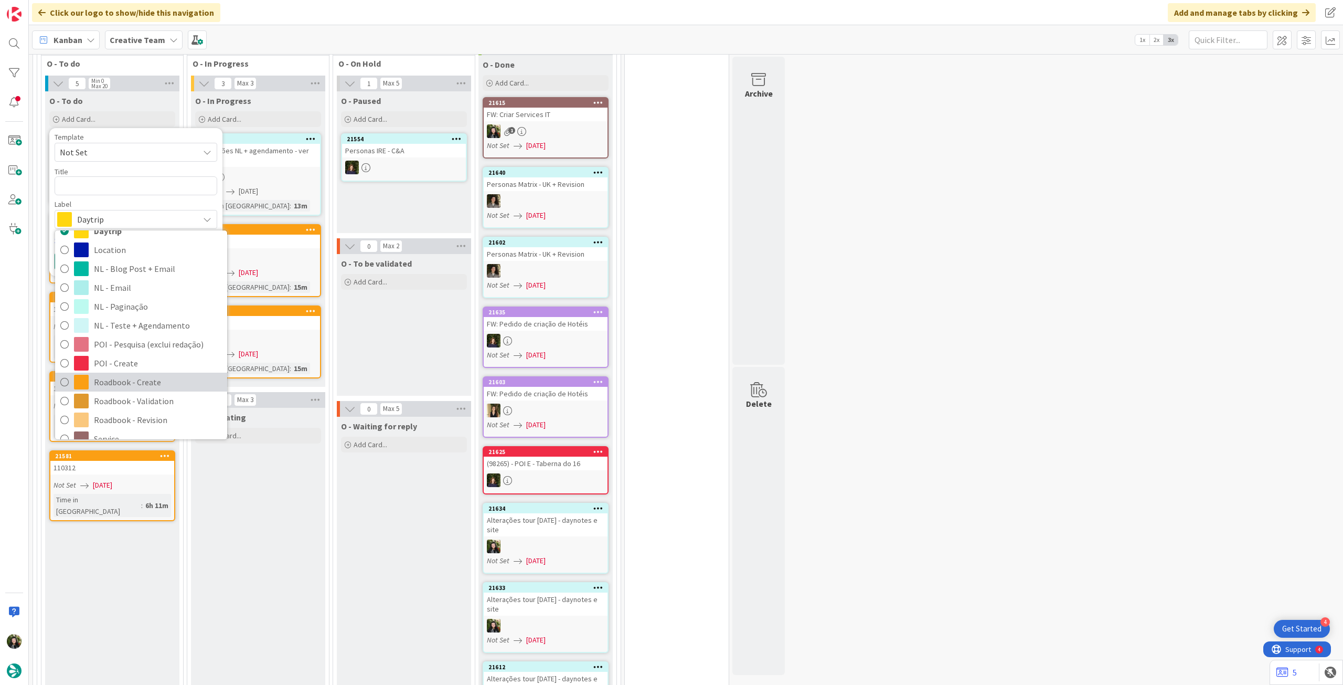
click at [136, 374] on span "Roadbook - Create" at bounding box center [158, 382] width 128 height 16
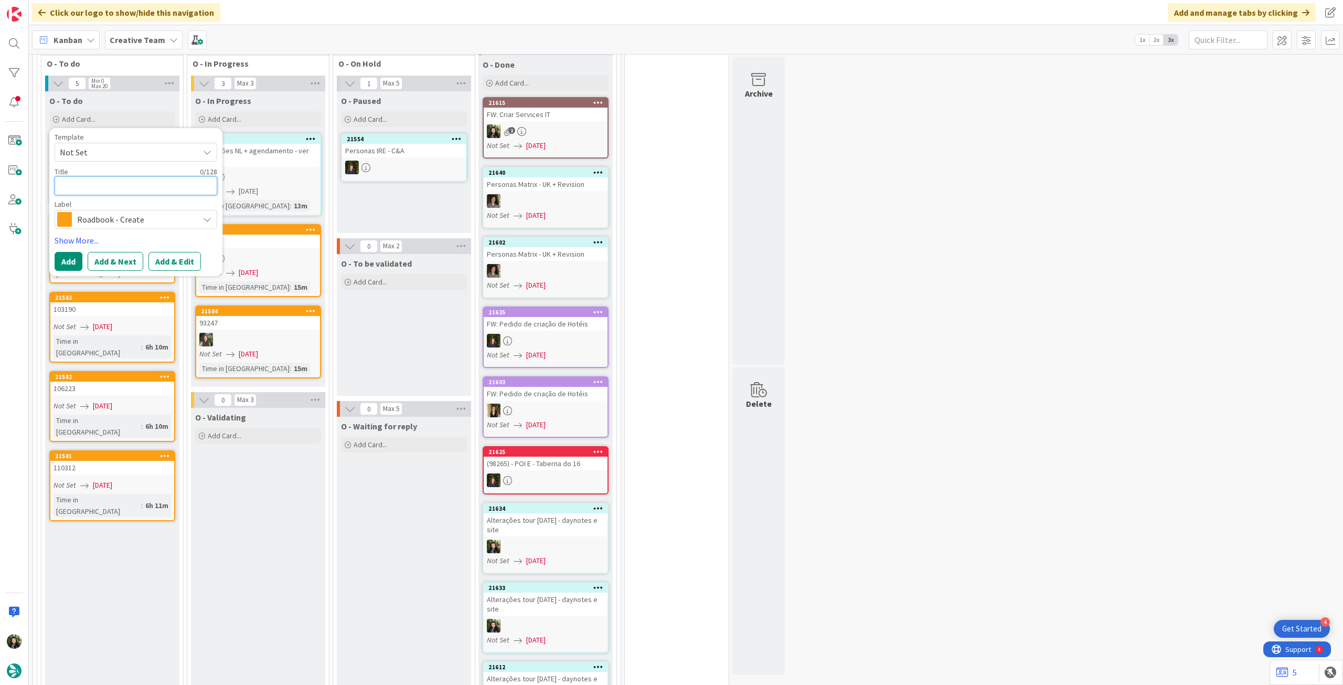
click at [136, 176] on textarea at bounding box center [136, 185] width 163 height 19
paste textarea "96104"
type textarea "x"
type textarea "96104"
click at [61, 252] on button "Add" at bounding box center [69, 261] width 28 height 19
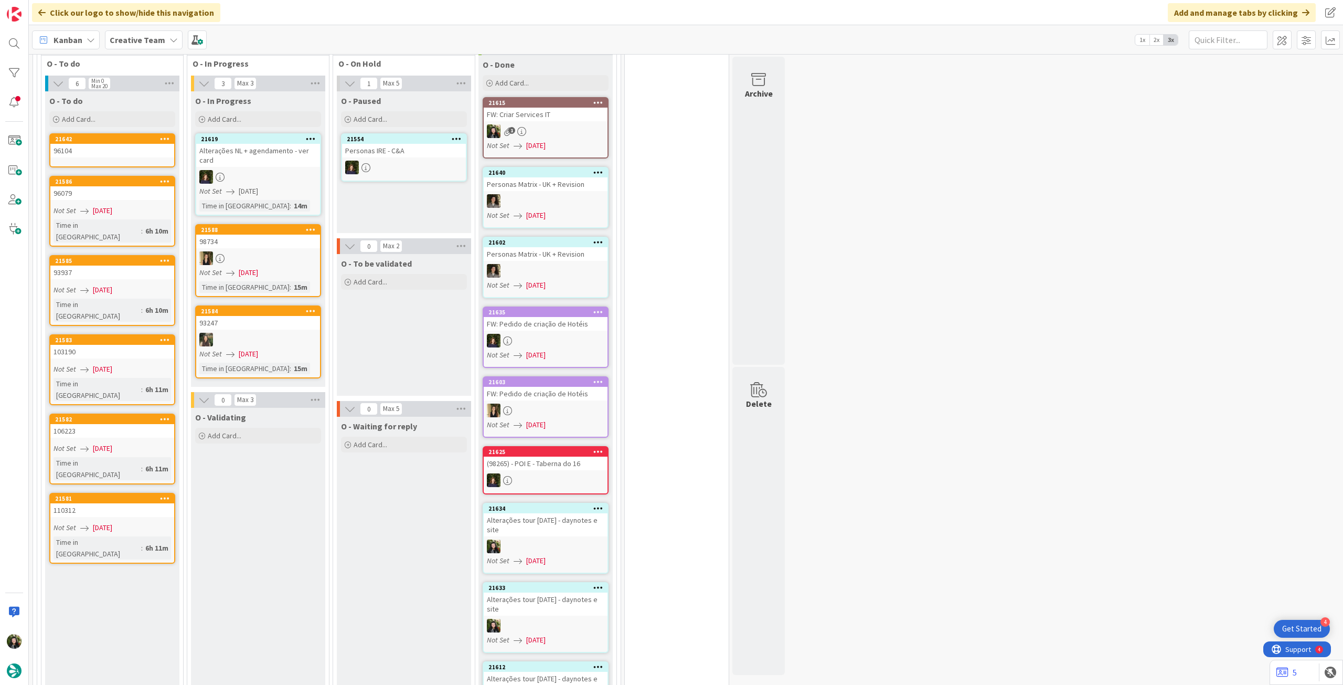
scroll to position [1041, 0]
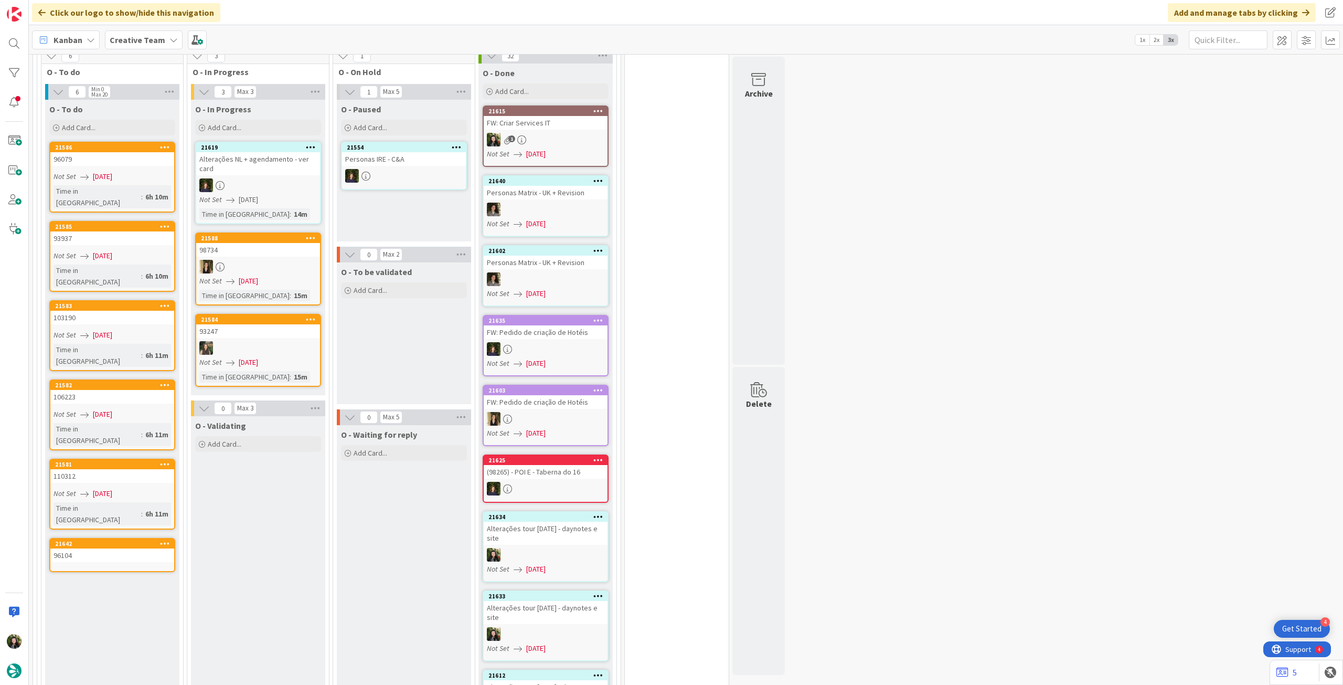
click at [97, 538] on link "21642 96104" at bounding box center [112, 555] width 126 height 34
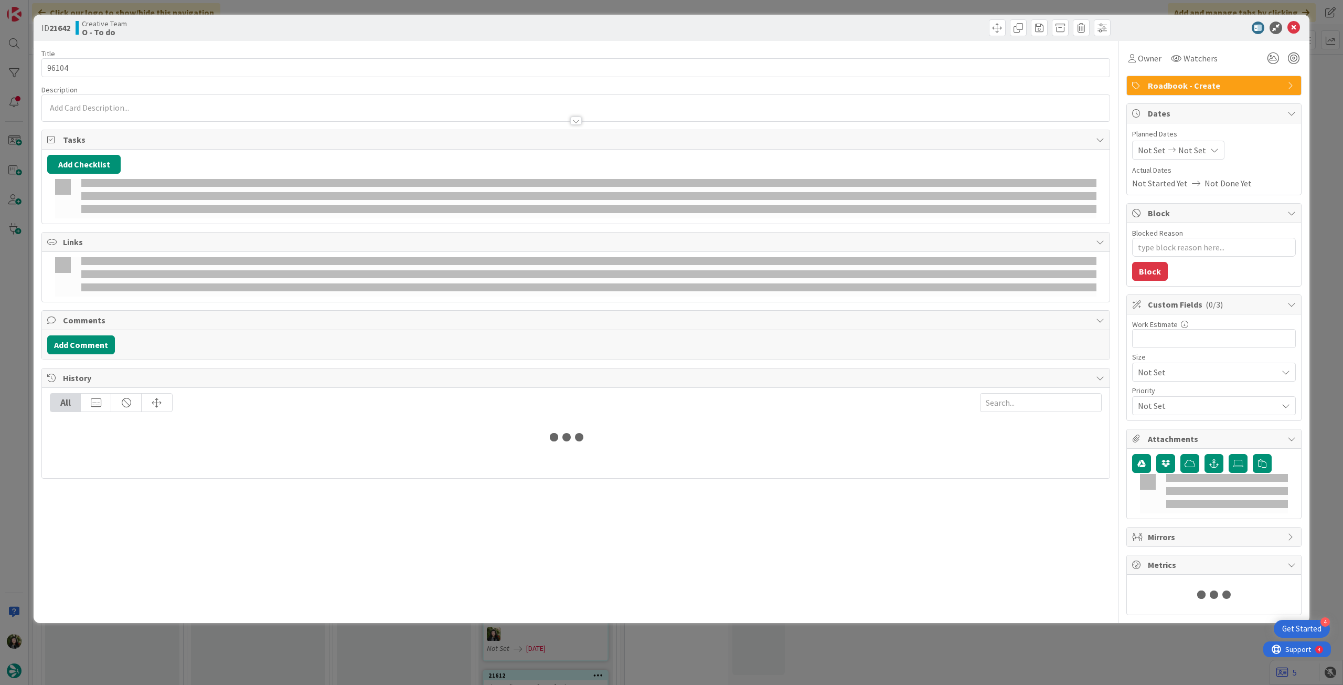
type textarea "x"
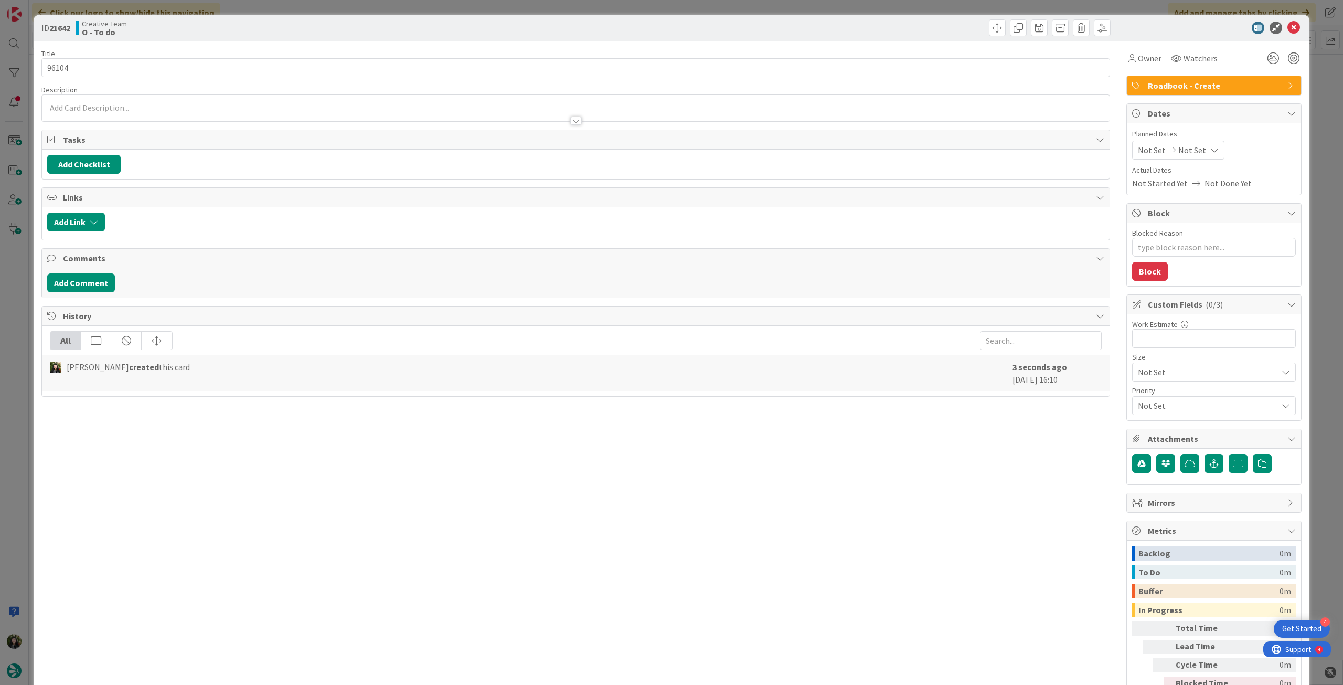
click at [1211, 153] on icon at bounding box center [1215, 150] width 8 height 8
click at [1143, 398] on icon at bounding box center [1151, 395] width 16 height 13
type input "[DATE]"
type textarea "x"
click at [1288, 29] on icon at bounding box center [1294, 28] width 13 height 13
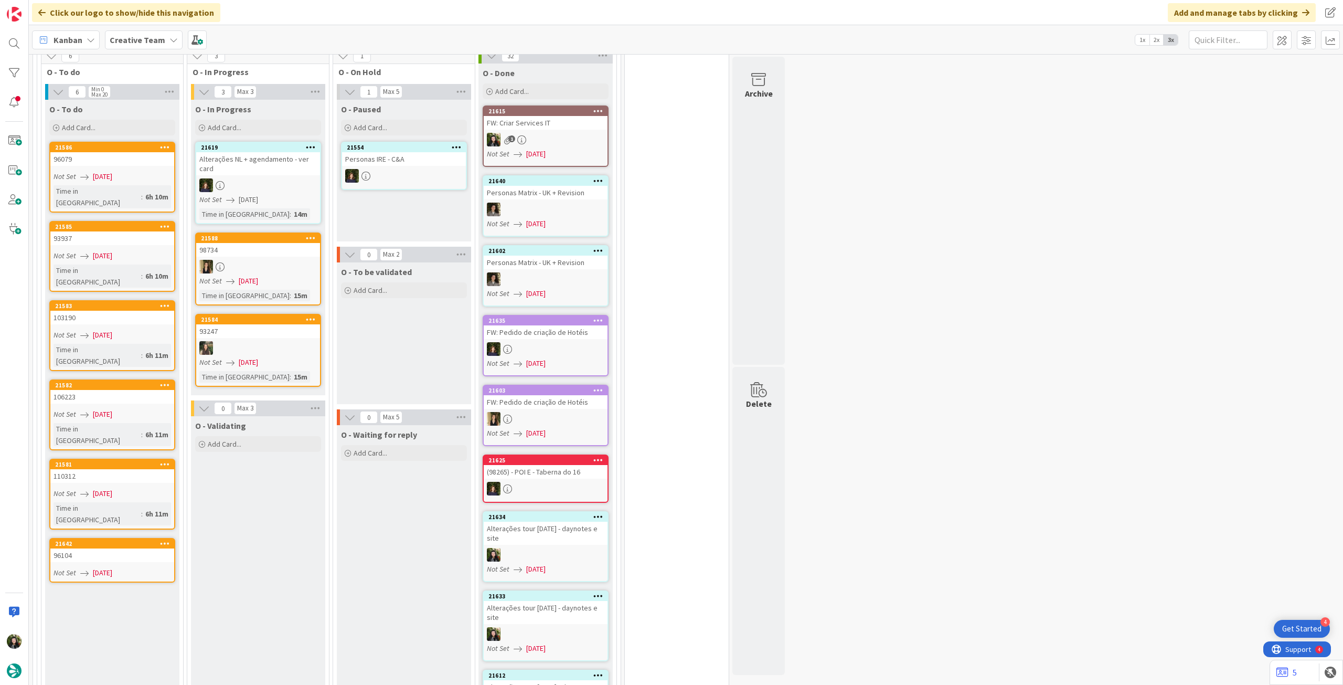
drag, startPoint x: 84, startPoint y: 94, endPoint x: 117, endPoint y: 124, distance: 44.2
click at [85, 120] on div "Add Card..." at bounding box center [112, 128] width 126 height 16
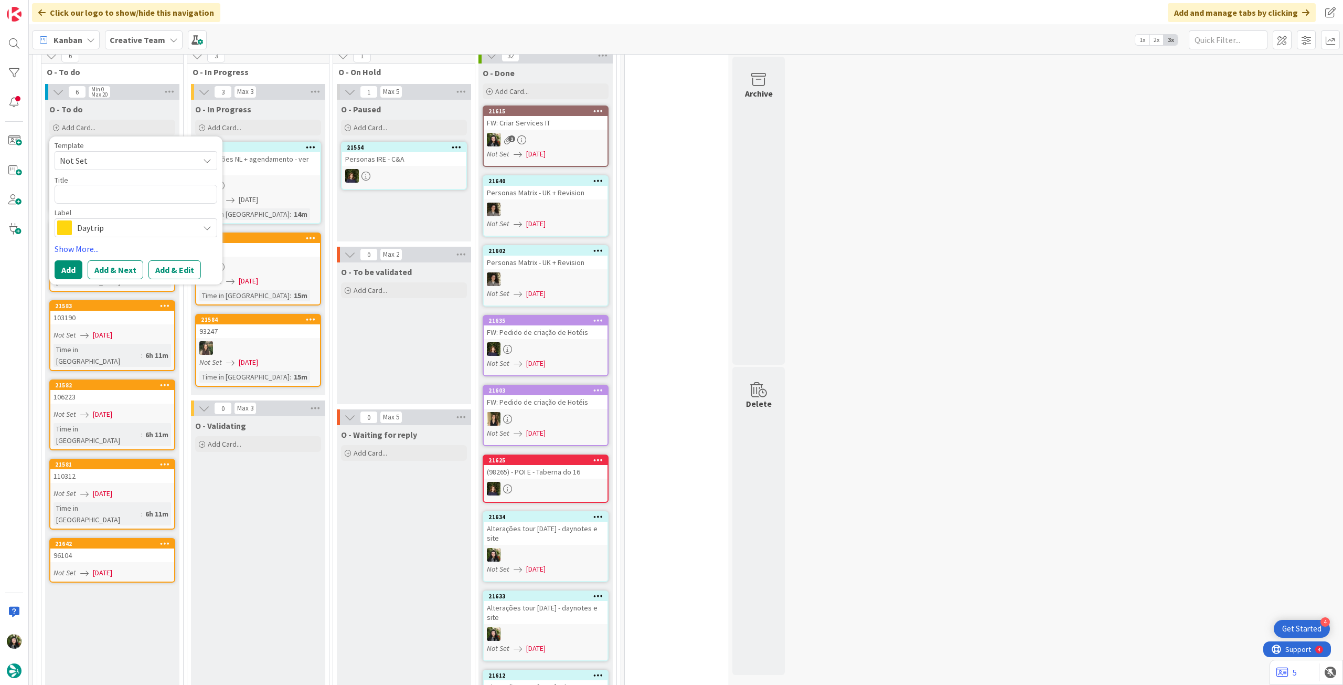
click at [145, 220] on span "Daytrip" at bounding box center [135, 227] width 117 height 15
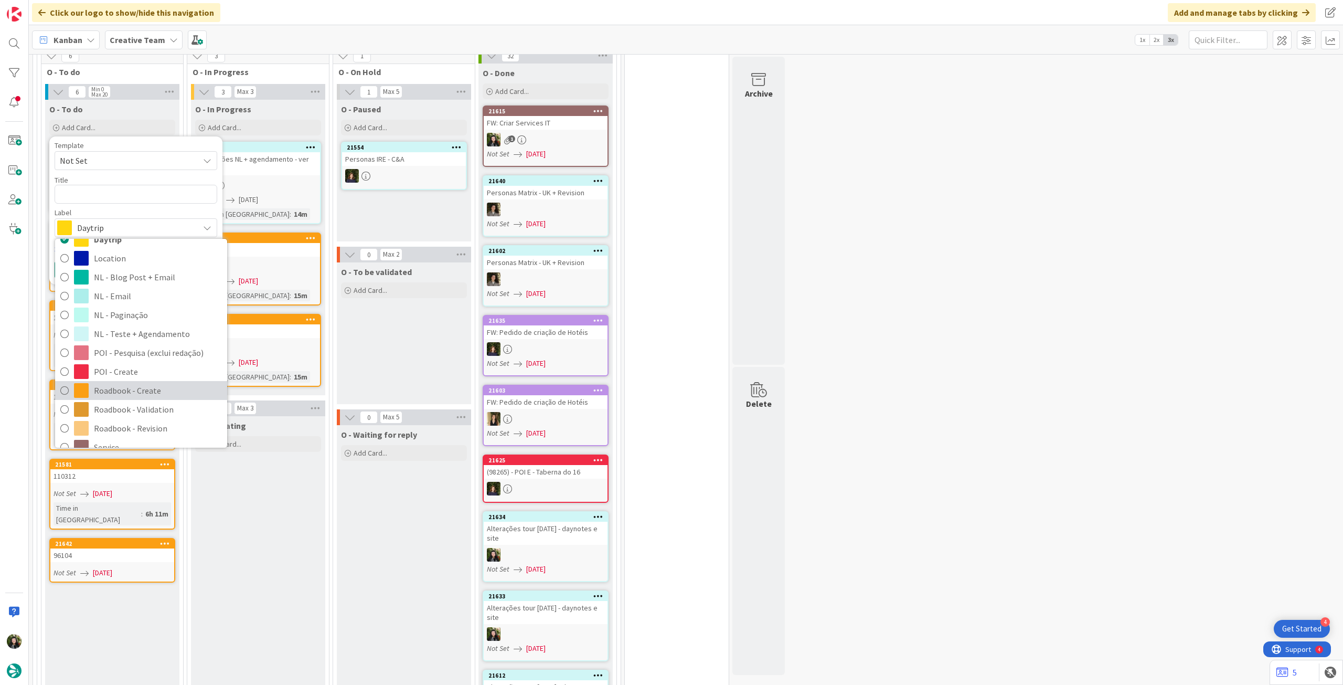
drag, startPoint x: 139, startPoint y: 359, endPoint x: 139, endPoint y: 353, distance: 5.8
click at [139, 383] on span "Roadbook - Create" at bounding box center [158, 391] width 128 height 16
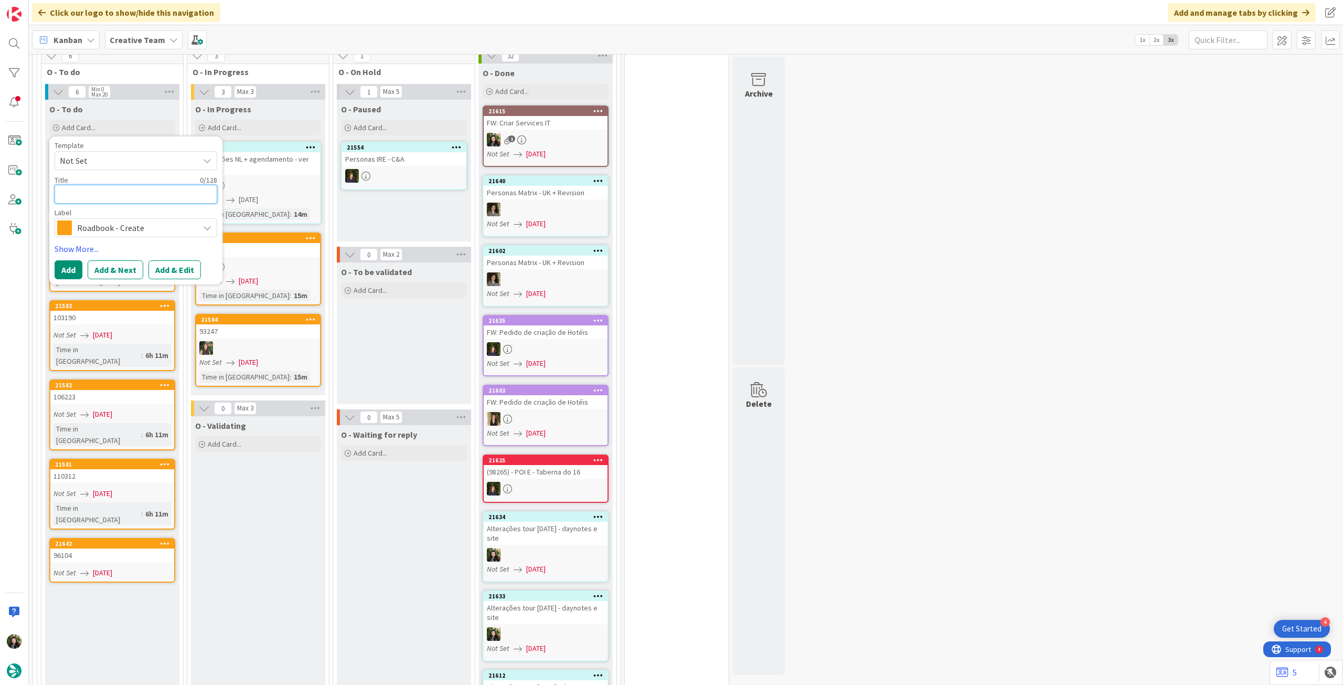
click at [142, 185] on textarea at bounding box center [136, 194] width 163 height 19
paste textarea "81864"
type textarea "81864"
type textarea "x"
type textarea "81864"
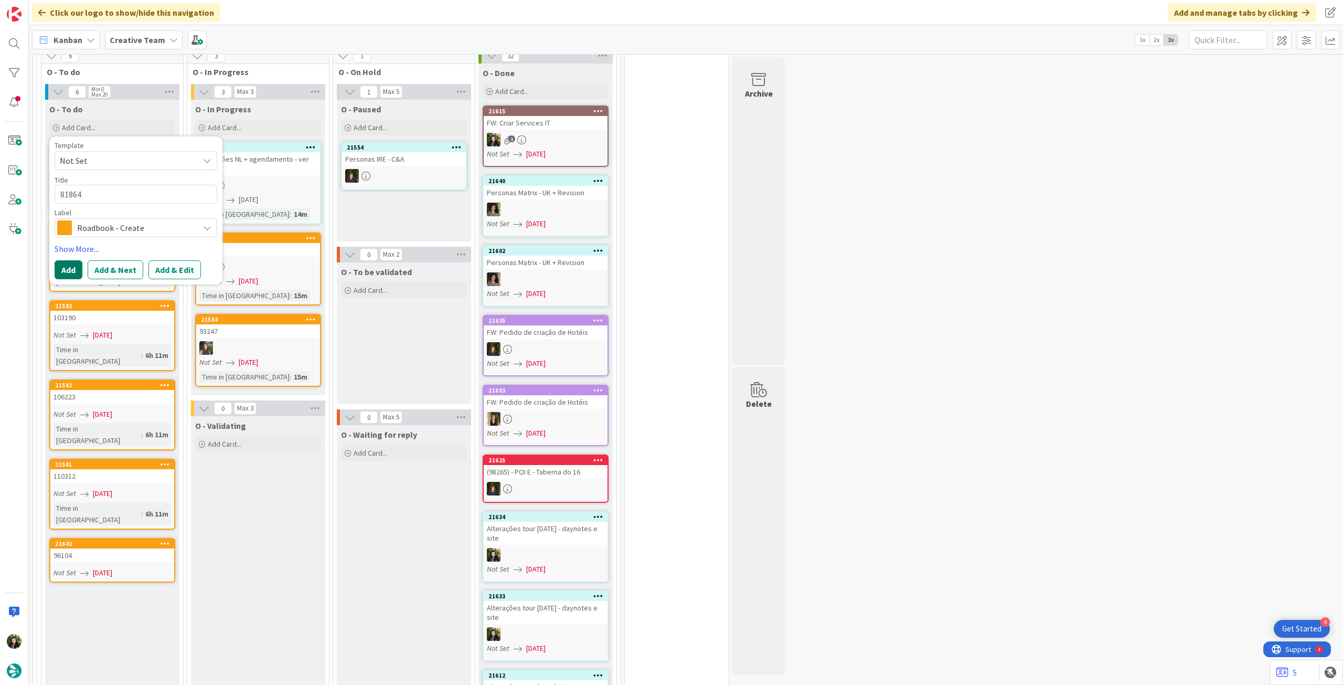
click at [76, 260] on button "Add" at bounding box center [69, 269] width 28 height 19
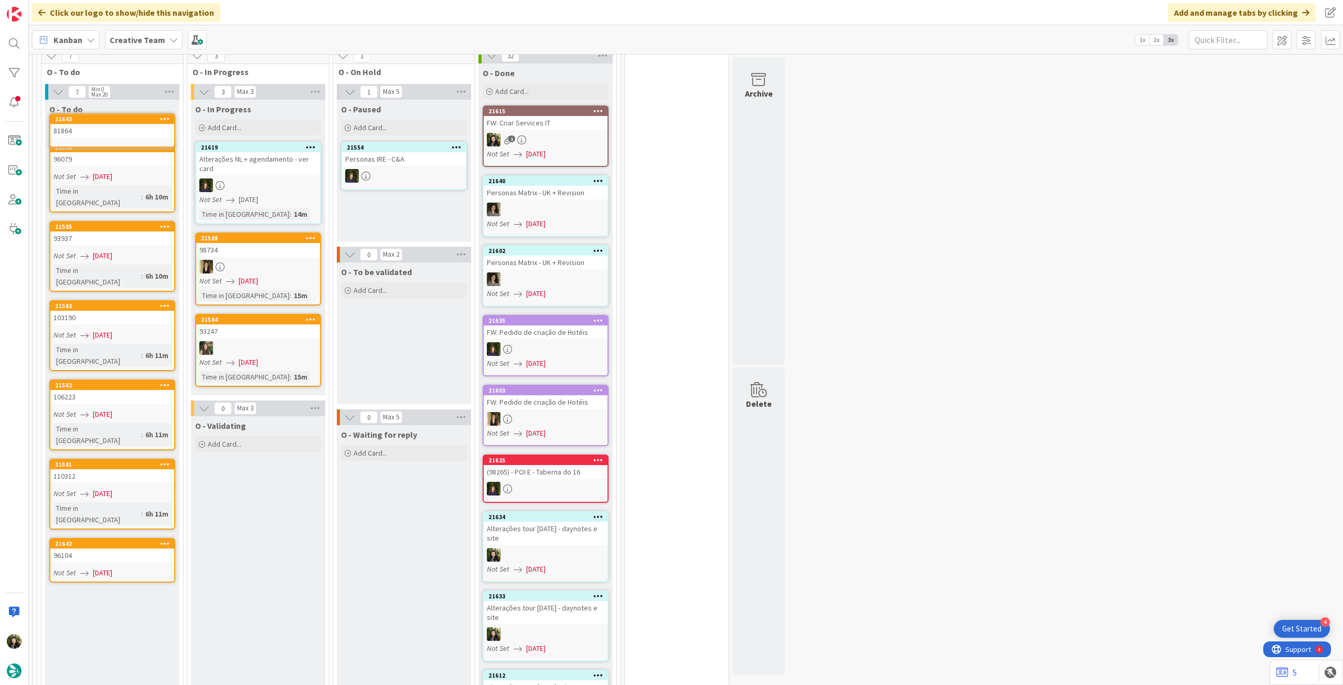
scroll to position [1040, 0]
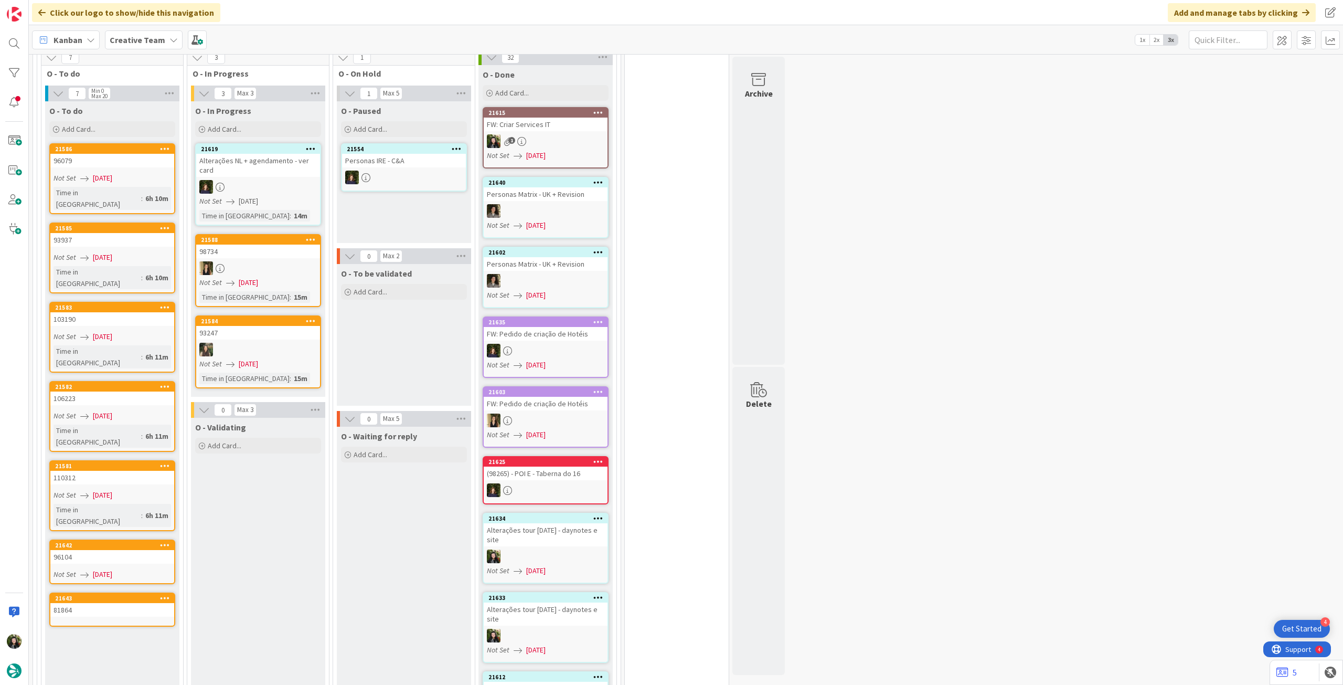
click at [112, 603] on div "81864" at bounding box center [112, 610] width 124 height 14
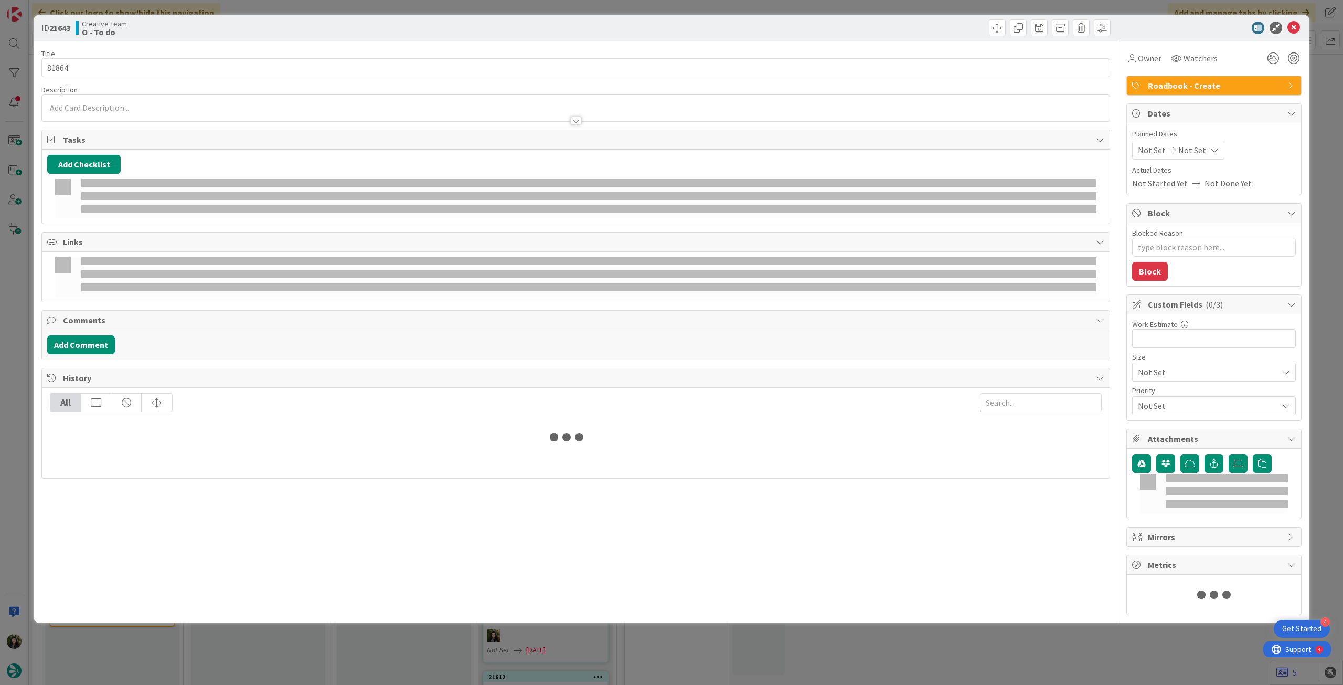
type textarea "x"
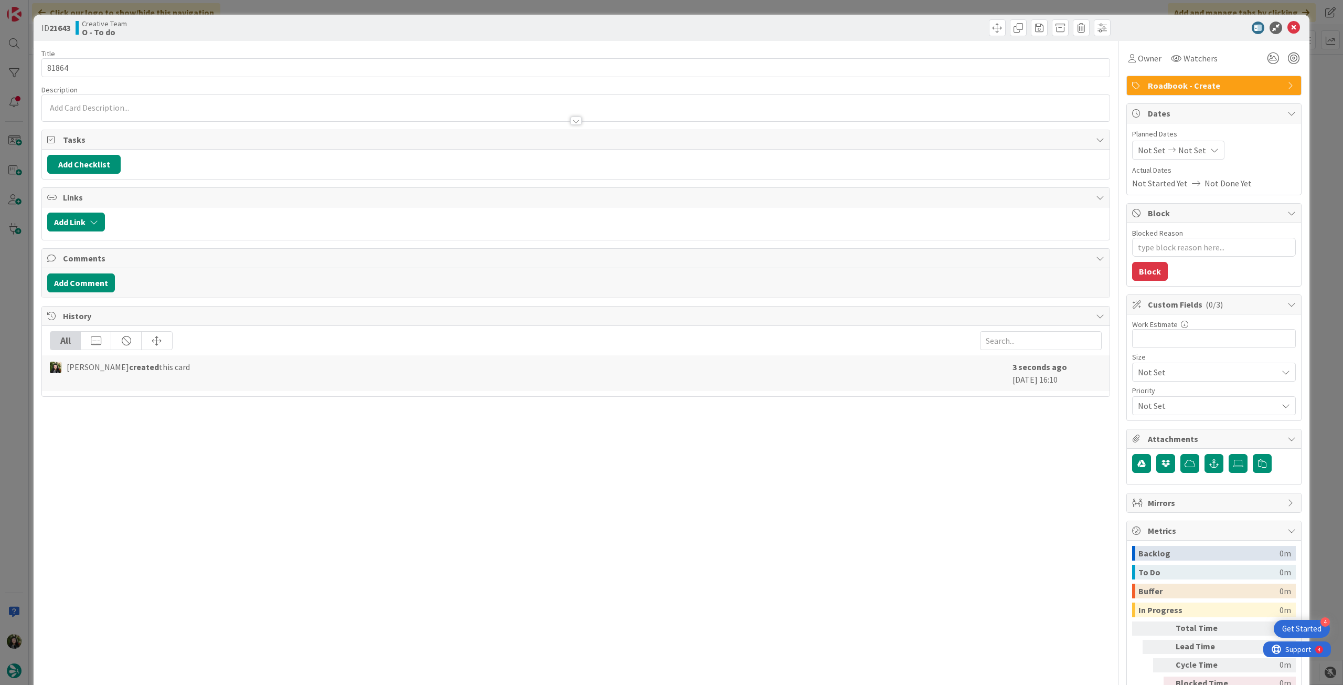
click at [1198, 147] on div "Not Set Not Set" at bounding box center [1178, 150] width 92 height 19
click at [1143, 396] on icon at bounding box center [1151, 395] width 16 height 13
type input "[DATE]"
click at [1288, 30] on icon at bounding box center [1294, 28] width 13 height 13
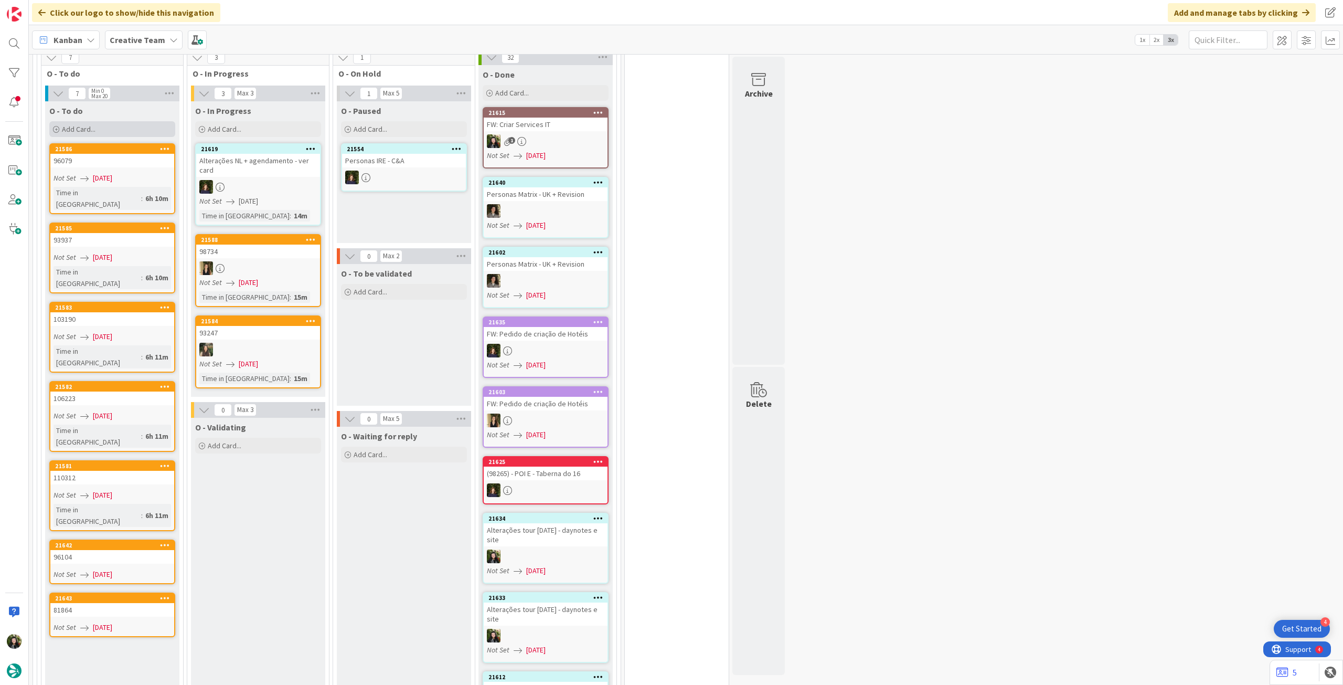
click at [96, 121] on div "Add Card..." at bounding box center [112, 129] width 126 height 16
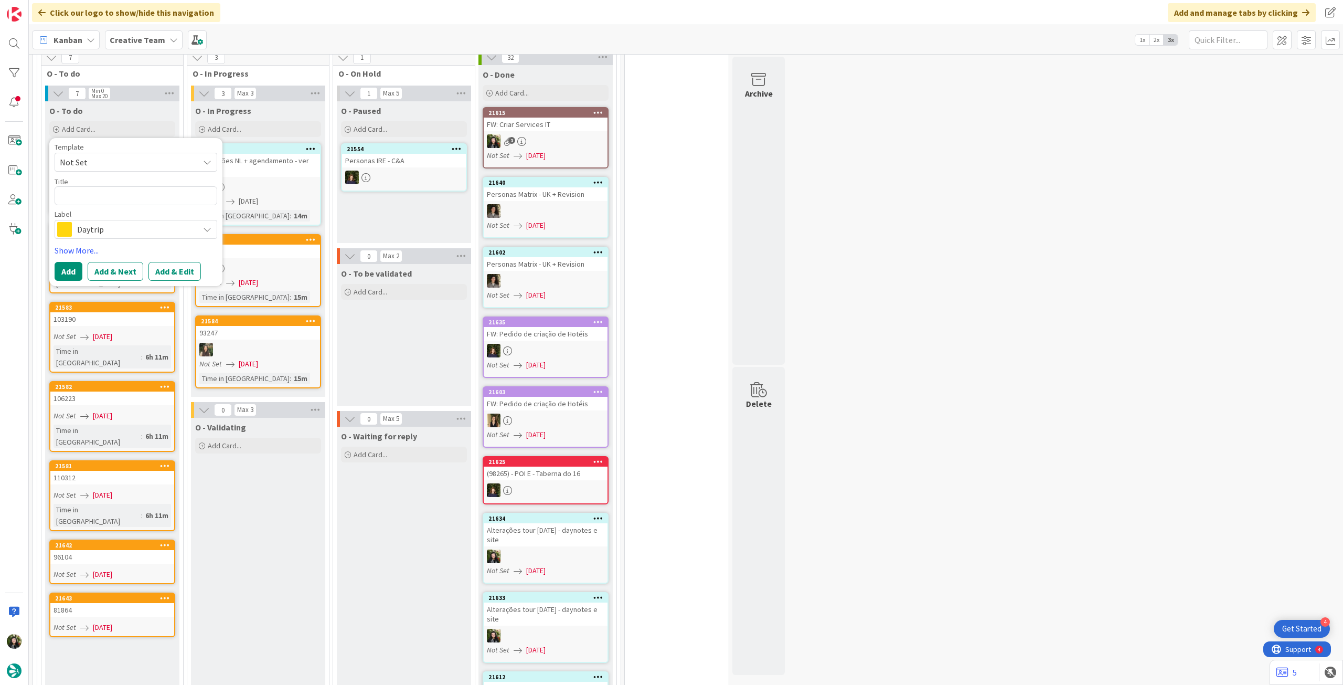
click at [132, 220] on div "Daytrip" at bounding box center [136, 229] width 163 height 19
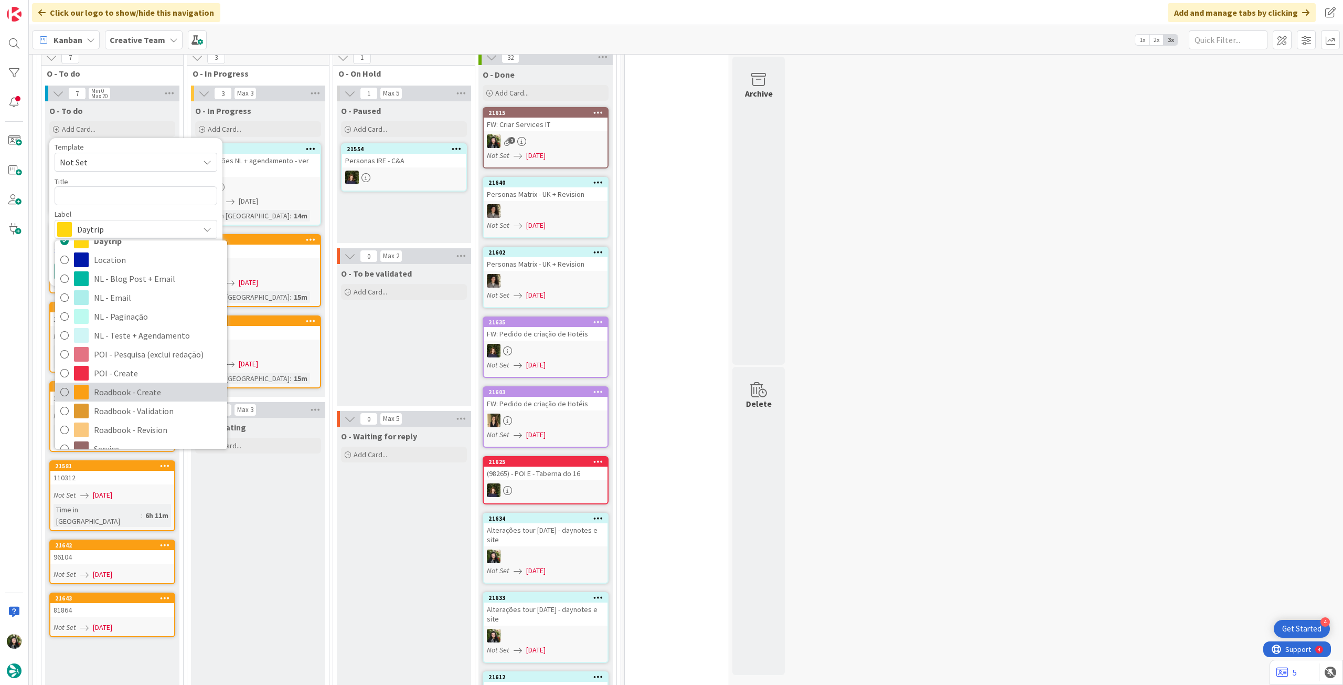
click at [149, 384] on span "Roadbook - Create" at bounding box center [158, 392] width 128 height 16
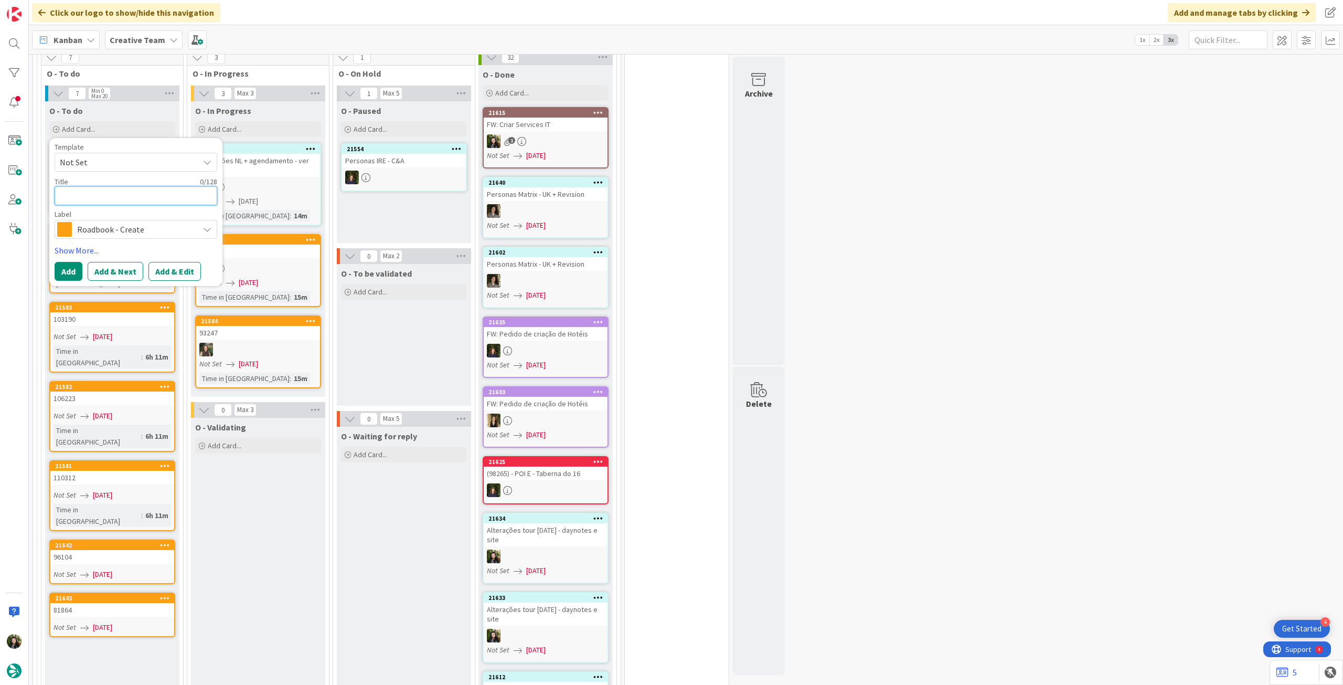
click at [149, 186] on textarea at bounding box center [136, 195] width 163 height 19
paste textarea "97276"
type textarea "x"
type textarea "97276"
click at [66, 262] on button "Add" at bounding box center [69, 271] width 28 height 19
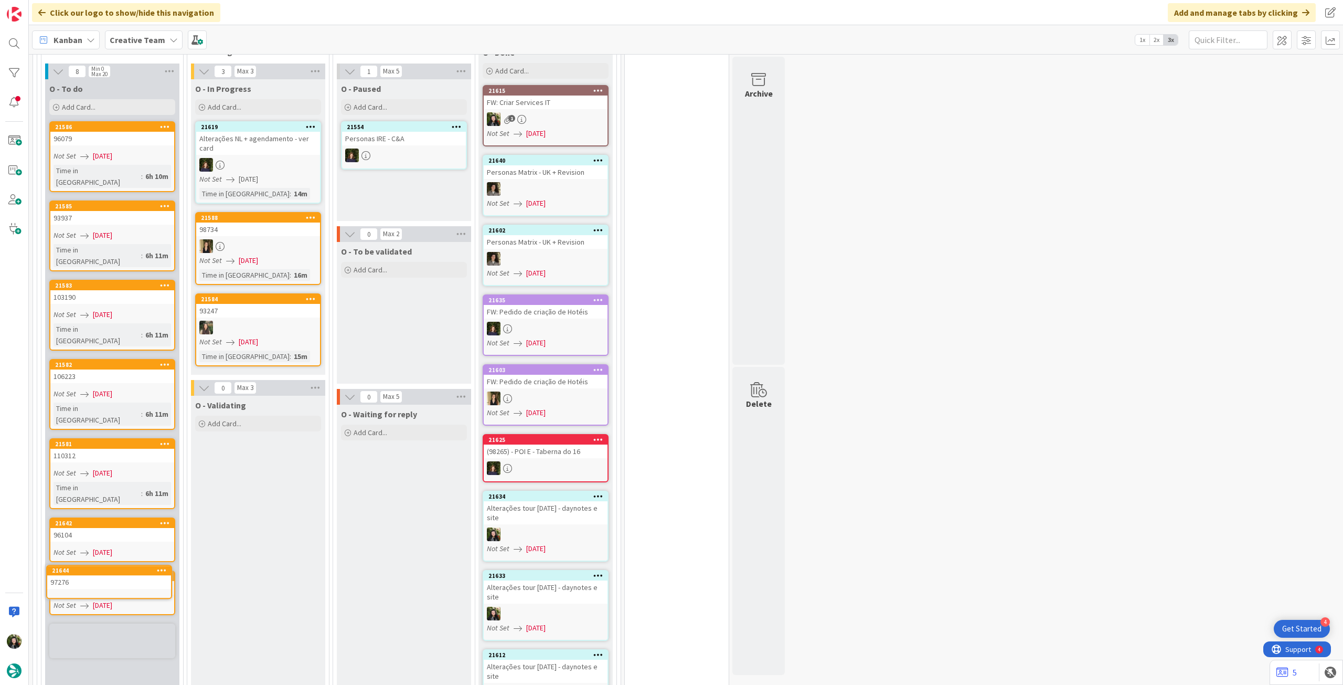
scroll to position [1065, 0]
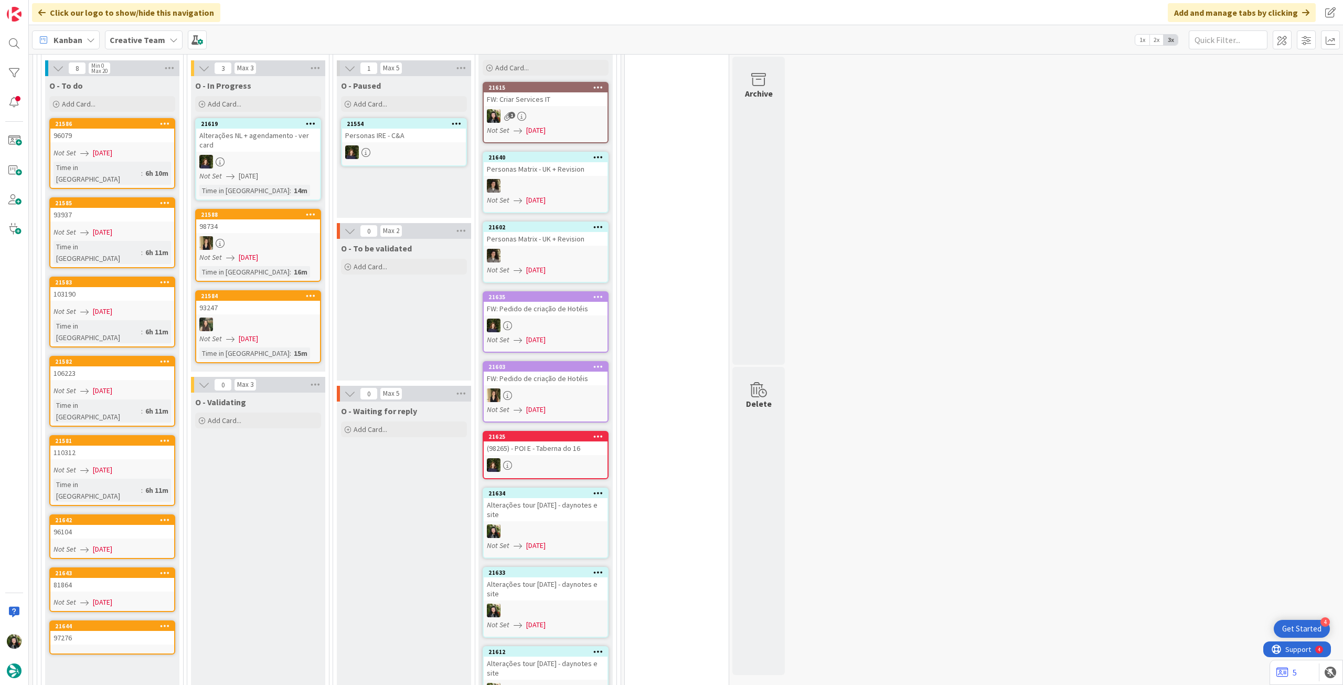
click at [121, 631] on div "97276" at bounding box center [112, 638] width 124 height 14
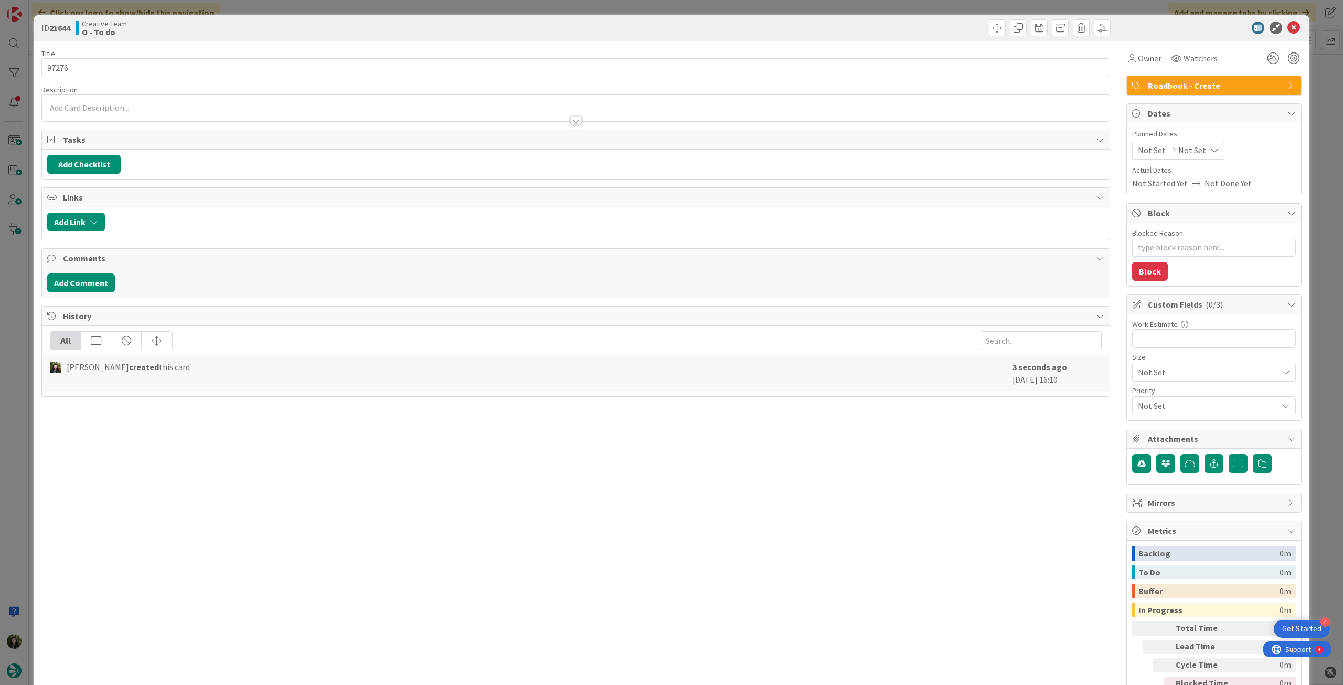
type textarea "x"
click at [1198, 146] on div "Not Set Not Set" at bounding box center [1178, 150] width 92 height 19
click at [1143, 399] on icon at bounding box center [1151, 395] width 16 height 13
type input "[DATE]"
click at [1288, 26] on icon at bounding box center [1294, 28] width 13 height 13
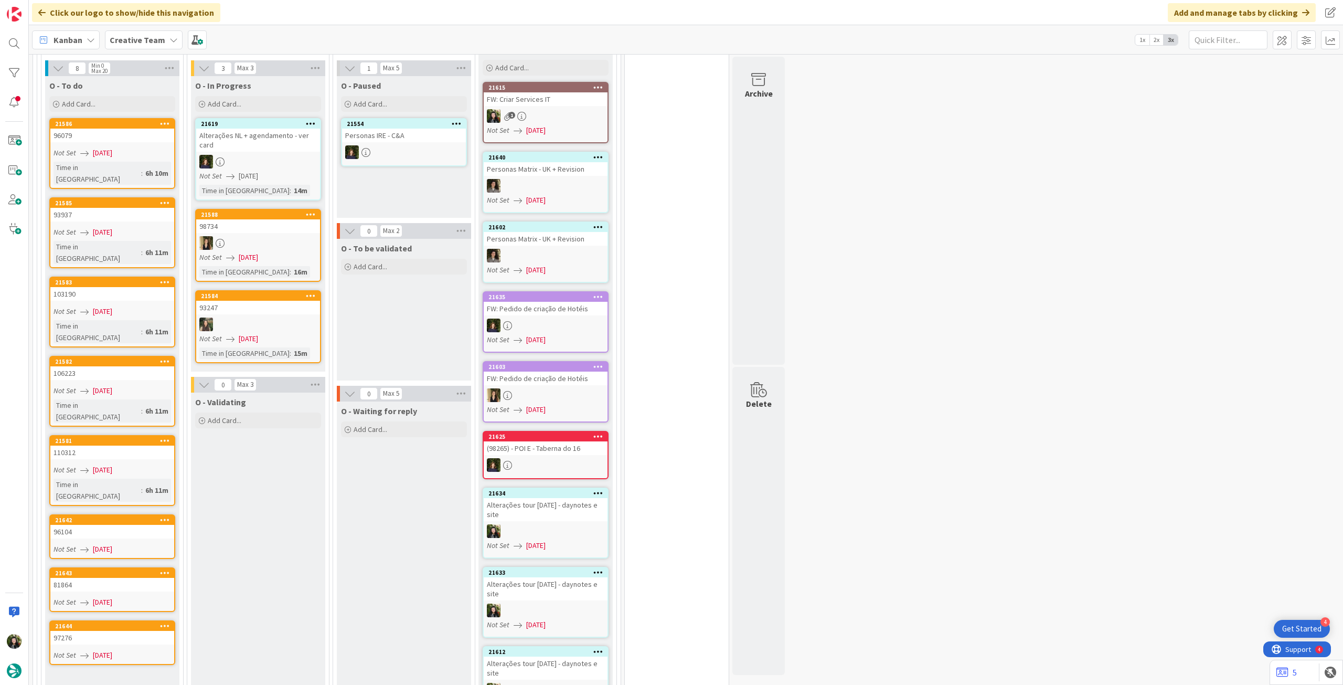
drag, startPoint x: 137, startPoint y: 38, endPoint x: 139, endPoint y: 44, distance: 5.4
click at [137, 38] on b "Creative Team" at bounding box center [138, 40] width 56 height 10
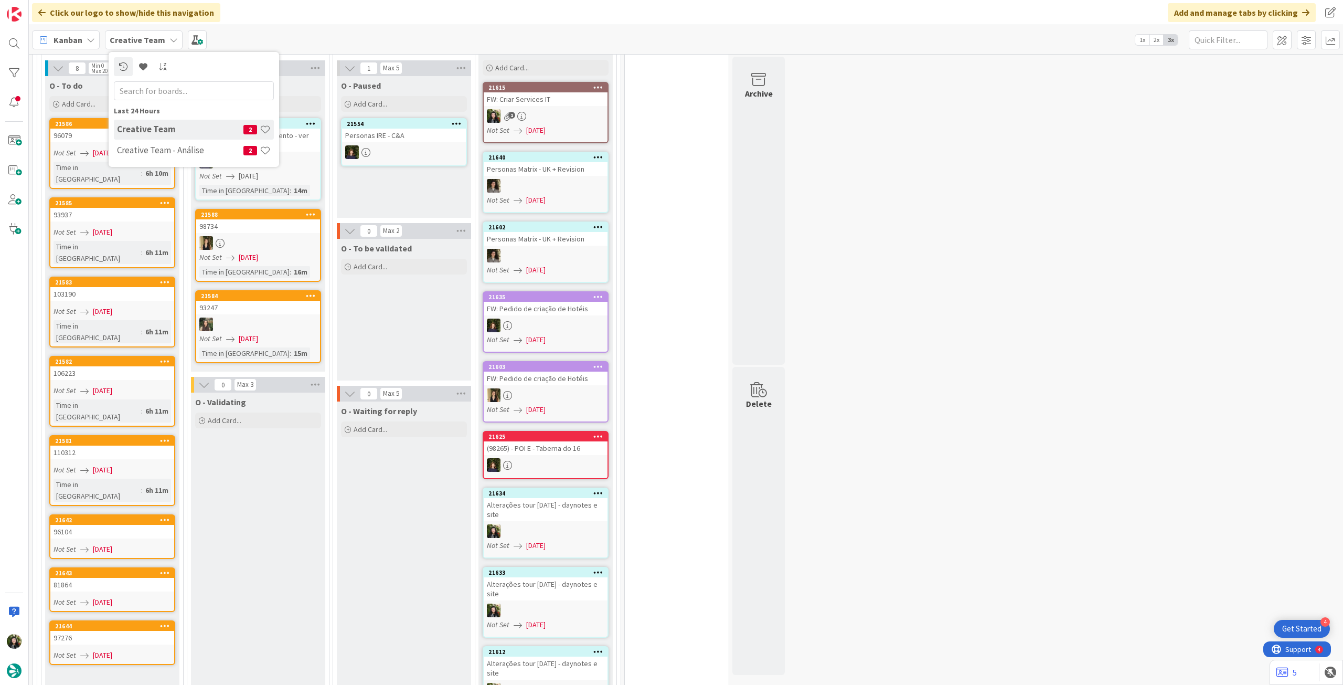
click at [160, 139] on div "Creative Team 2" at bounding box center [194, 130] width 160 height 20
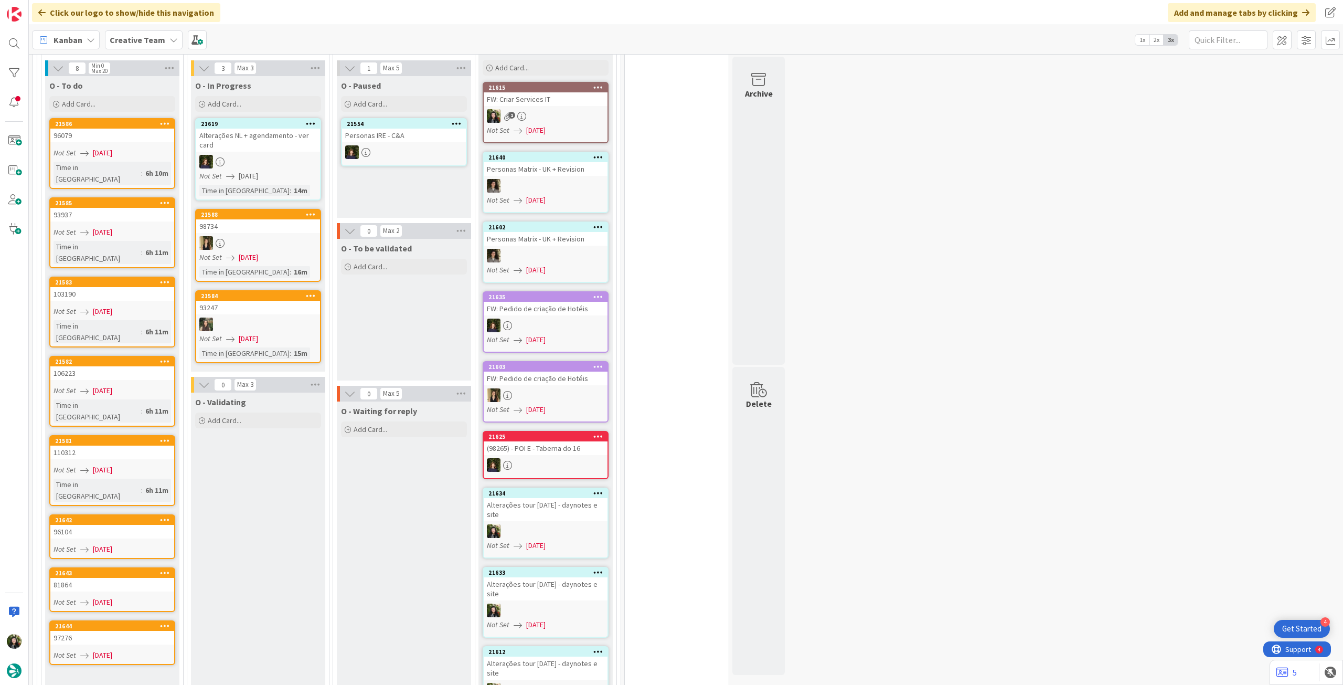
click at [164, 37] on div "Creative Team" at bounding box center [144, 39] width 78 height 19
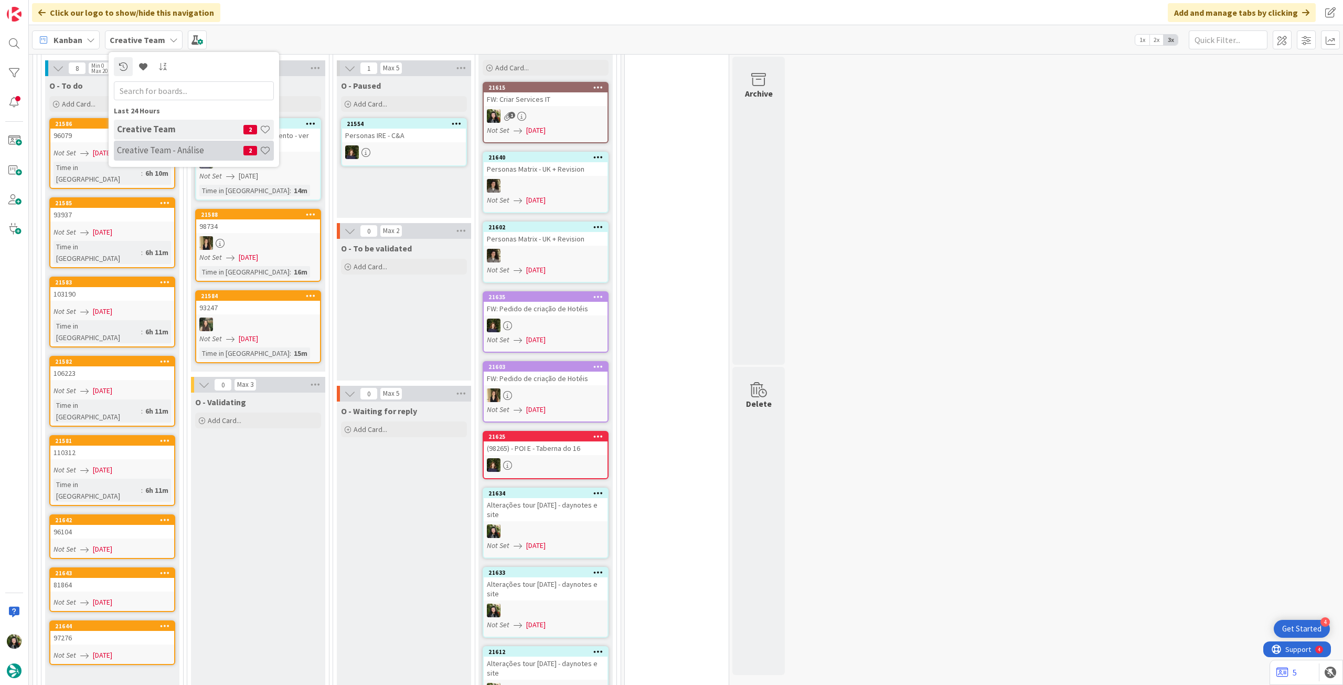
click at [155, 149] on h4 "Creative Team - Análise" at bounding box center [180, 150] width 126 height 10
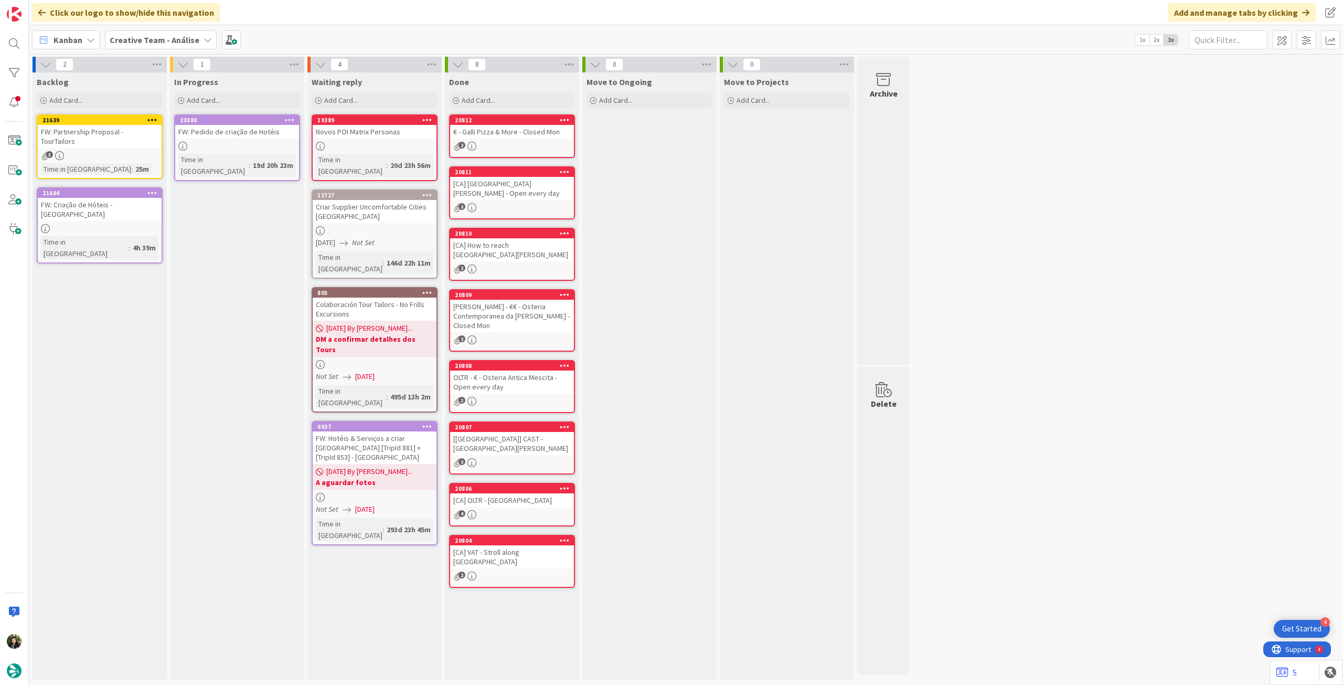
click at [250, 160] on div "19d 20h 23m" at bounding box center [273, 166] width 46 height 12
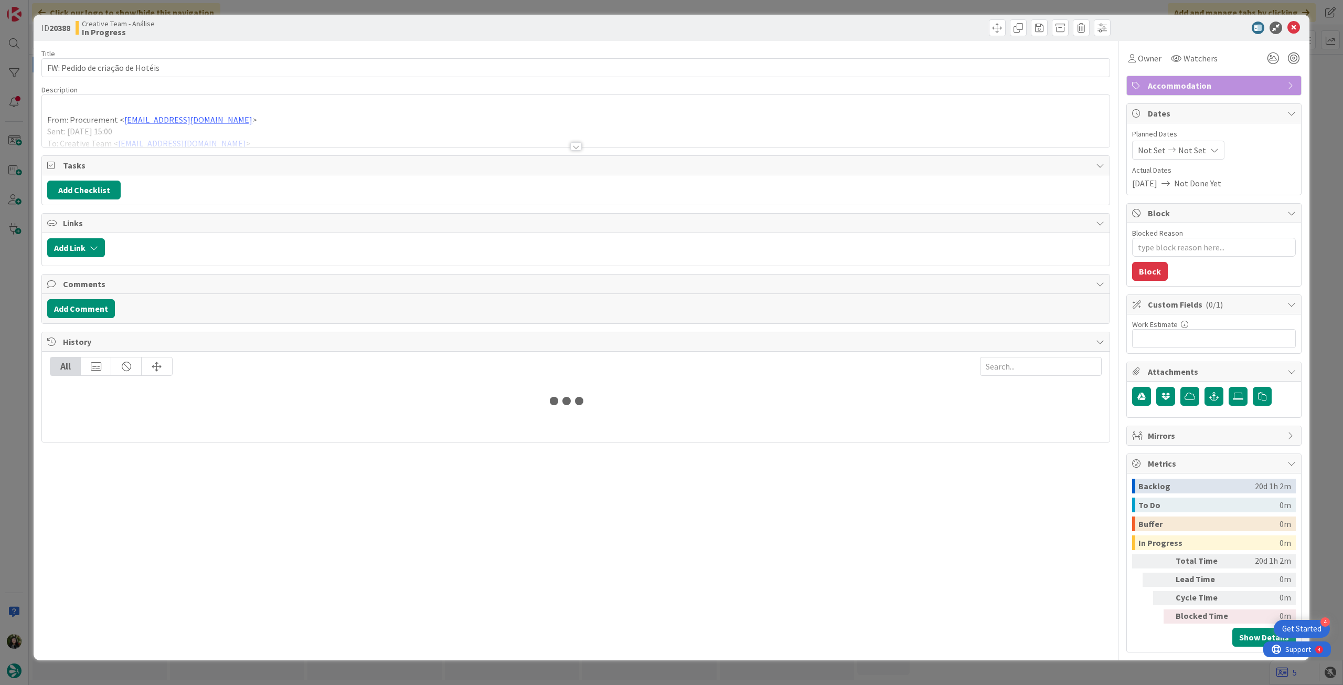
type textarea "x"
click at [216, 129] on div at bounding box center [576, 133] width 1068 height 27
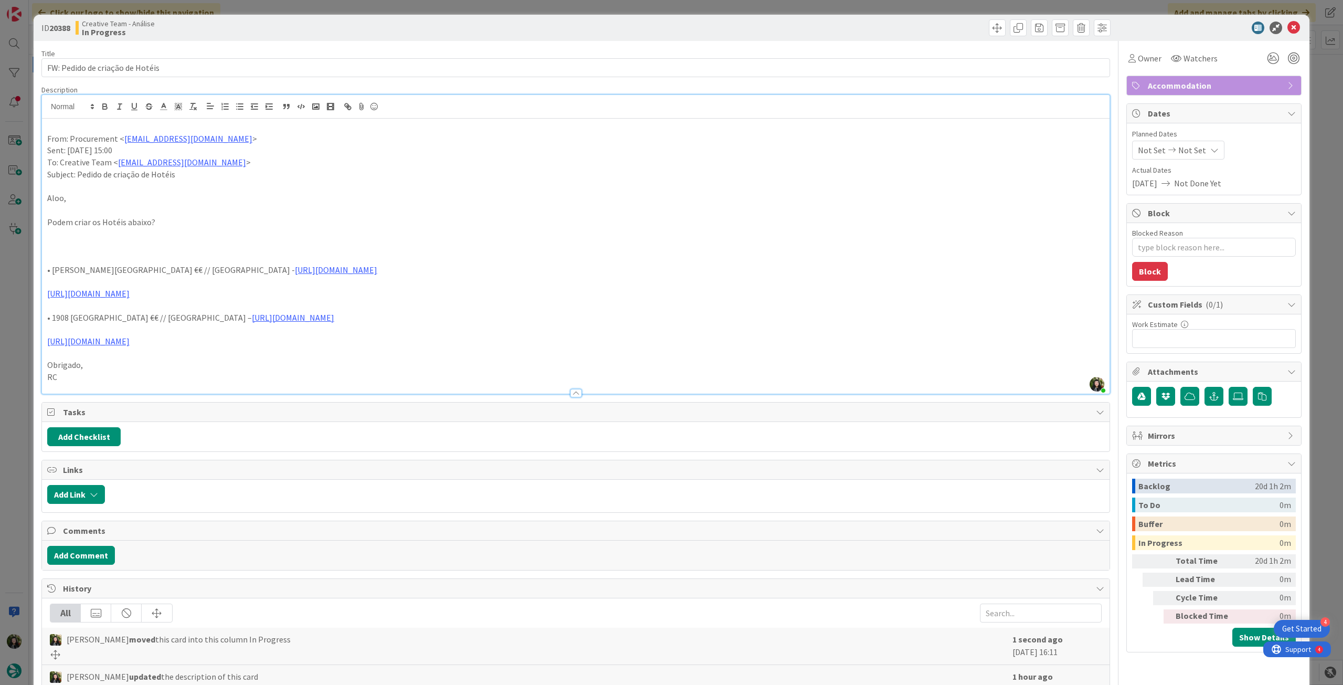
drag, startPoint x: 46, startPoint y: 270, endPoint x: 212, endPoint y: 291, distance: 167.2
click at [212, 291] on div "From: Procurement < [EMAIL_ADDRESS][DOMAIN_NAME] > Sent: [DATE] 15:00 To: Creat…" at bounding box center [576, 256] width 1068 height 275
click at [242, 281] on p at bounding box center [575, 282] width 1057 height 12
click at [232, 272] on p "• [PERSON_NAME][GEOGRAPHIC_DATA] €€ // [GEOGRAPHIC_DATA] - [URL][DOMAIN_NAME]" at bounding box center [575, 270] width 1057 height 12
drag, startPoint x: 227, startPoint y: 270, endPoint x: 162, endPoint y: 267, distance: 65.2
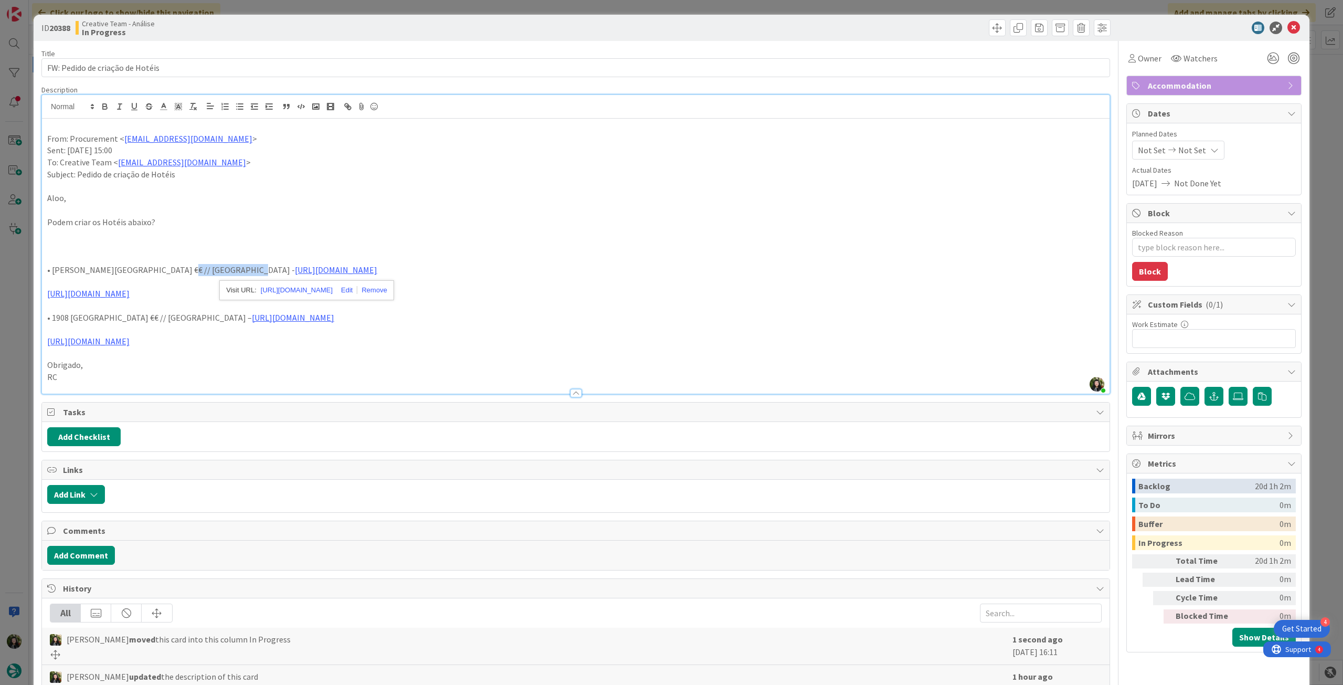
click at [162, 267] on p "• [PERSON_NAME][GEOGRAPHIC_DATA] €€ // [GEOGRAPHIC_DATA] - [URL][DOMAIN_NAME]" at bounding box center [575, 270] width 1057 height 12
drag, startPoint x: 201, startPoint y: 293, endPoint x: 28, endPoint y: 264, distance: 175.6
click at [28, 264] on div "ID 20388 Creative Team - Análise In Progress Title 32 / 128 FW: Pedido de criaç…" at bounding box center [671, 342] width 1343 height 685
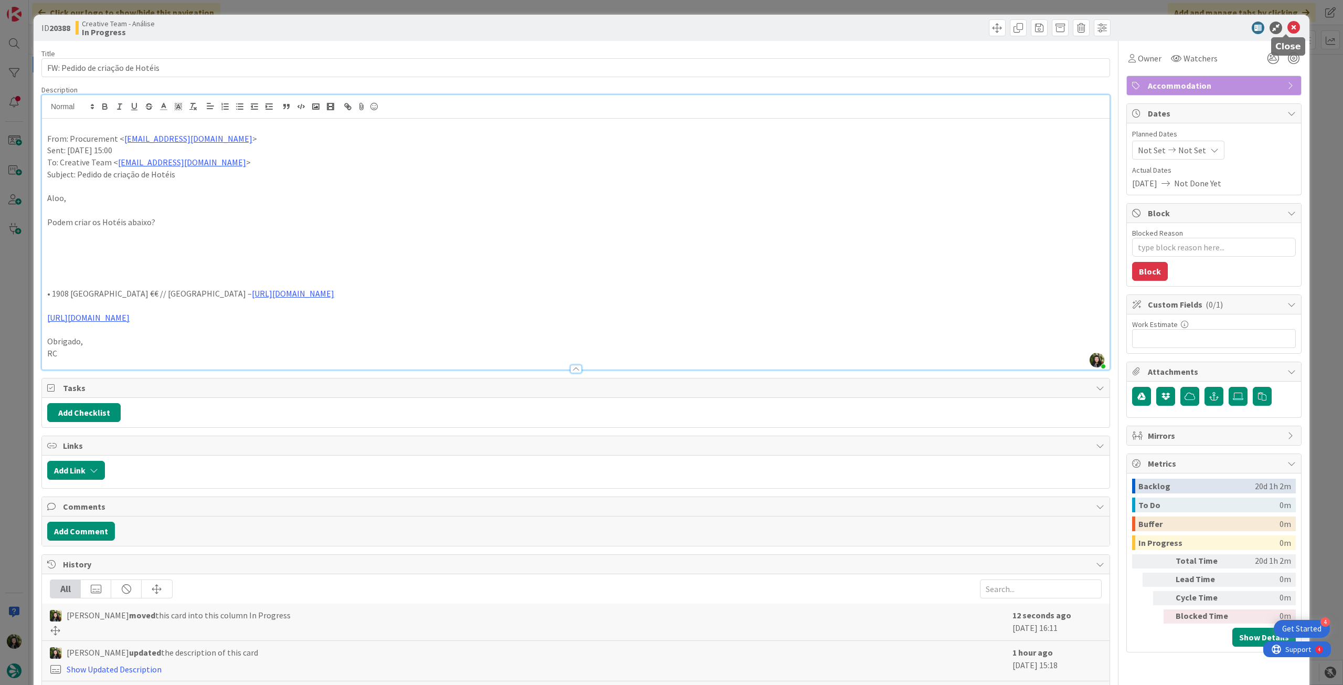
click at [1288, 29] on icon at bounding box center [1294, 28] width 13 height 13
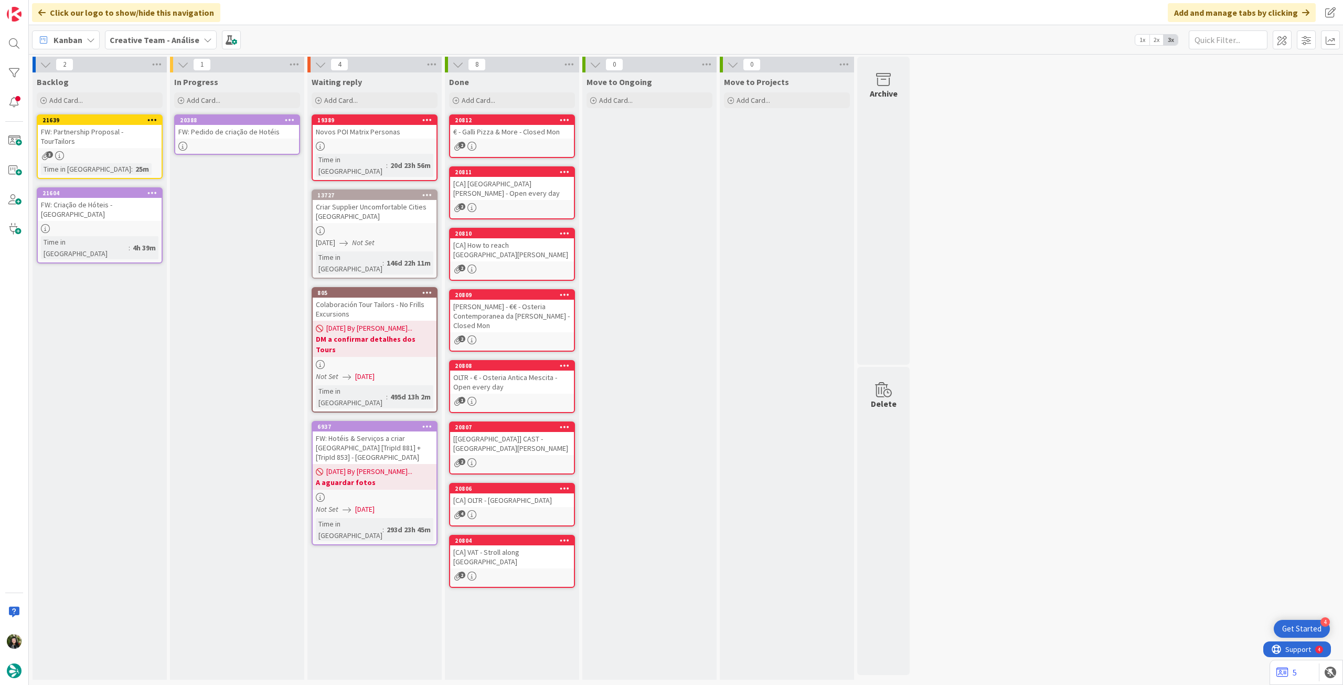
click at [219, 139] on link "20388 FW: Pedido de criação de Hotéis" at bounding box center [237, 134] width 126 height 40
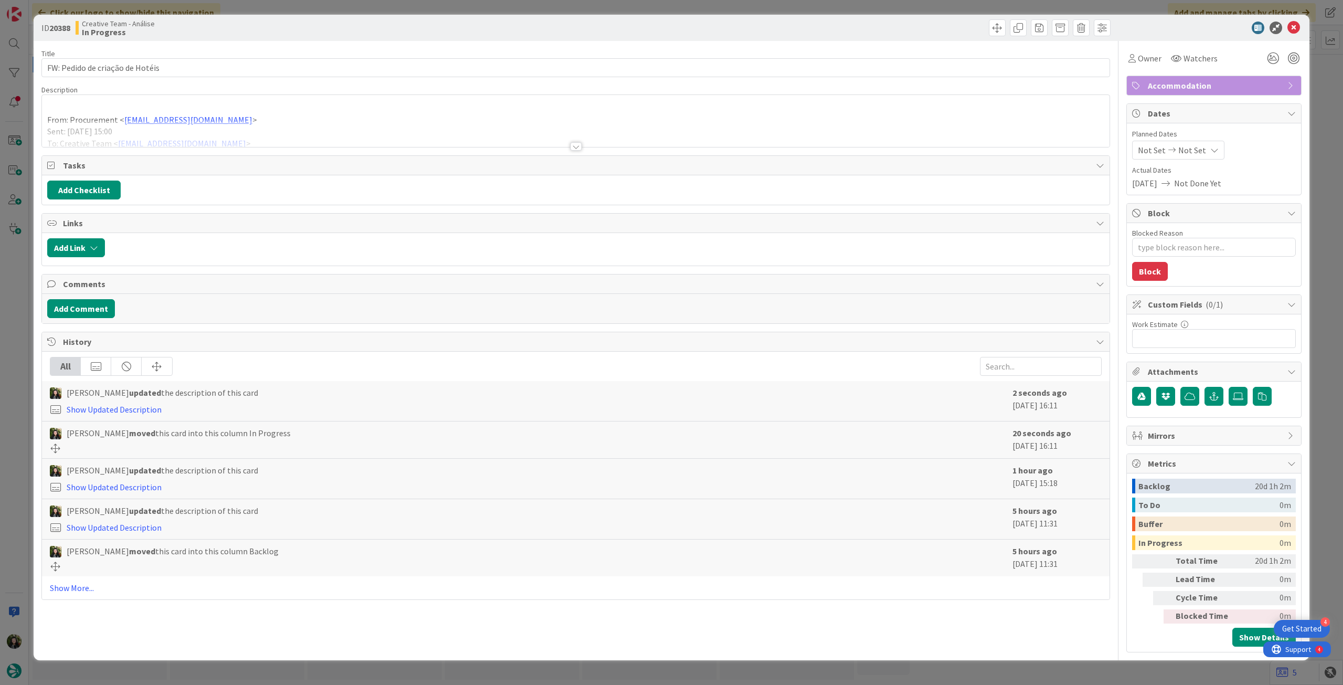
click at [174, 110] on div "From: Procurement < [EMAIL_ADDRESS][DOMAIN_NAME] > Sent: [DATE] 15:00 To: Creat…" at bounding box center [576, 121] width 1068 height 52
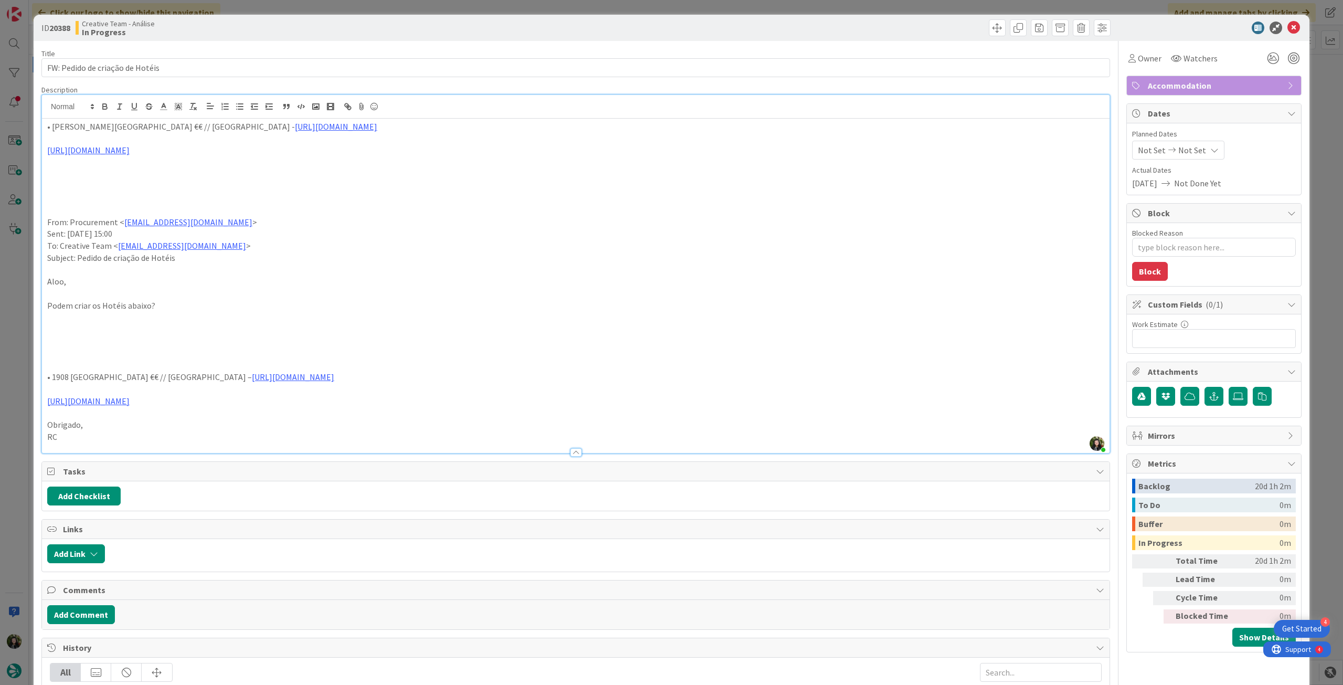
click at [44, 131] on div "• [PERSON_NAME][GEOGRAPHIC_DATA] €€ // [GEOGRAPHIC_DATA] - [URL][DOMAIN_NAME] […" at bounding box center [576, 286] width 1068 height 334
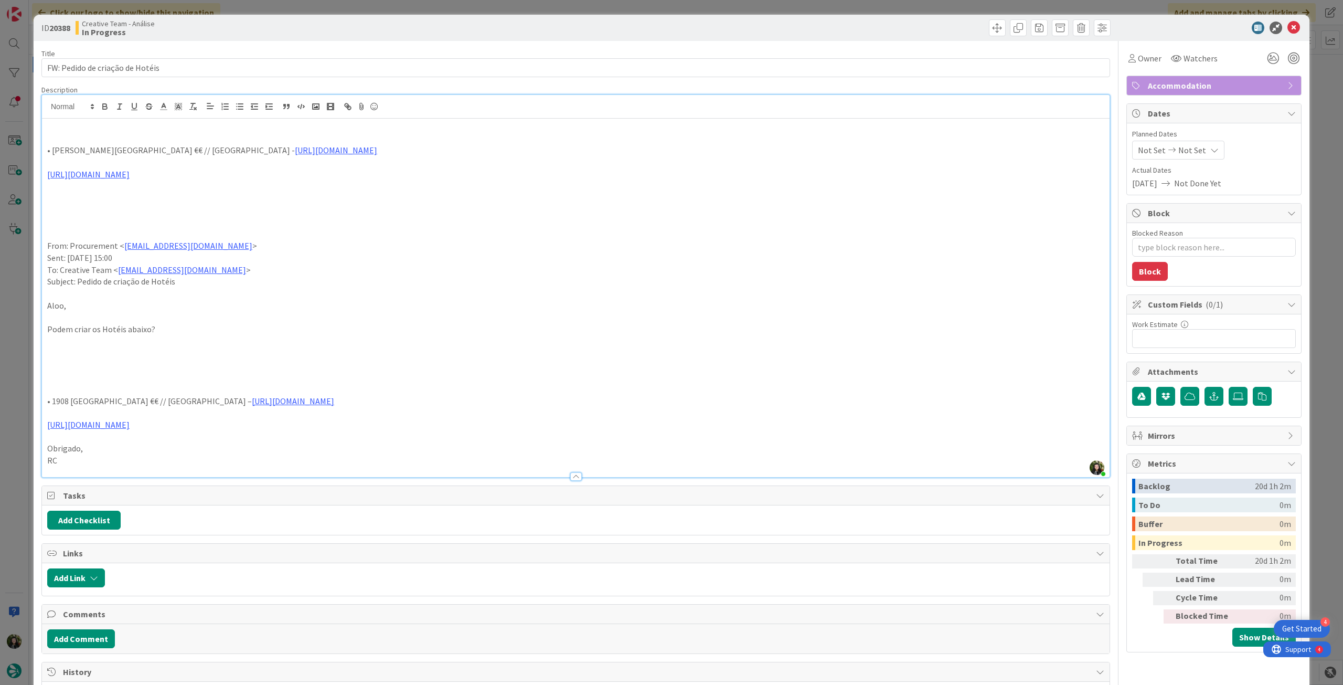
drag, startPoint x: 231, startPoint y: 169, endPoint x: 93, endPoint y: 108, distance: 151.3
click at [35, 145] on div "ID 20388 Creative Team - Análise In Progress Title 32 / 128 FW: Pedido de criaç…" at bounding box center [672, 476] width 1276 height 923
click at [102, 103] on icon "button" at bounding box center [104, 106] width 9 height 9
click at [408, 215] on p at bounding box center [575, 210] width 1057 height 12
click at [1288, 25] on icon at bounding box center [1294, 28] width 13 height 13
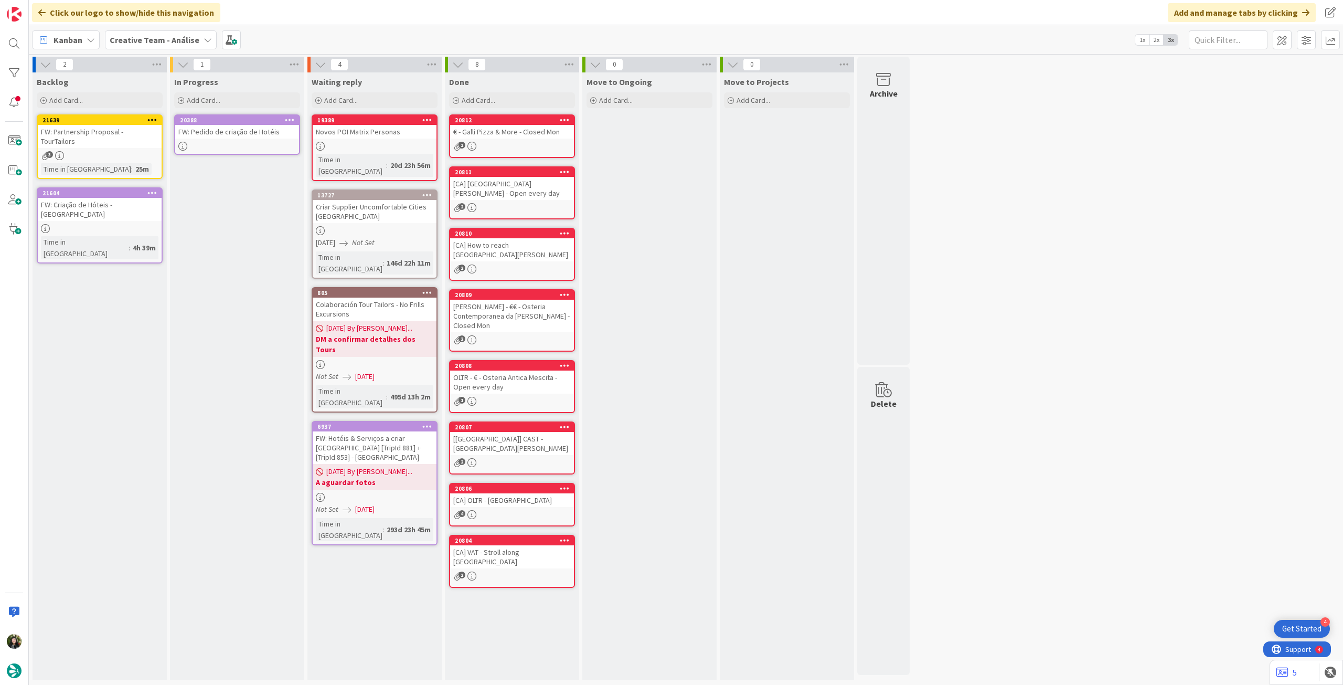
click at [291, 116] on icon at bounding box center [290, 119] width 10 height 7
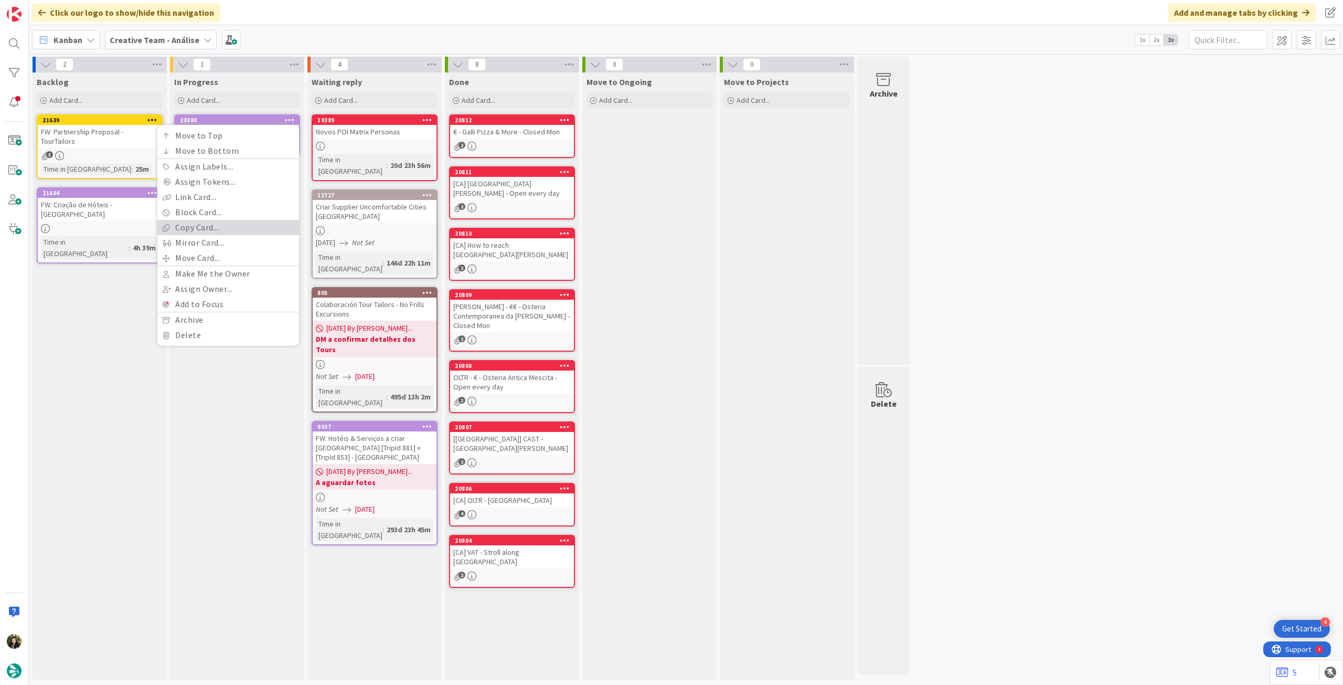
click at [218, 227] on link "Copy Card..." at bounding box center [228, 227] width 142 height 15
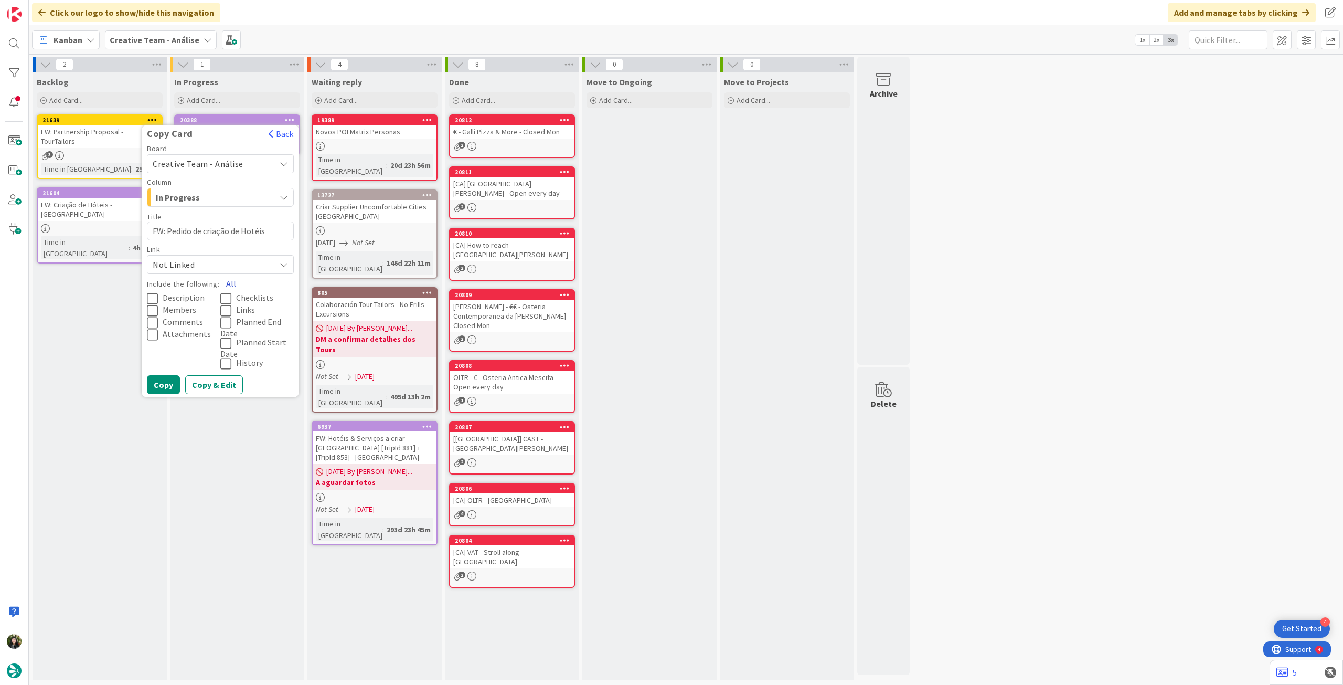
click at [229, 283] on button "All" at bounding box center [231, 283] width 24 height 19
click at [160, 388] on button "Copy" at bounding box center [163, 384] width 33 height 19
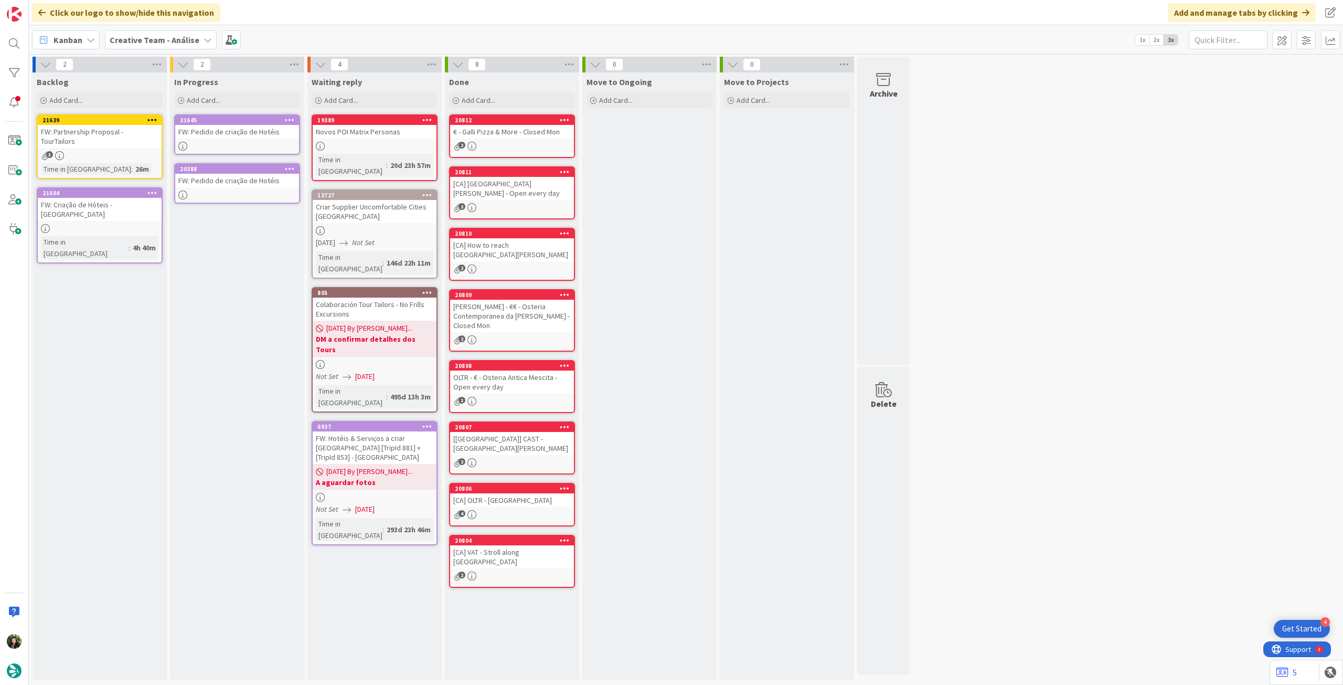
click at [235, 192] on div at bounding box center [237, 194] width 124 height 9
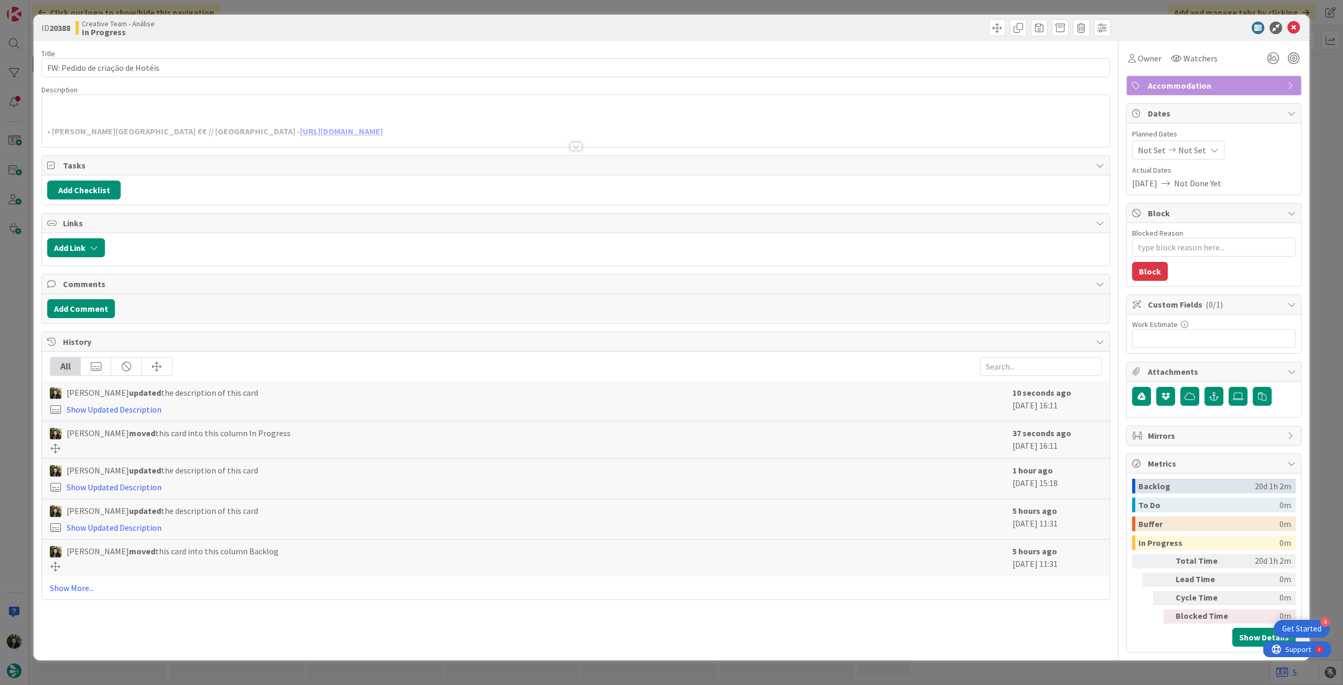
click at [215, 131] on div at bounding box center [576, 133] width 1068 height 27
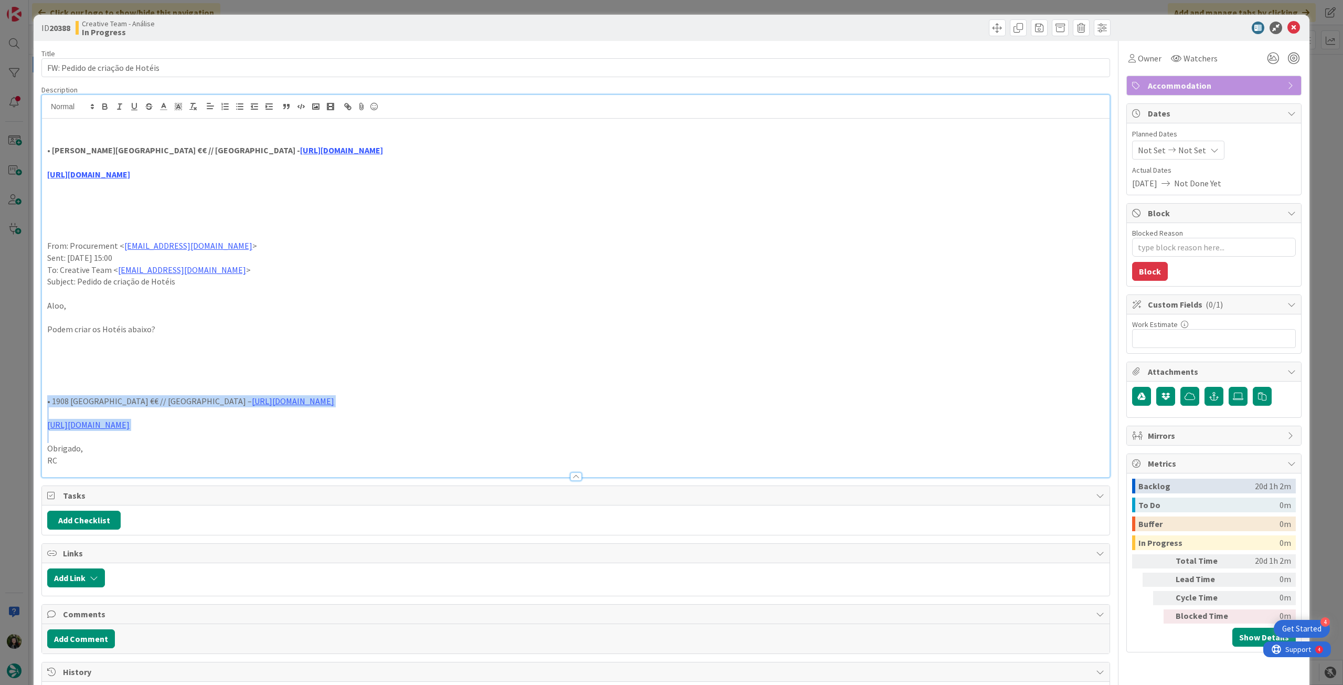
drag, startPoint x: 162, startPoint y: 426, endPoint x: 46, endPoint y: 405, distance: 118.4
click at [46, 405] on div "• [PERSON_NAME][GEOGRAPHIC_DATA] €€ // [GEOGRAPHIC_DATA] - [URL][DOMAIN_NAME] […" at bounding box center [576, 298] width 1068 height 358
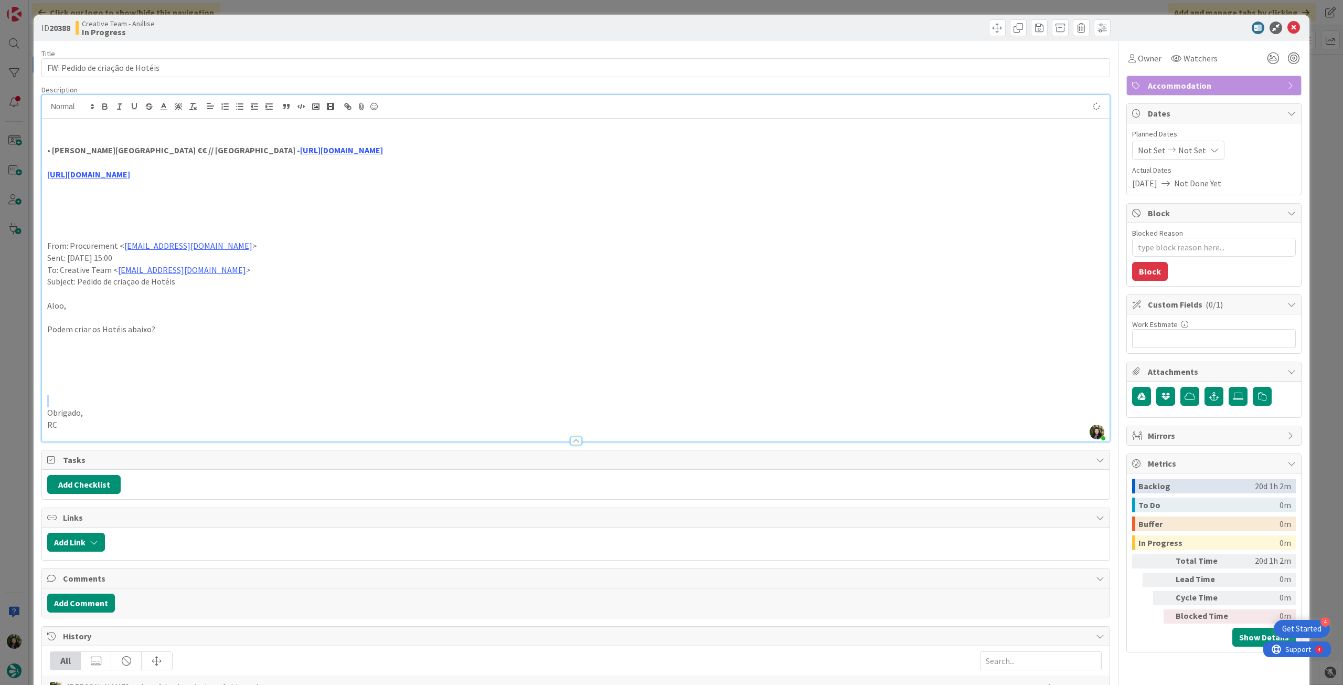
drag, startPoint x: 214, startPoint y: 174, endPoint x: 29, endPoint y: 147, distance: 186.2
click at [29, 147] on div "ID 20388 Creative Team - Análise In Progress Title 32 / 128 FW: Pedido de criaç…" at bounding box center [671, 342] width 1343 height 685
drag, startPoint x: 161, startPoint y: 168, endPoint x: 26, endPoint y: 147, distance: 136.9
click at [26, 147] on div "ID 20388 Creative Team - Análise In Progress Title 32 / 128 FW: Pedido de criaç…" at bounding box center [671, 342] width 1343 height 685
click at [101, 108] on icon "button" at bounding box center [104, 106] width 9 height 9
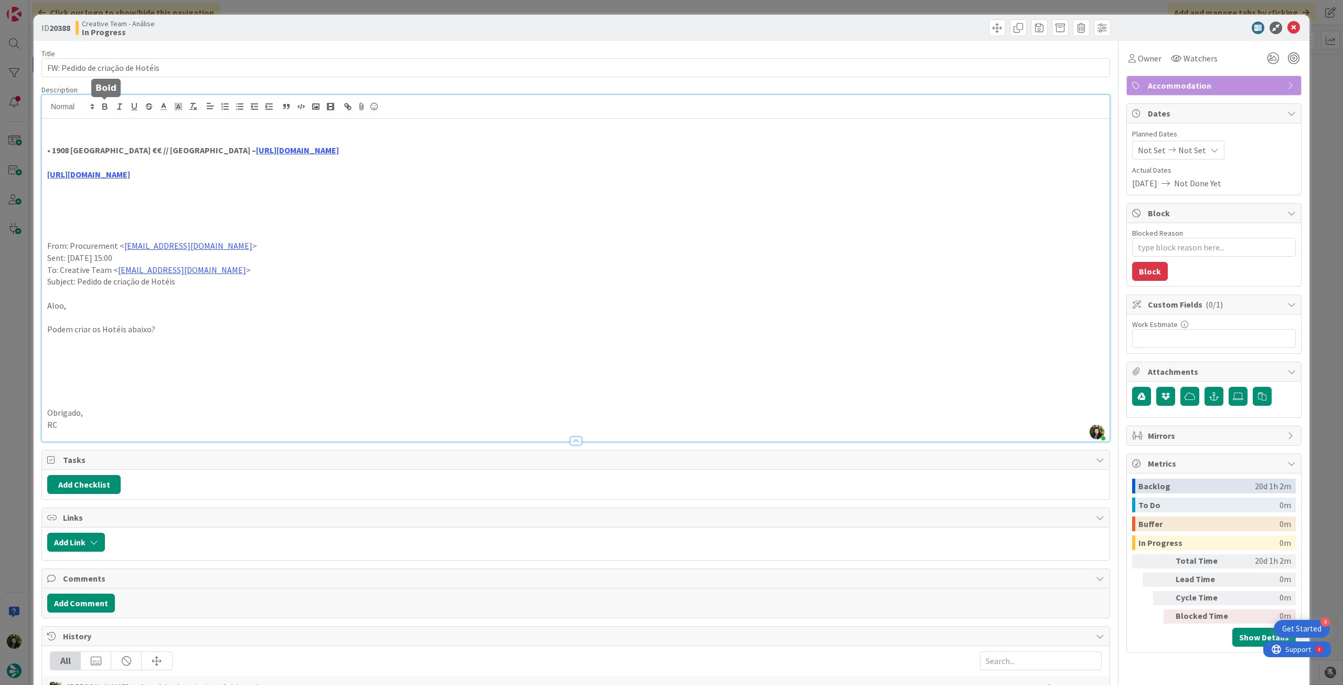
click at [341, 210] on p at bounding box center [575, 210] width 1057 height 12
type textarea "x"
click at [1204, 143] on div "Not Set Not Set" at bounding box center [1178, 150] width 92 height 19
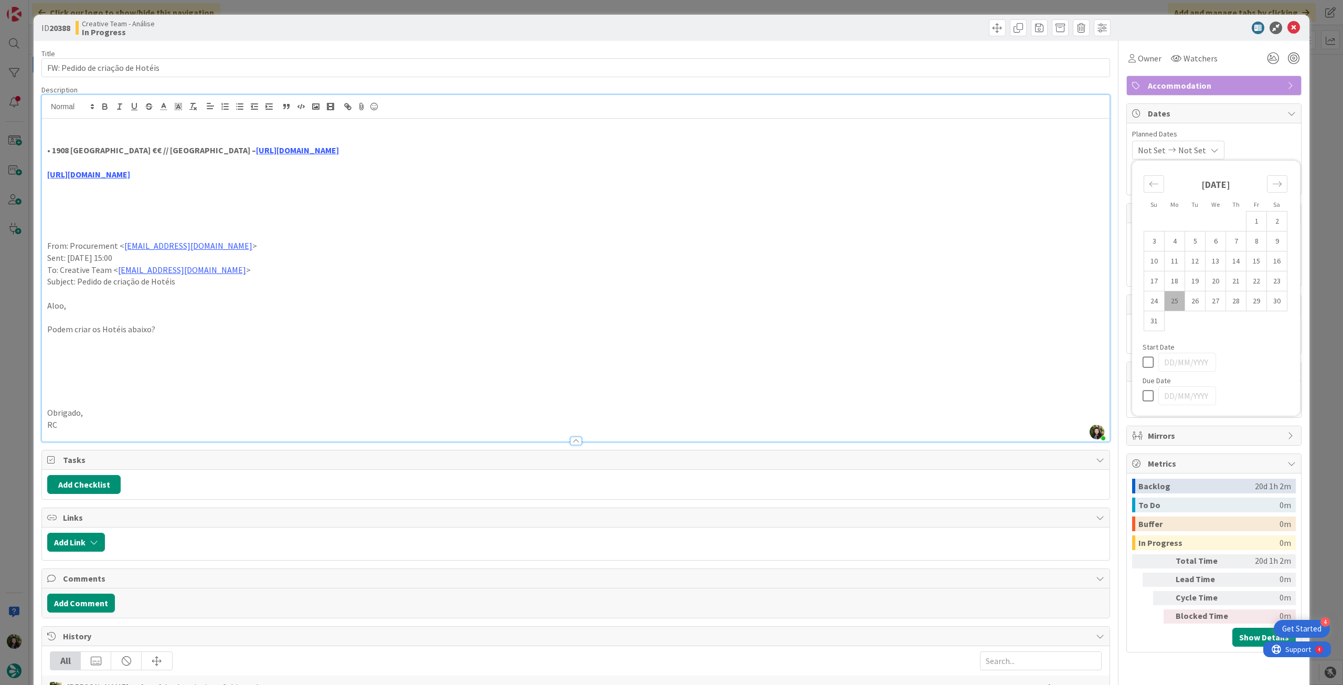
click at [1143, 400] on icon at bounding box center [1151, 395] width 16 height 13
type input "[DATE]"
click at [1288, 23] on icon at bounding box center [1294, 28] width 13 height 13
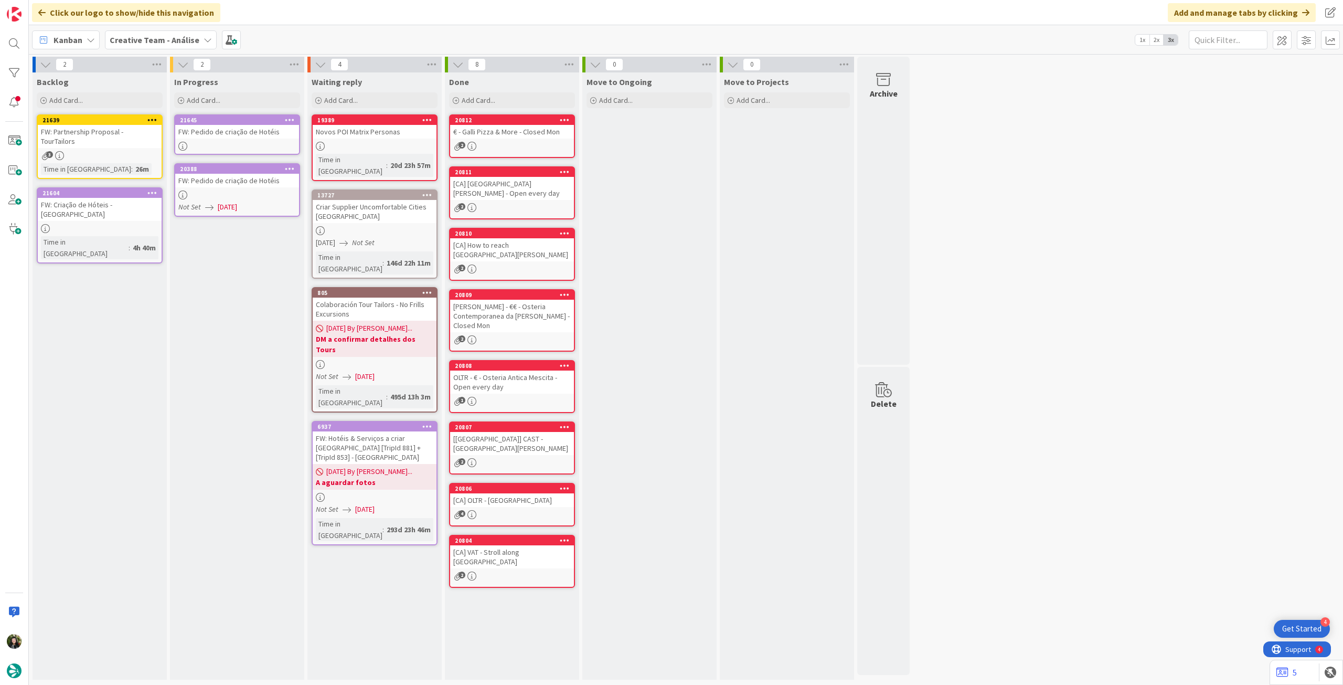
click at [289, 142] on div at bounding box center [237, 146] width 124 height 9
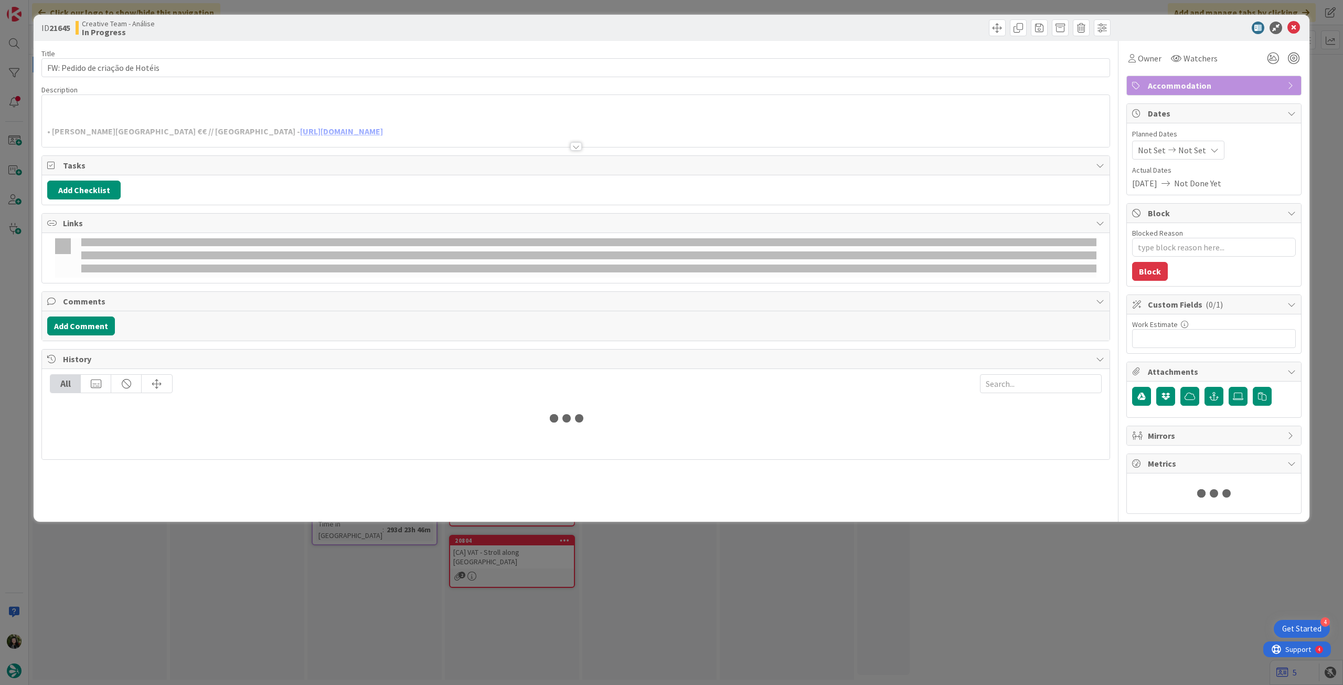
type textarea "x"
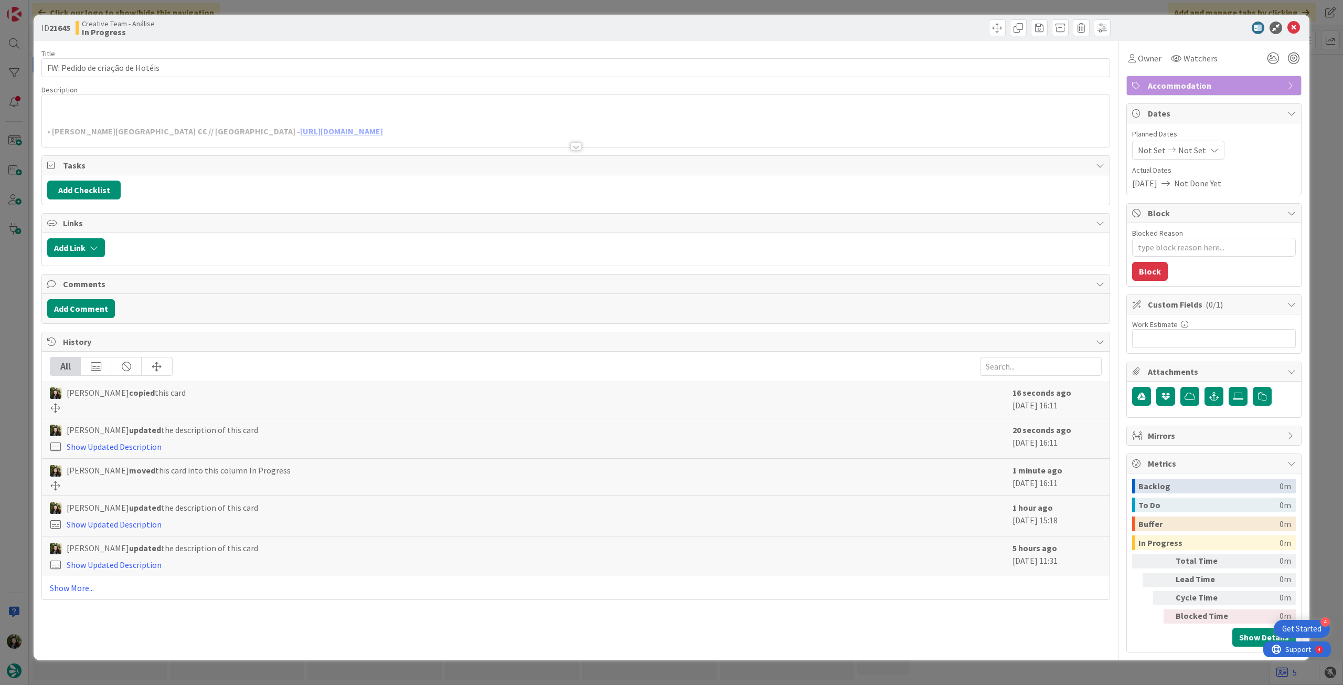
drag, startPoint x: 1190, startPoint y: 149, endPoint x: 1193, endPoint y: 160, distance: 11.0
click at [1190, 149] on span "Not Set" at bounding box center [1193, 150] width 28 height 13
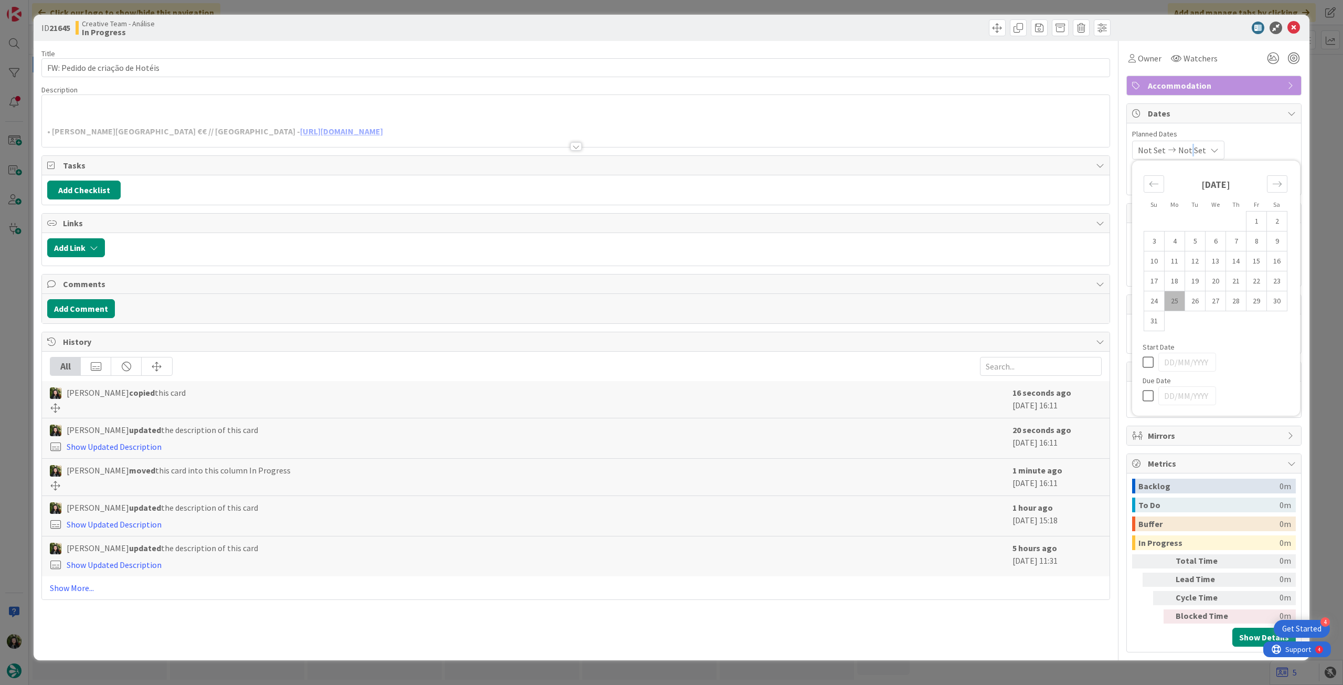
click at [1148, 392] on icon at bounding box center [1151, 395] width 16 height 13
type input "[DATE]"
click at [1290, 26] on icon at bounding box center [1294, 28] width 13 height 13
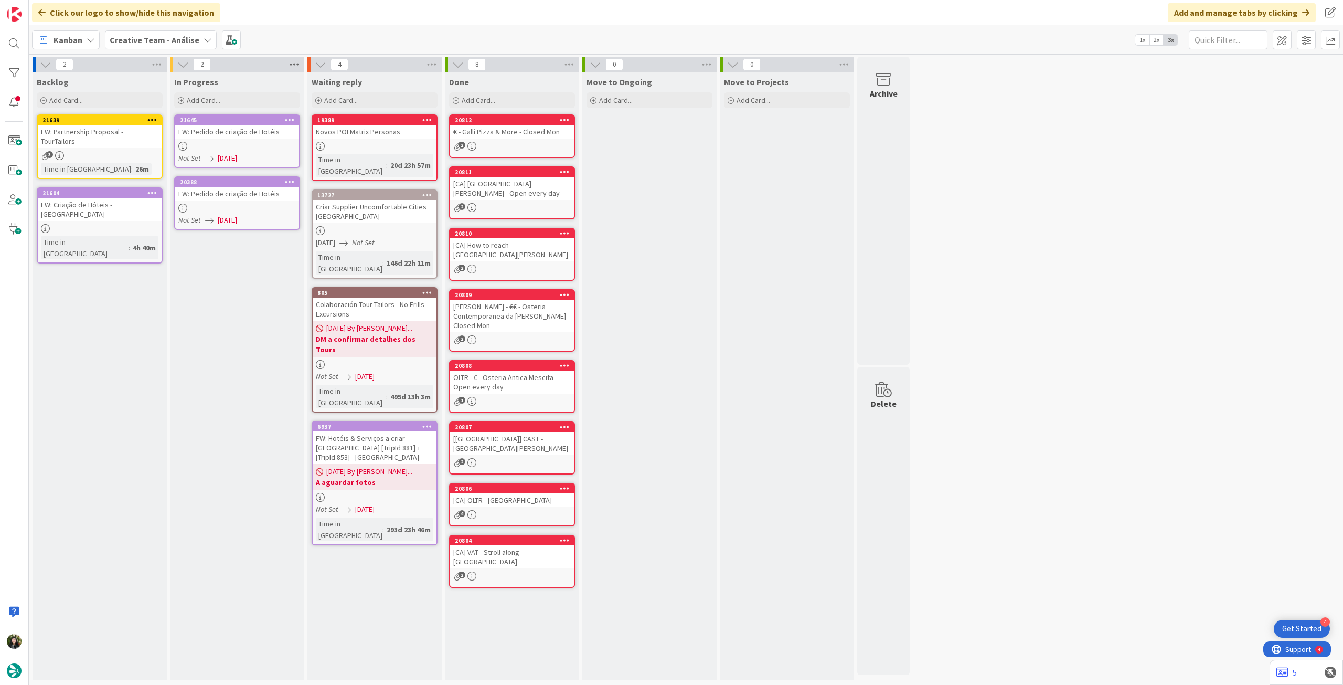
click at [297, 63] on icon at bounding box center [295, 65] width 14 height 16
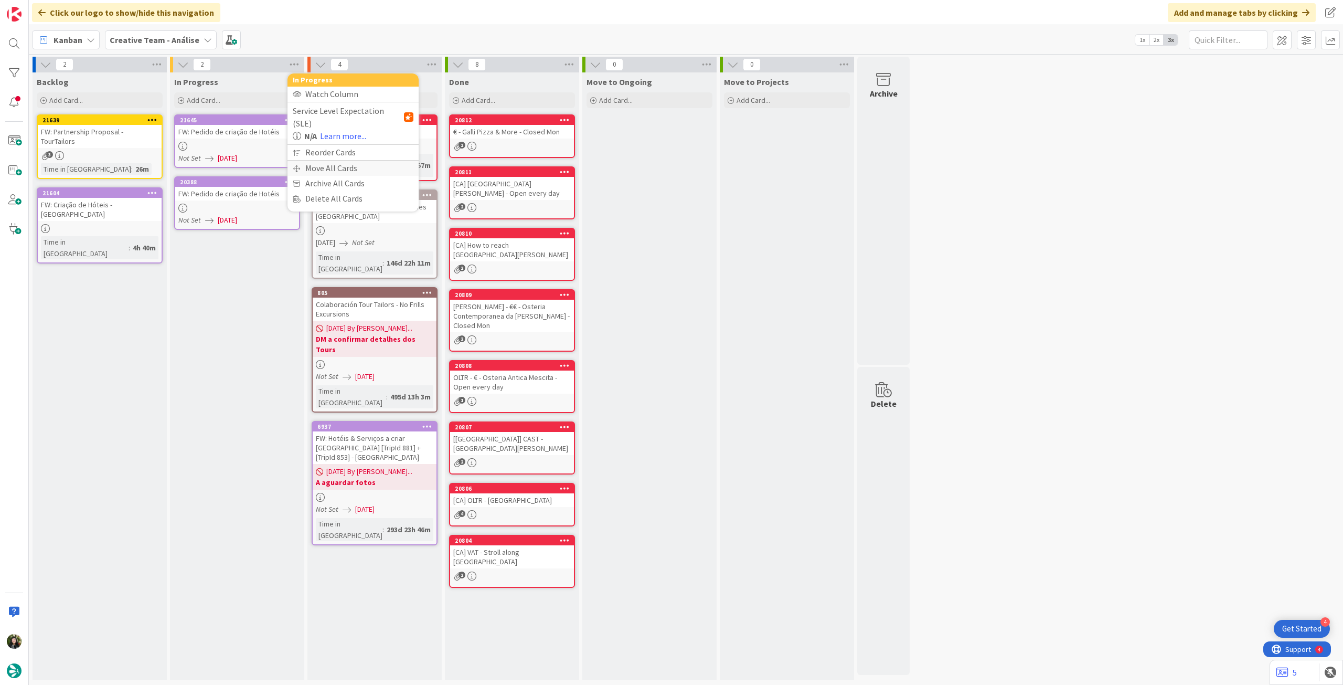
click at [322, 161] on div "Move All Cards" at bounding box center [353, 168] width 131 height 15
click at [348, 119] on span "Creative Team - Análise" at bounding box center [341, 114] width 84 height 10
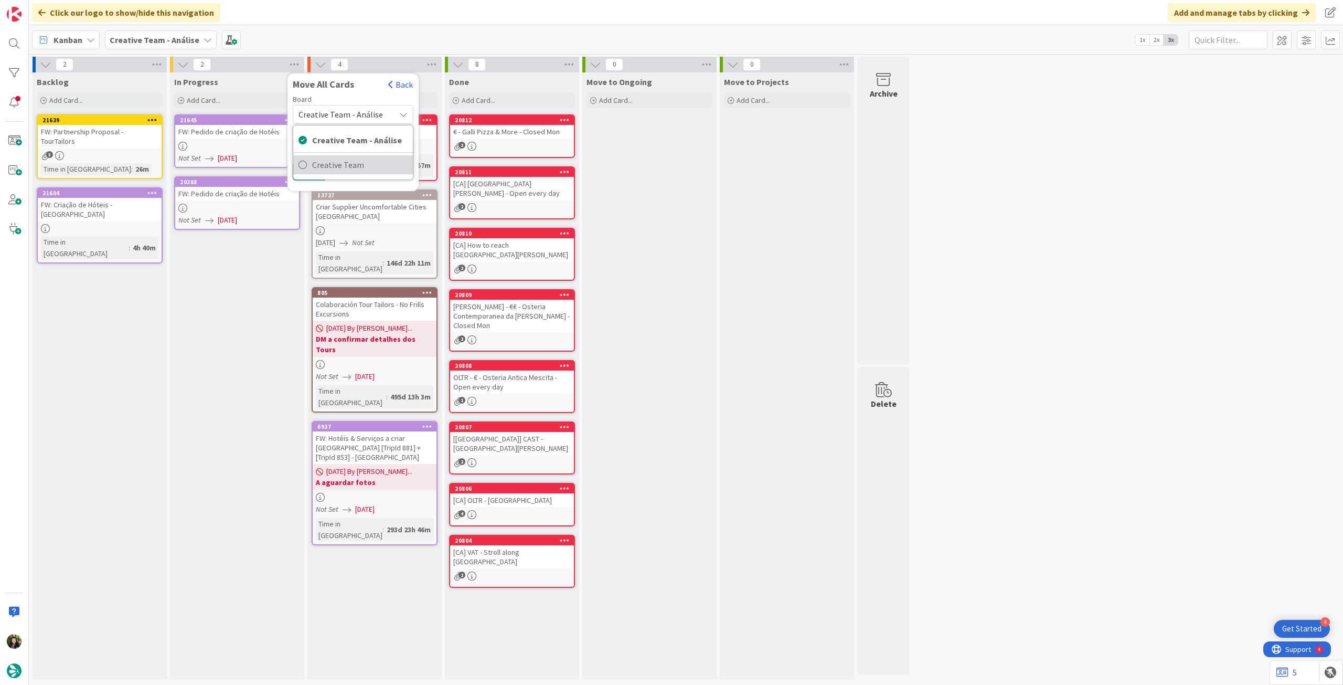
click at [343, 165] on span "Creative Team" at bounding box center [360, 165] width 96 height 16
click at [351, 152] on div "E - To Do" at bounding box center [347, 148] width 96 height 17
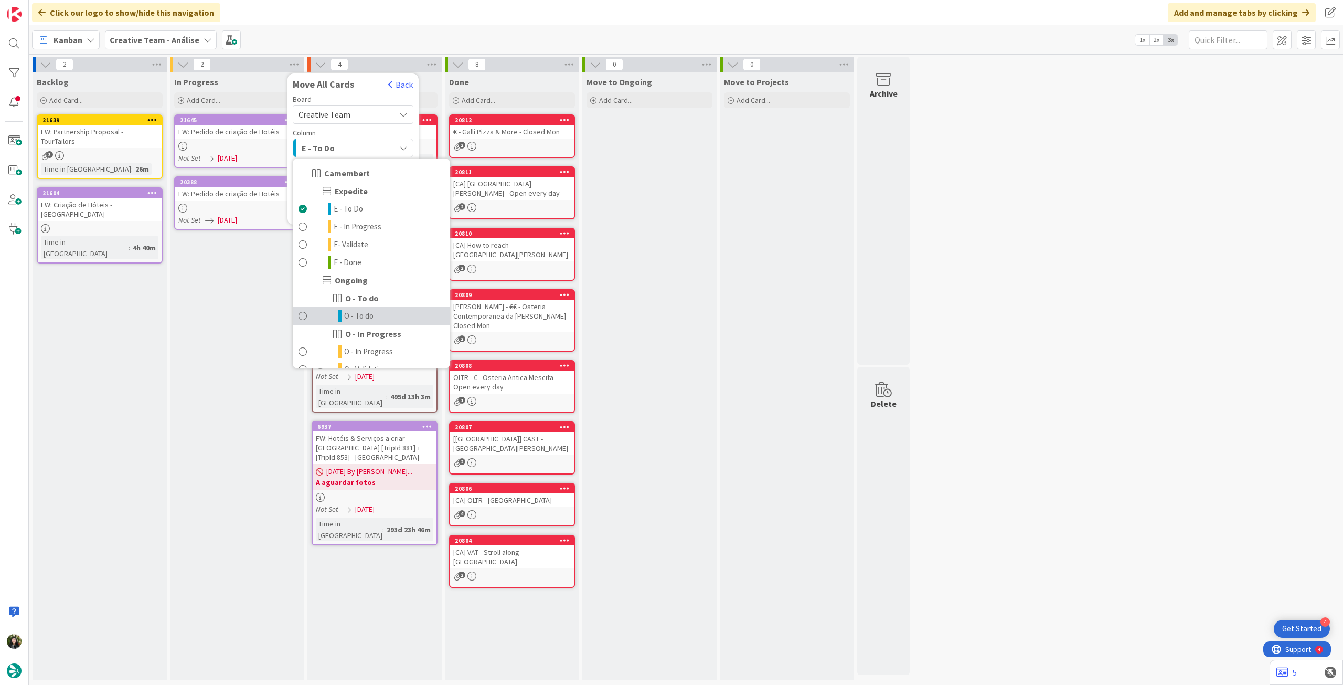
click at [359, 311] on span "O - To do" at bounding box center [358, 316] width 29 height 13
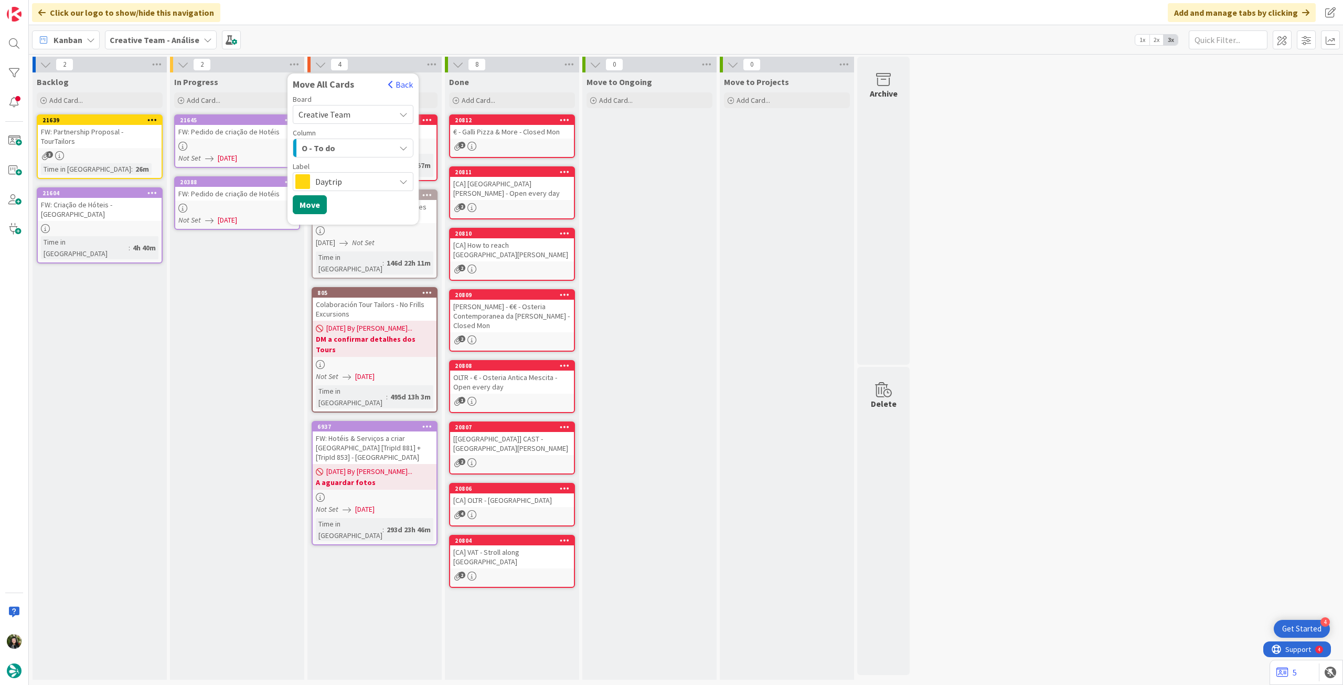
click at [352, 178] on span "Daytrip" at bounding box center [352, 181] width 75 height 15
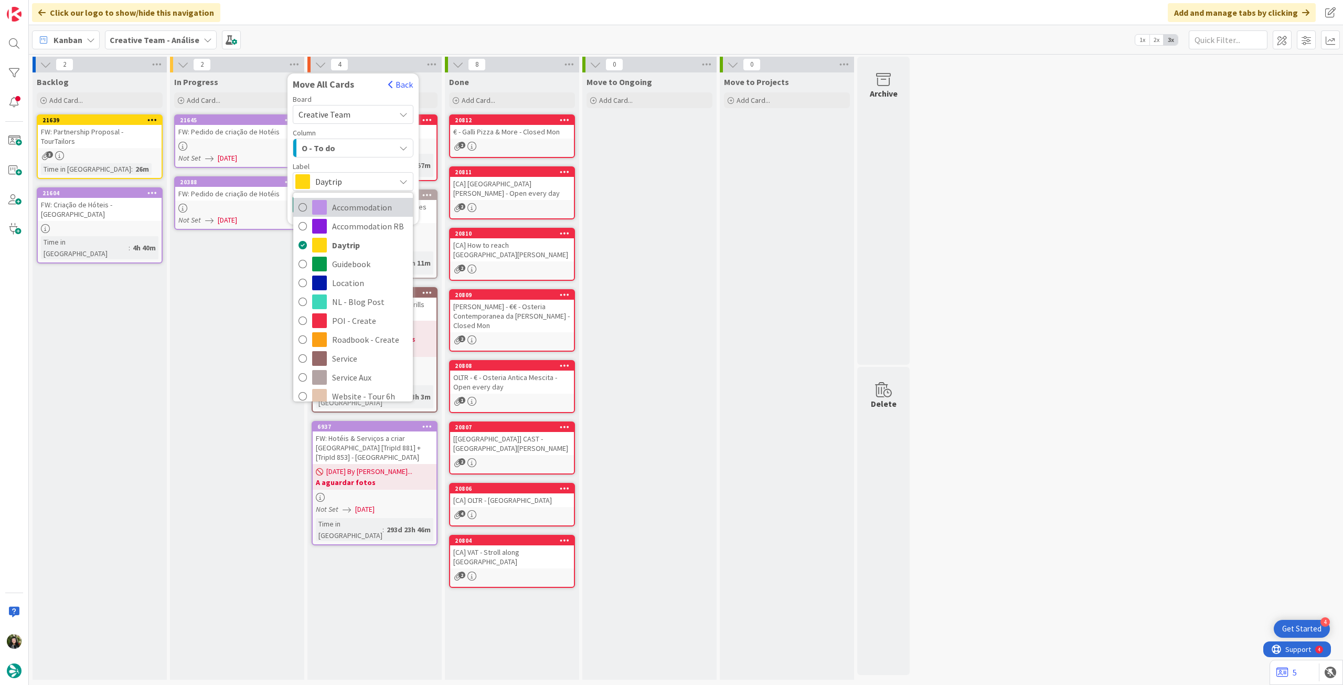
click at [348, 206] on span "Accommodation" at bounding box center [370, 207] width 76 height 16
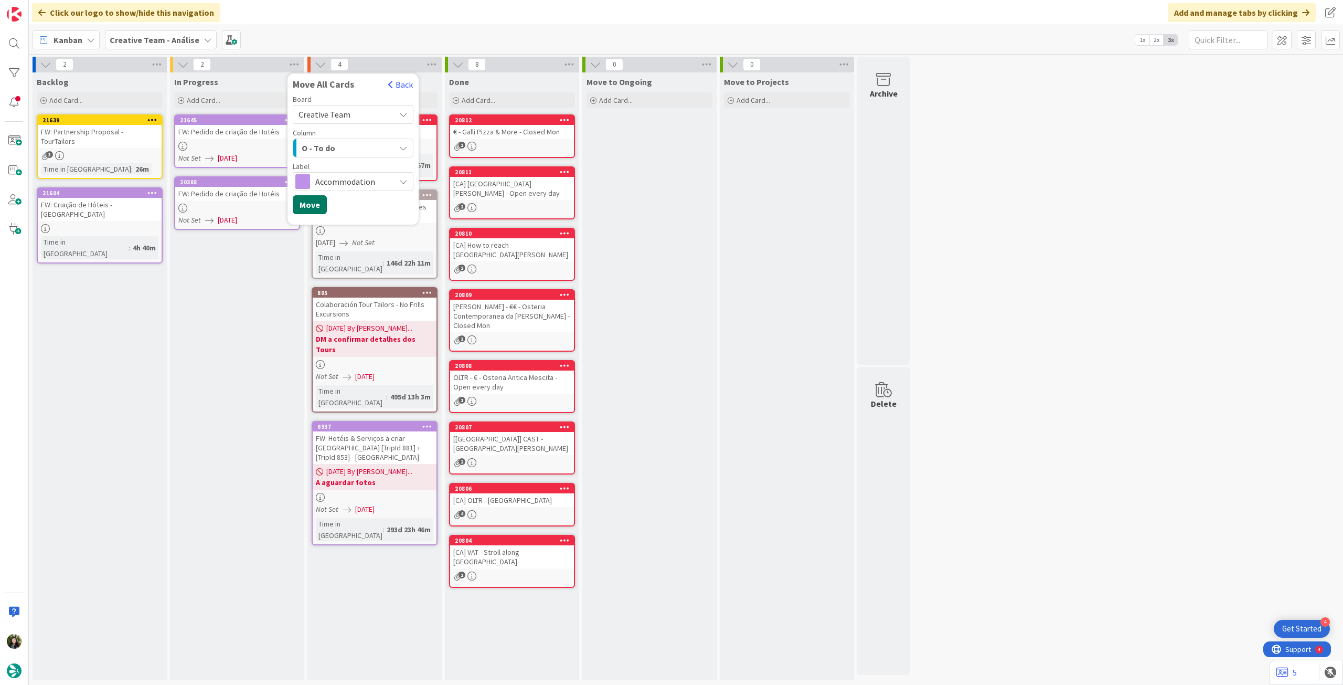
click at [310, 207] on button "Move" at bounding box center [310, 204] width 34 height 19
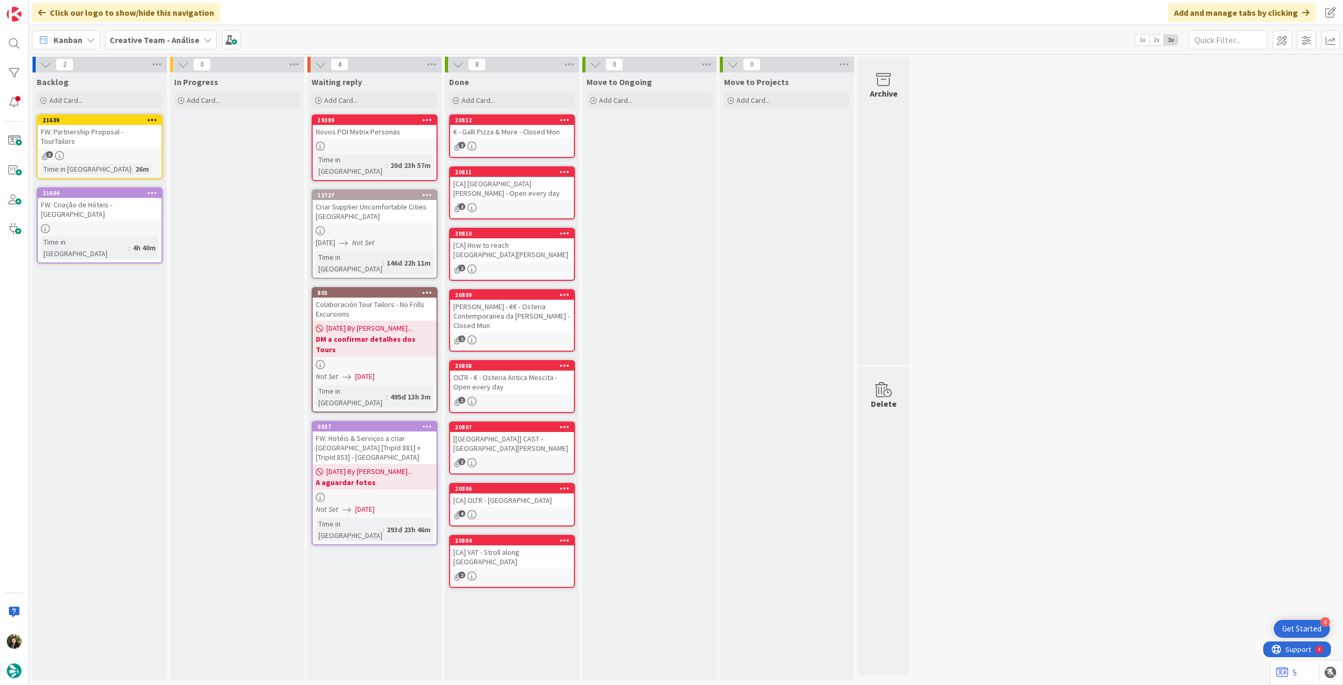
click at [146, 39] on b "Creative Team - Análise" at bounding box center [155, 40] width 90 height 10
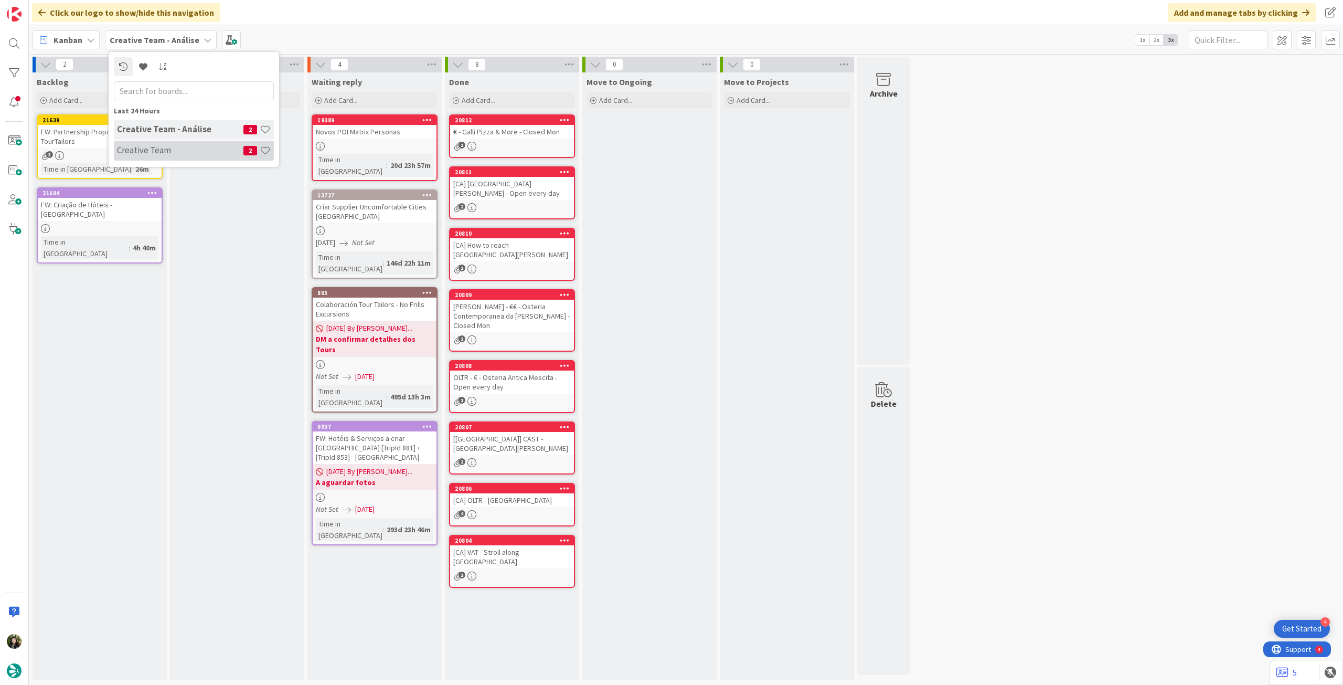
click at [149, 150] on h4 "Creative Team" at bounding box center [180, 150] width 126 height 10
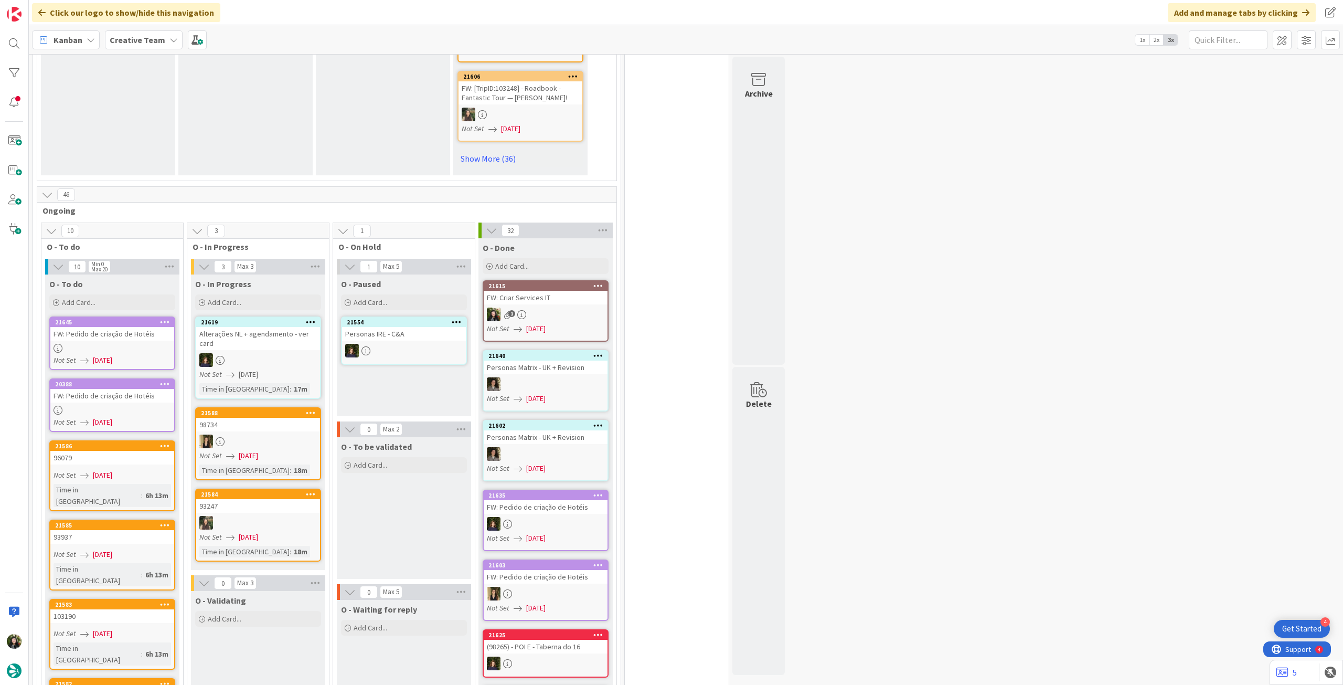
scroll to position [980, 0]
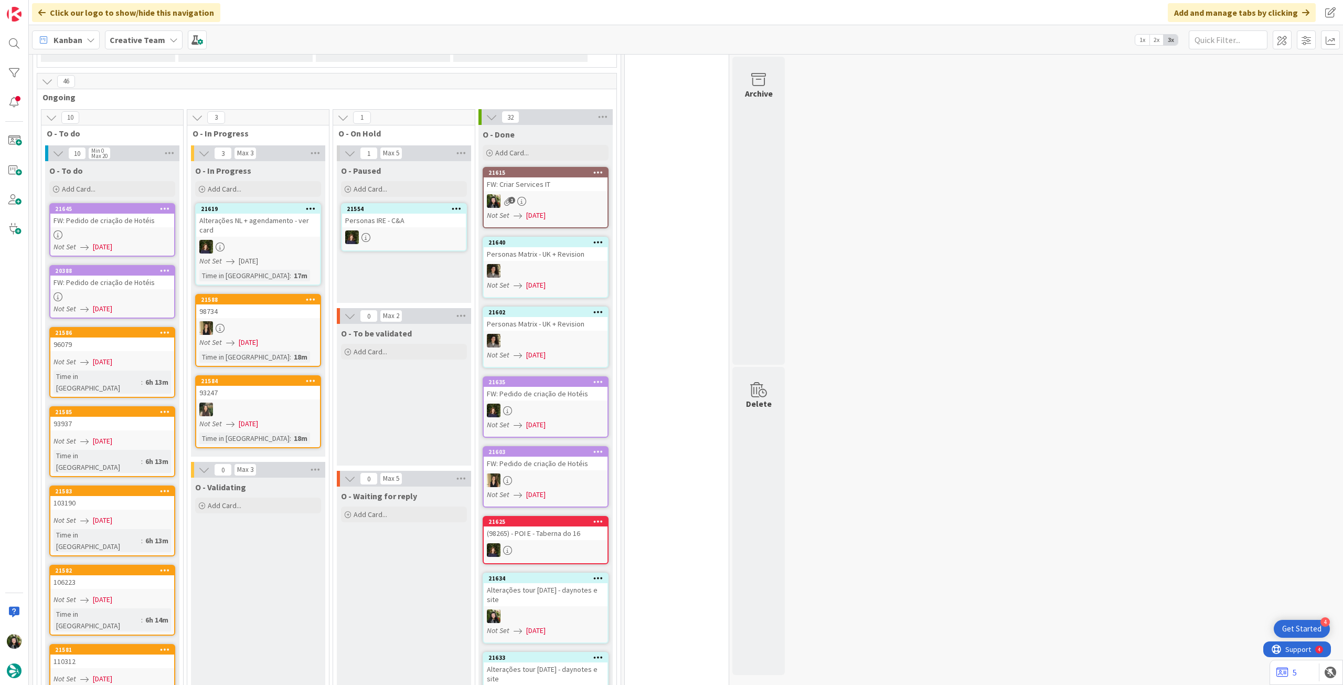
click at [166, 267] on icon at bounding box center [165, 270] width 10 height 7
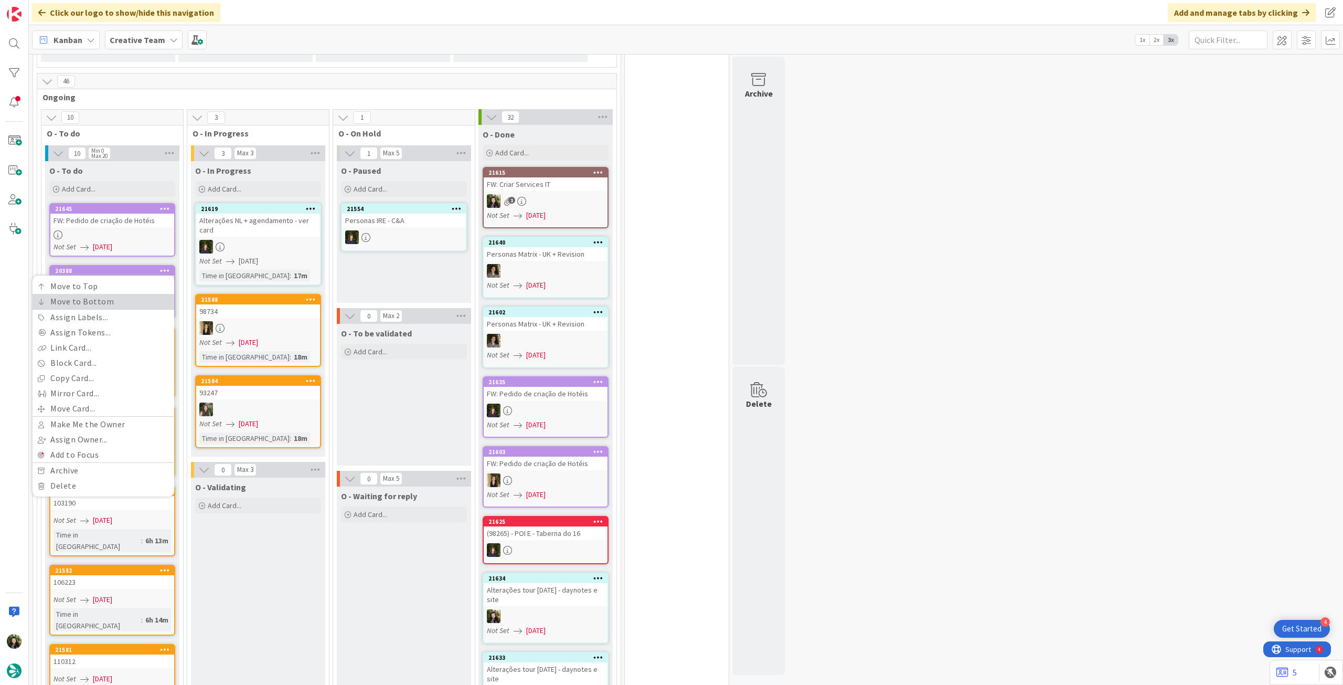
drag, startPoint x: 146, startPoint y: 269, endPoint x: 158, endPoint y: 232, distance: 39.0
click at [146, 294] on link "Move to Bottom" at bounding box center [104, 301] width 142 height 15
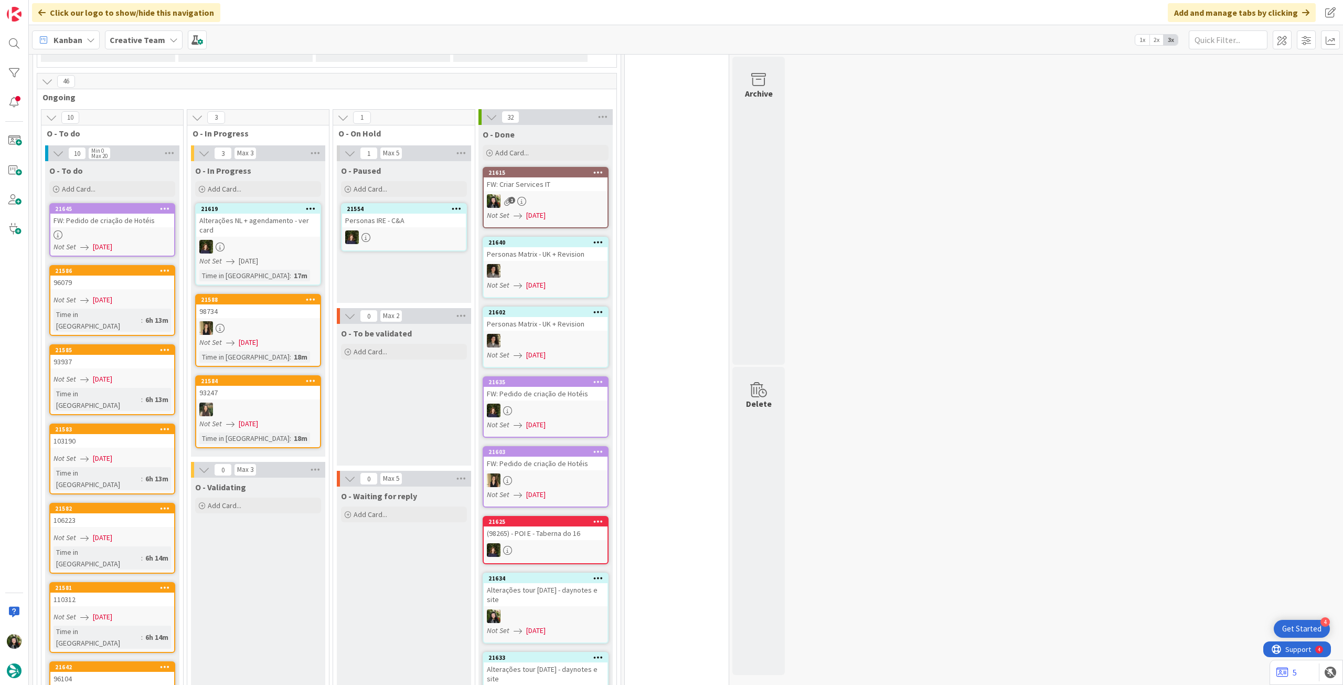
click at [166, 205] on icon at bounding box center [165, 208] width 10 height 7
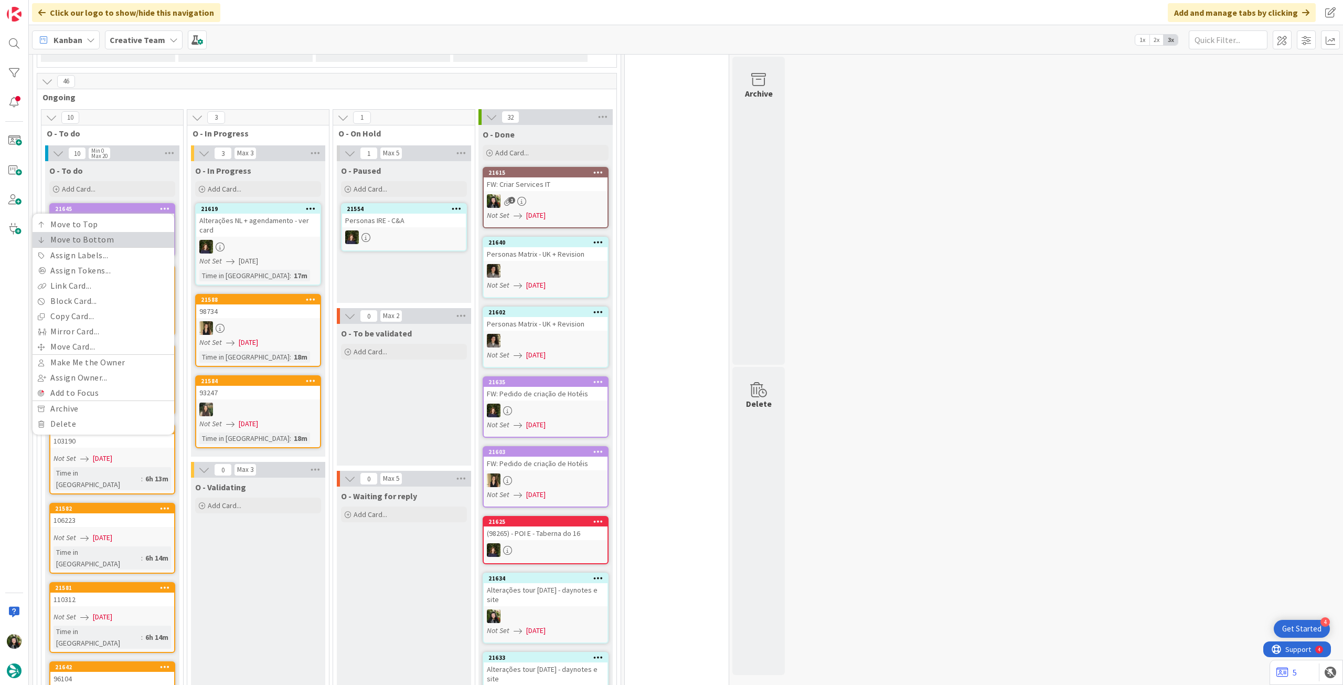
click at [163, 232] on link "Move to Bottom" at bounding box center [104, 239] width 142 height 15
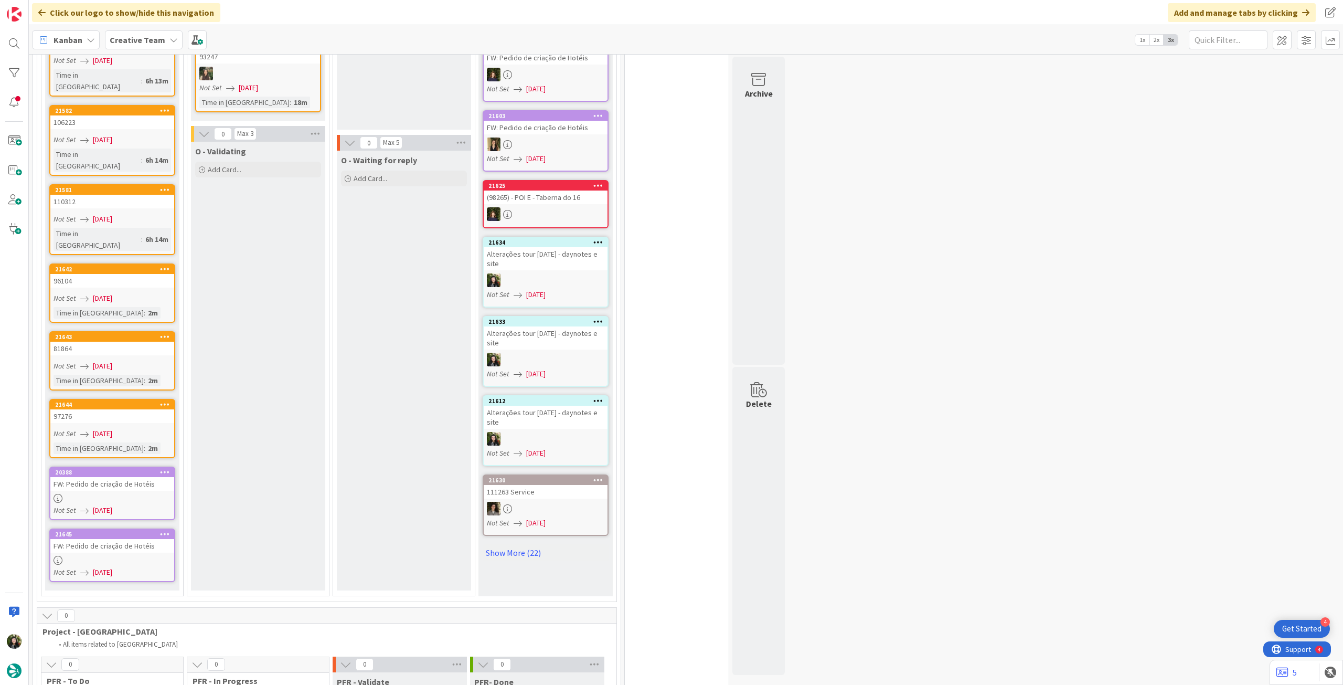
scroll to position [1329, 0]
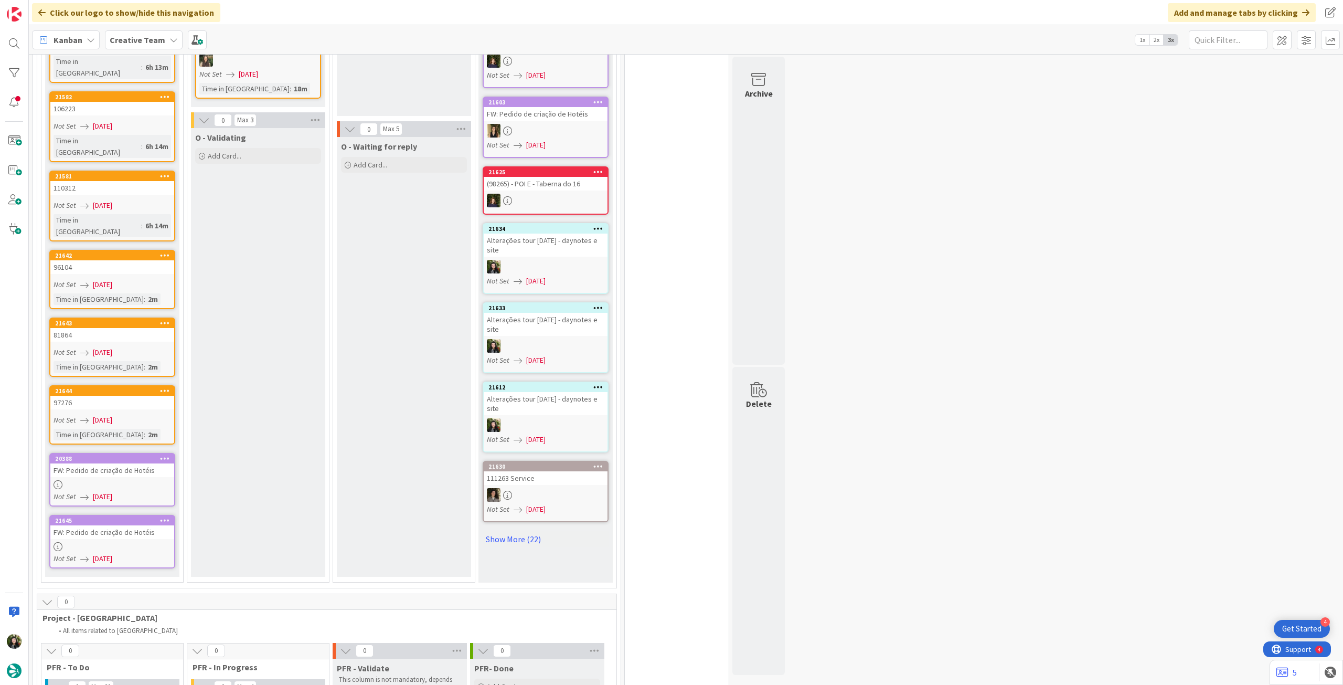
click at [161, 43] on b "Creative Team" at bounding box center [138, 40] width 56 height 10
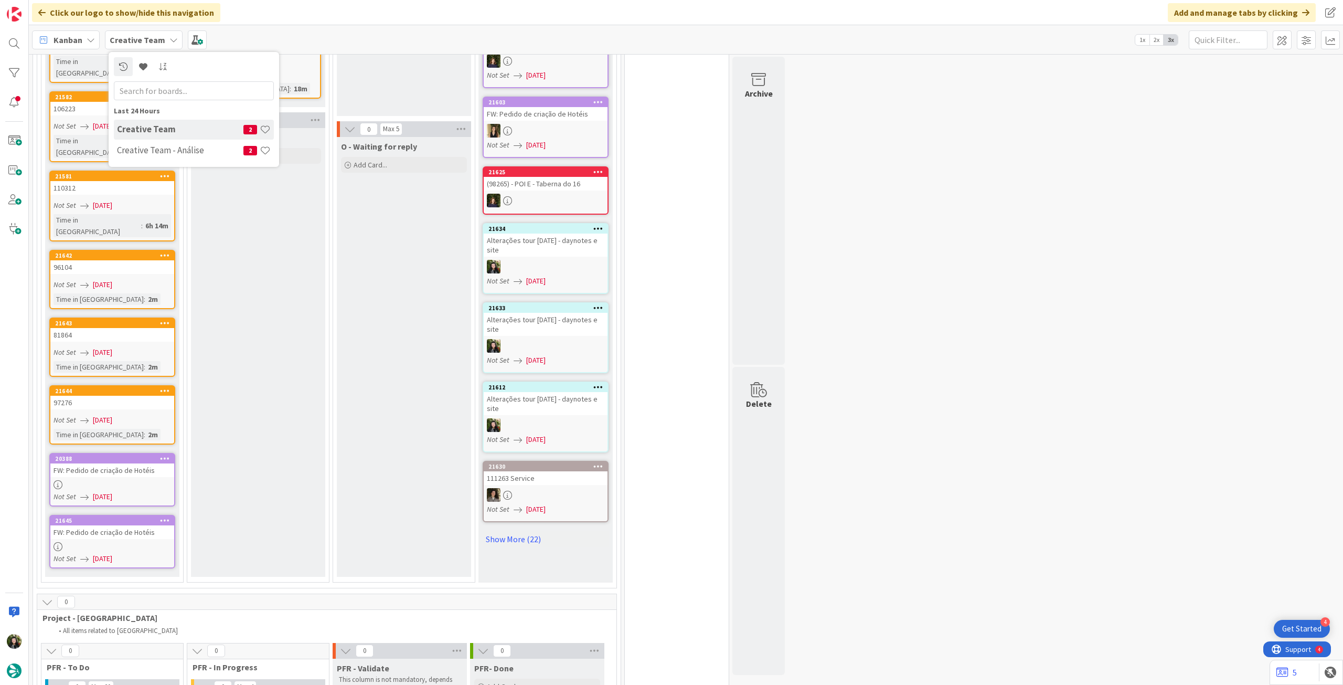
click at [157, 137] on div "Creative Team 2" at bounding box center [194, 130] width 160 height 20
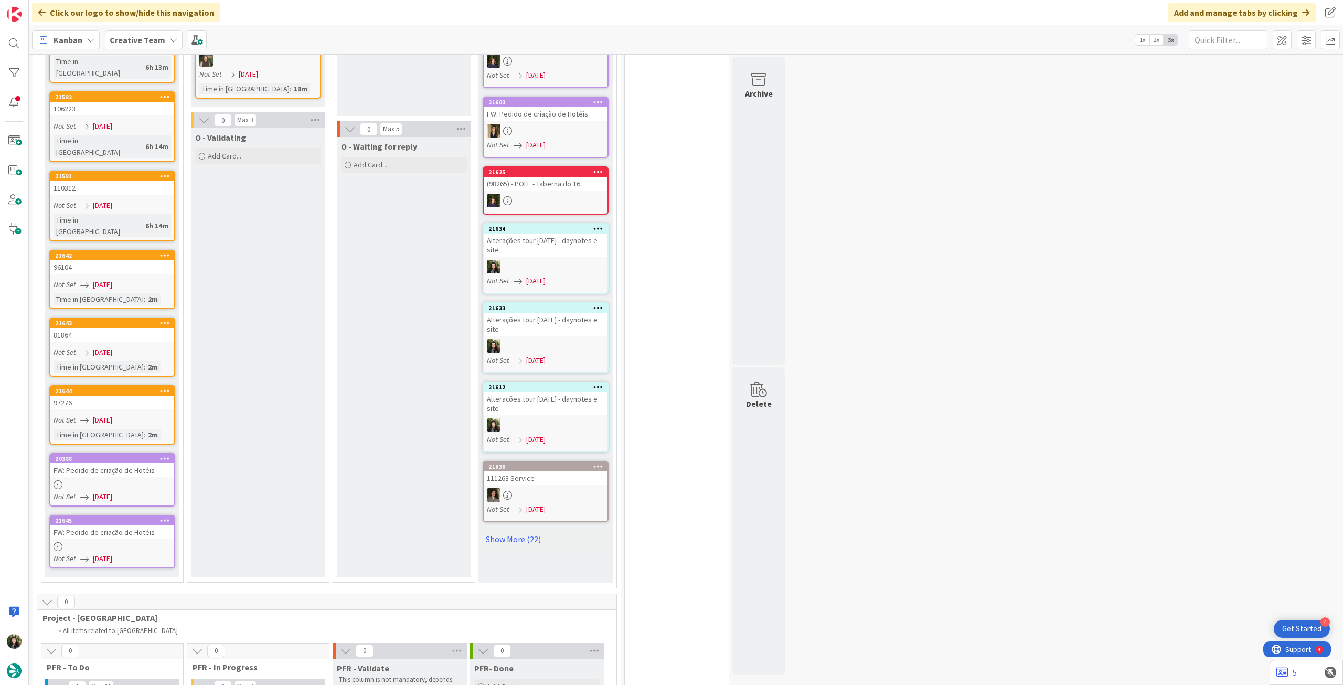
drag, startPoint x: 161, startPoint y: 39, endPoint x: 164, endPoint y: 54, distance: 14.4
click at [161, 40] on b "Creative Team" at bounding box center [138, 40] width 56 height 10
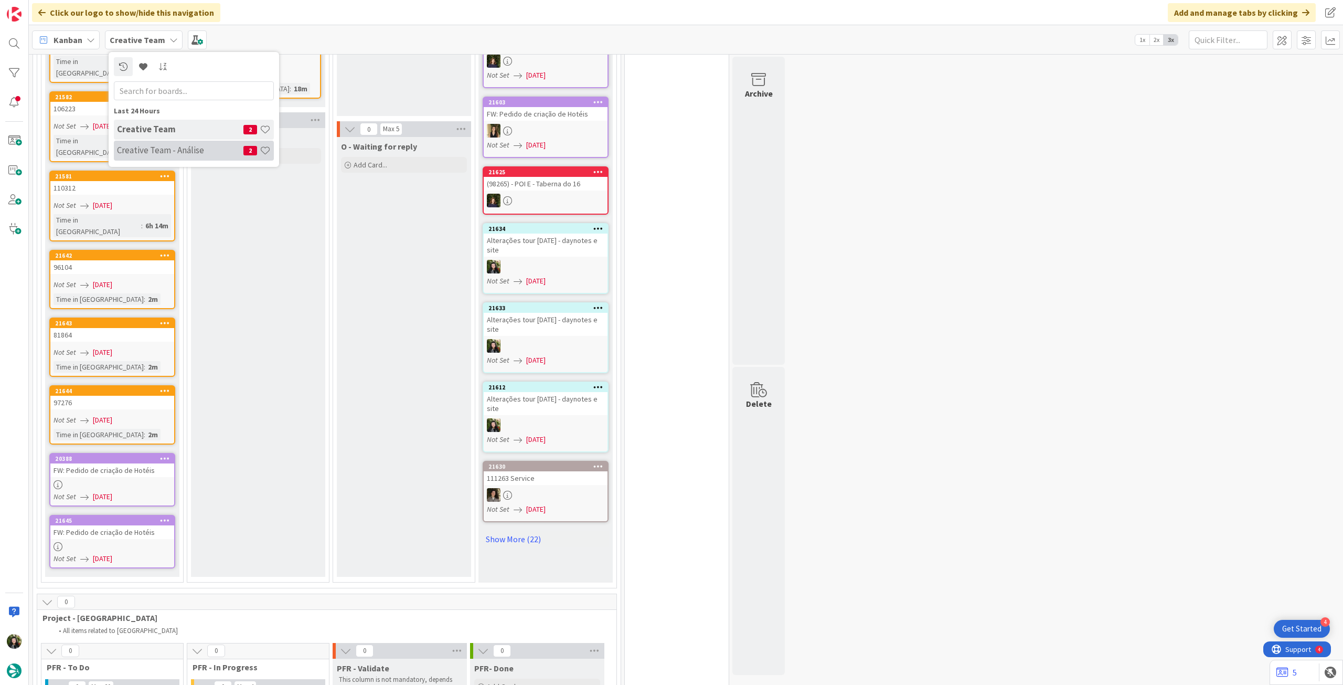
click at [154, 149] on h4 "Creative Team - Análise" at bounding box center [180, 150] width 126 height 10
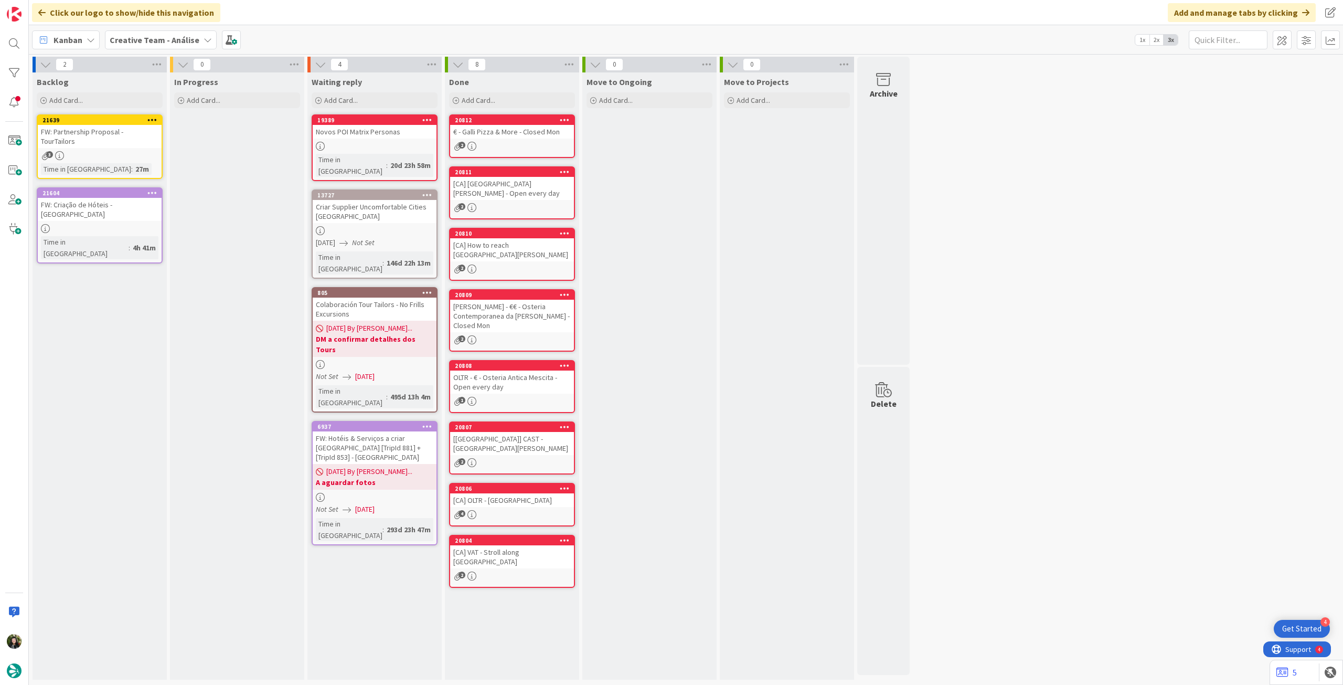
click at [118, 151] on div "3" at bounding box center [100, 155] width 124 height 9
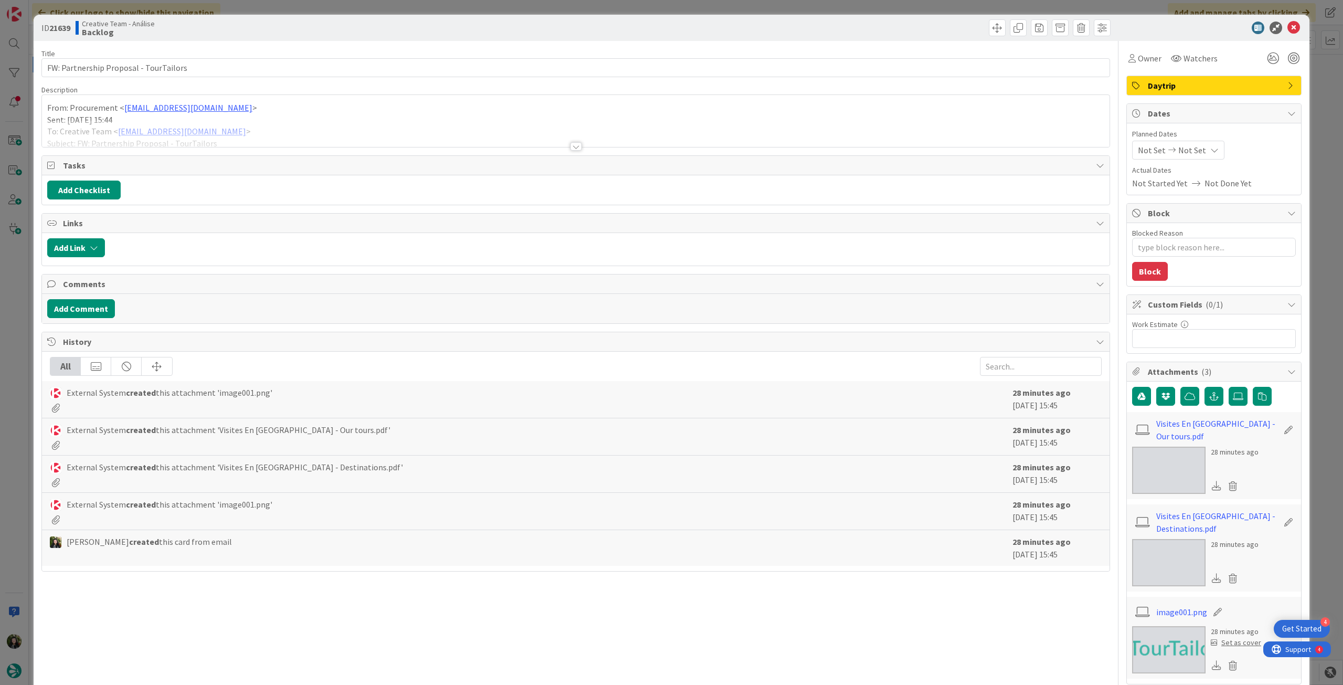
click at [131, 126] on div at bounding box center [576, 133] width 1068 height 27
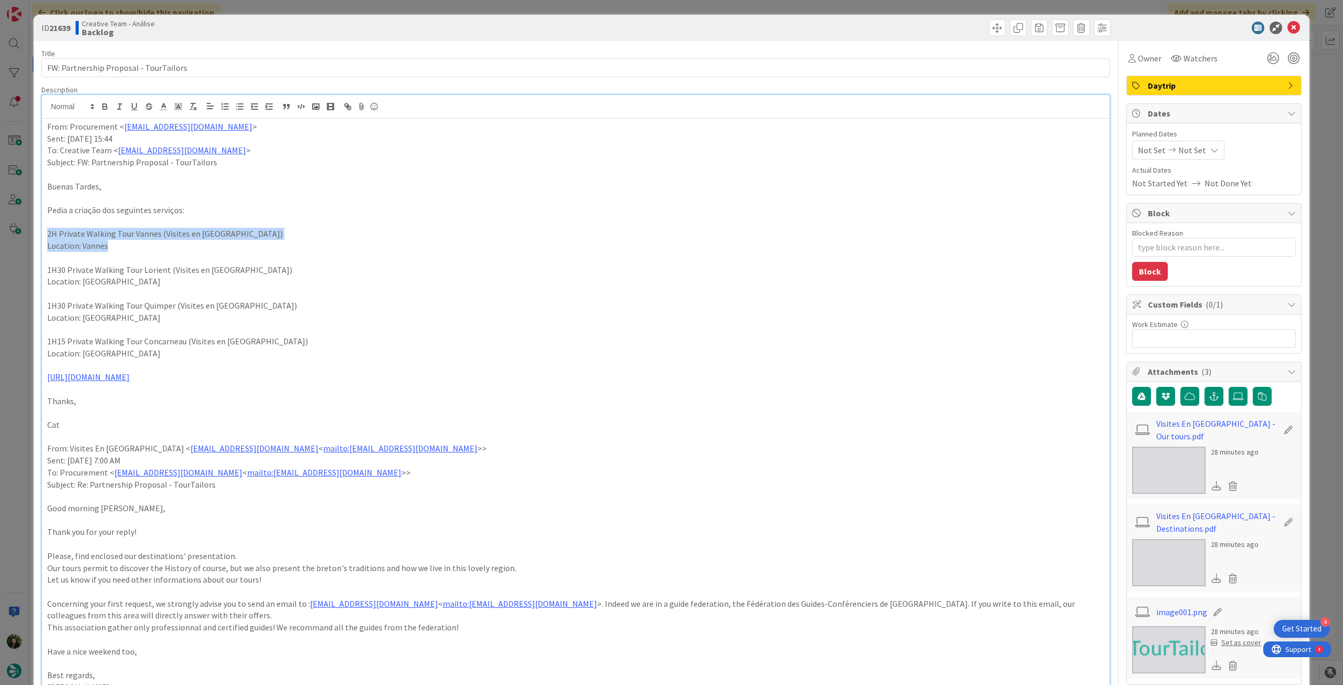
drag, startPoint x: 44, startPoint y: 235, endPoint x: 163, endPoint y: 253, distance: 121.1
click at [1288, 26] on icon at bounding box center [1294, 28] width 13 height 13
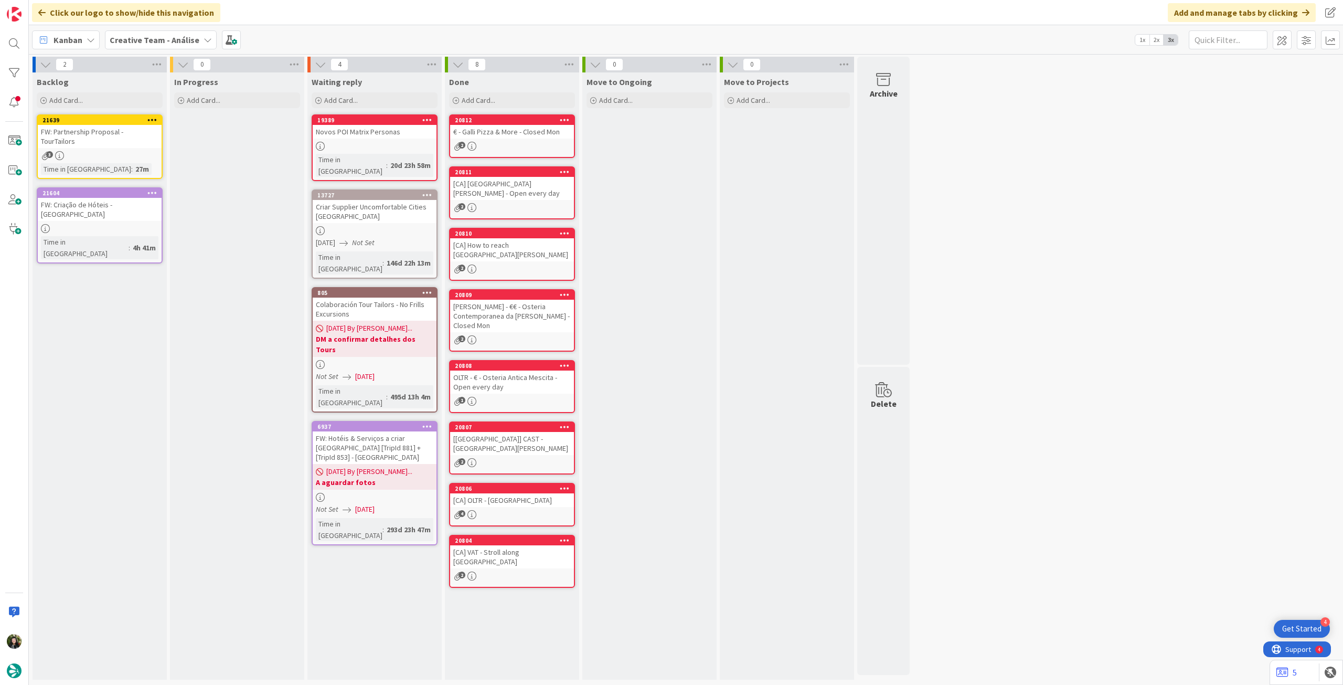
click at [150, 118] on icon at bounding box center [152, 119] width 10 height 7
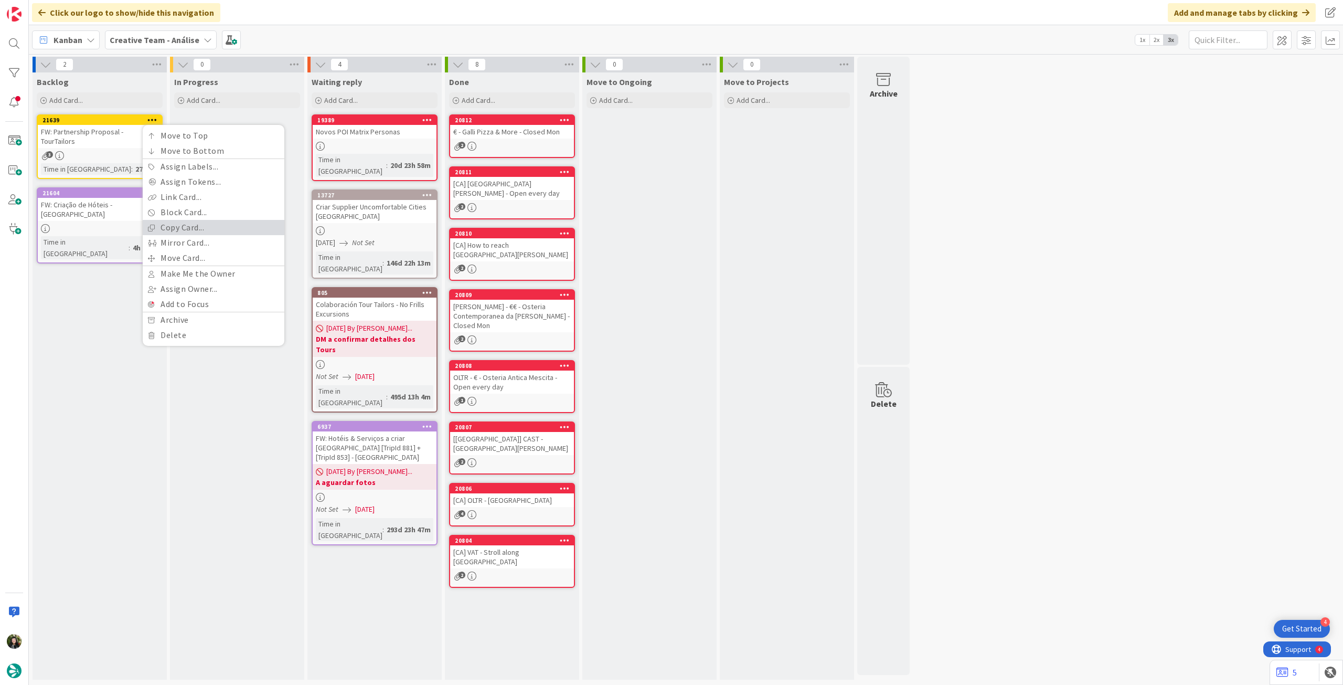
click at [168, 231] on link "Copy Card..." at bounding box center [214, 227] width 142 height 15
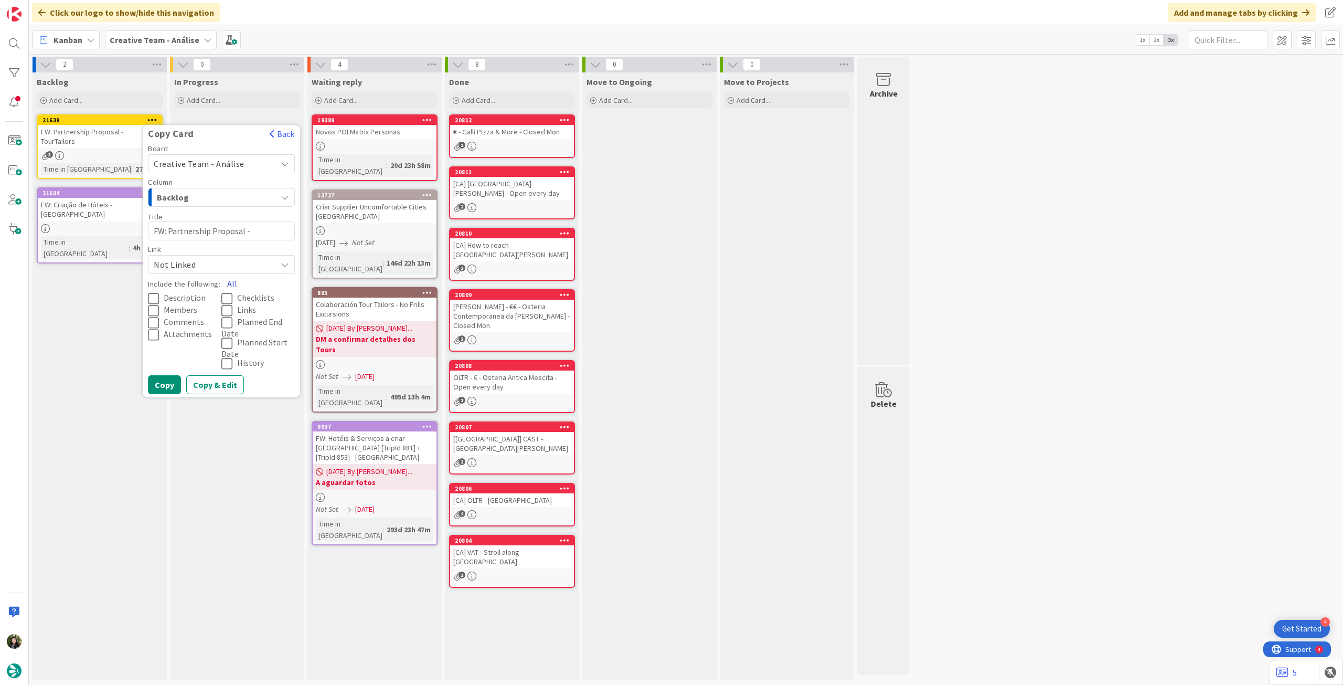
click at [235, 283] on button "All" at bounding box center [232, 283] width 24 height 19
click at [166, 382] on button "Copy" at bounding box center [164, 384] width 33 height 19
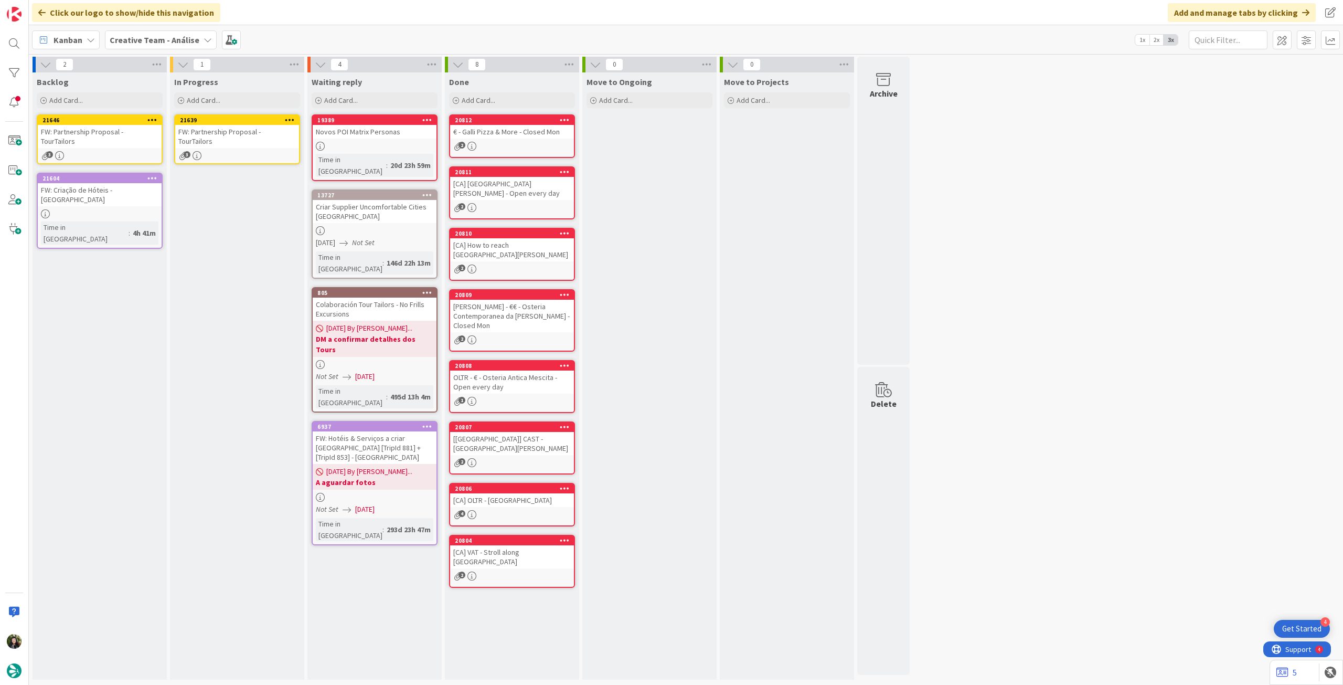
click at [247, 127] on div "FW: Partnership Proposal - TourTailors" at bounding box center [237, 136] width 124 height 23
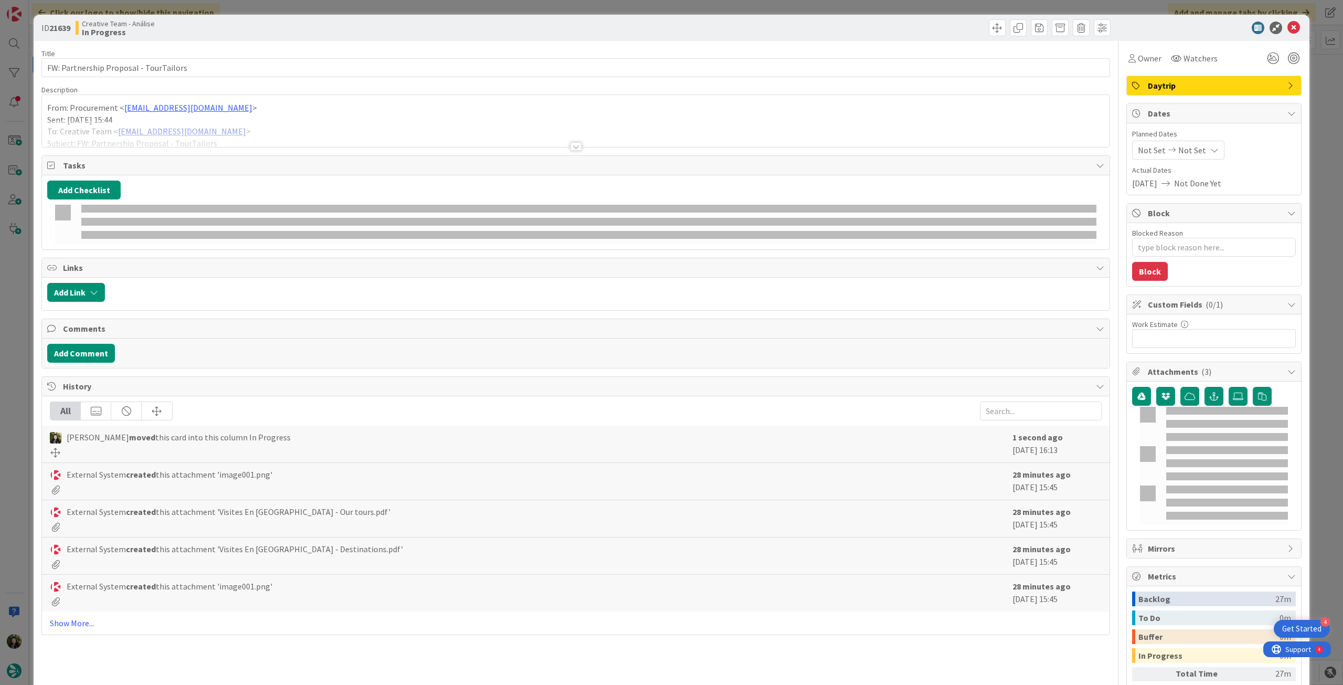
click at [150, 145] on div at bounding box center [576, 133] width 1068 height 27
type textarea "x"
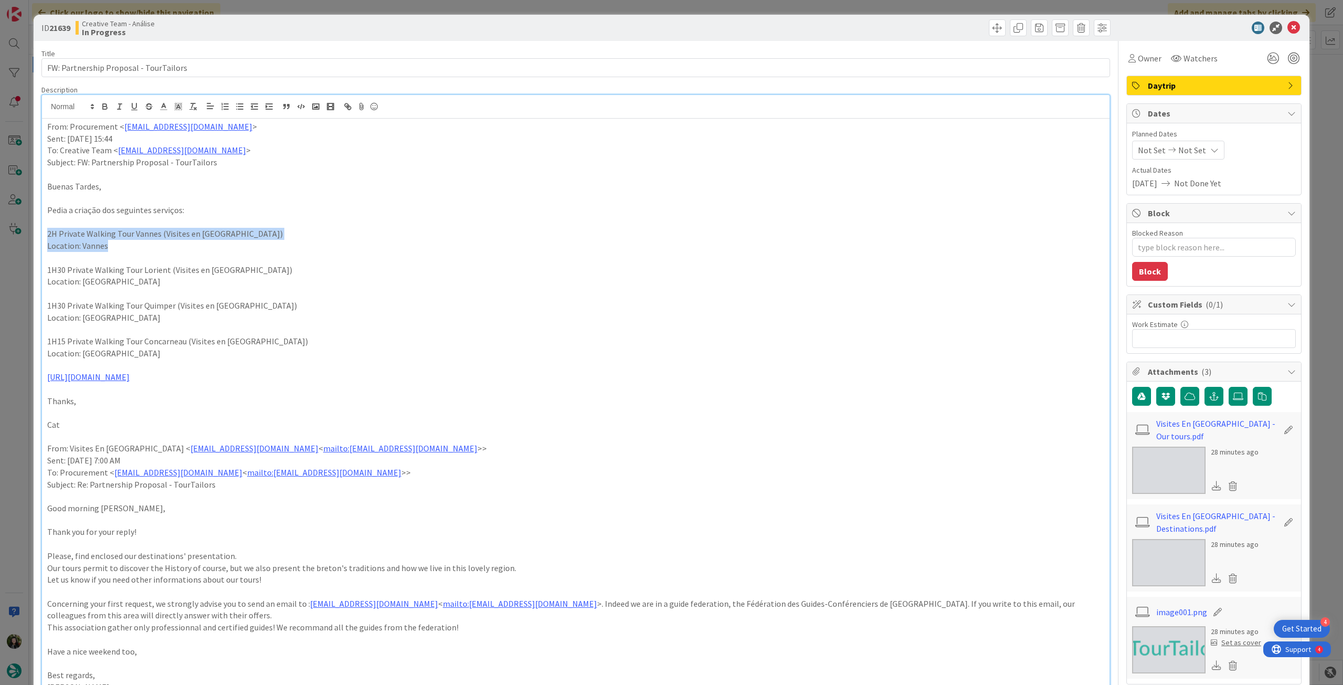
drag, startPoint x: 47, startPoint y: 235, endPoint x: 120, endPoint y: 246, distance: 73.8
copy div "2H Private Walking Tour Vannes (Visites en [GEOGRAPHIC_DATA]) Location: [GEOGRA…"
click at [48, 130] on p "From: Procurement < [EMAIL_ADDRESS][DOMAIN_NAME] >" at bounding box center [575, 127] width 1057 height 12
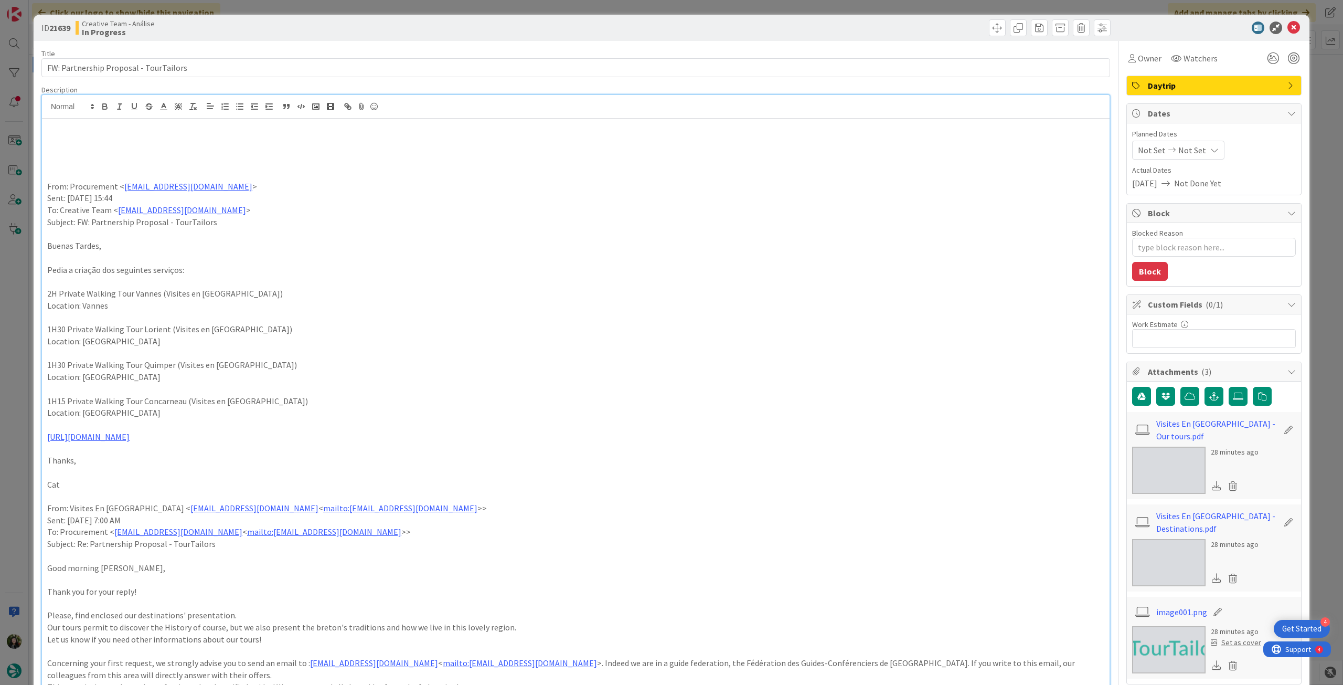
click at [65, 145] on p at bounding box center [575, 150] width 1057 height 12
paste div
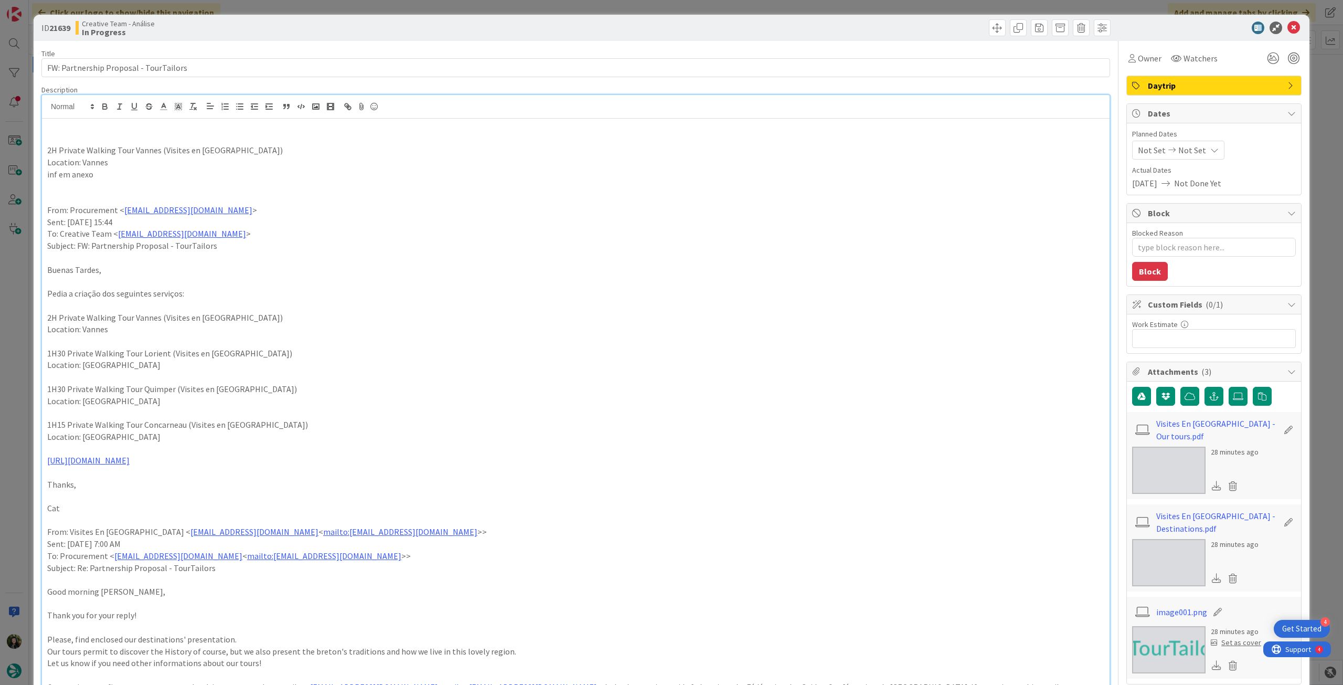
click at [56, 149] on p "2H Private Walking Tour Vannes (Visites en [GEOGRAPHIC_DATA])" at bounding box center [575, 150] width 1057 height 12
drag, startPoint x: 55, startPoint y: 160, endPoint x: 41, endPoint y: 149, distance: 17.5
click at [107, 100] on div at bounding box center [576, 107] width 1068 height 24
click at [107, 104] on icon "button" at bounding box center [104, 106] width 9 height 9
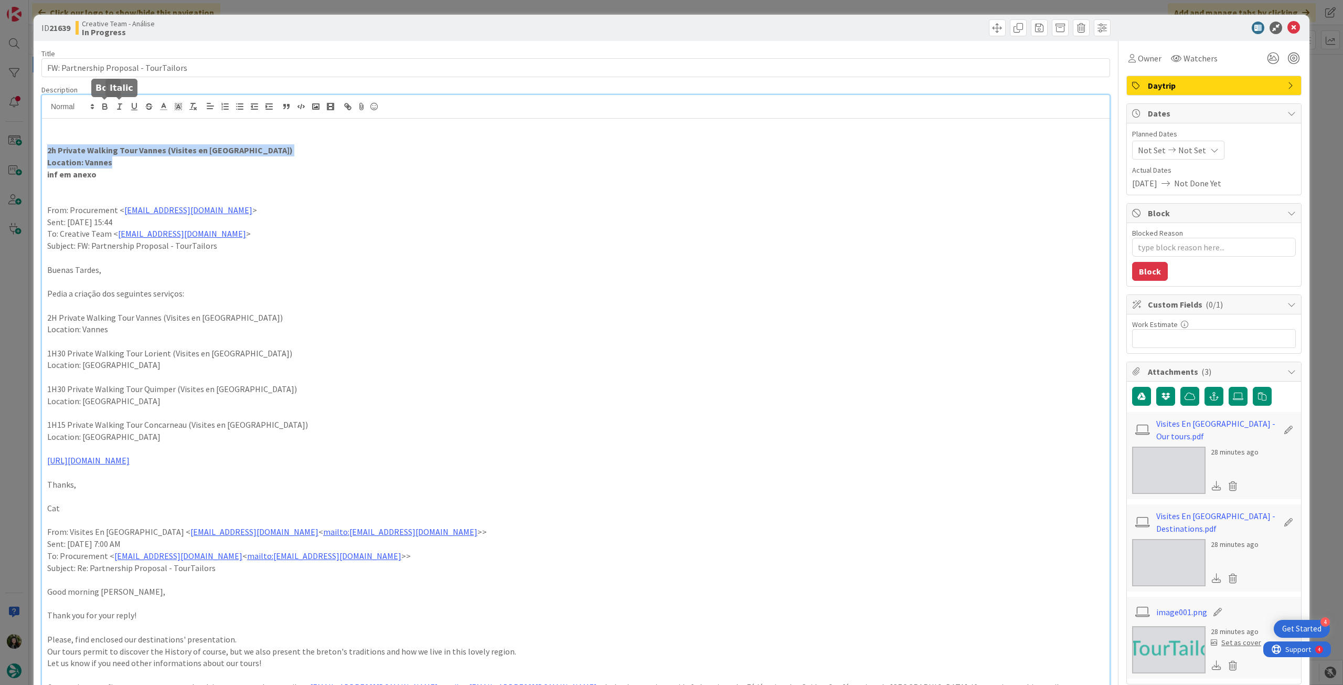
click at [256, 167] on p "Location: Vannes" at bounding box center [575, 162] width 1057 height 12
click at [644, 158] on p "Location: Vannes" at bounding box center [575, 162] width 1057 height 12
type textarea "x"
click at [1179, 154] on span "Not Set" at bounding box center [1193, 150] width 28 height 13
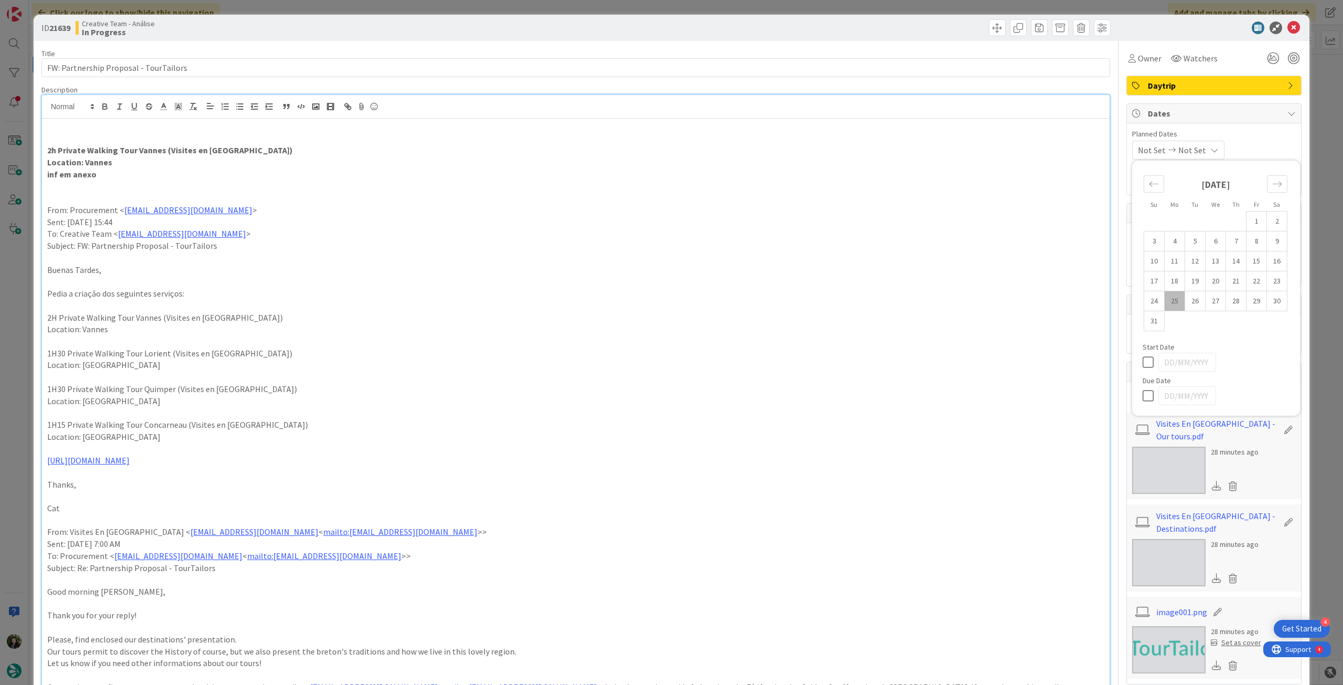
click at [1143, 399] on icon at bounding box center [1151, 395] width 16 height 13
type input "[DATE]"
click at [1288, 27] on icon at bounding box center [1294, 28] width 13 height 13
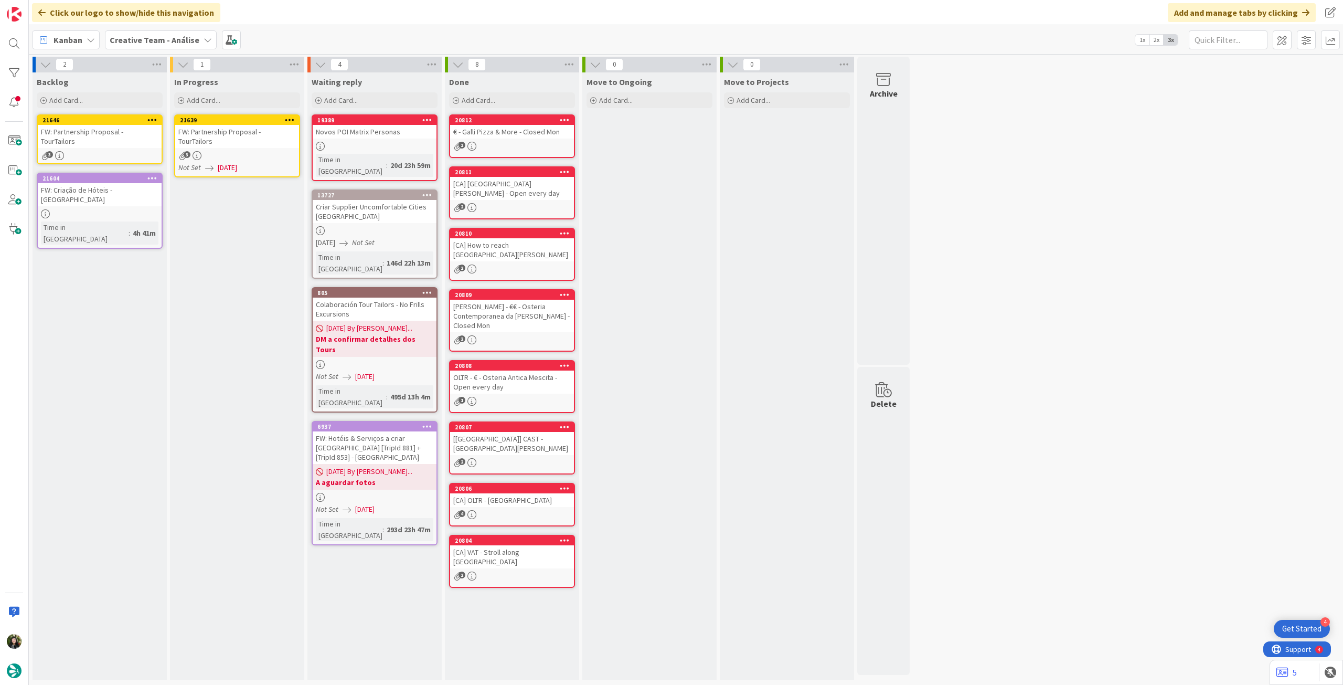
click at [290, 117] on icon at bounding box center [290, 119] width 10 height 7
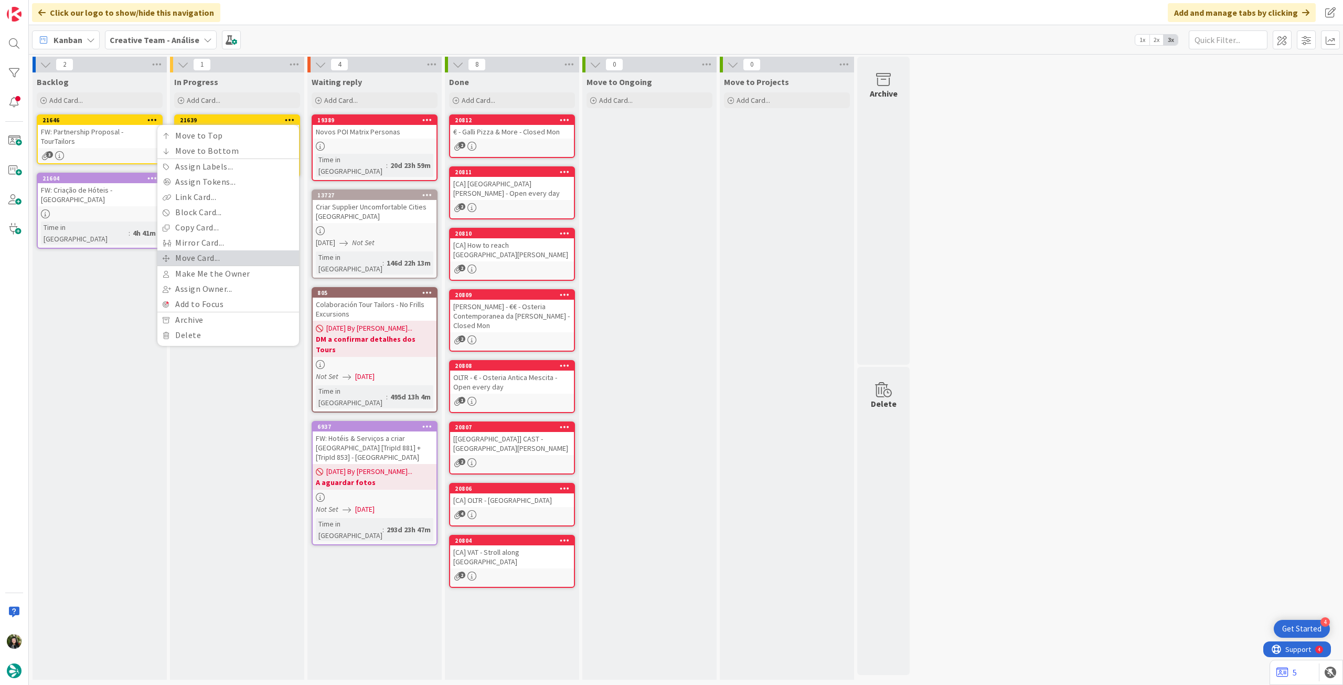
click at [215, 251] on link "Move Card..." at bounding box center [228, 257] width 142 height 15
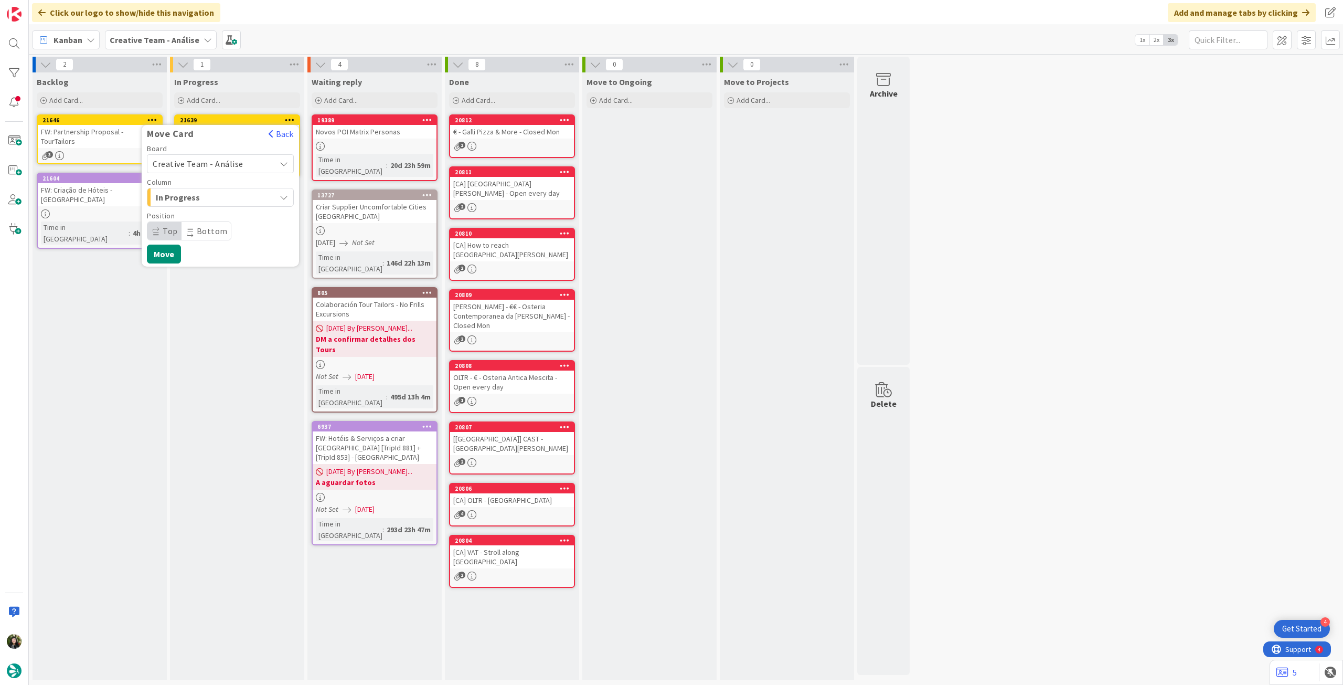
click at [232, 170] on span "Creative Team - Análise" at bounding box center [212, 163] width 118 height 15
click at [220, 211] on span "Creative Team" at bounding box center [227, 213] width 122 height 16
click at [226, 194] on span "Select a Column..." at bounding box center [192, 197] width 79 height 14
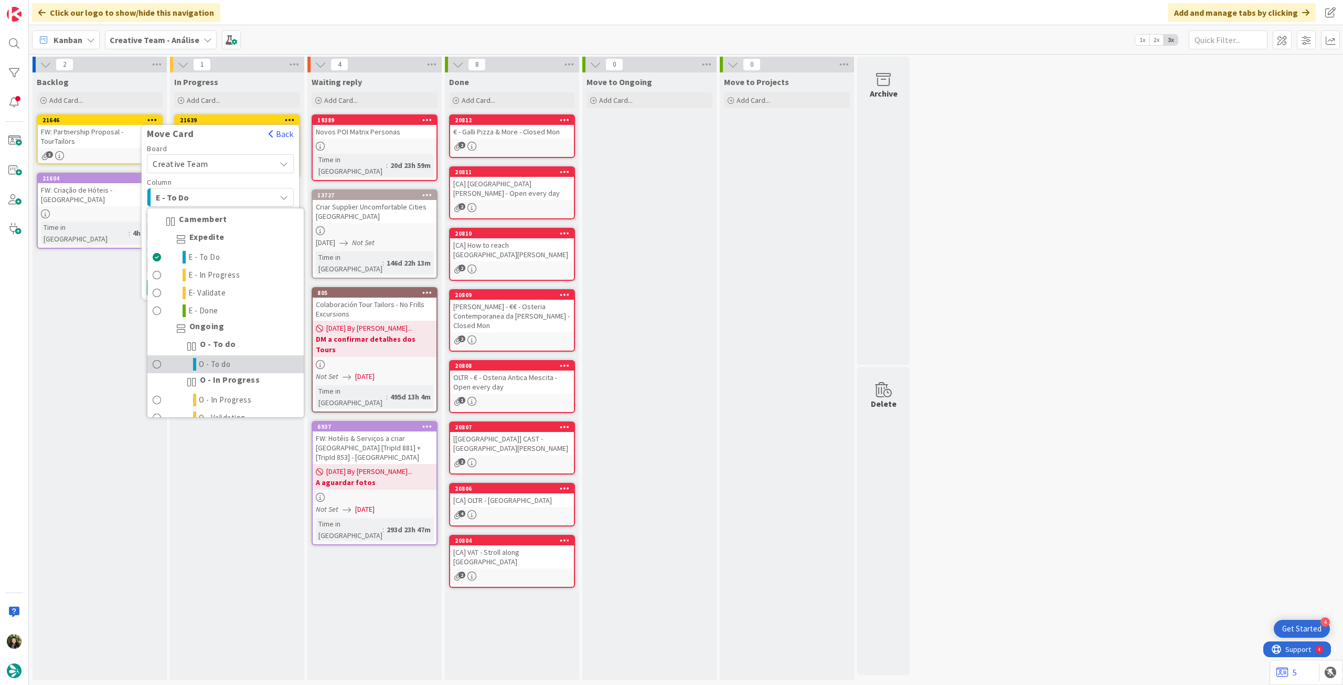
drag, startPoint x: 219, startPoint y: 358, endPoint x: 221, endPoint y: 297, distance: 61.4
click at [219, 358] on span "O - To do" at bounding box center [215, 364] width 32 height 13
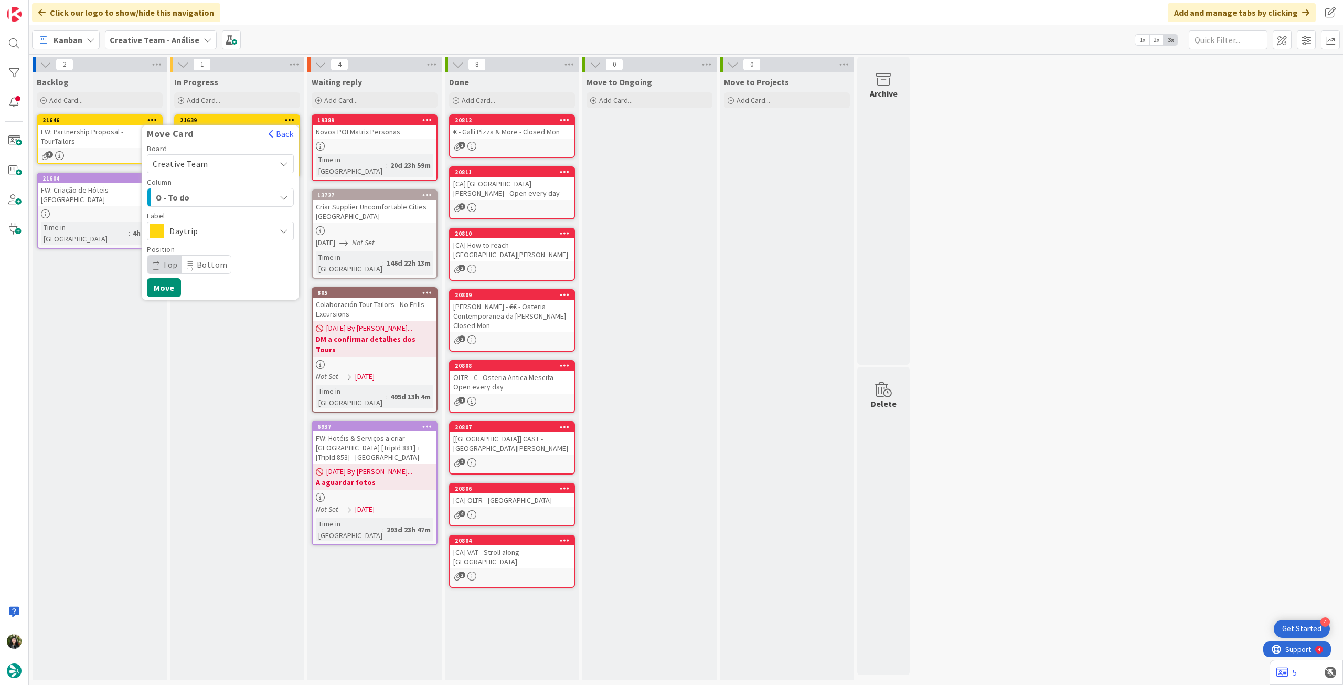
click at [204, 266] on span "Bottom" at bounding box center [212, 264] width 31 height 10
click at [217, 220] on div "Label Daytrip" at bounding box center [220, 226] width 147 height 28
click at [226, 232] on span "Daytrip" at bounding box center [220, 231] width 101 height 15
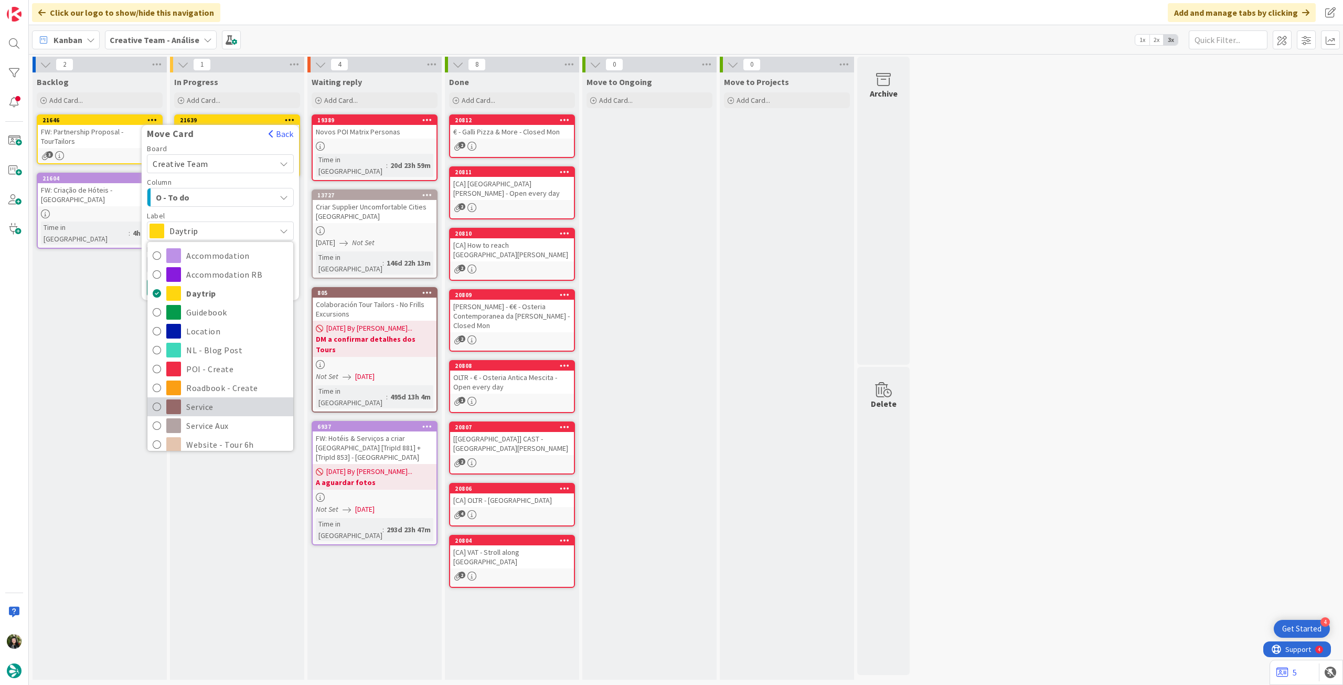
click at [202, 401] on span "Service" at bounding box center [237, 407] width 102 height 16
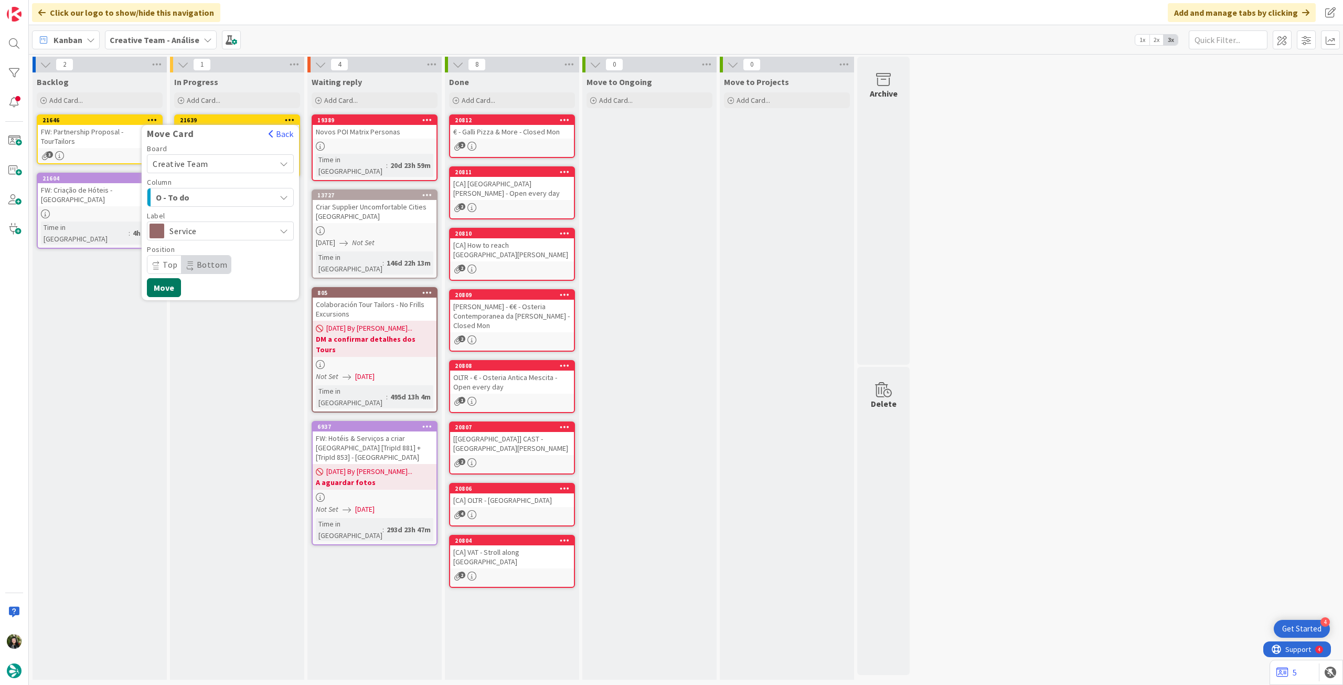
drag, startPoint x: 170, startPoint y: 288, endPoint x: 154, endPoint y: 232, distance: 57.8
click at [170, 288] on button "Move" at bounding box center [164, 287] width 34 height 19
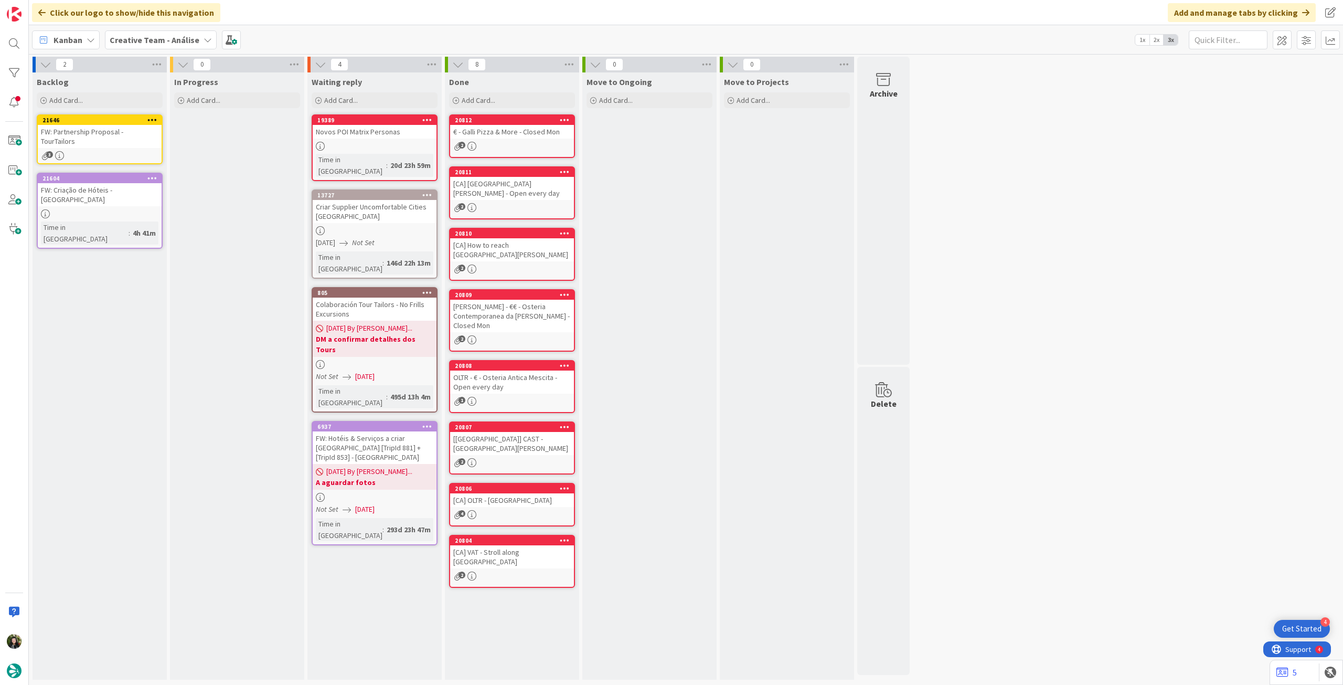
click at [133, 140] on link "21646 FW: Partnership Proposal - TourTailors 3" at bounding box center [100, 139] width 126 height 50
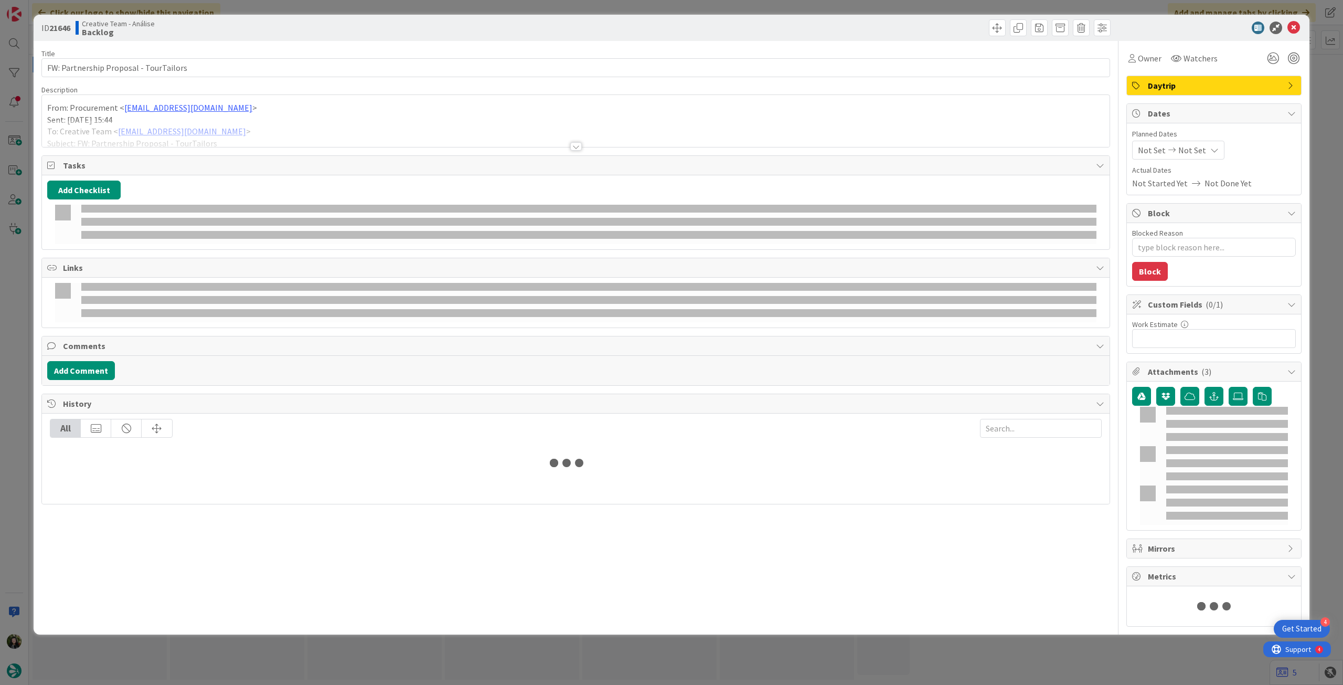
click at [131, 130] on div at bounding box center [576, 133] width 1068 height 27
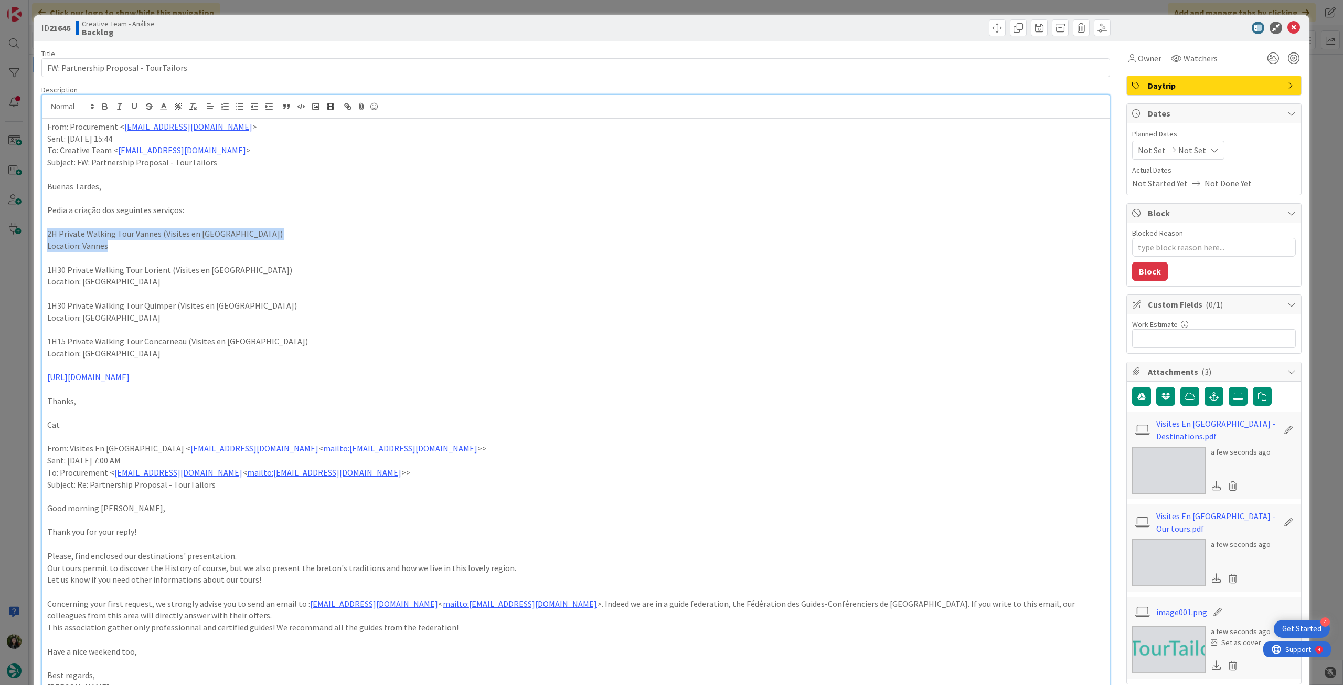
drag, startPoint x: 92, startPoint y: 241, endPoint x: 28, endPoint y: 229, distance: 65.1
click at [28, 229] on div "ID 21646 Creative Team - Análise Backlog Title 38 / 128 FW: Partnership Proposa…" at bounding box center [671, 342] width 1343 height 685
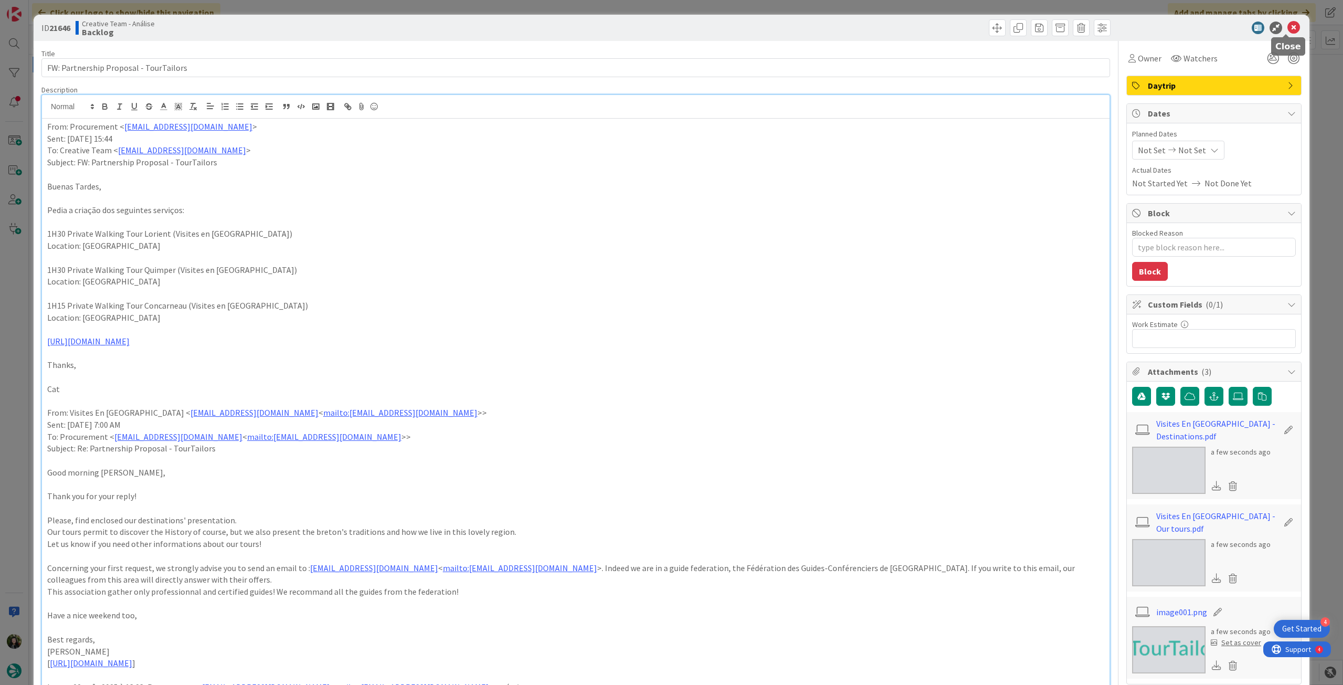
type textarea "x"
click at [1288, 28] on icon at bounding box center [1294, 28] width 13 height 13
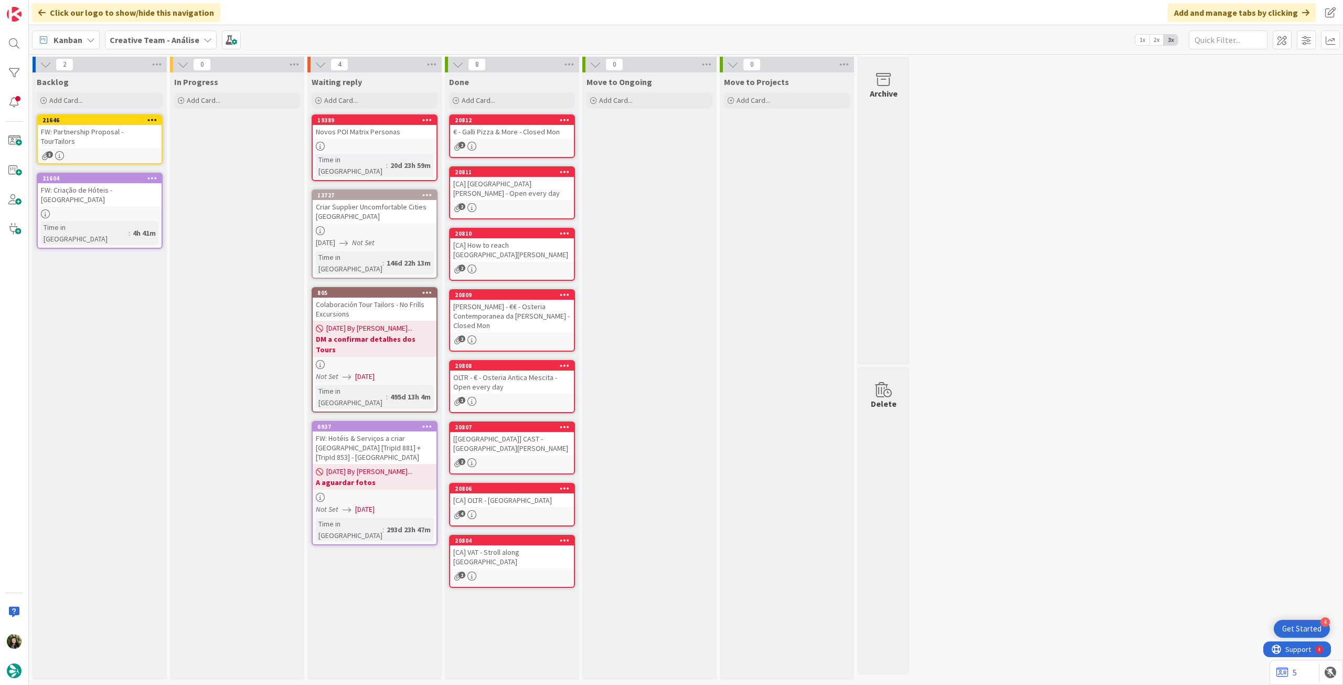
drag, startPoint x: 183, startPoint y: 38, endPoint x: 183, endPoint y: 51, distance: 13.1
click at [183, 39] on b "Creative Team - Análise" at bounding box center [155, 40] width 90 height 10
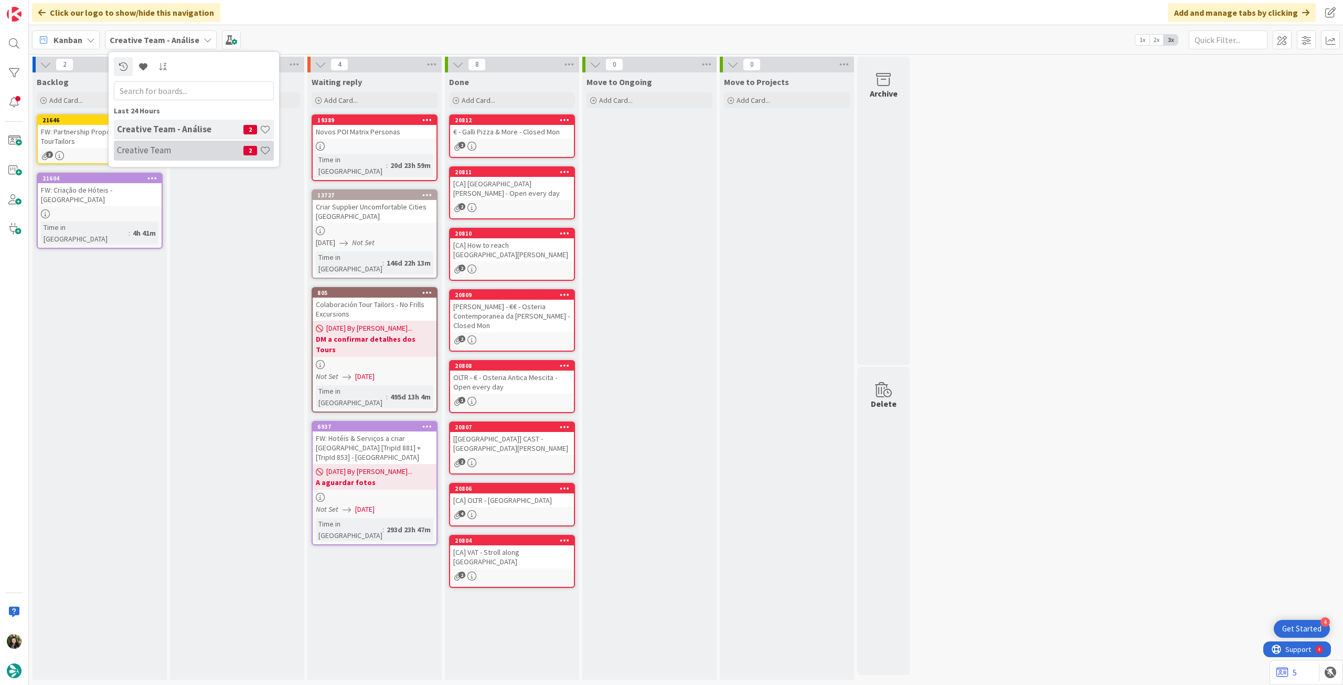
click at [164, 157] on div "Creative Team 2" at bounding box center [194, 151] width 160 height 20
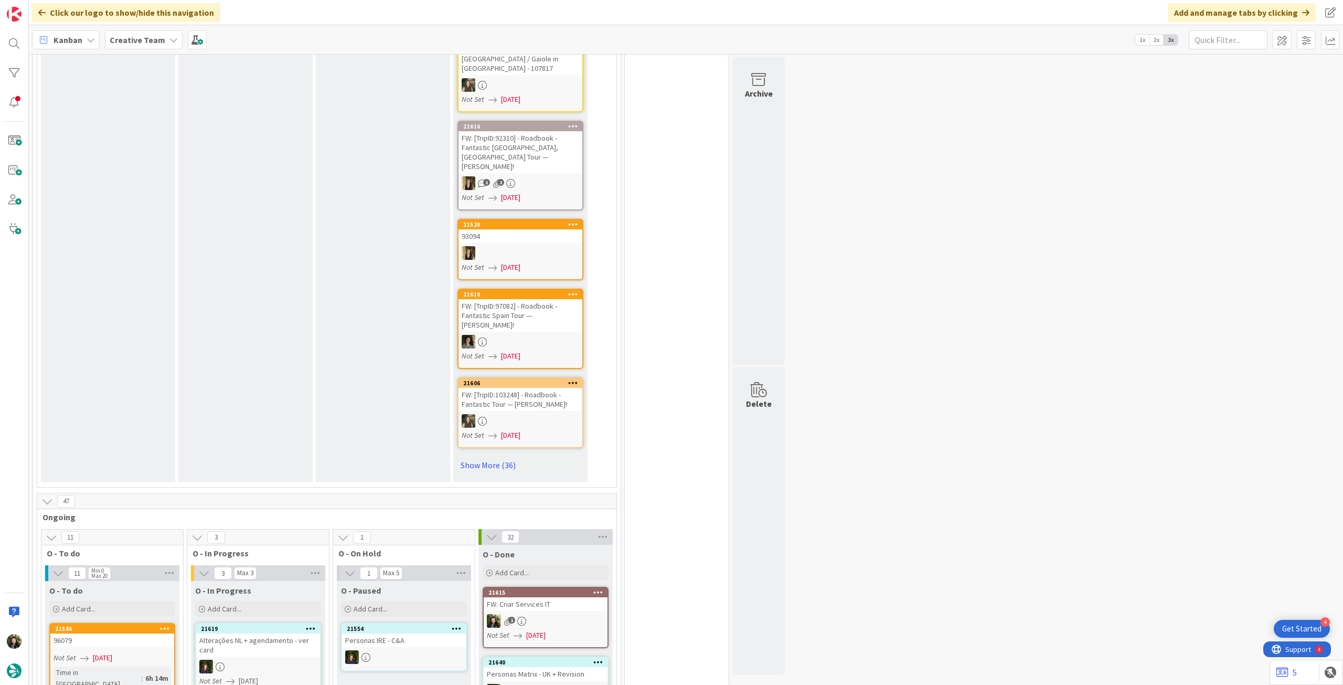
scroll to position [840, 0]
